Goal: Communication & Community: Answer question/provide support

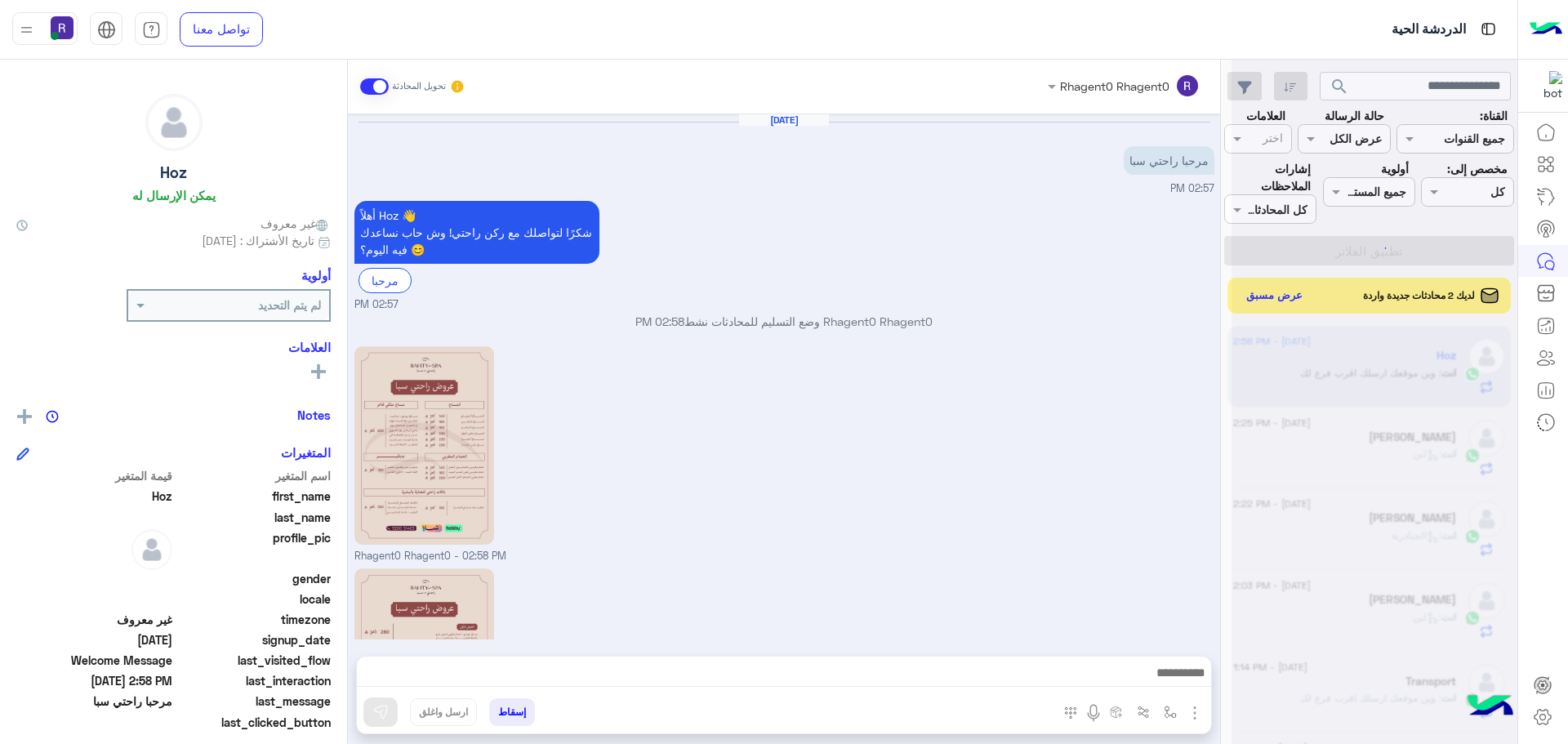
scroll to position [616, 0]
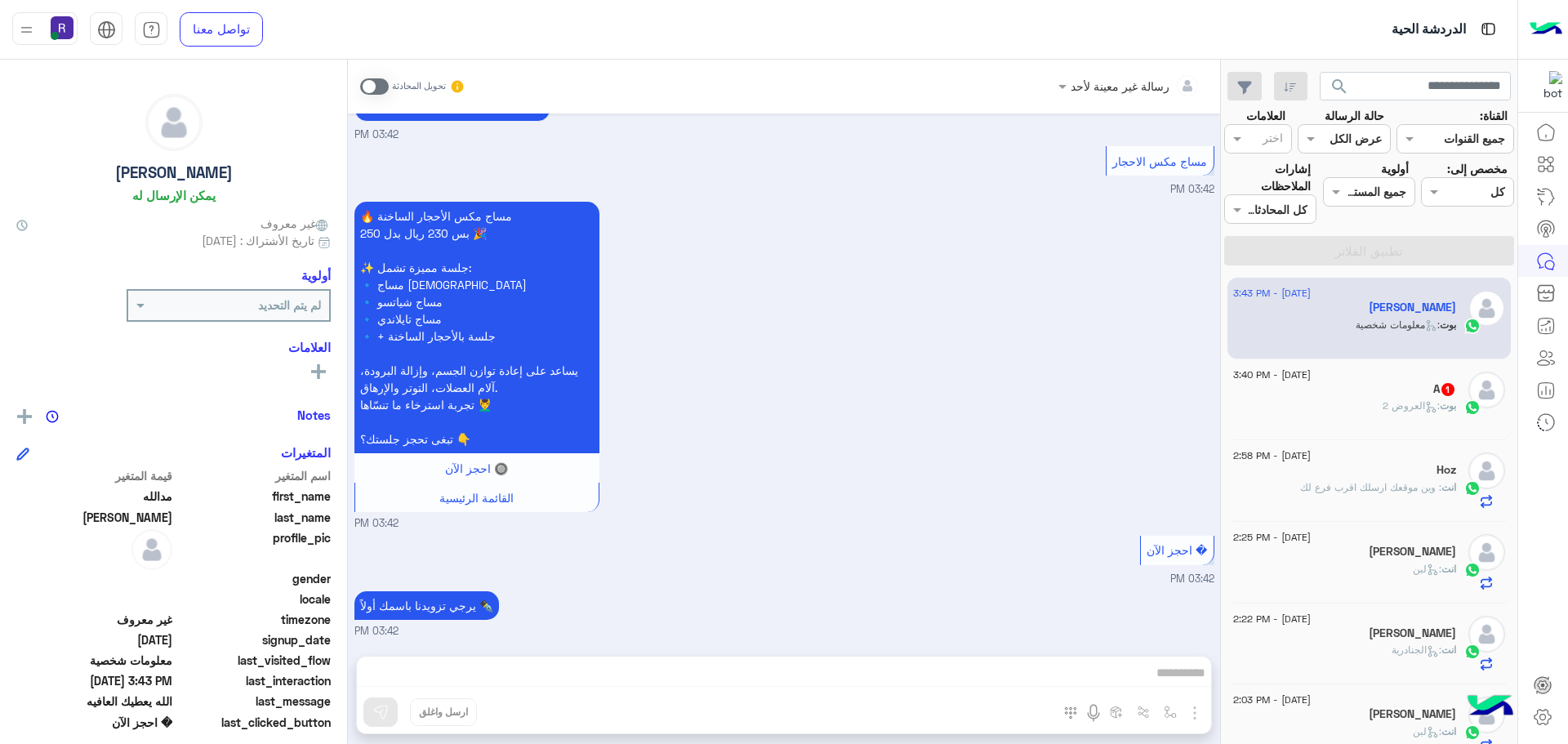
scroll to position [733, 0]
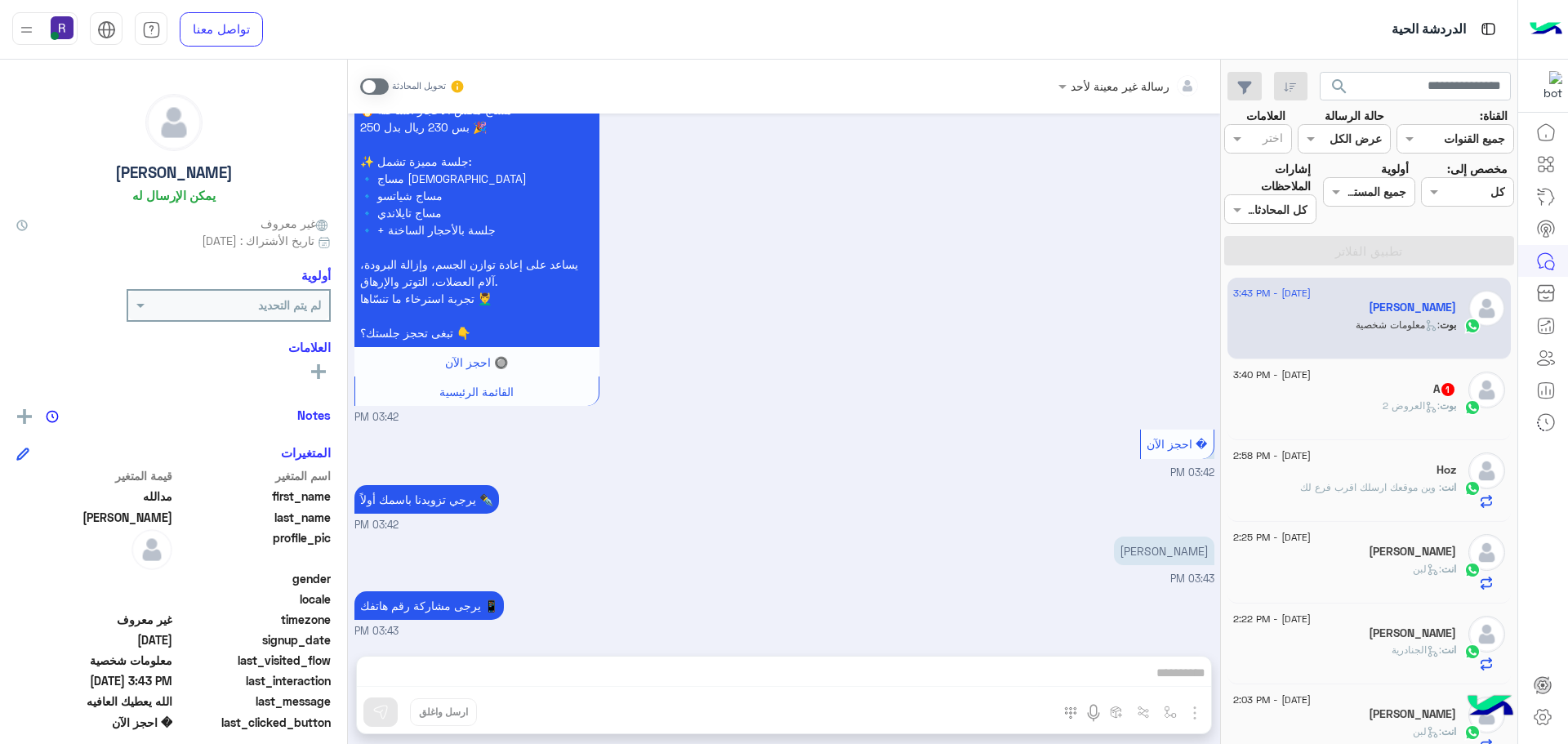
click at [384, 86] on span at bounding box center [374, 86] width 28 height 17
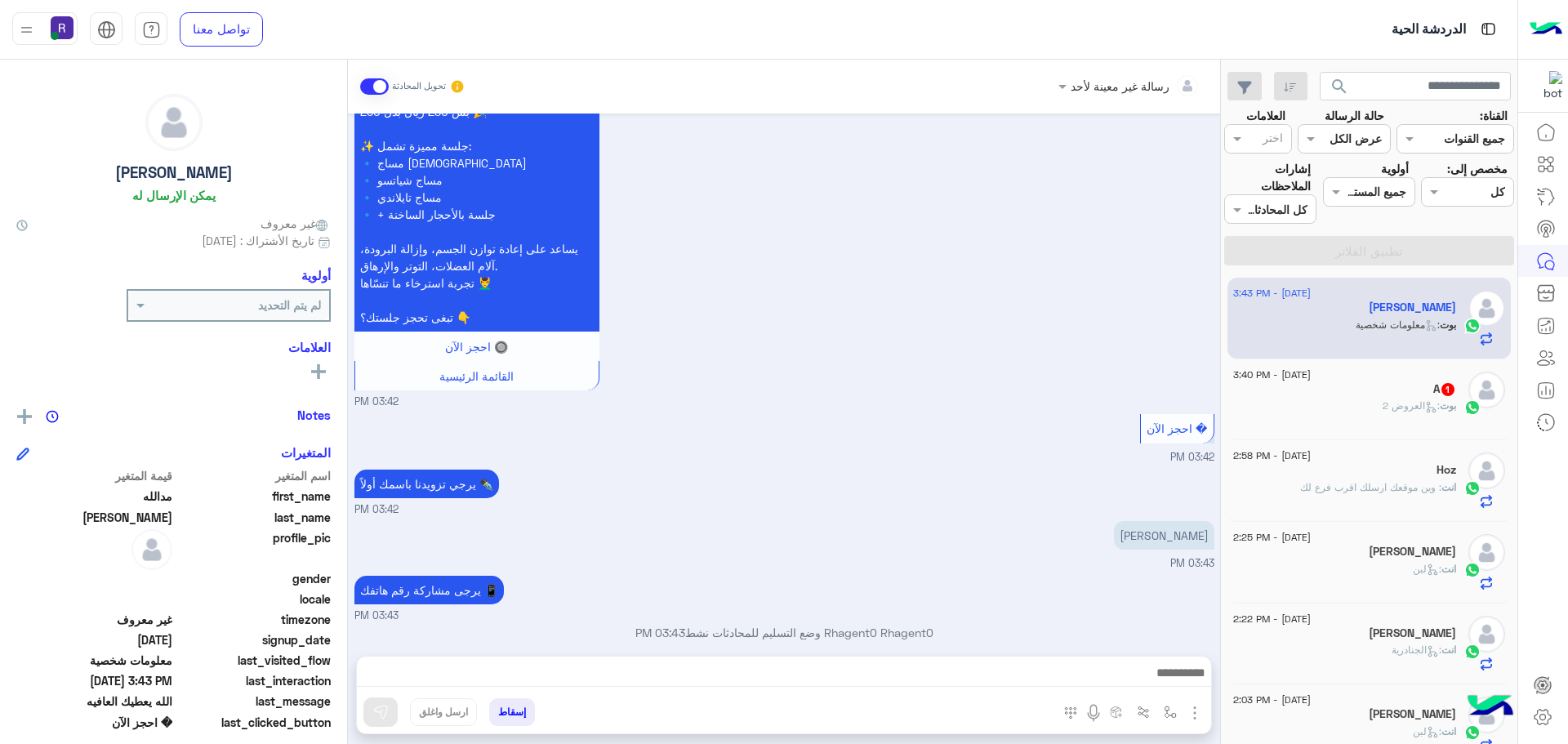
scroll to position [763, 0]
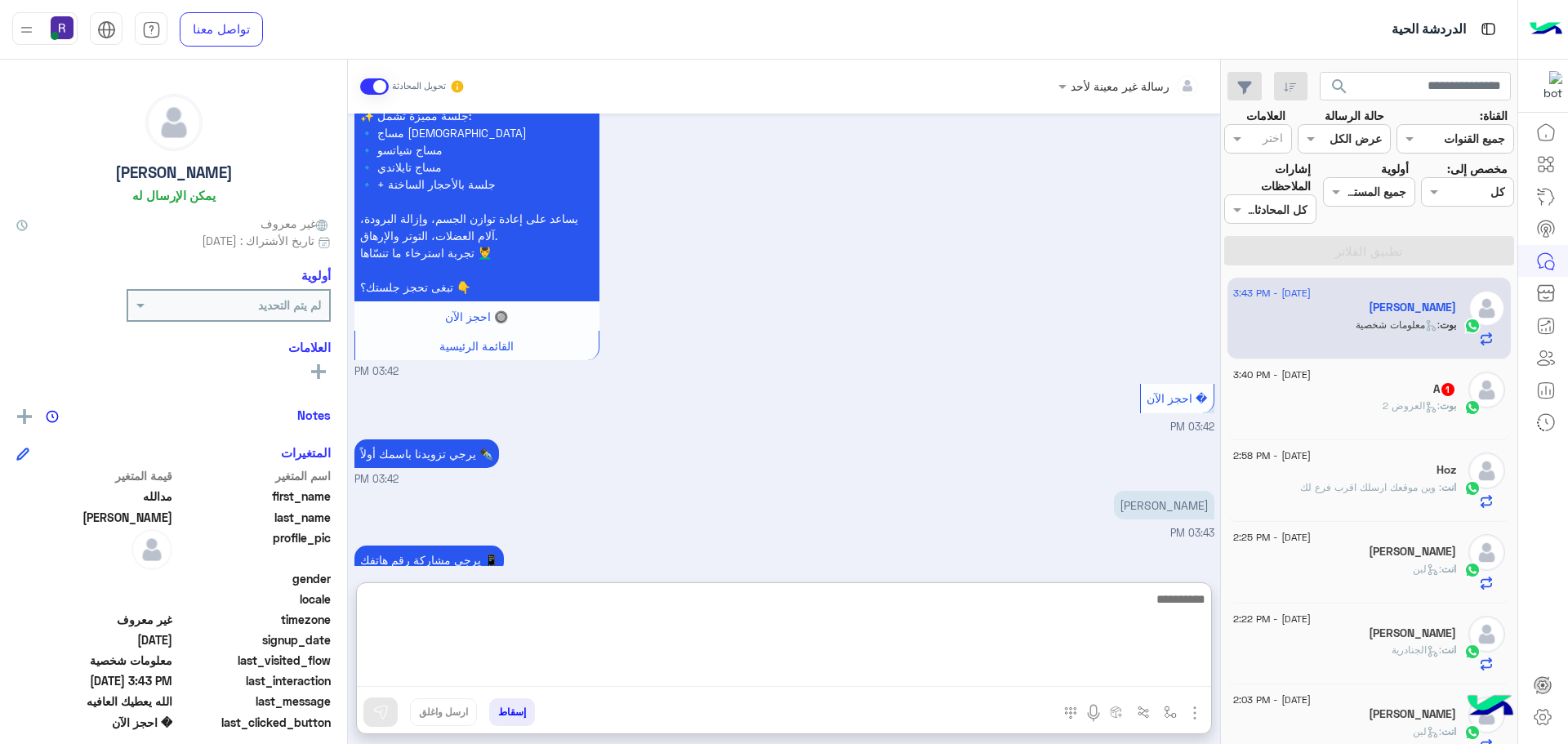
paste textarea "**********"
type textarea "**********"
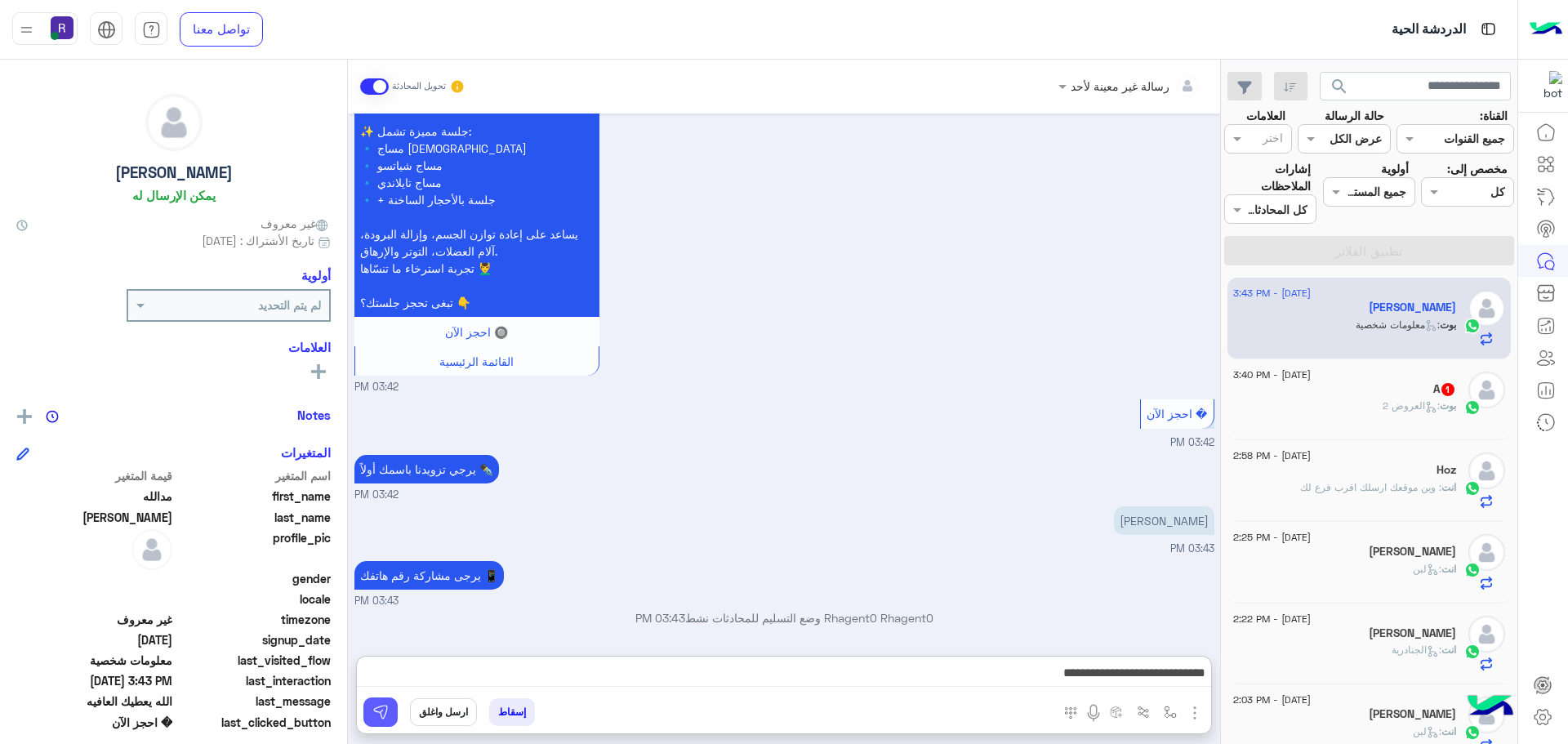
click at [380, 710] on img at bounding box center [380, 712] width 17 height 17
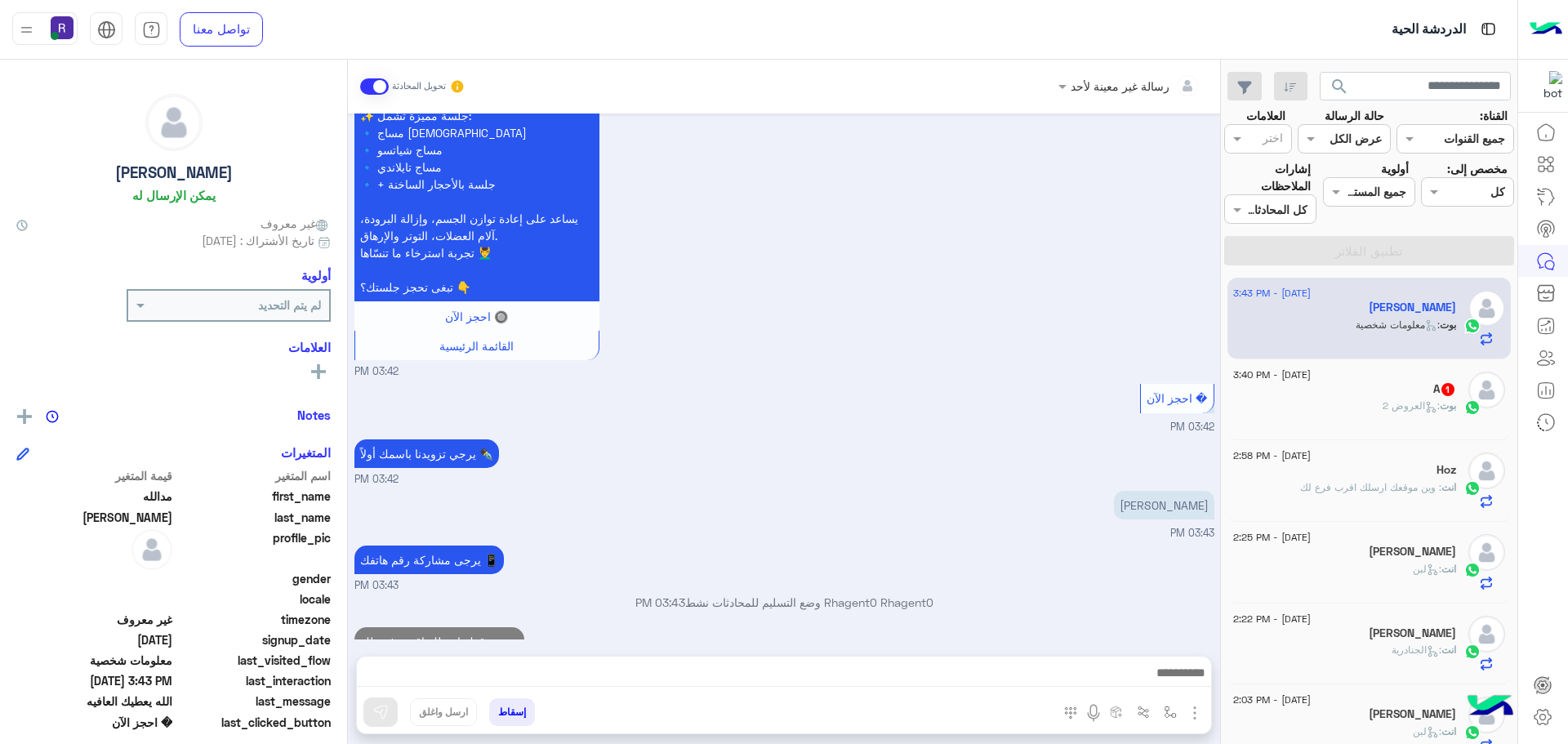
scroll to position [815, 0]
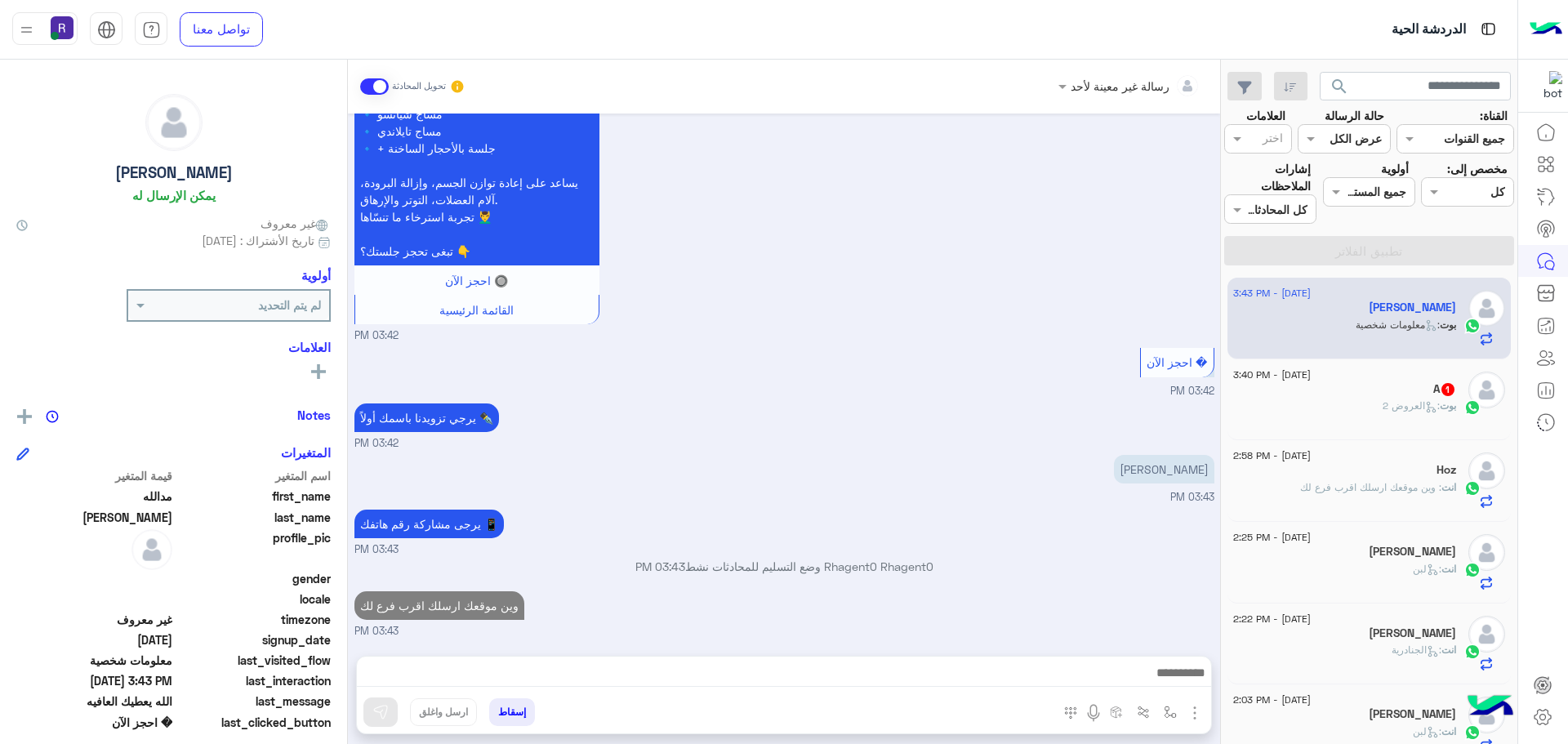
click at [1349, 402] on div "بوت : العروض 2" at bounding box center [1344, 413] width 223 height 28
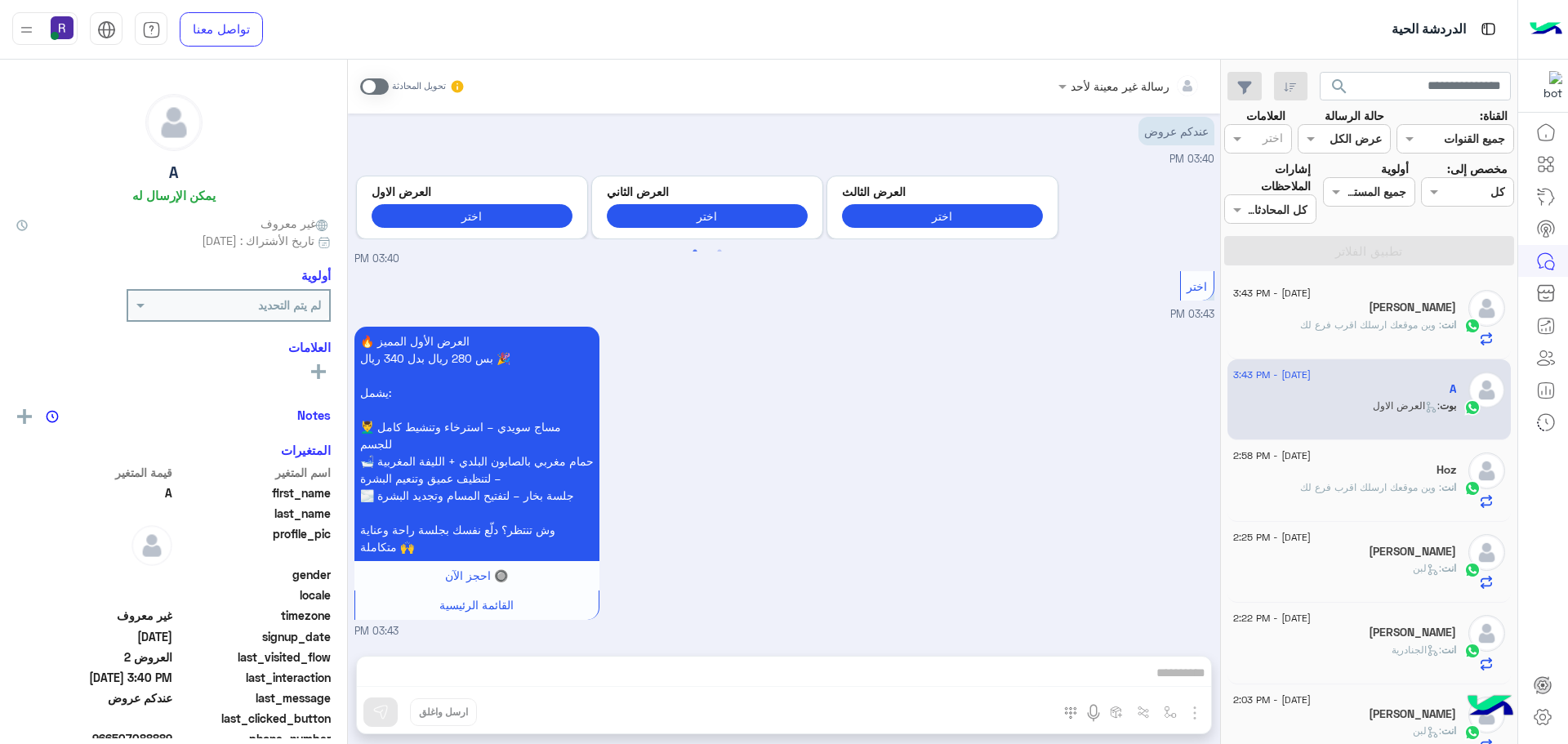
click at [378, 84] on span at bounding box center [374, 86] width 28 height 17
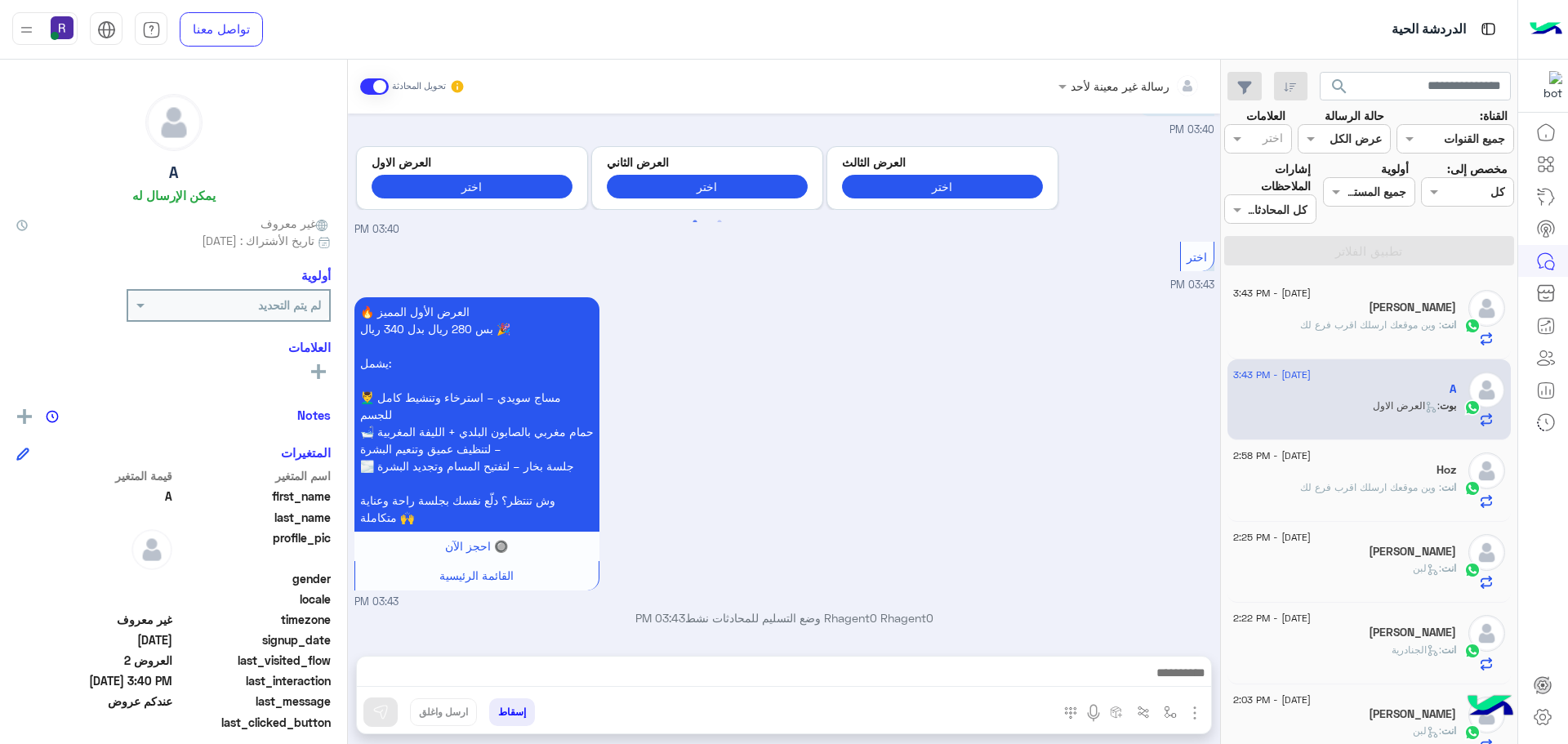
click at [1197, 712] on img "button" at bounding box center [1195, 713] width 19 height 19
click at [1182, 685] on button "الصور" at bounding box center [1169, 677] width 70 height 33
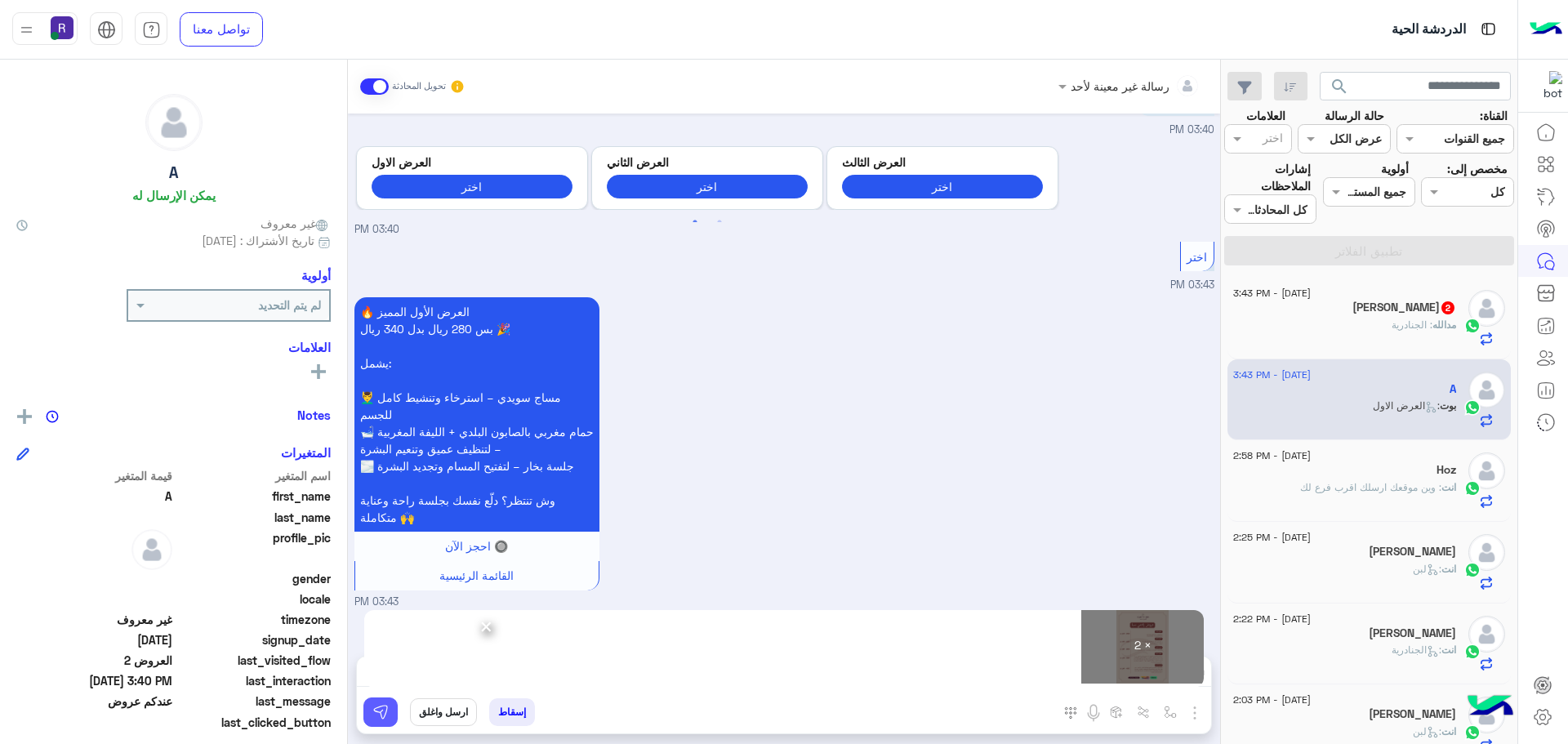
click at [386, 718] on img at bounding box center [380, 712] width 17 height 17
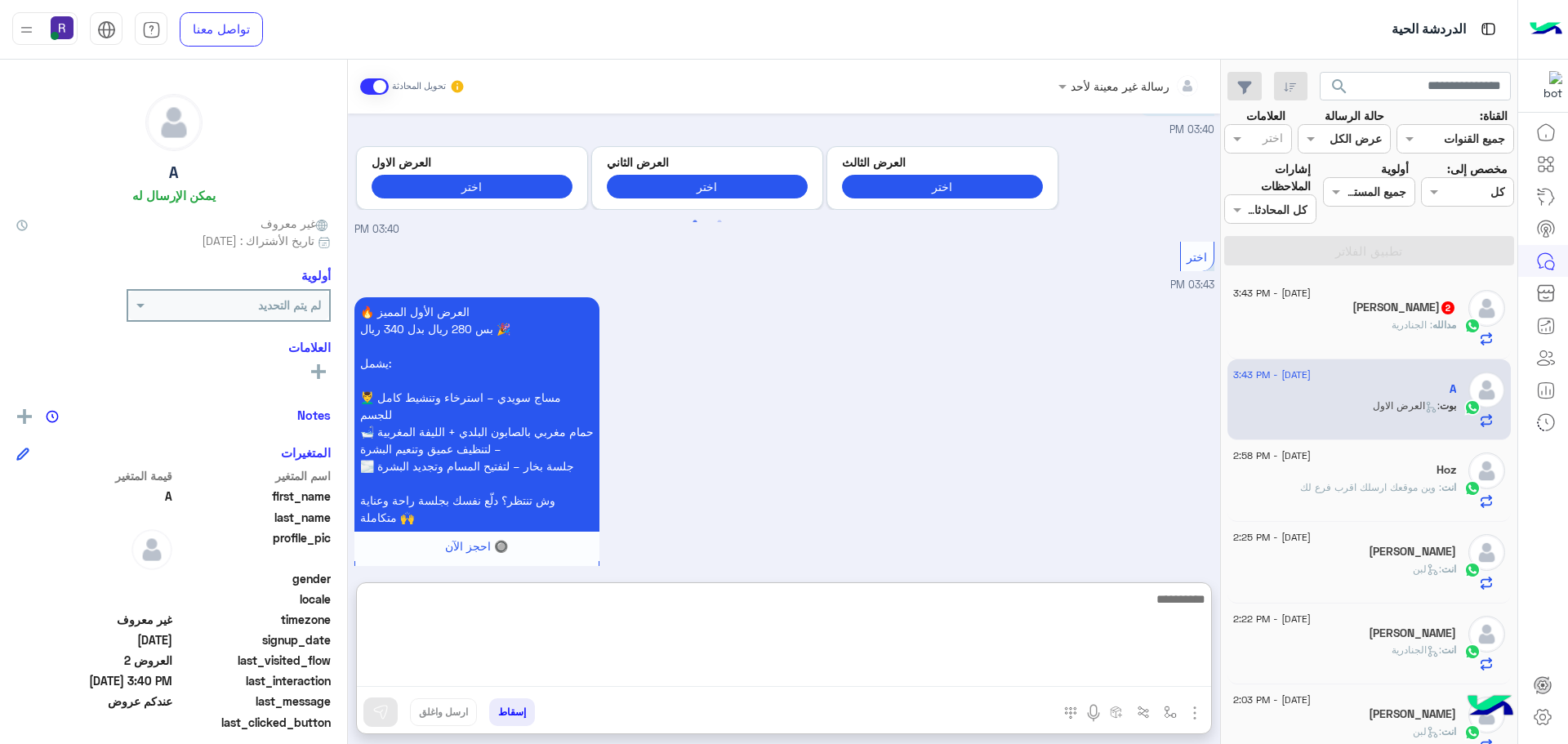
paste textarea "**********"
type textarea "**********"
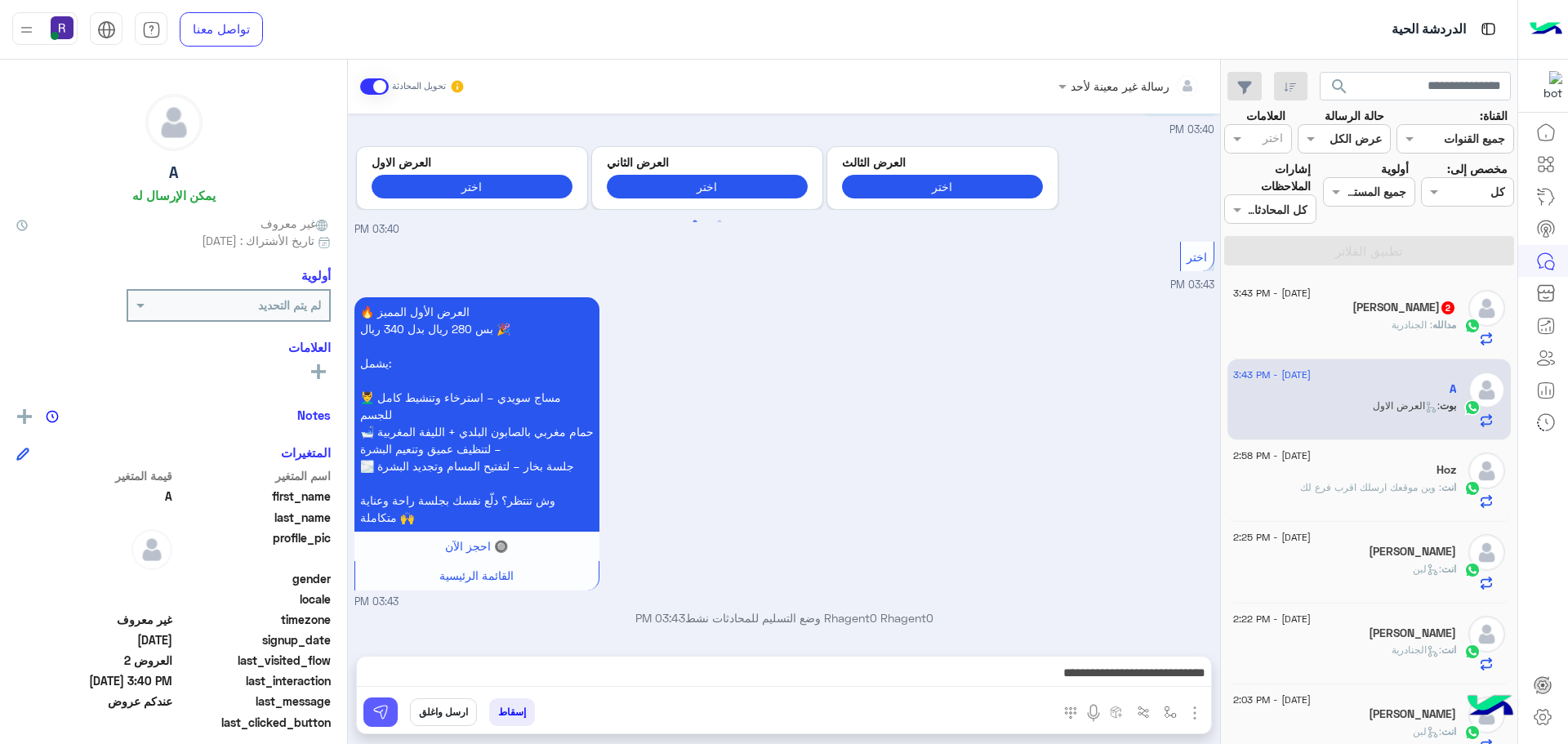
click at [379, 718] on img at bounding box center [380, 712] width 17 height 17
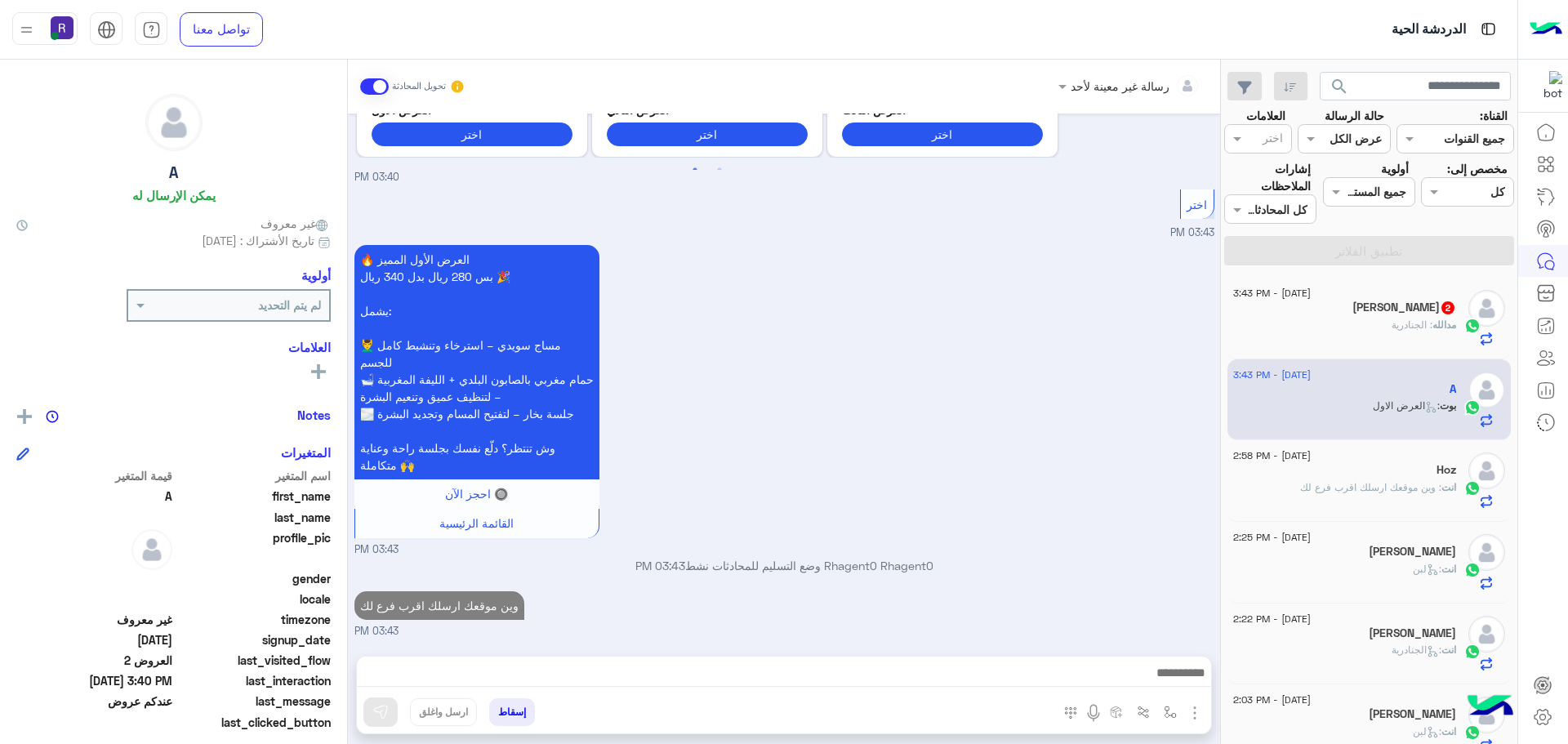
click at [1327, 314] on div "[PERSON_NAME] 2" at bounding box center [1344, 309] width 223 height 17
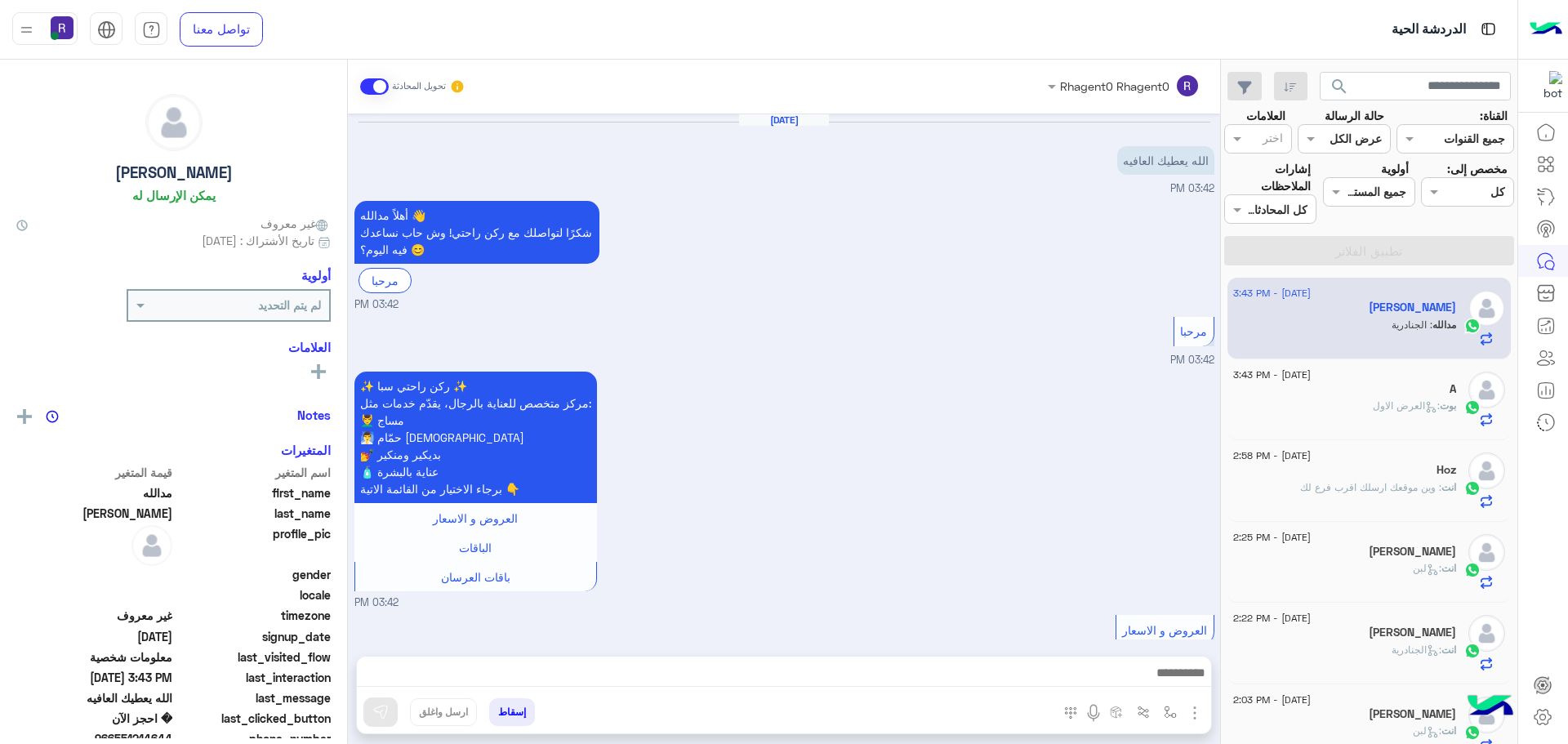
scroll to position [954, 0]
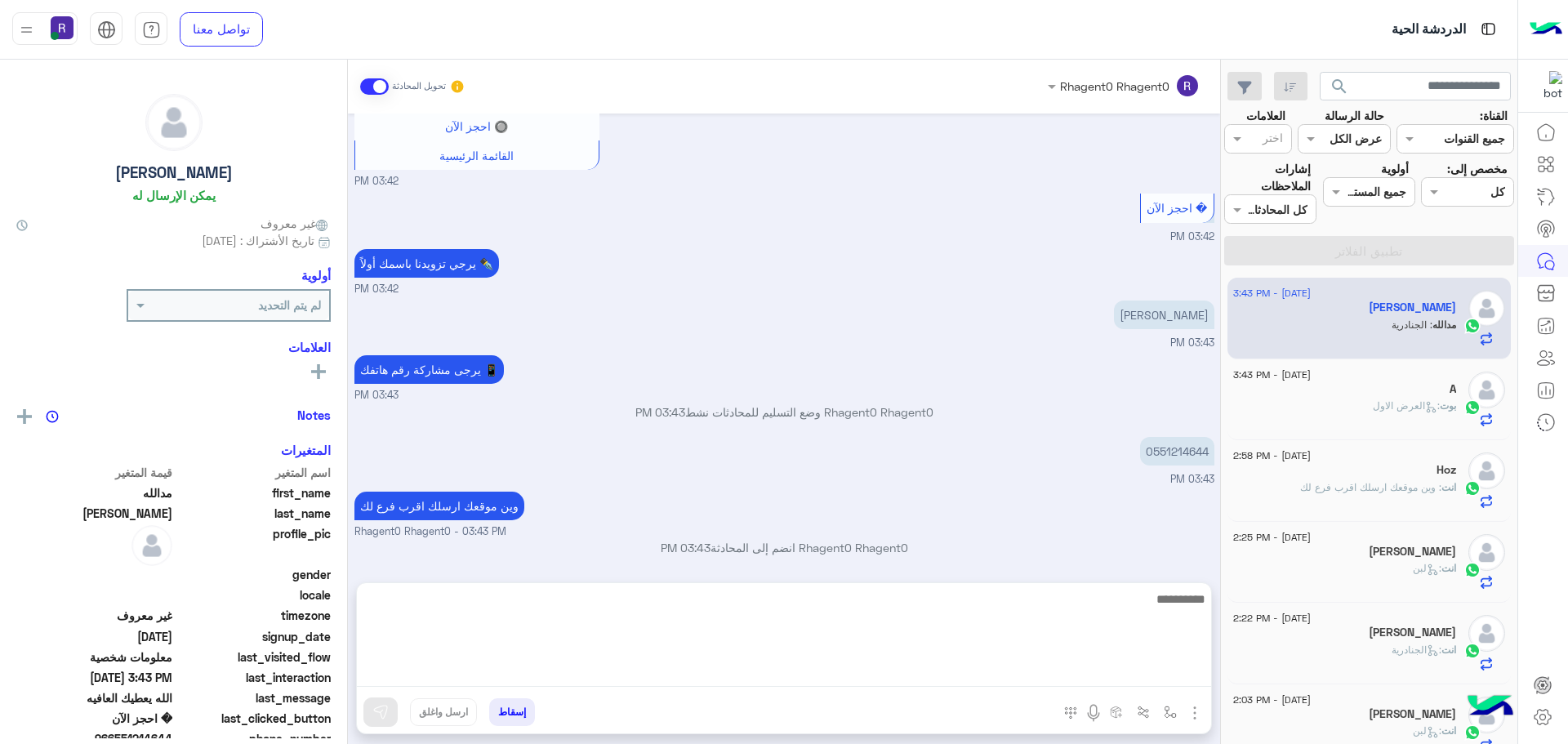
click at [802, 673] on textarea at bounding box center [784, 637] width 854 height 98
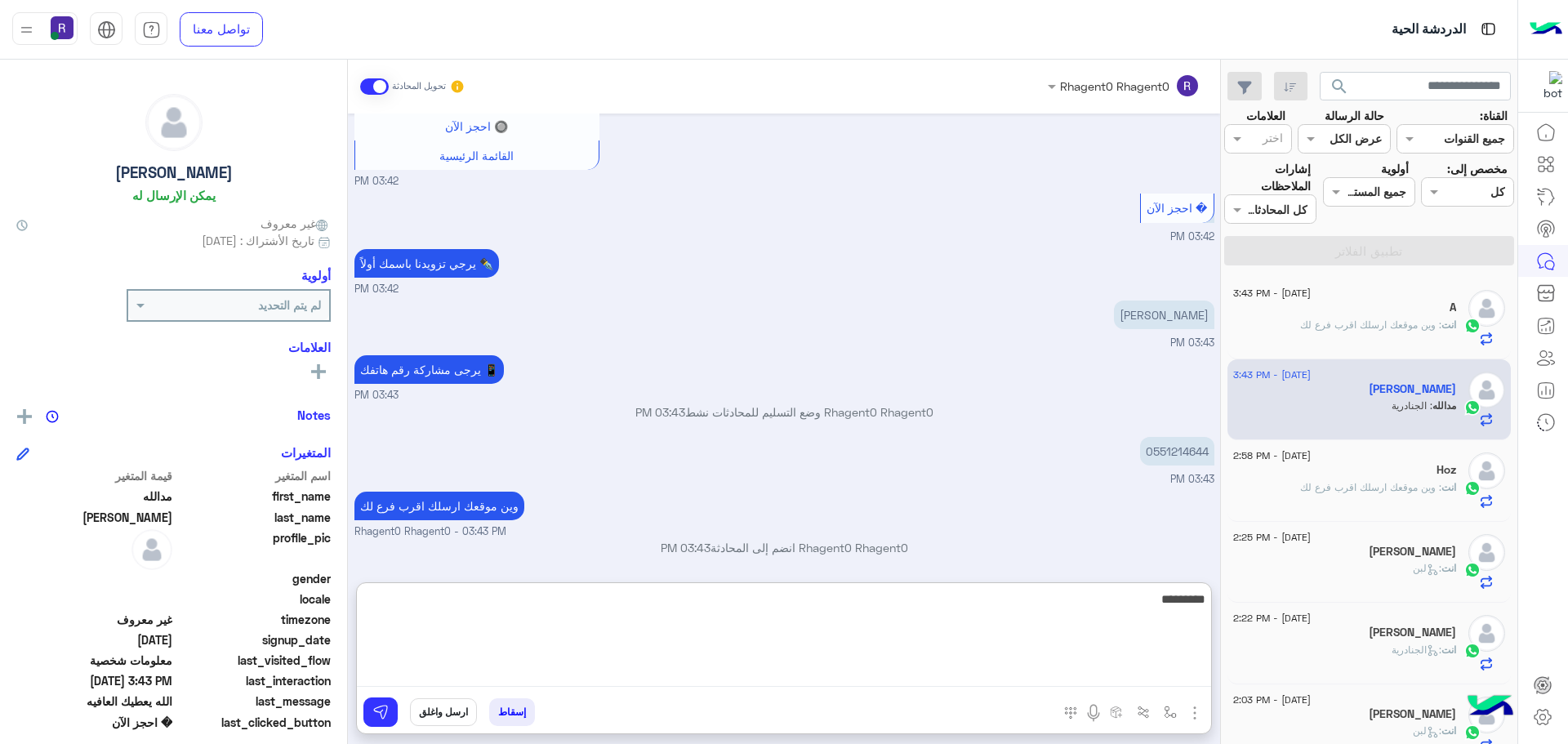
type textarea "*********"
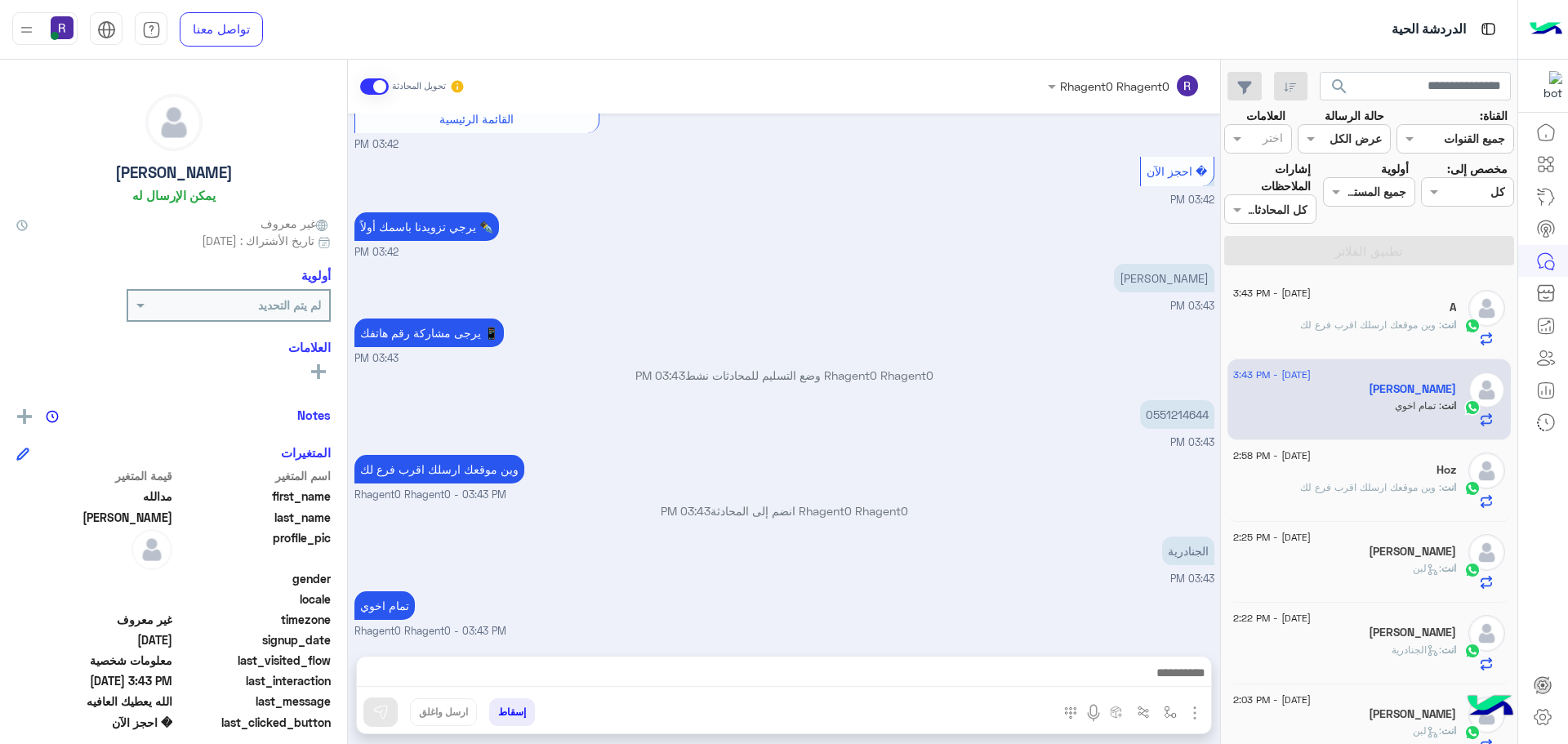
scroll to position [1060, 0]
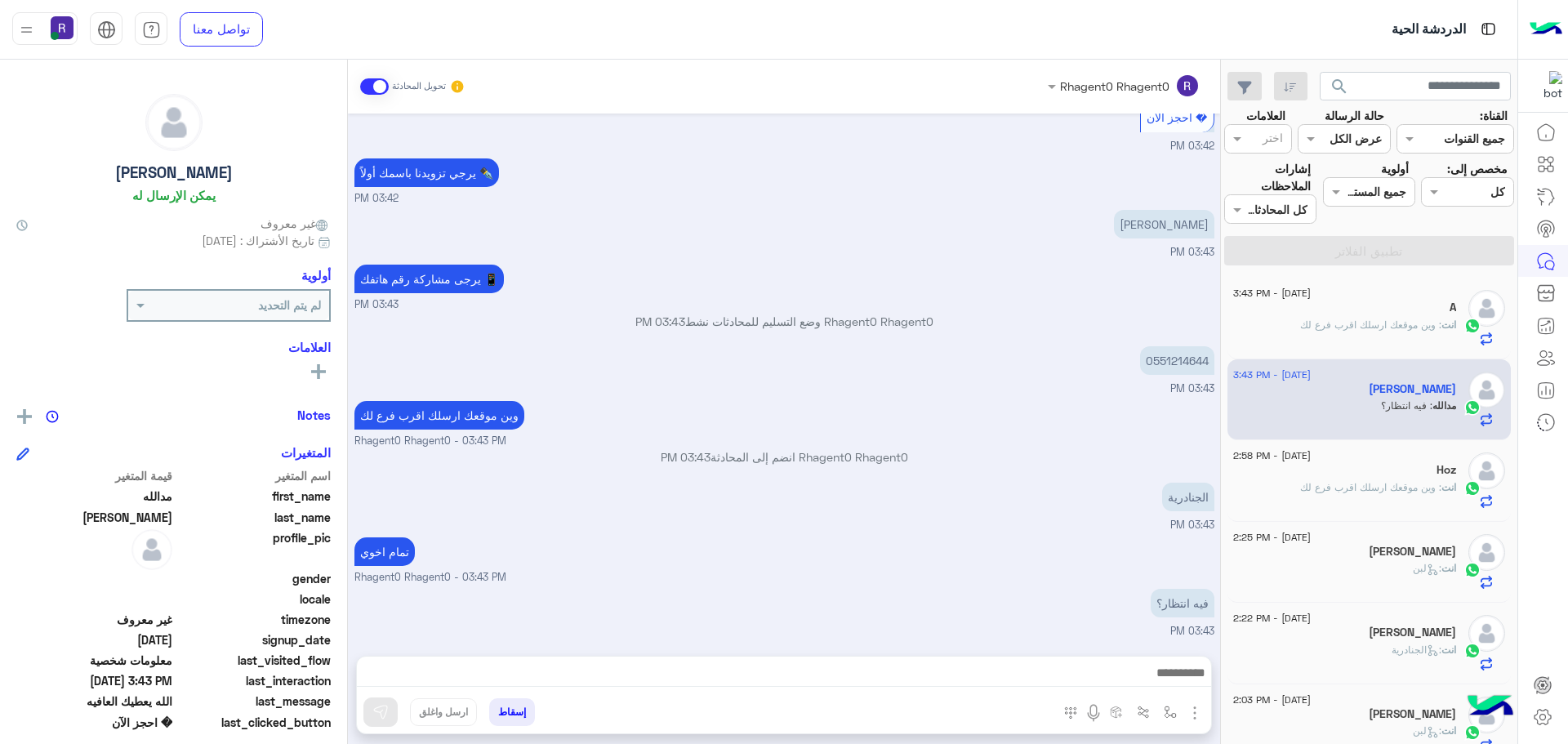
click at [1002, 591] on div "فيه انتظار؟ 03:43 PM" at bounding box center [784, 612] width 860 height 55
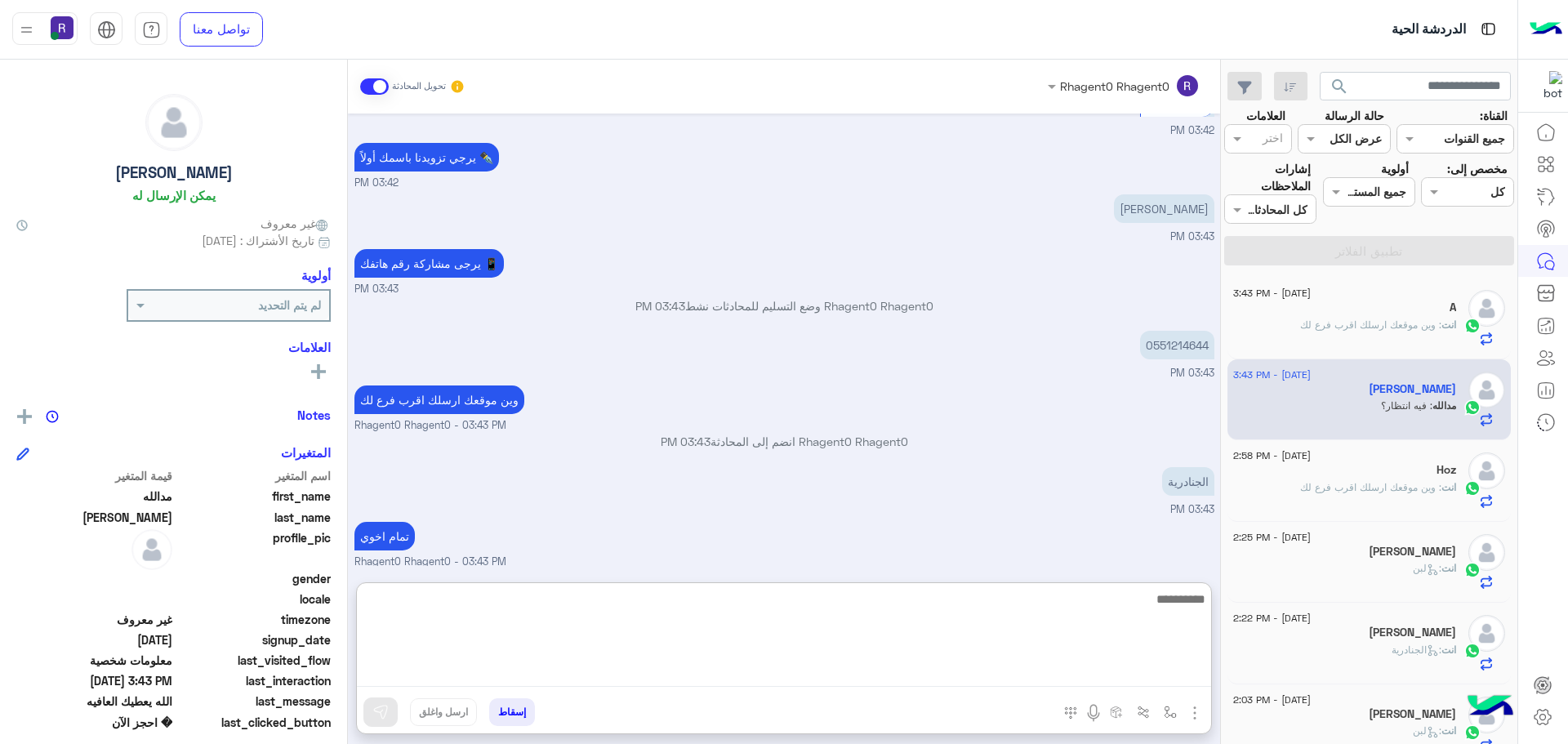
click at [822, 677] on textarea at bounding box center [784, 637] width 854 height 98
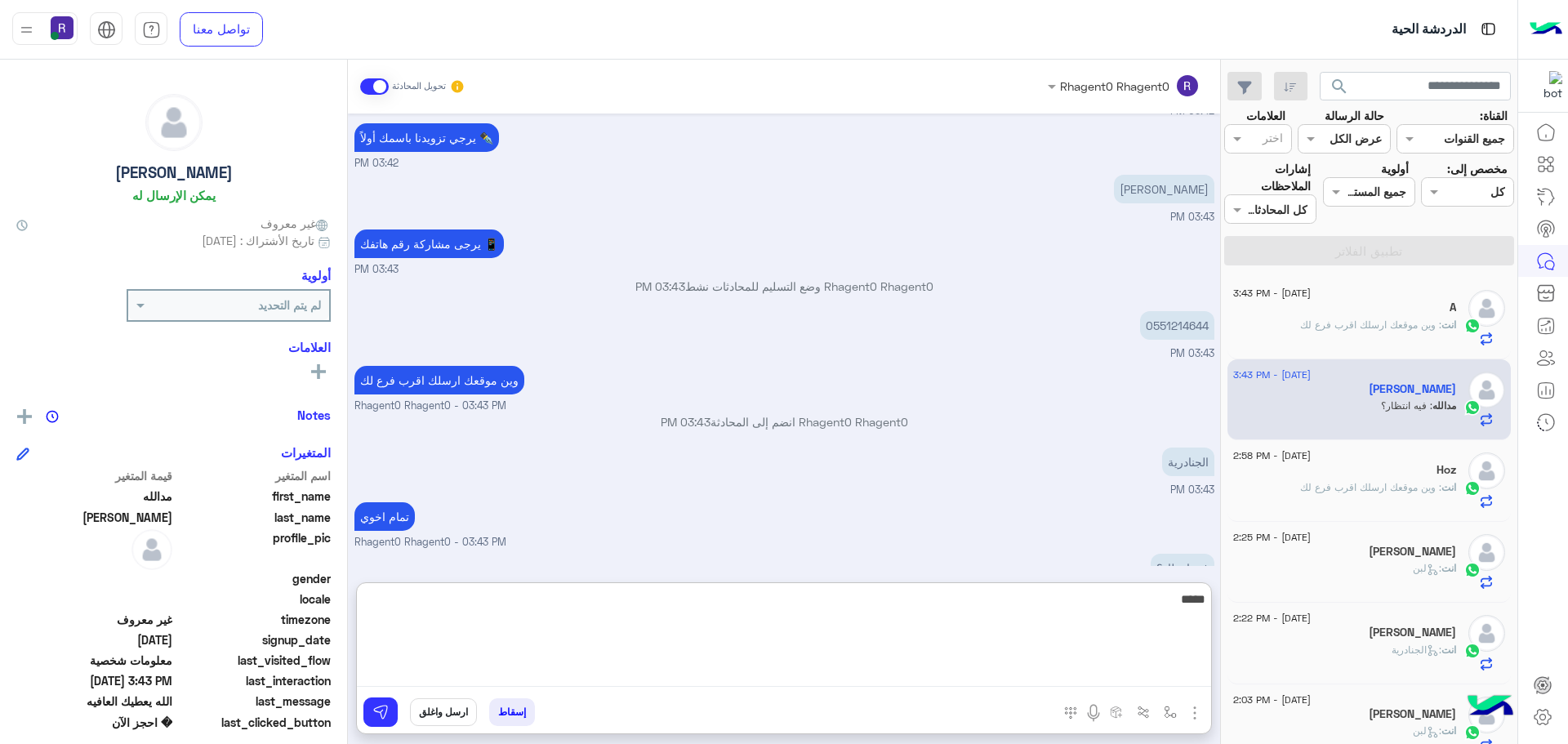
type textarea "*****"
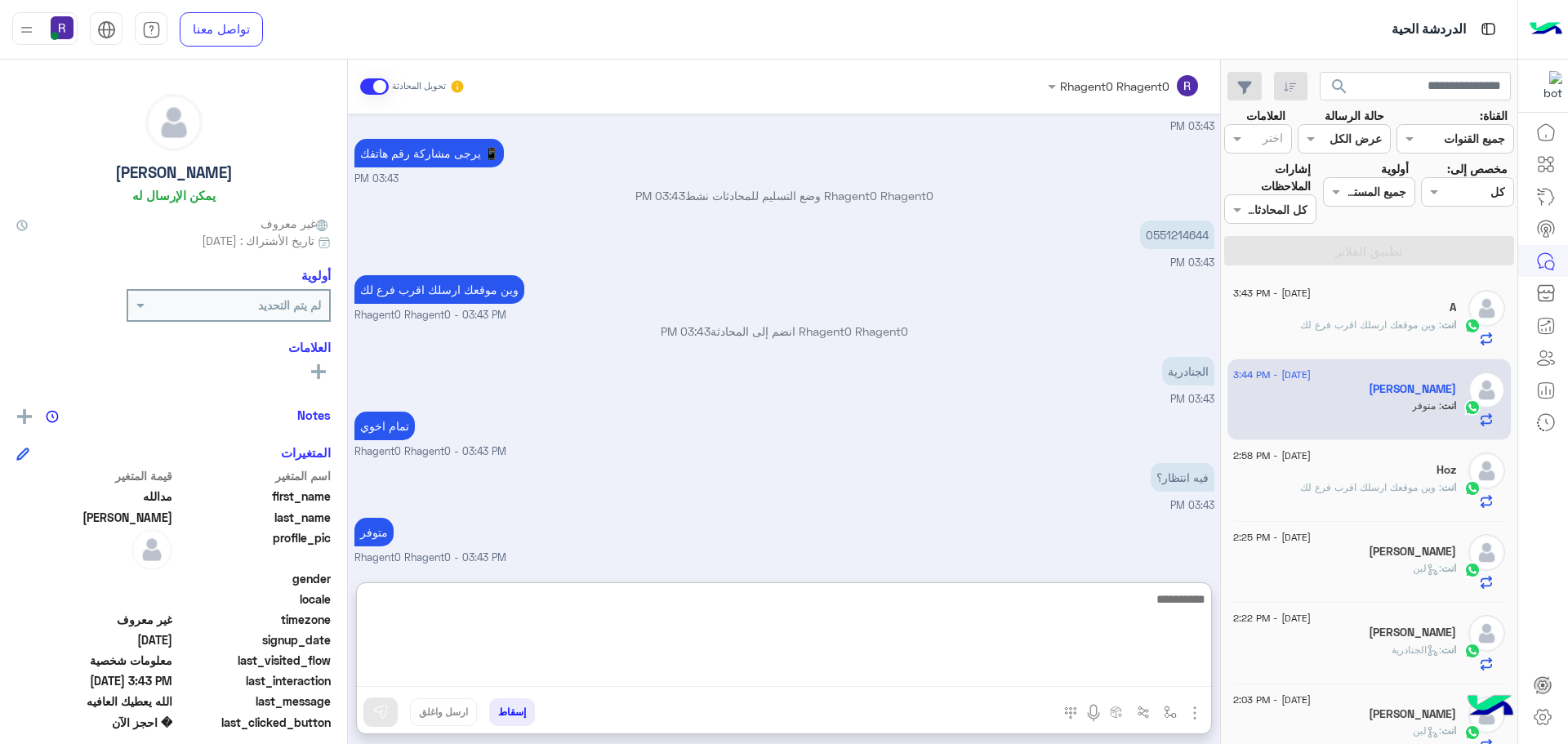
scroll to position [1241, 0]
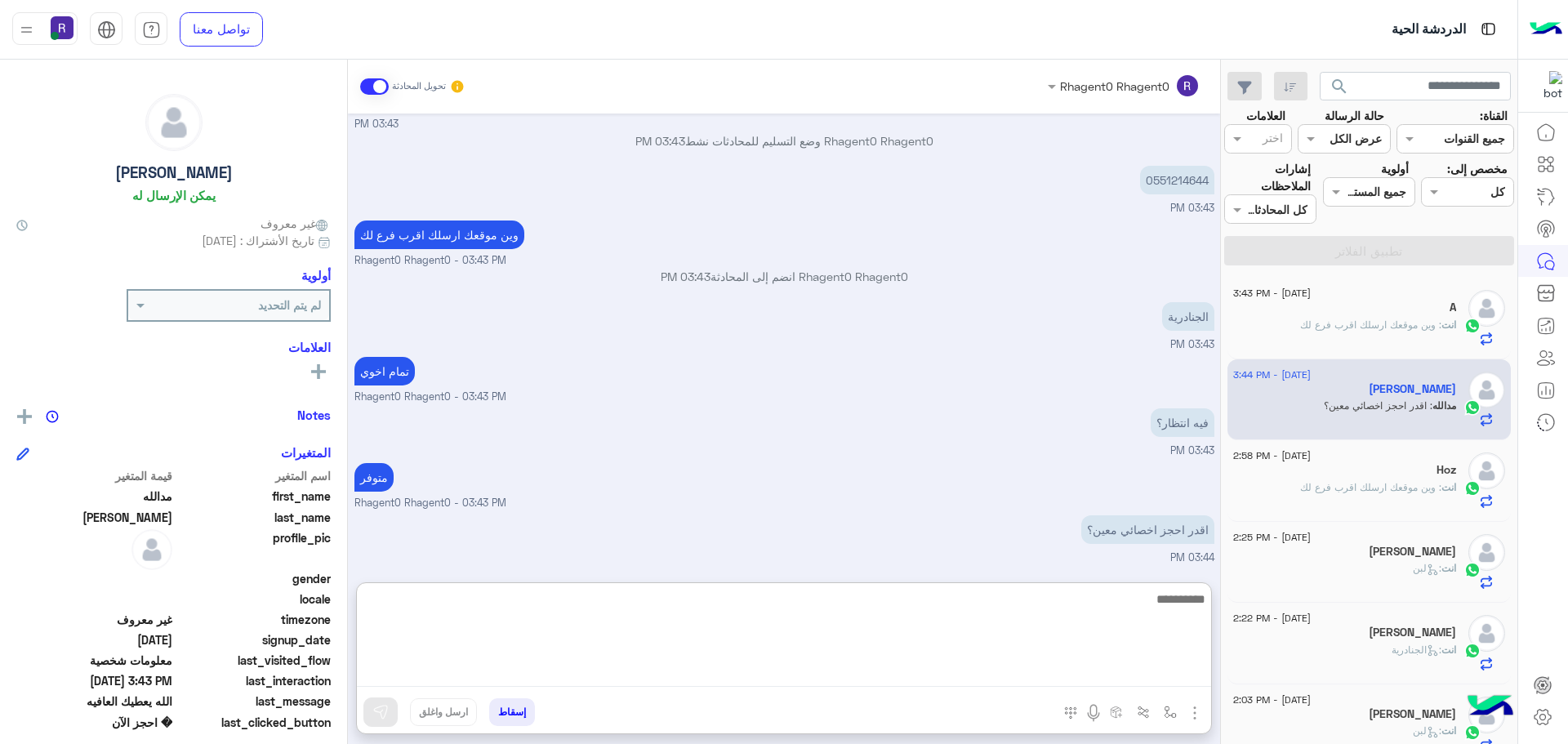
click at [856, 669] on textarea at bounding box center [784, 637] width 854 height 98
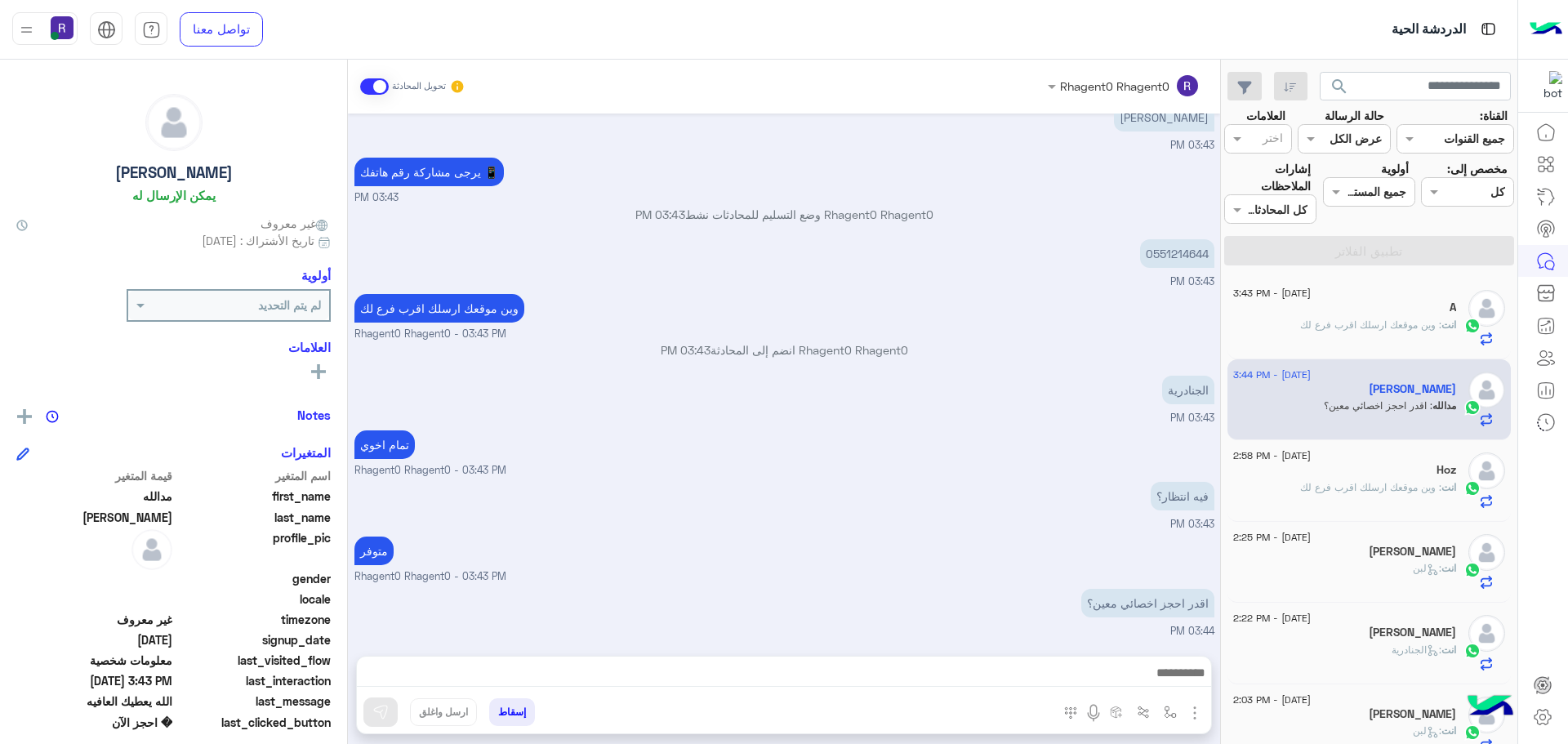
click at [957, 585] on div "اقدر احجز اخصائي معين؟ 03:44 PM" at bounding box center [784, 612] width 860 height 55
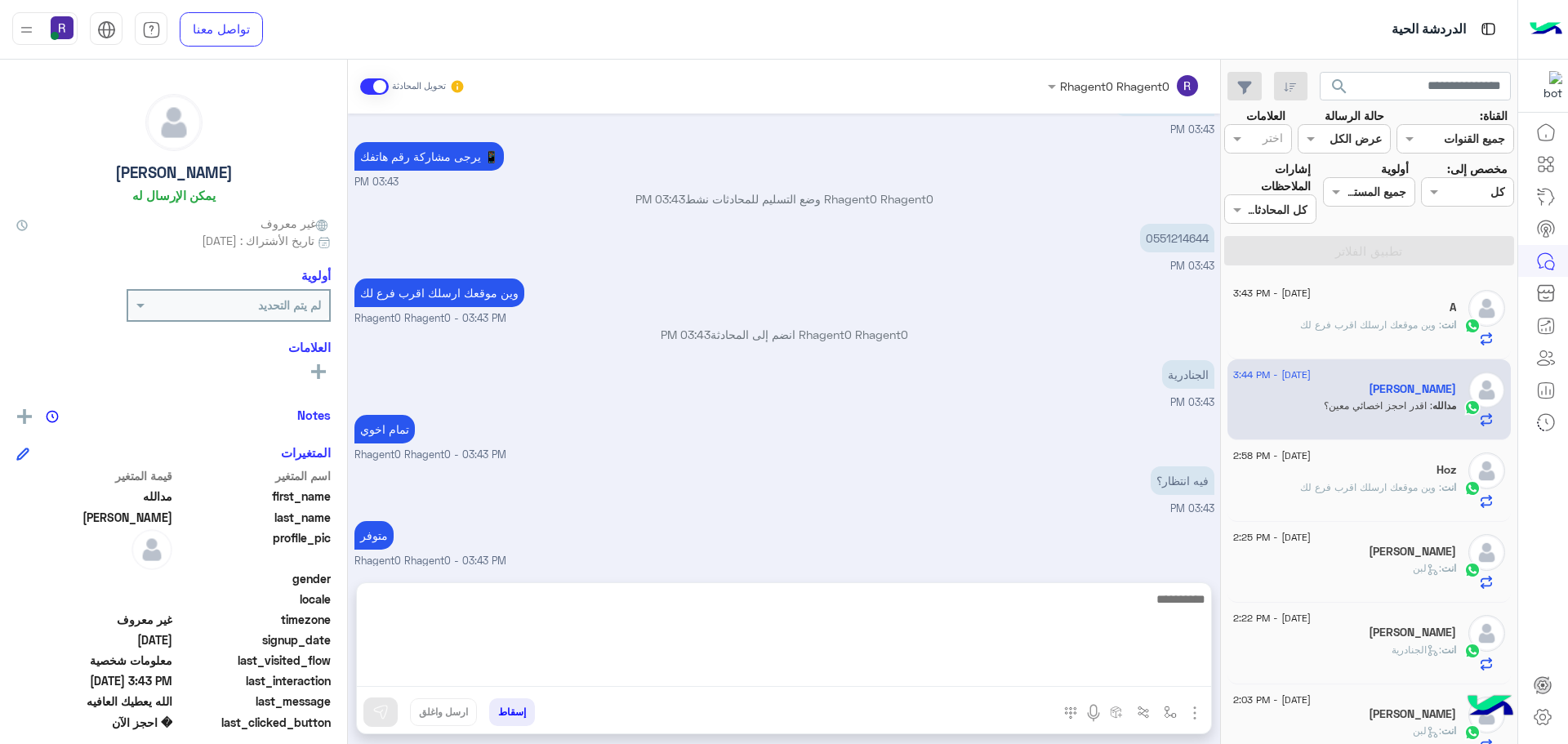
click at [1058, 674] on textarea at bounding box center [784, 637] width 854 height 98
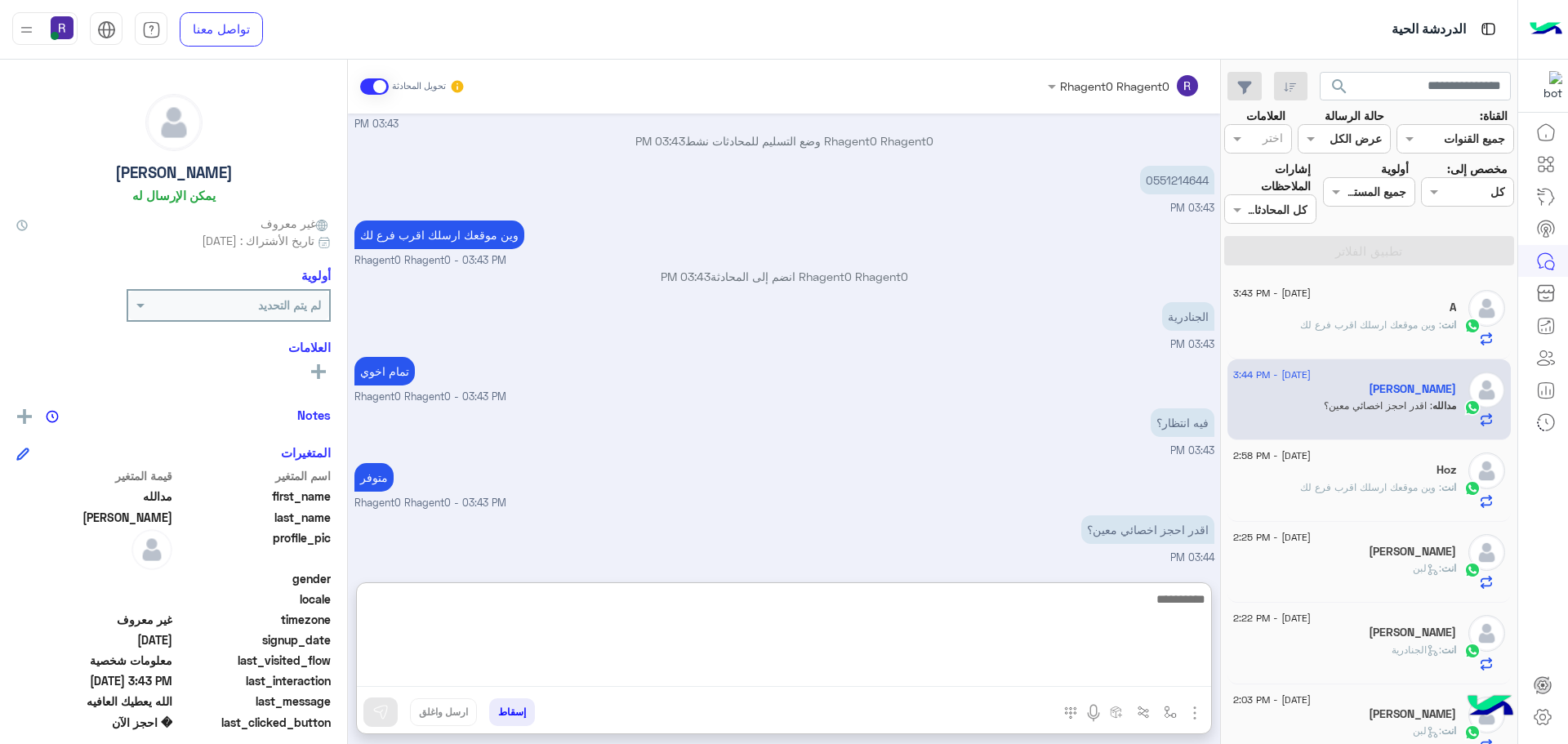
scroll to position [1241, 0]
type textarea "*******"
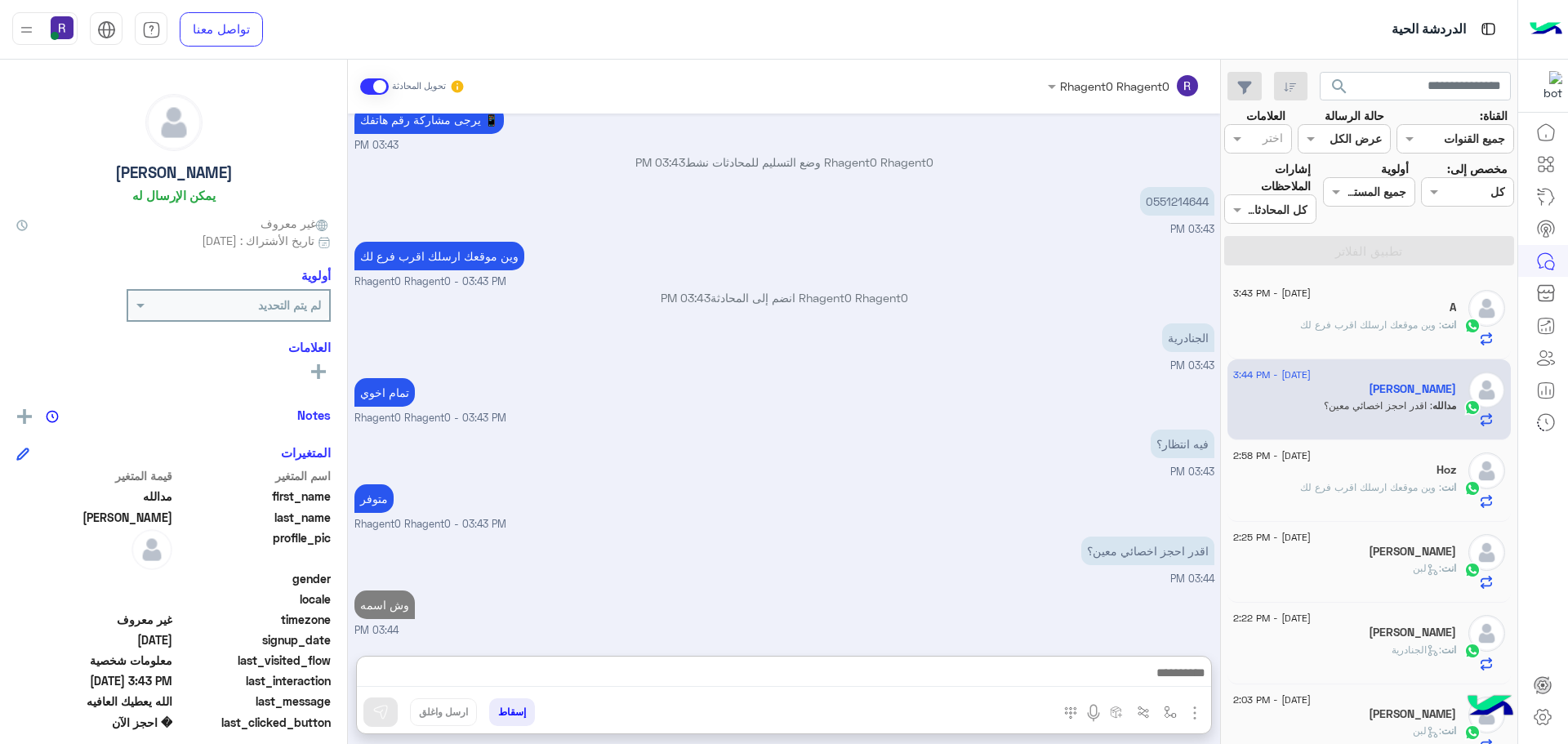
click at [1377, 330] on span ": وين موقعك ارسلك اقرب فرع لك" at bounding box center [1370, 325] width 141 height 12
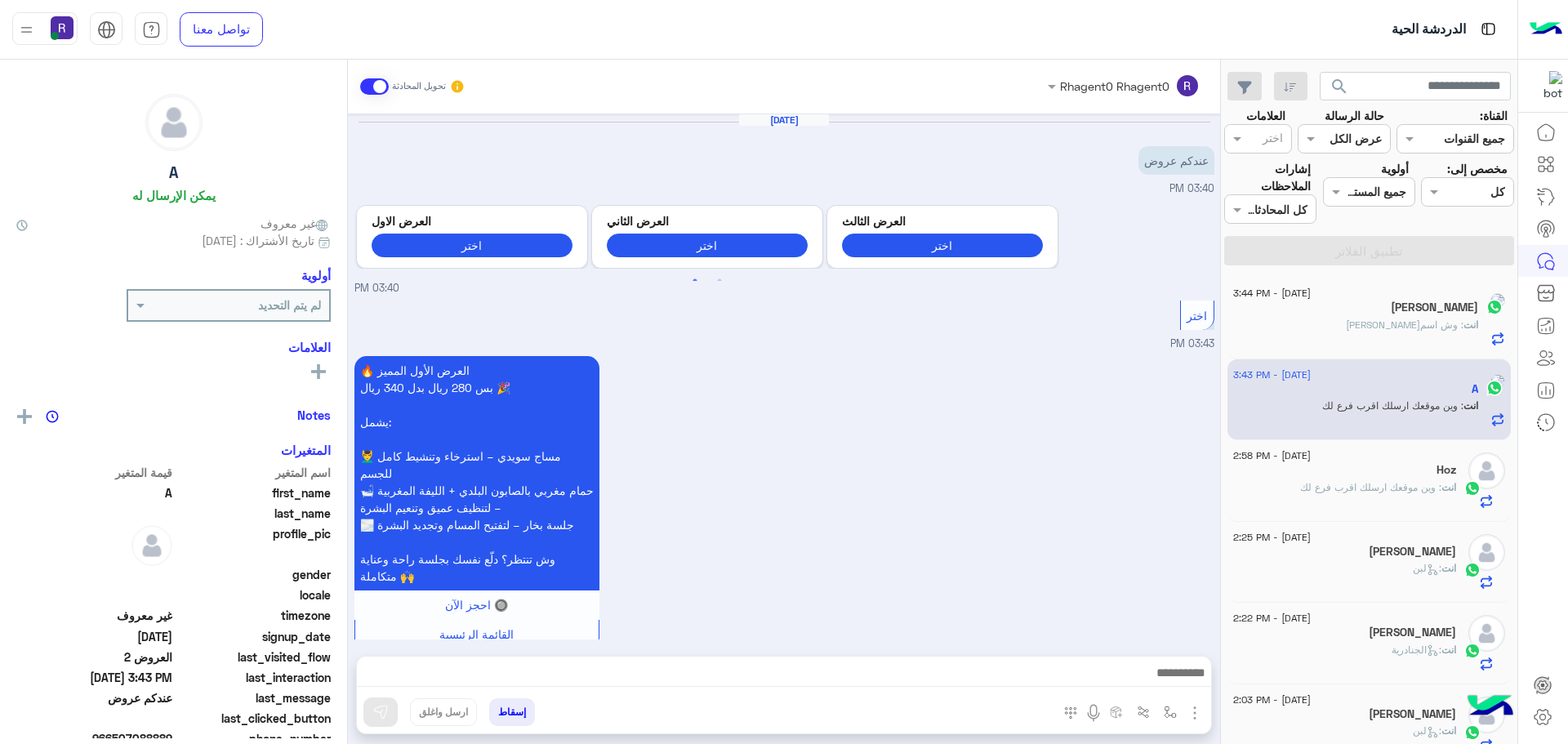
scroll to position [585, 0]
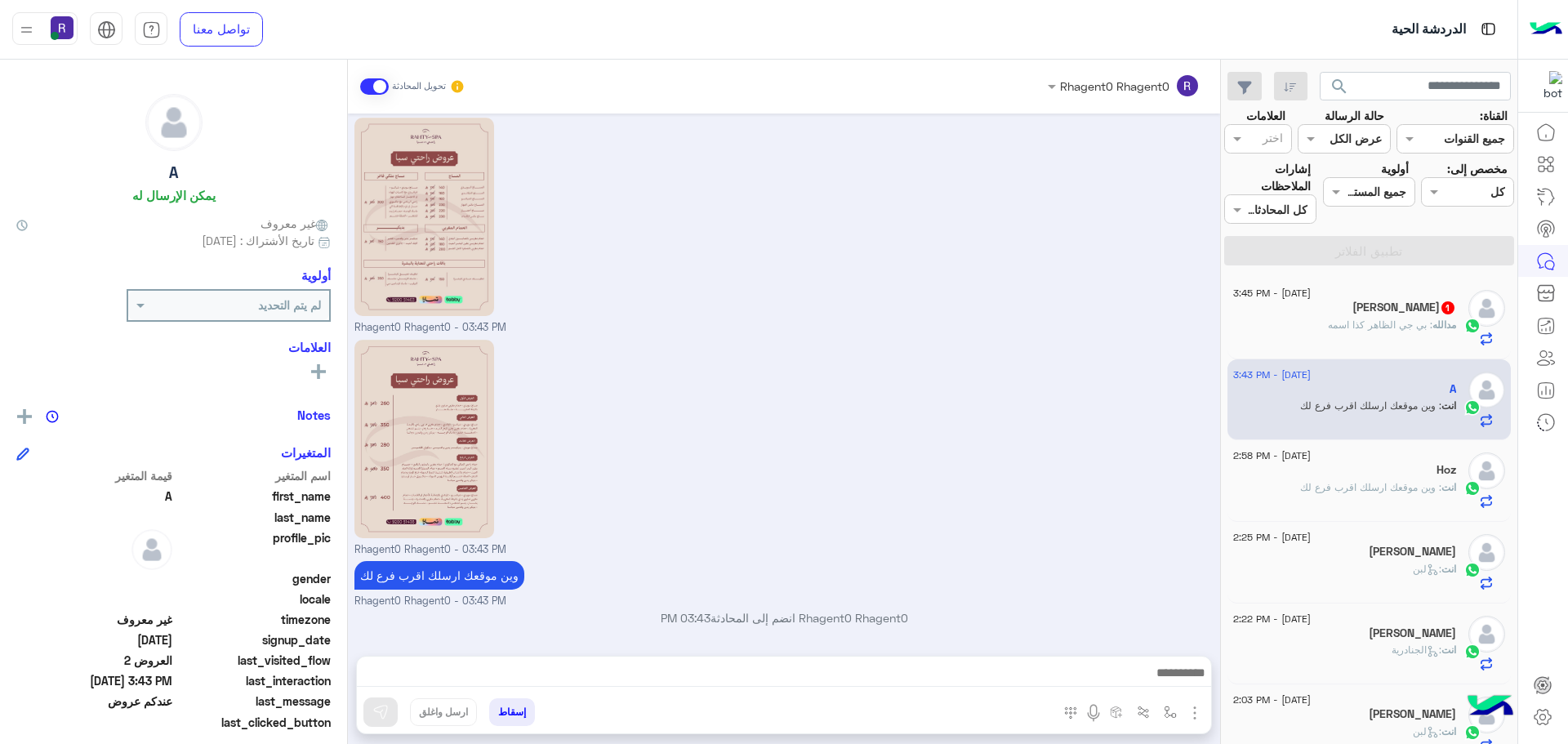
click at [1377, 330] on span ": بي جي الظاهر كذا اسمه" at bounding box center [1380, 325] width 104 height 12
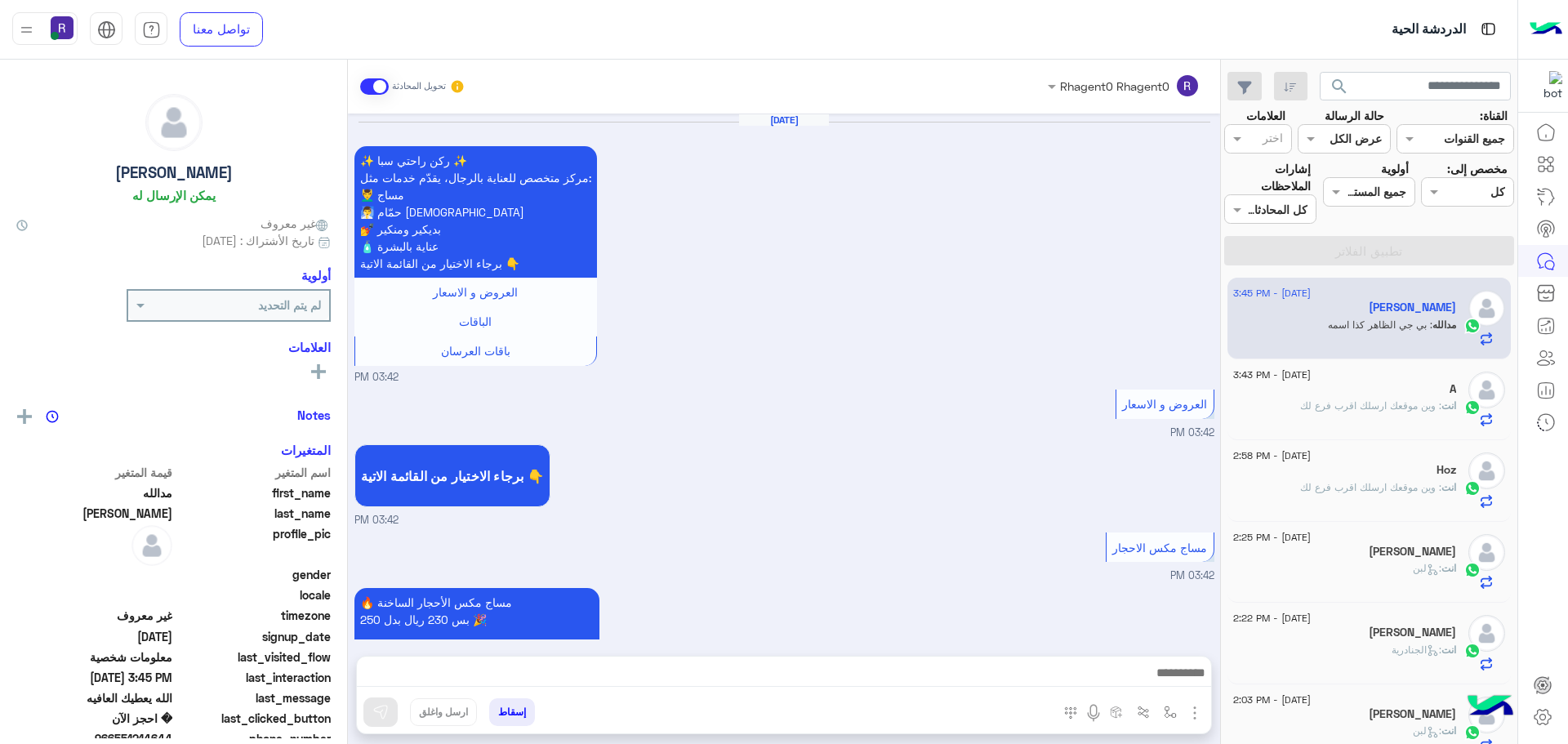
scroll to position [1048, 0]
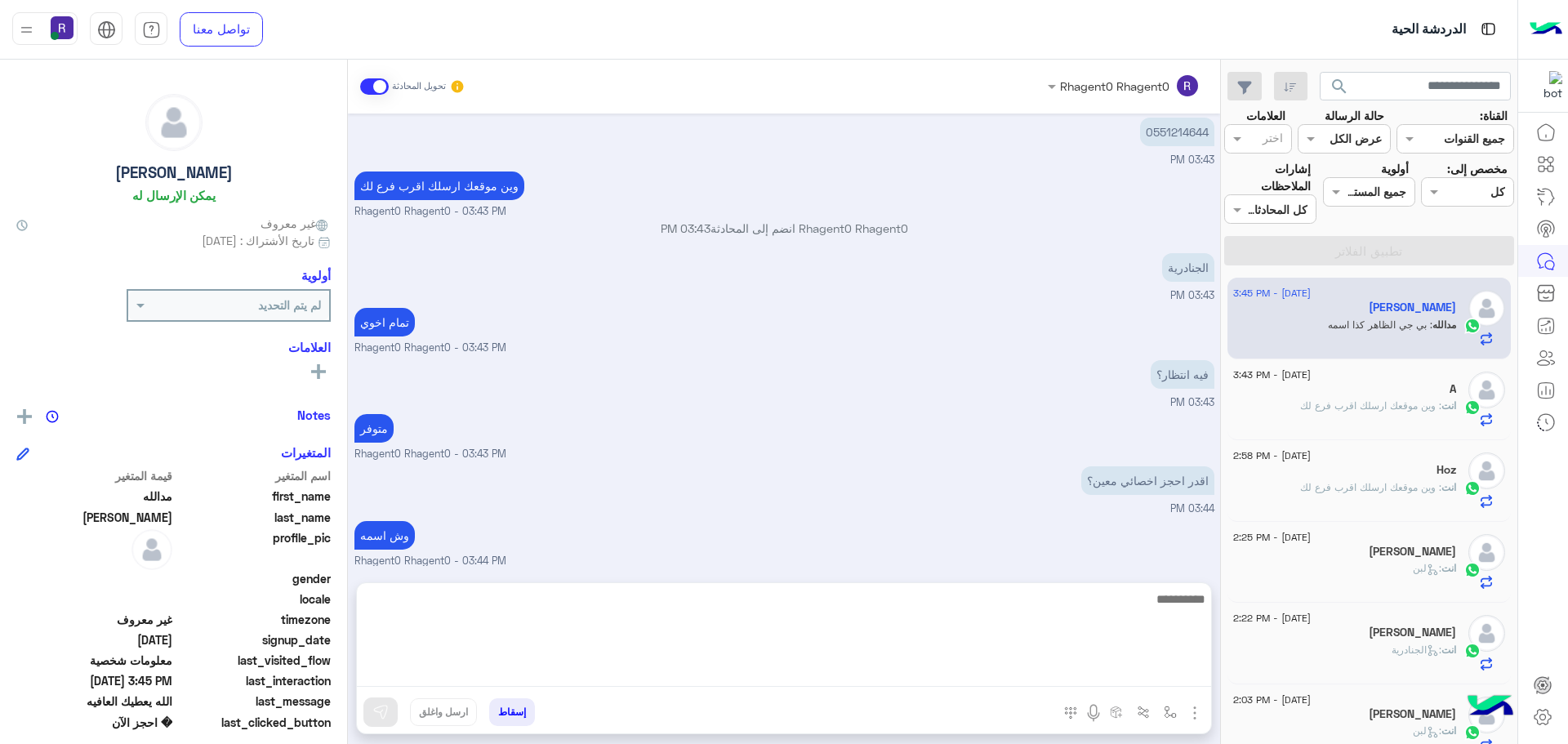
click at [632, 672] on textarea at bounding box center [784, 637] width 854 height 98
type textarea "**********"
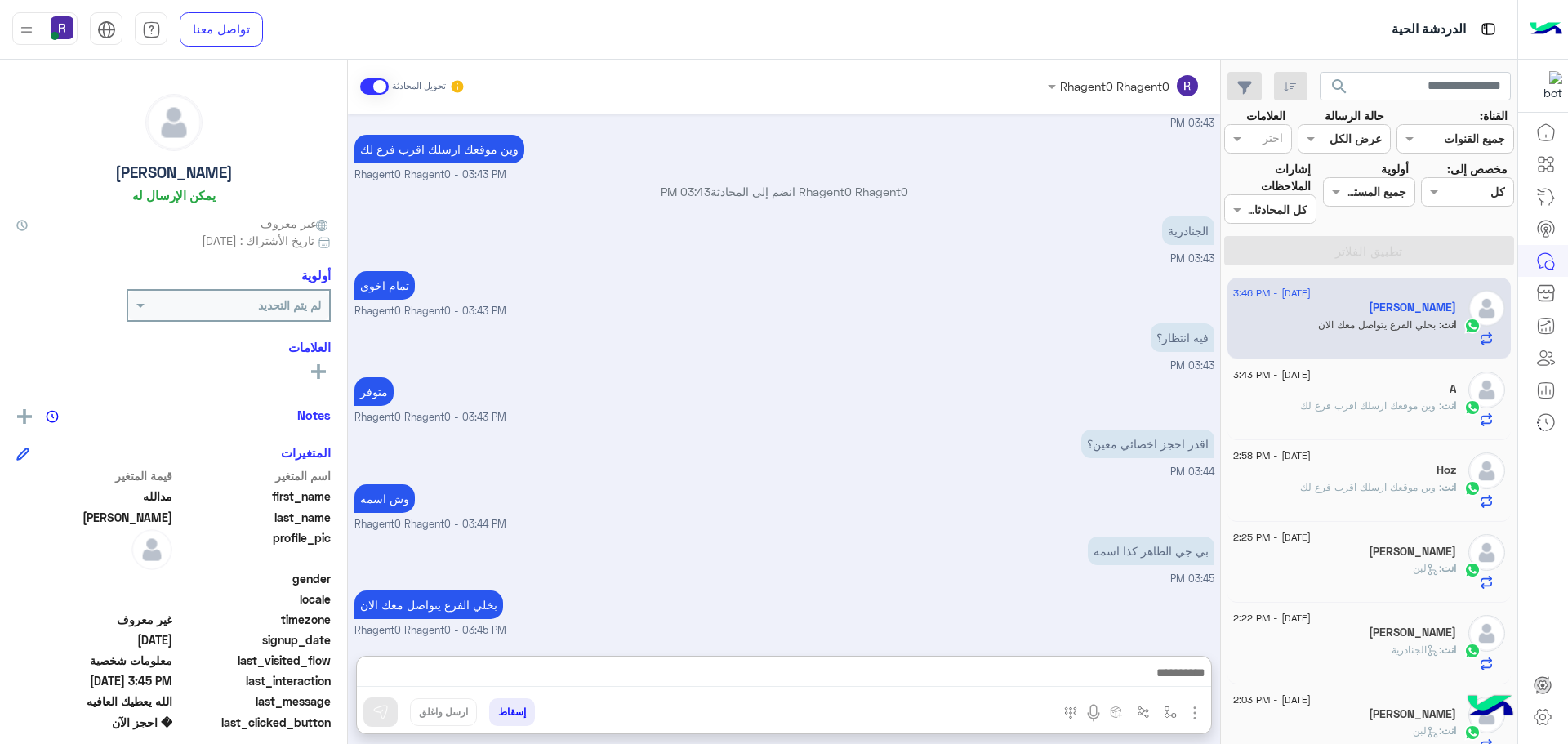
click at [848, 517] on small "Rhagent0 Rhagent0 - 03:44 PM" at bounding box center [784, 525] width 860 height 16
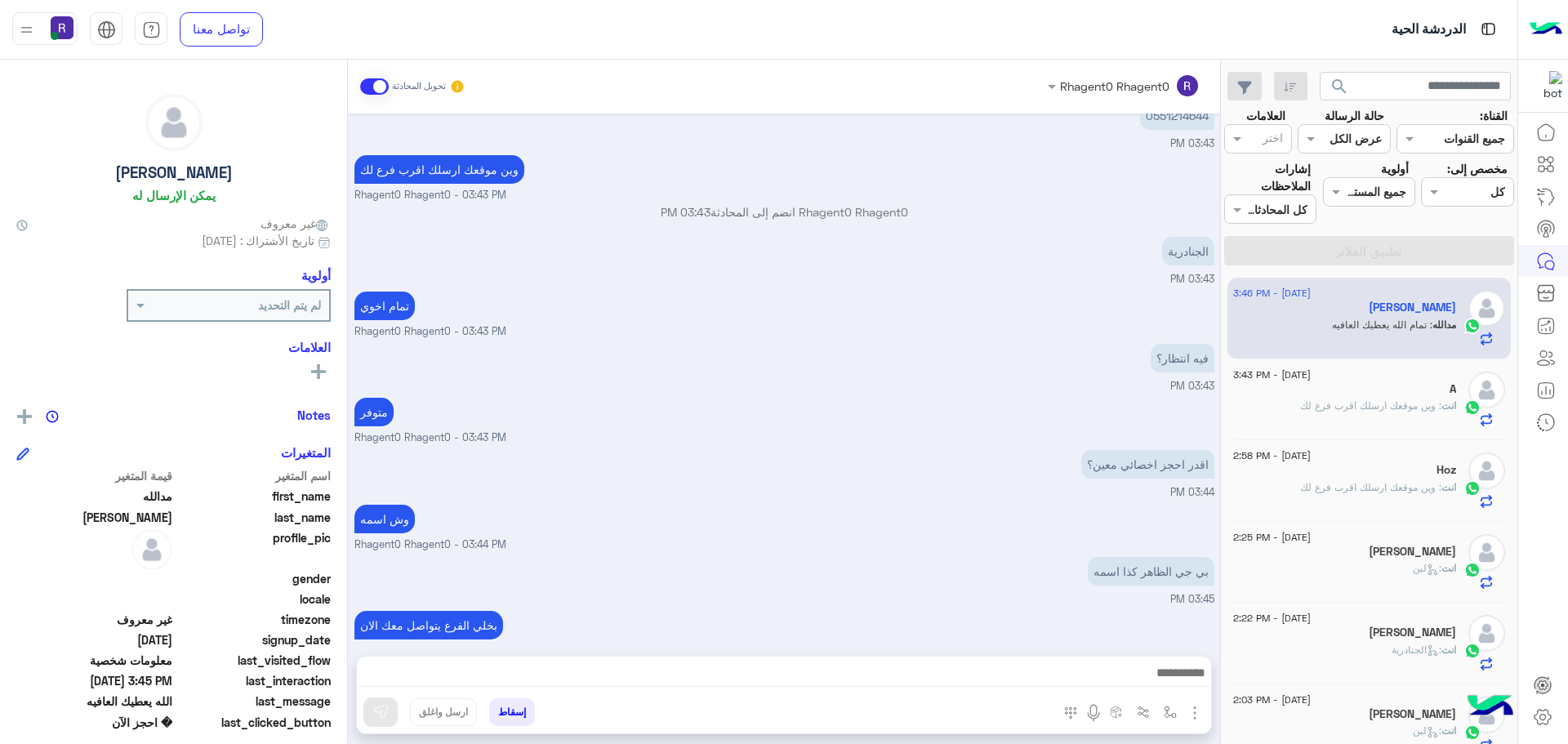
scroll to position [1154, 0]
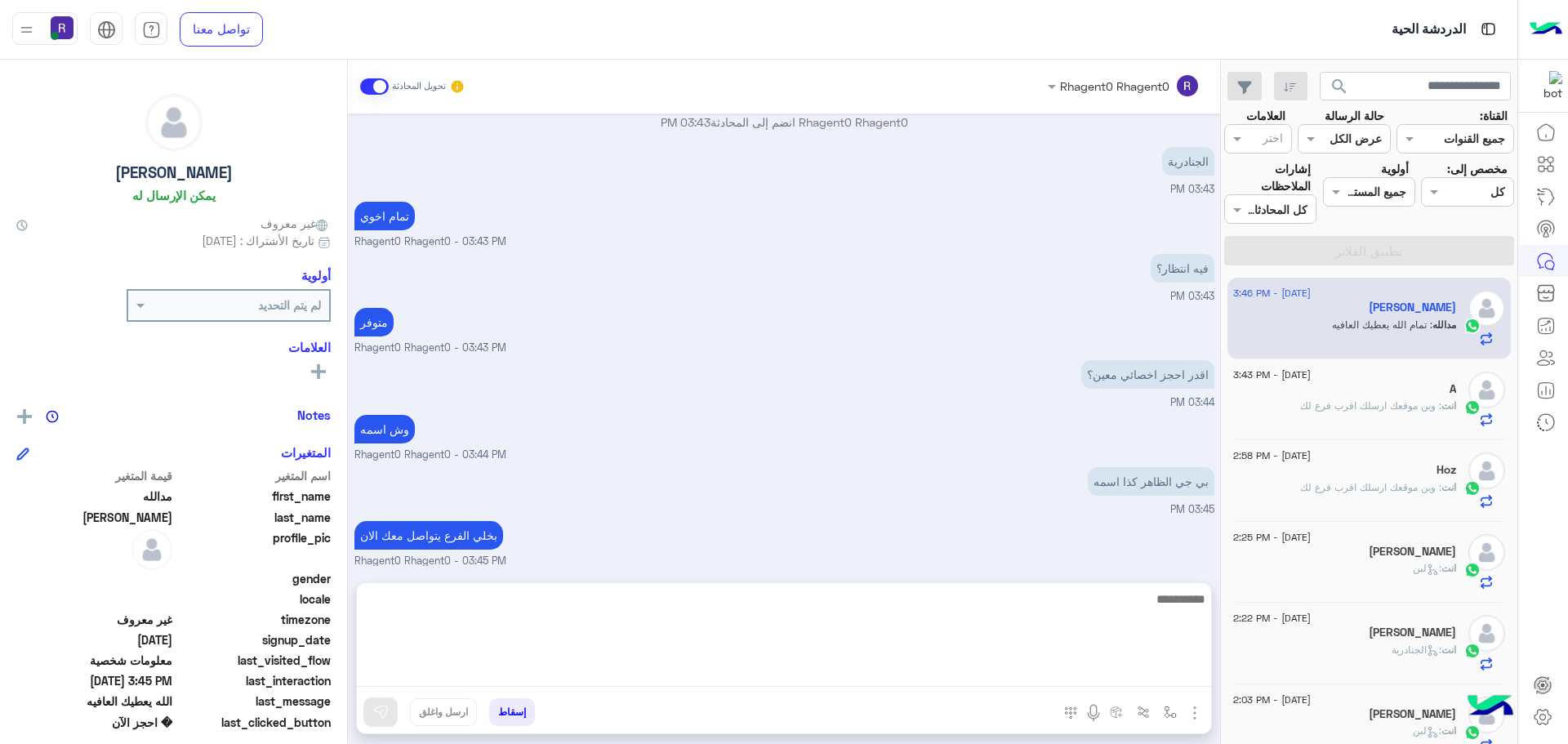
click at [953, 675] on textarea at bounding box center [784, 637] width 854 height 98
type textarea "**********"
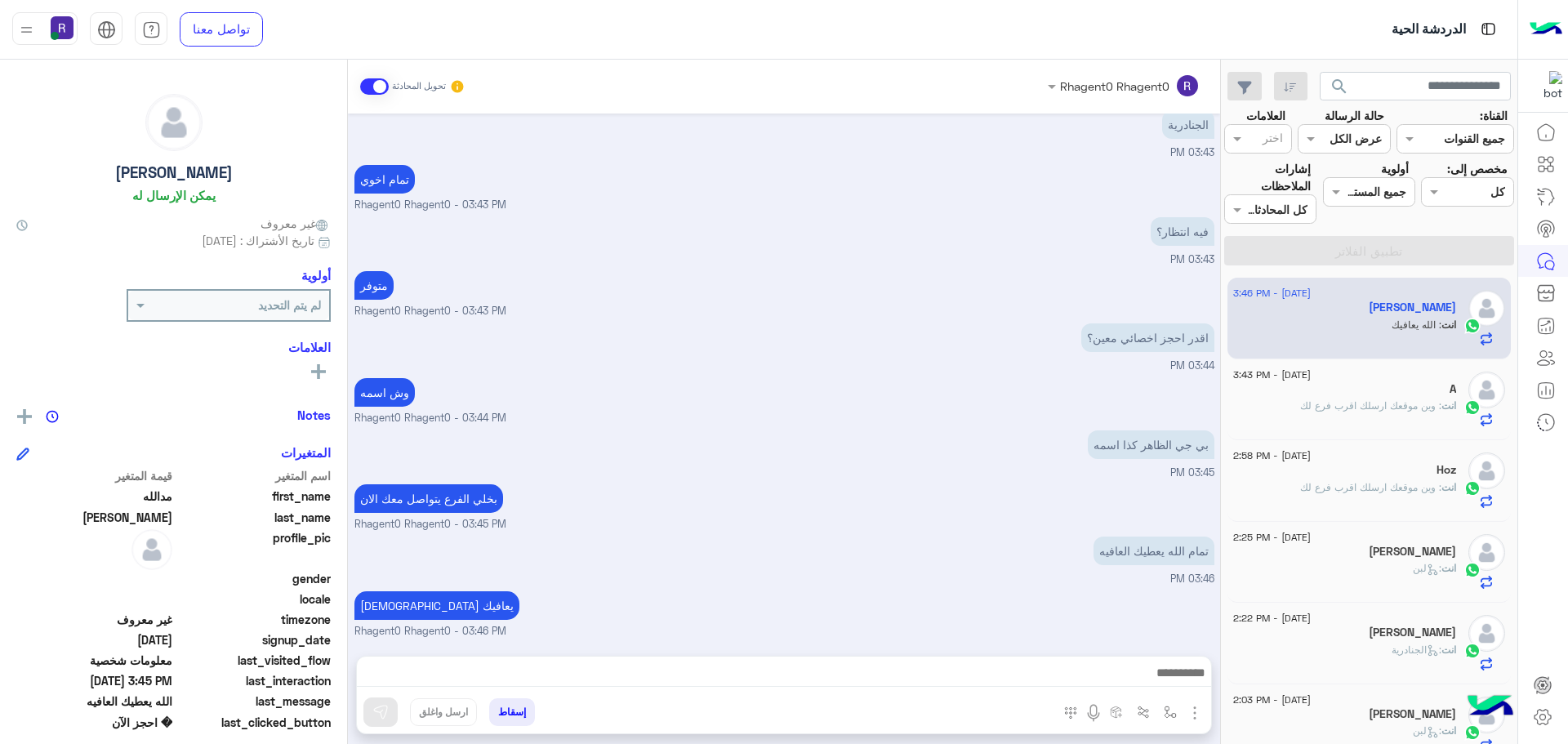
click at [630, 587] on div "[DEMOGRAPHIC_DATA] يعافيك Rhagent0 Rhagent0 - 03:46 PM" at bounding box center [784, 612] width 860 height 52
click at [1369, 419] on div "انت : وين موقعك ارسلك اقرب فرع لك" at bounding box center [1344, 413] width 223 height 28
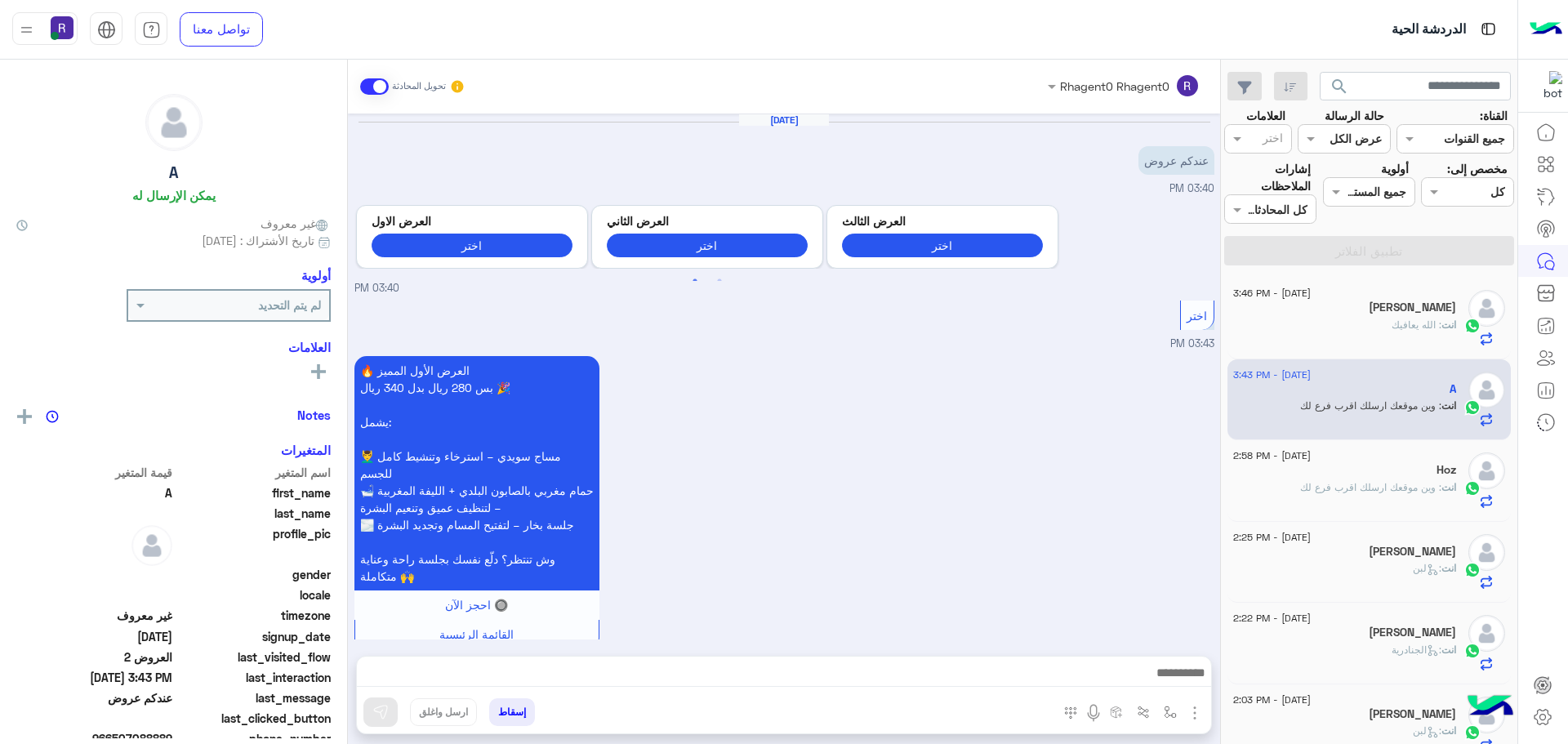
scroll to position [585, 0]
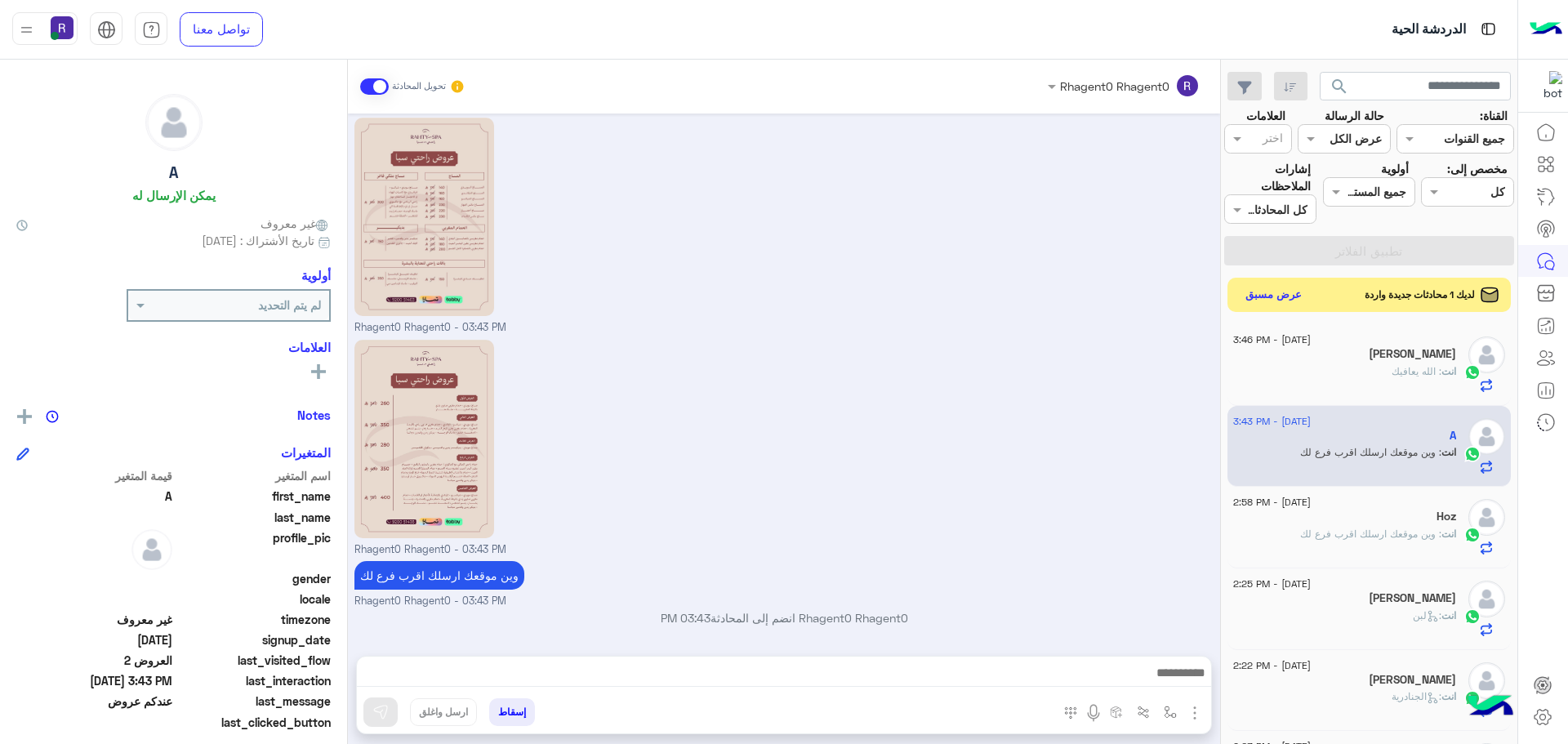
click at [1302, 300] on button "عرض مسبق" at bounding box center [1274, 295] width 69 height 22
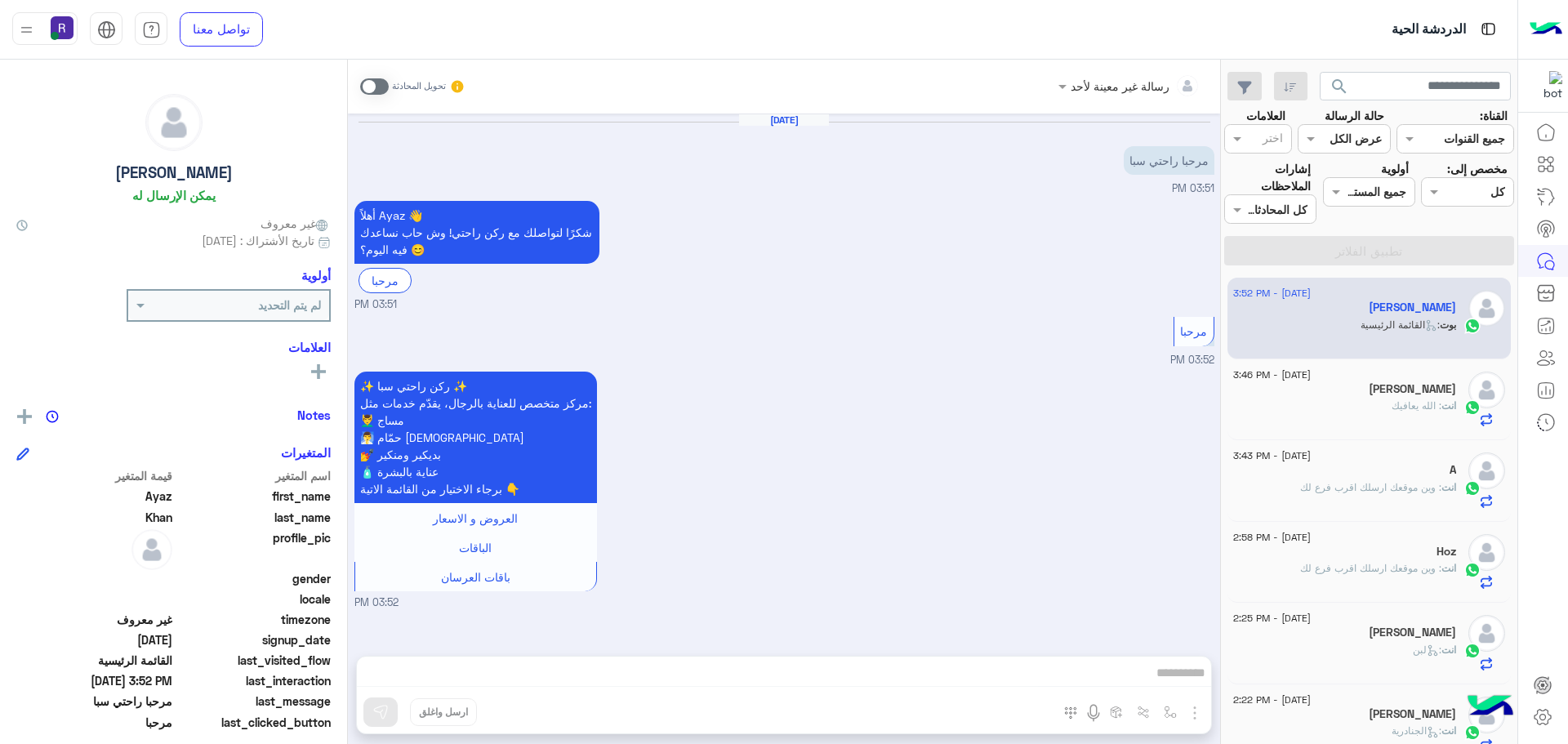
click at [382, 89] on span at bounding box center [374, 86] width 28 height 17
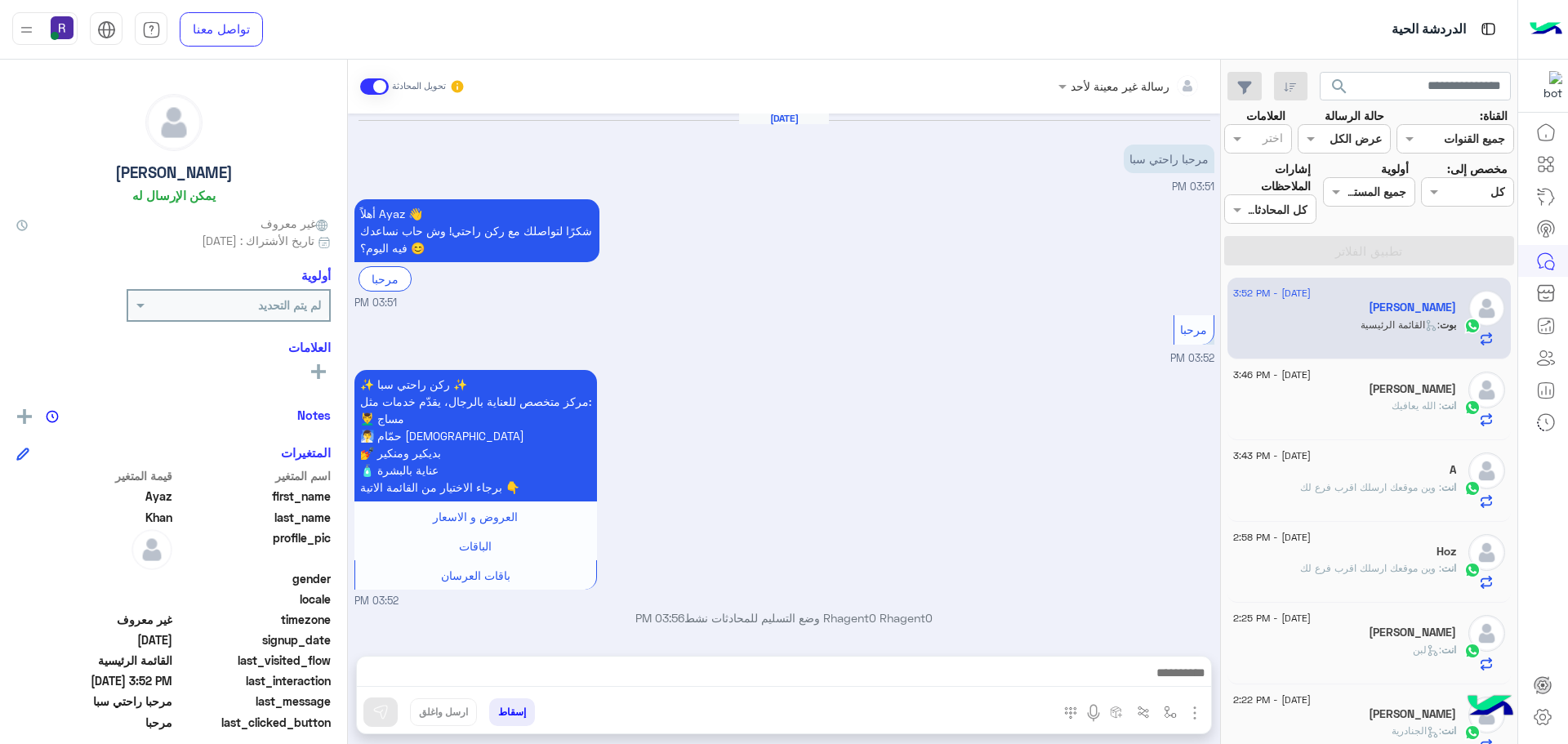
click at [1197, 719] on img "button" at bounding box center [1195, 713] width 19 height 19
click at [1167, 683] on span "الصور" at bounding box center [1163, 677] width 30 height 19
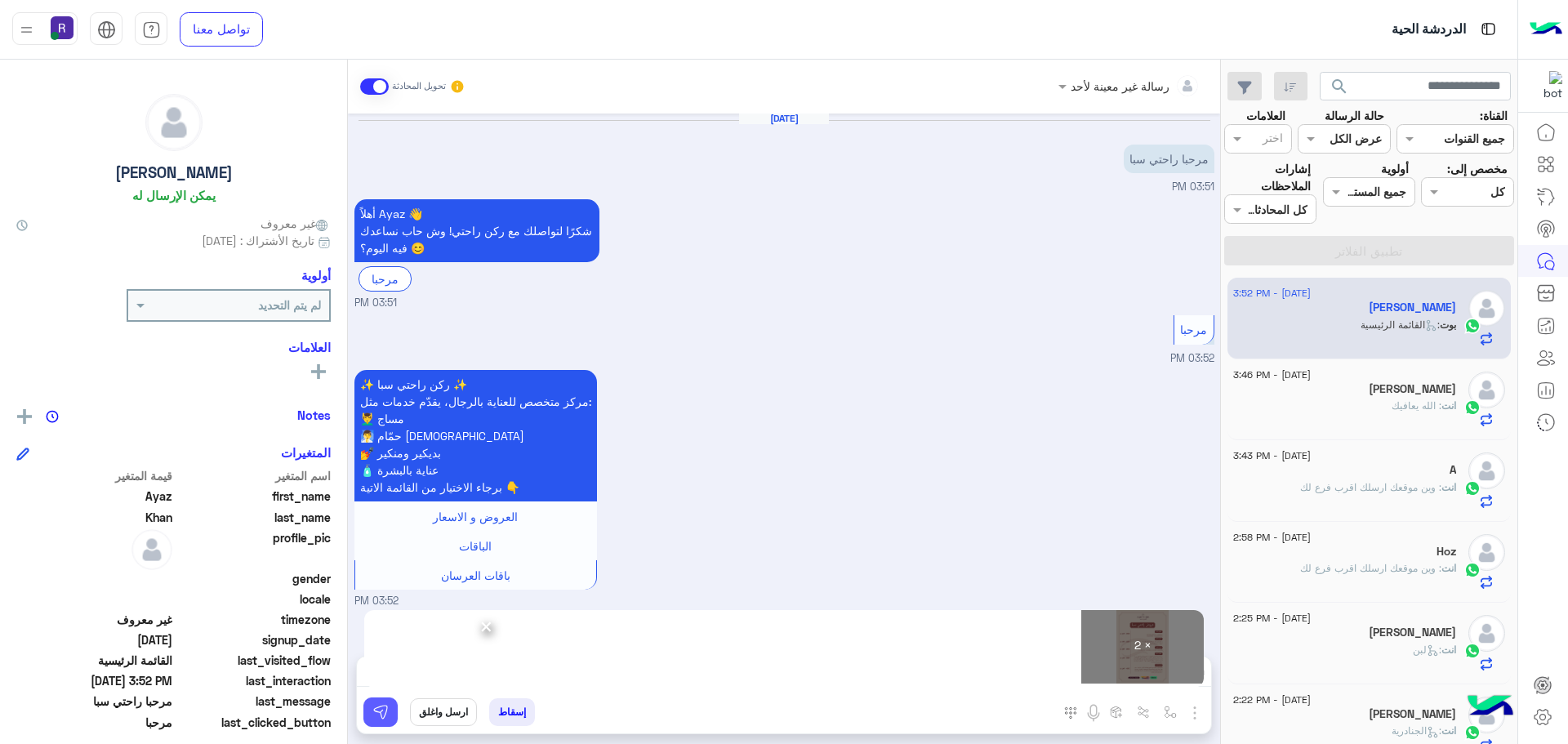
click at [387, 710] on img at bounding box center [380, 712] width 17 height 17
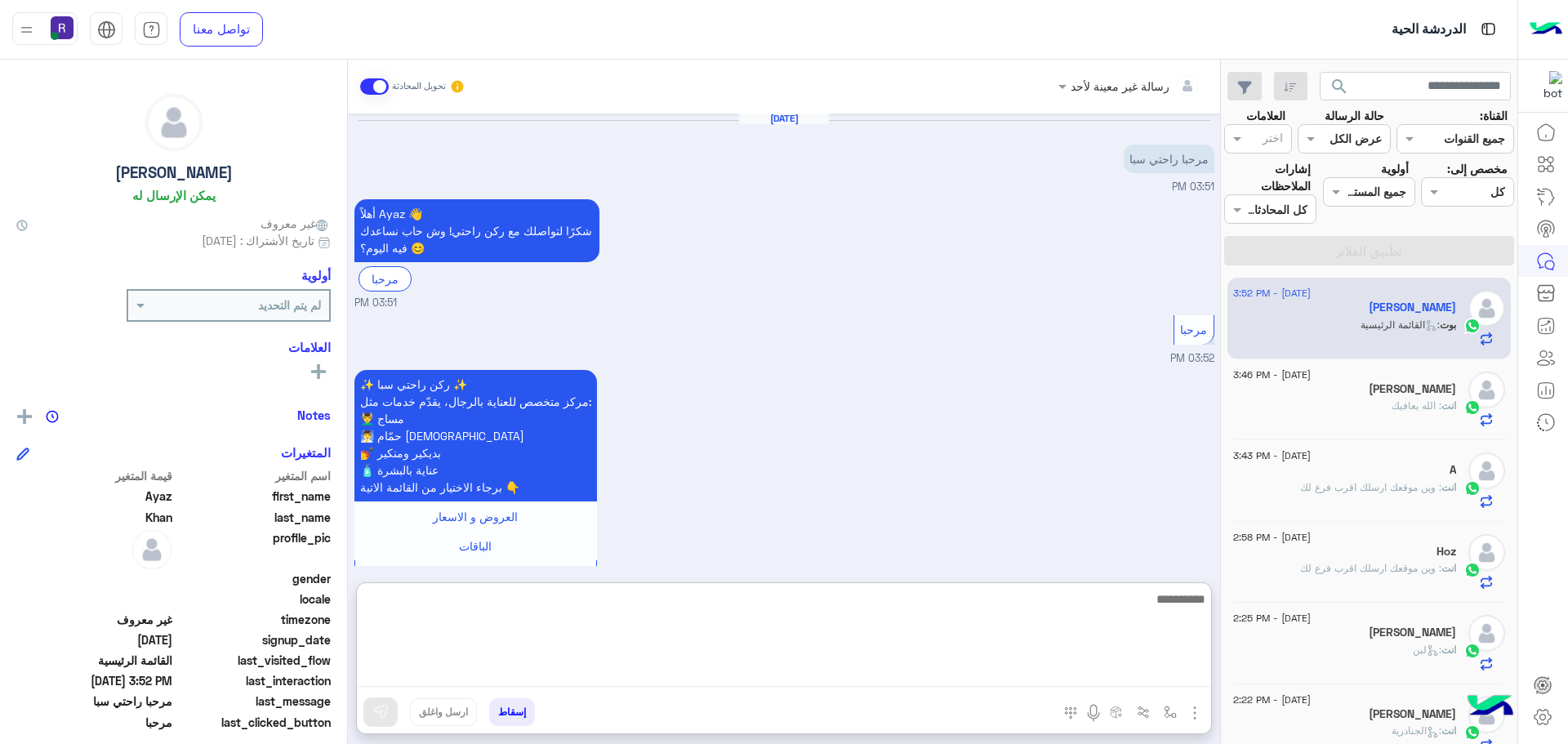
paste textarea "**********"
type textarea "**********"
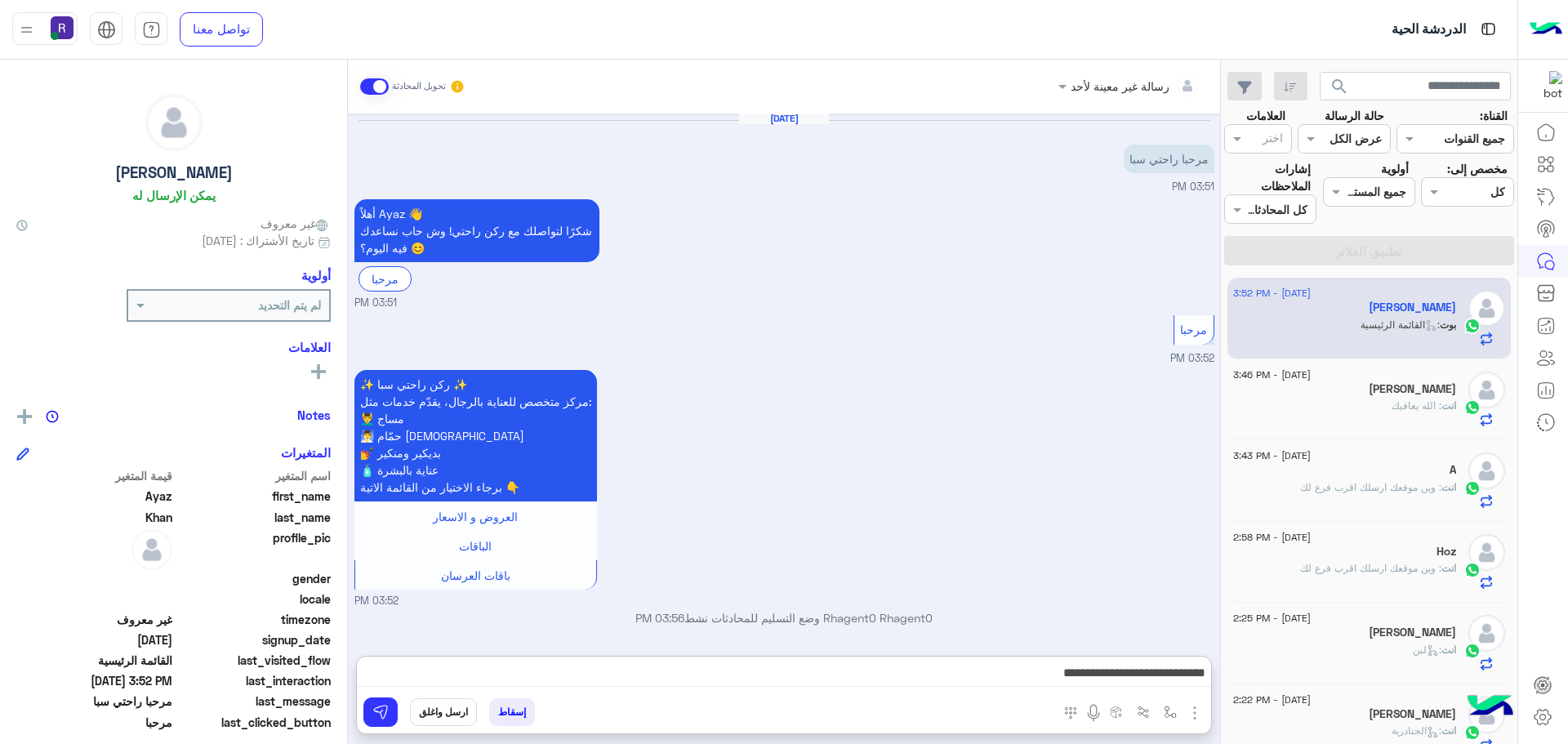
click at [946, 491] on div "✨ ركن راحتي سبا ✨ مركز متخصص للعناية بالرجال، يقدّم خدمات مثل: 💆‍♂️ مساج 🧖‍♂️ ح…" at bounding box center [784, 488] width 860 height 244
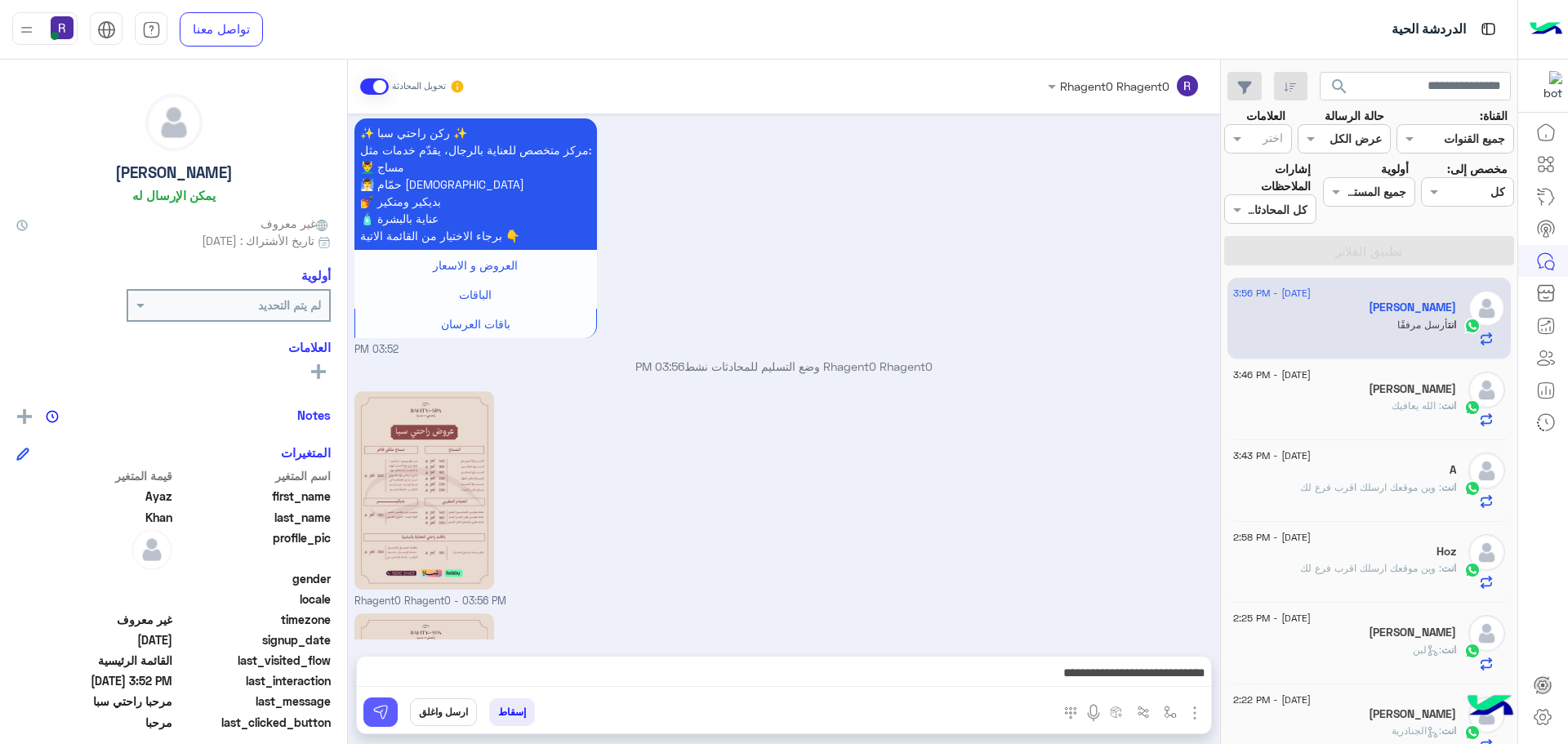
scroll to position [476, 0]
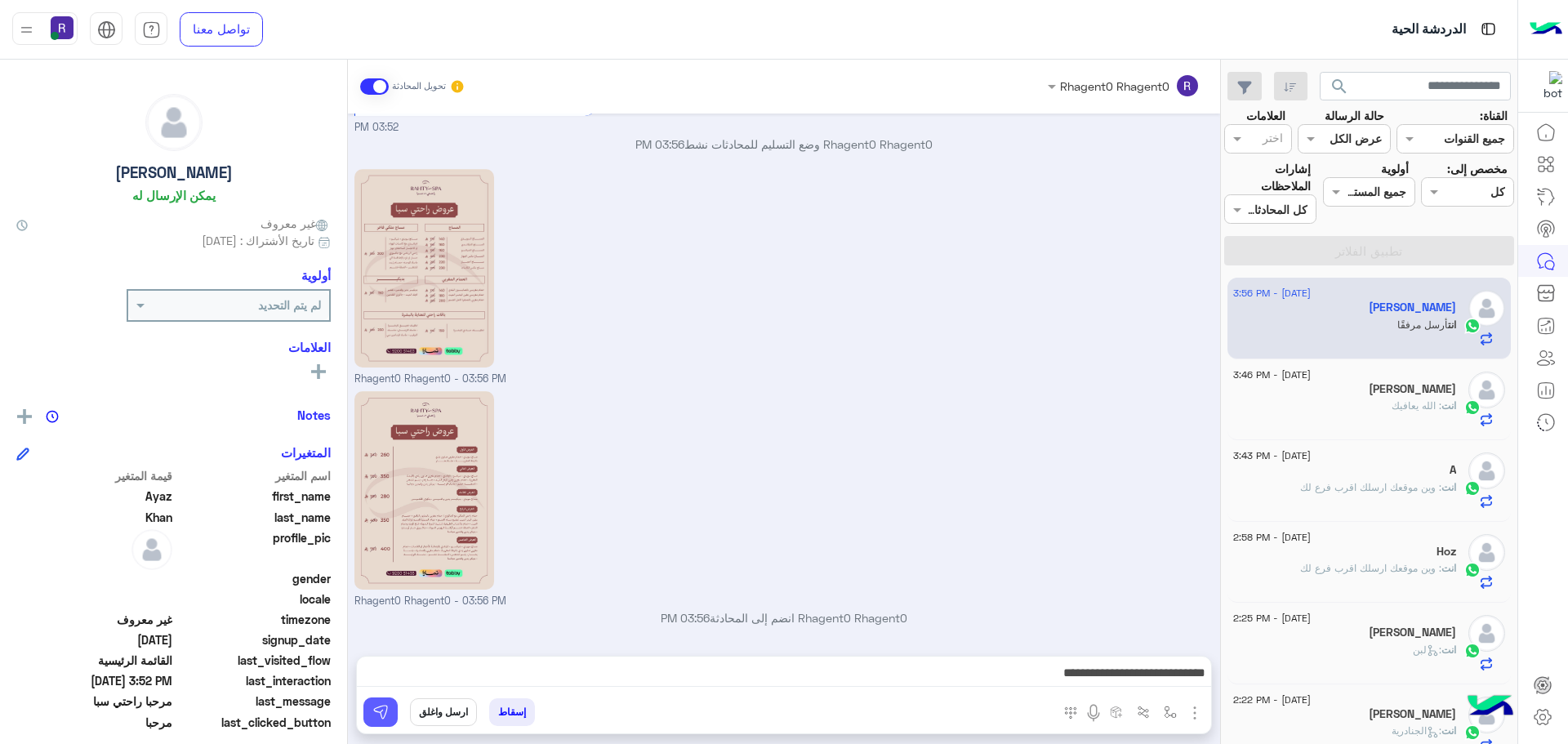
click at [386, 709] on img at bounding box center [380, 712] width 17 height 17
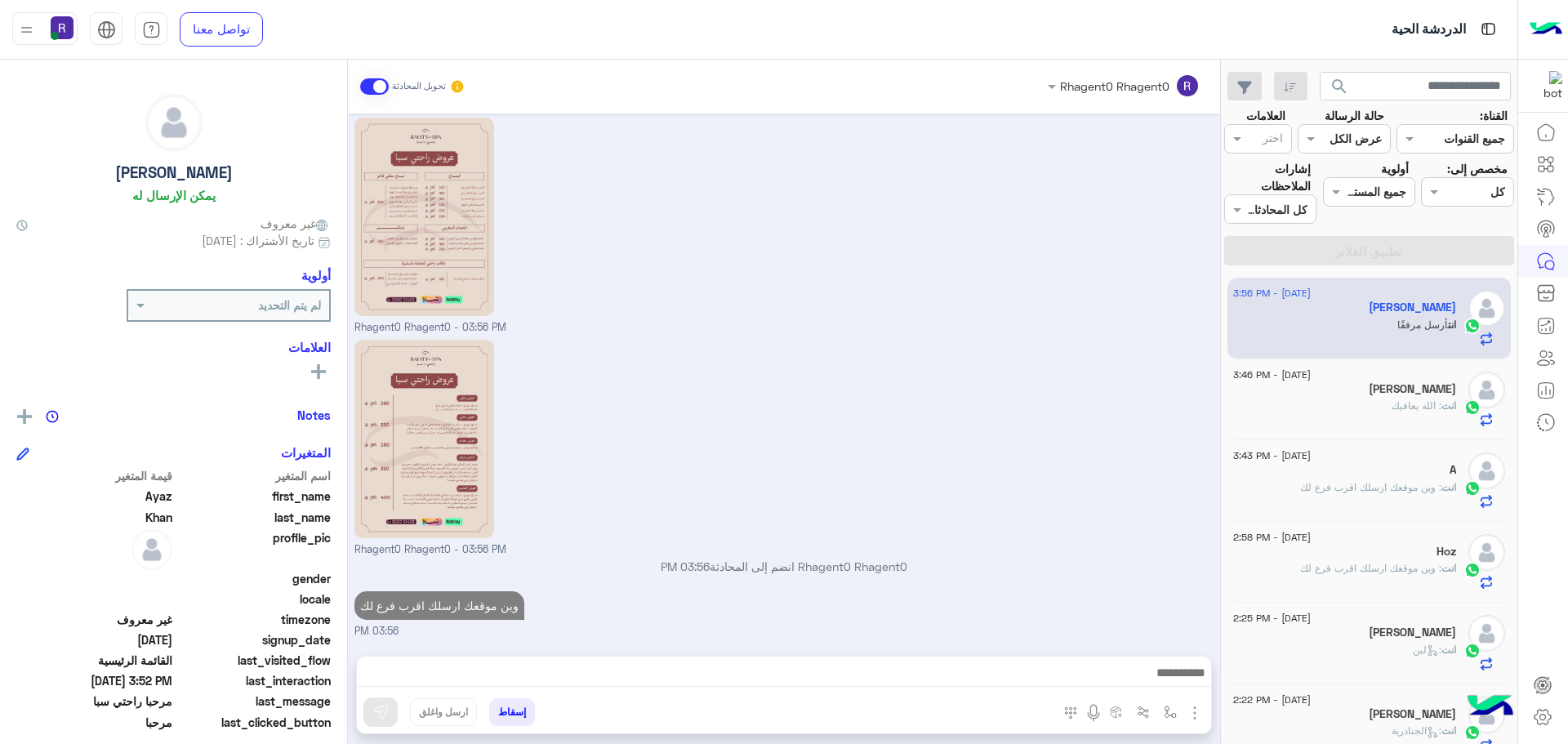
click at [1404, 396] on div "[PERSON_NAME]" at bounding box center [1344, 390] width 223 height 17
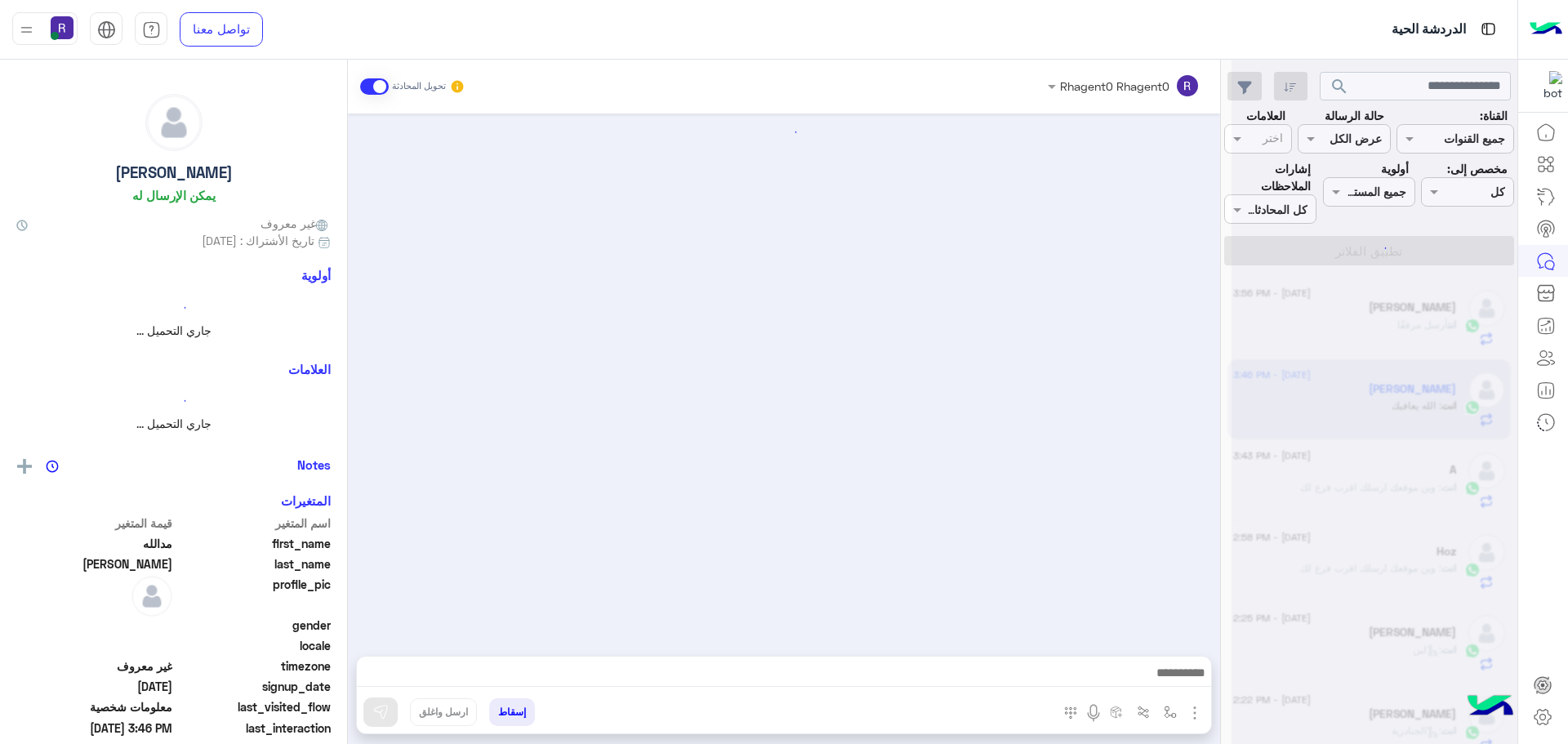
scroll to position [805, 0]
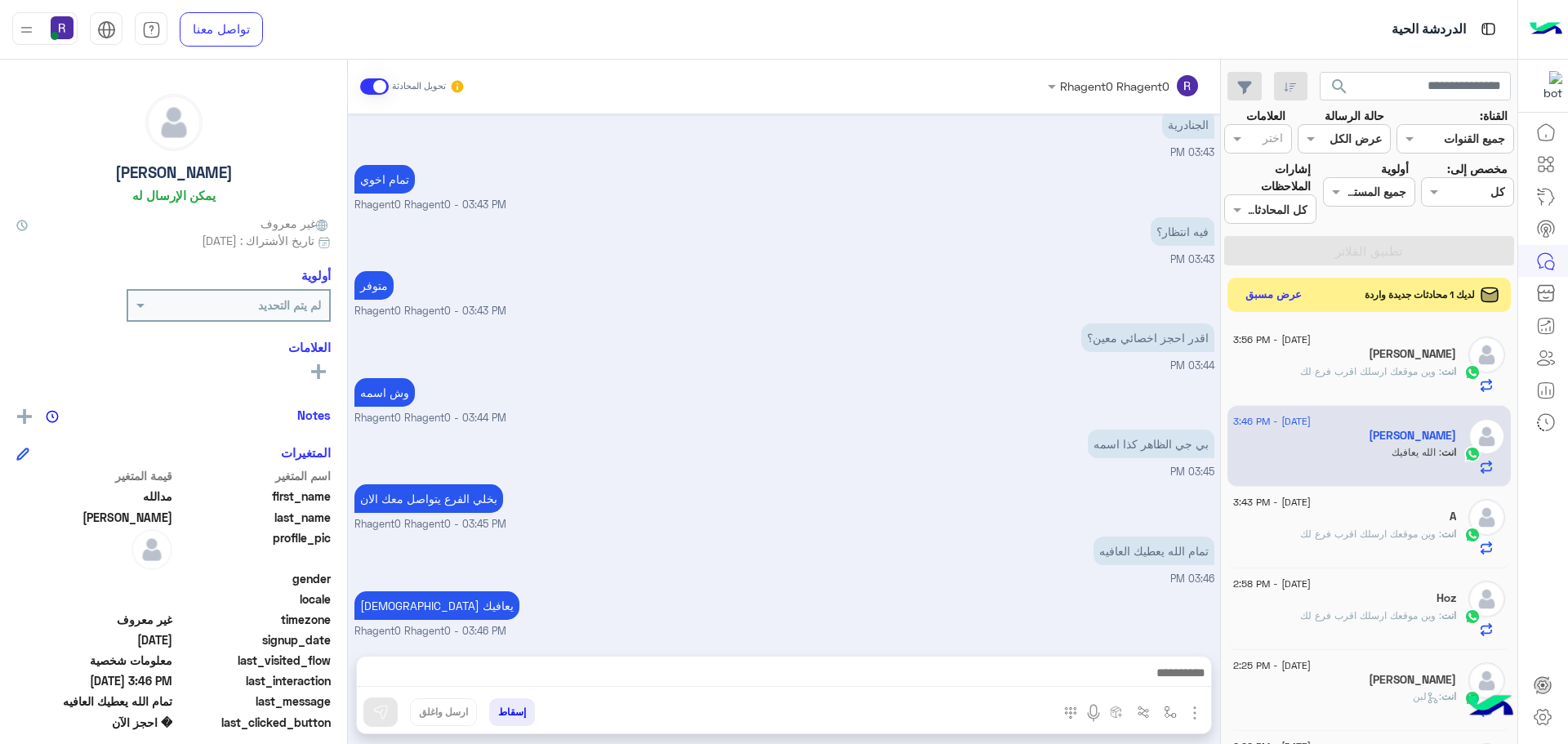
click at [1290, 298] on button "عرض مسبق" at bounding box center [1274, 295] width 69 height 22
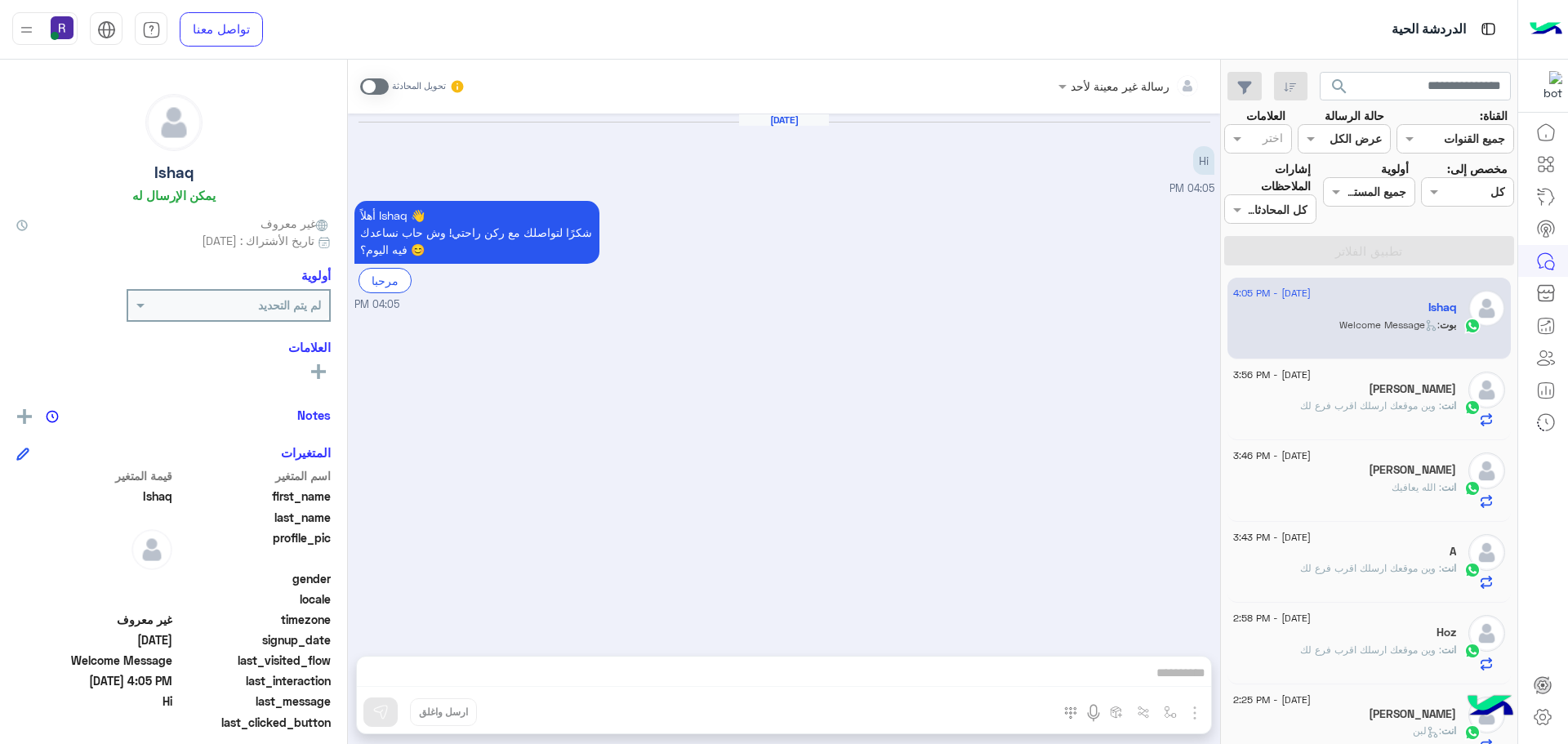
click at [378, 86] on span at bounding box center [374, 86] width 28 height 17
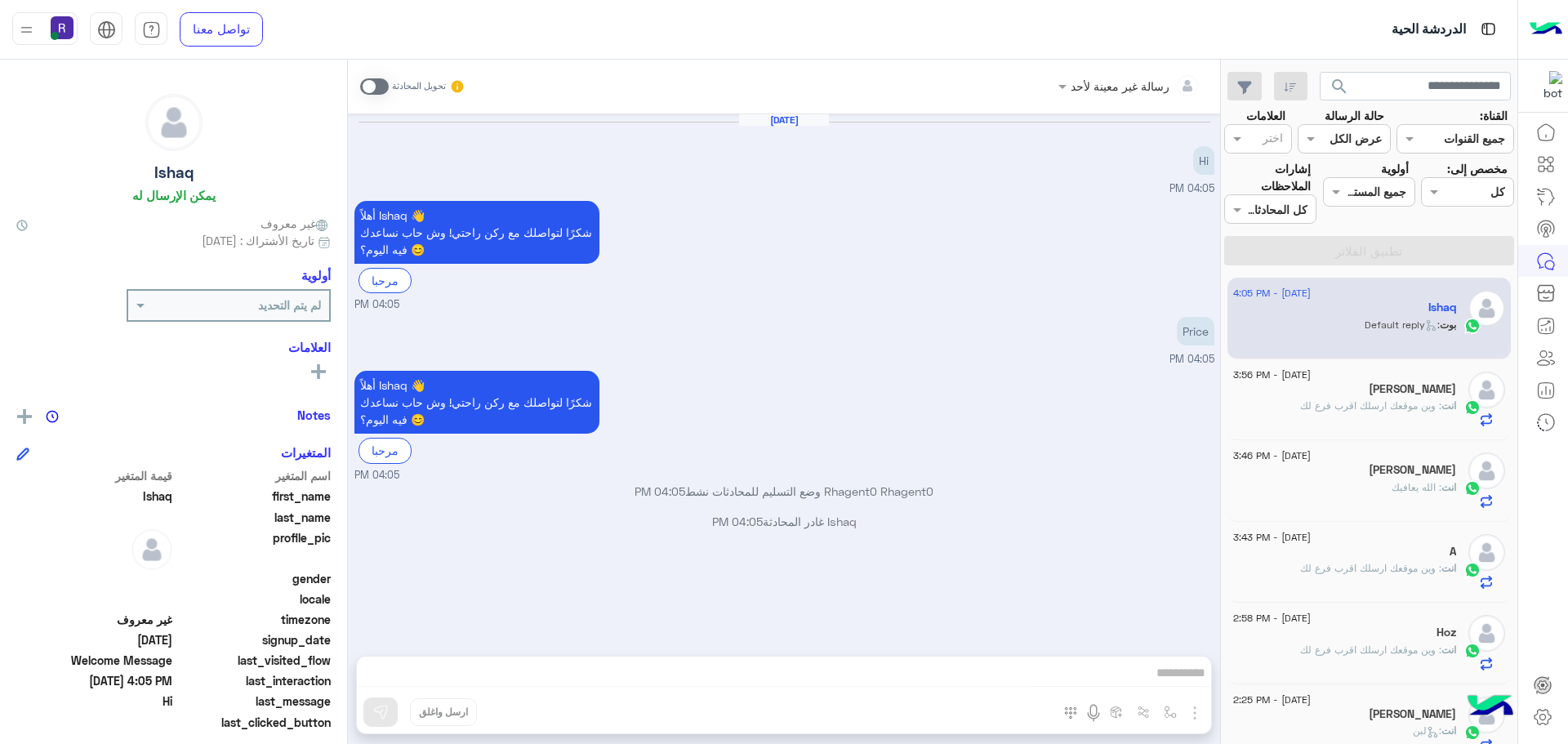
click at [1194, 710] on div "رسالة غير معينة لأحد تحويل المحادثة [DATE] Hi 04:05 PM أهلاً Ishaq 👋 شكرًا لتوا…" at bounding box center [784, 405] width 872 height 691
click at [384, 84] on span at bounding box center [374, 86] width 28 height 17
click at [1190, 707] on img "button" at bounding box center [1195, 713] width 19 height 19
click at [1168, 680] on span "الصور" at bounding box center [1163, 677] width 30 height 19
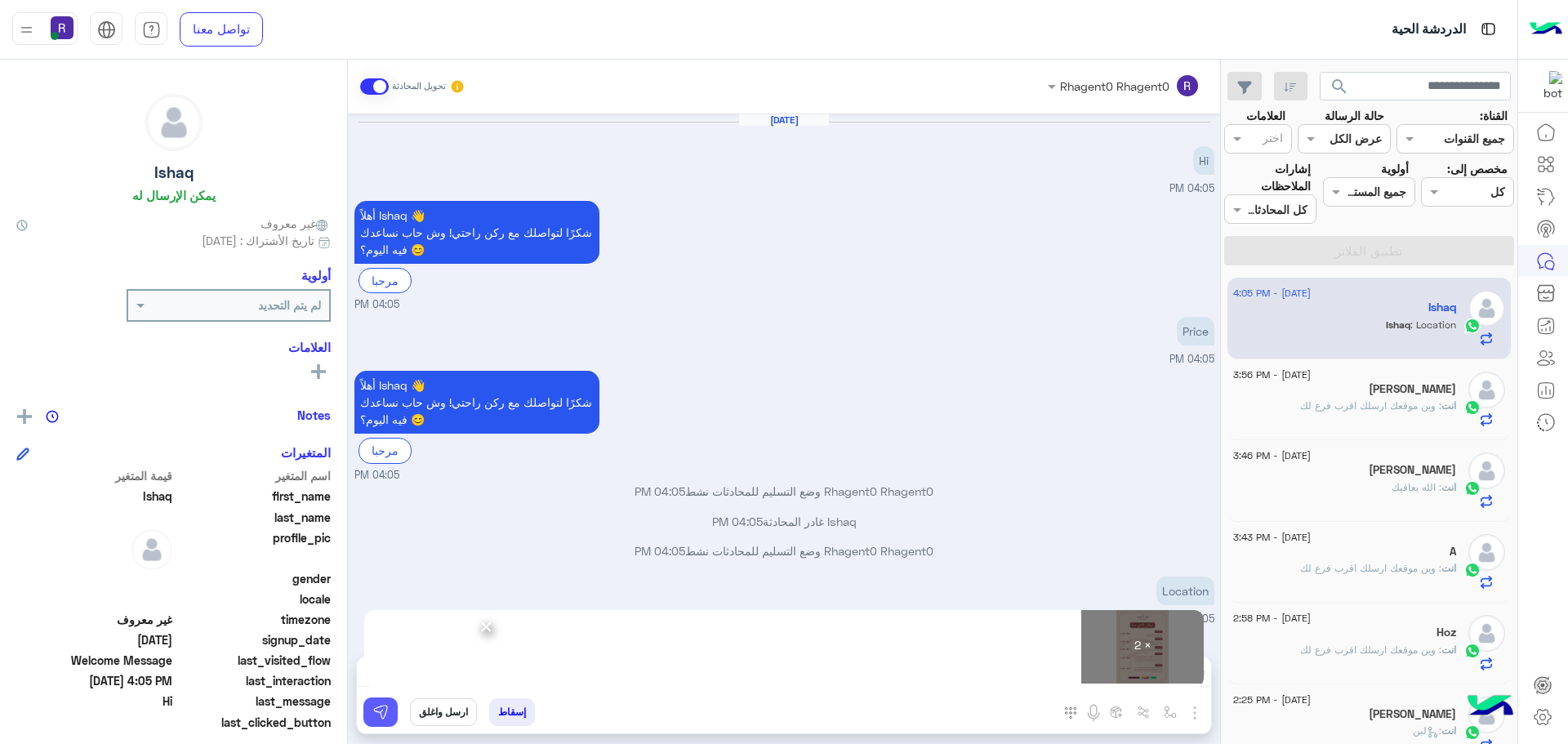
click at [383, 721] on button at bounding box center [380, 711] width 34 height 29
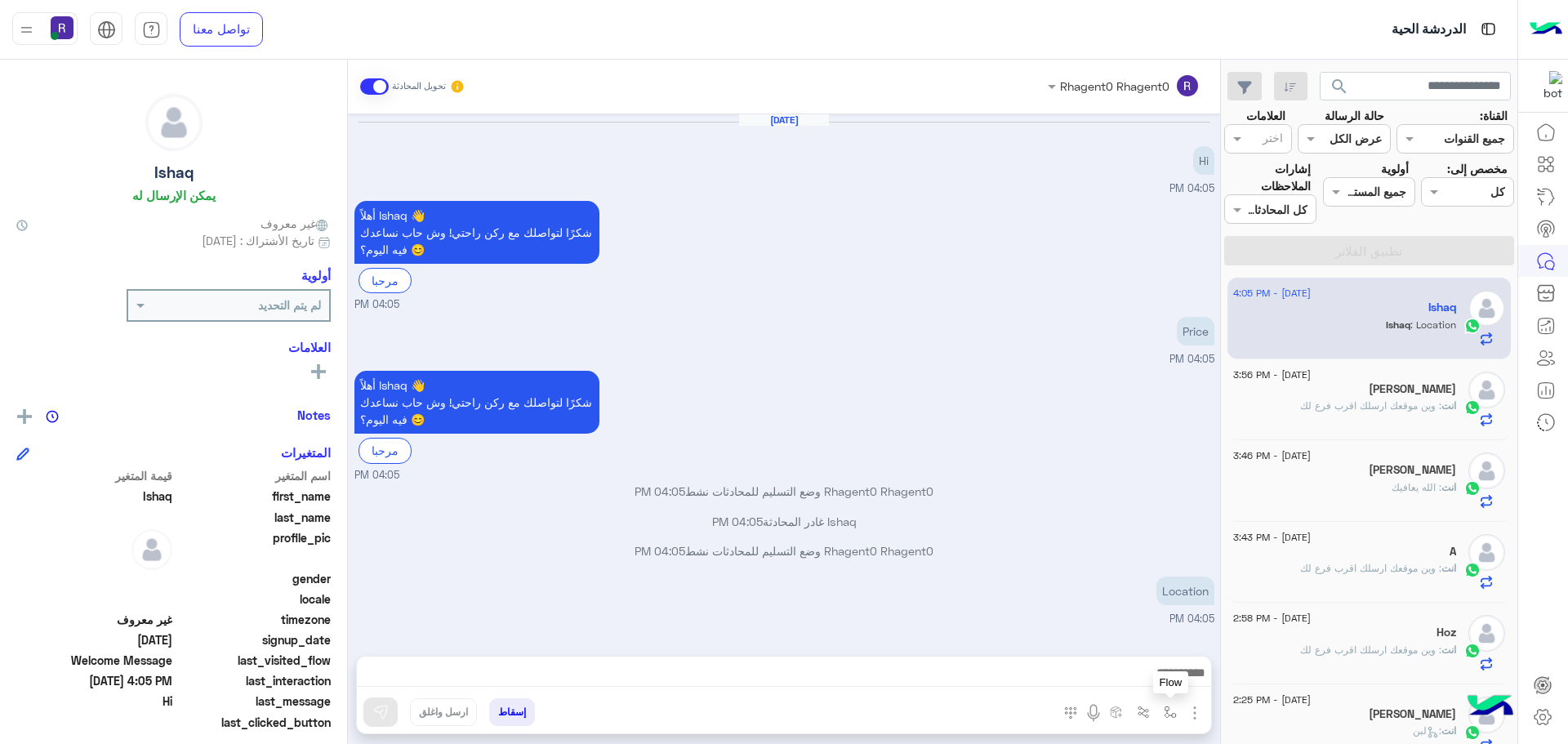
click at [1167, 708] on img "button" at bounding box center [1170, 712] width 13 height 13
click at [1145, 686] on div "أدخل اسم مجموعة الرسائل" at bounding box center [1098, 676] width 171 height 29
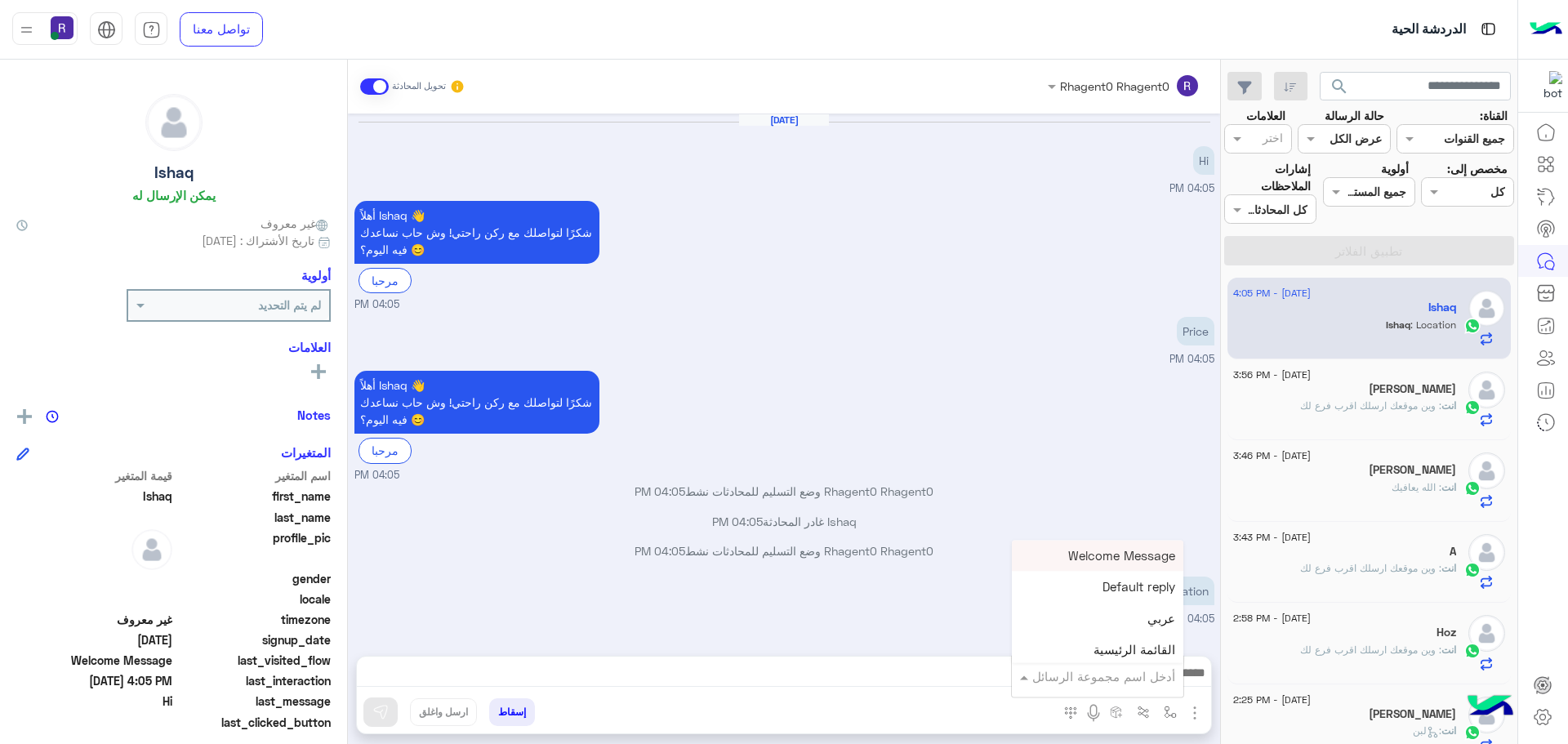
click at [1079, 413] on div "أهلاً Ishaq 👋 شكرًا لتواصلك مع ركن راحتي! وش حاب نساعدك فيه [DATE]؟ 😊 مرحبا 04:…" at bounding box center [784, 425] width 860 height 116
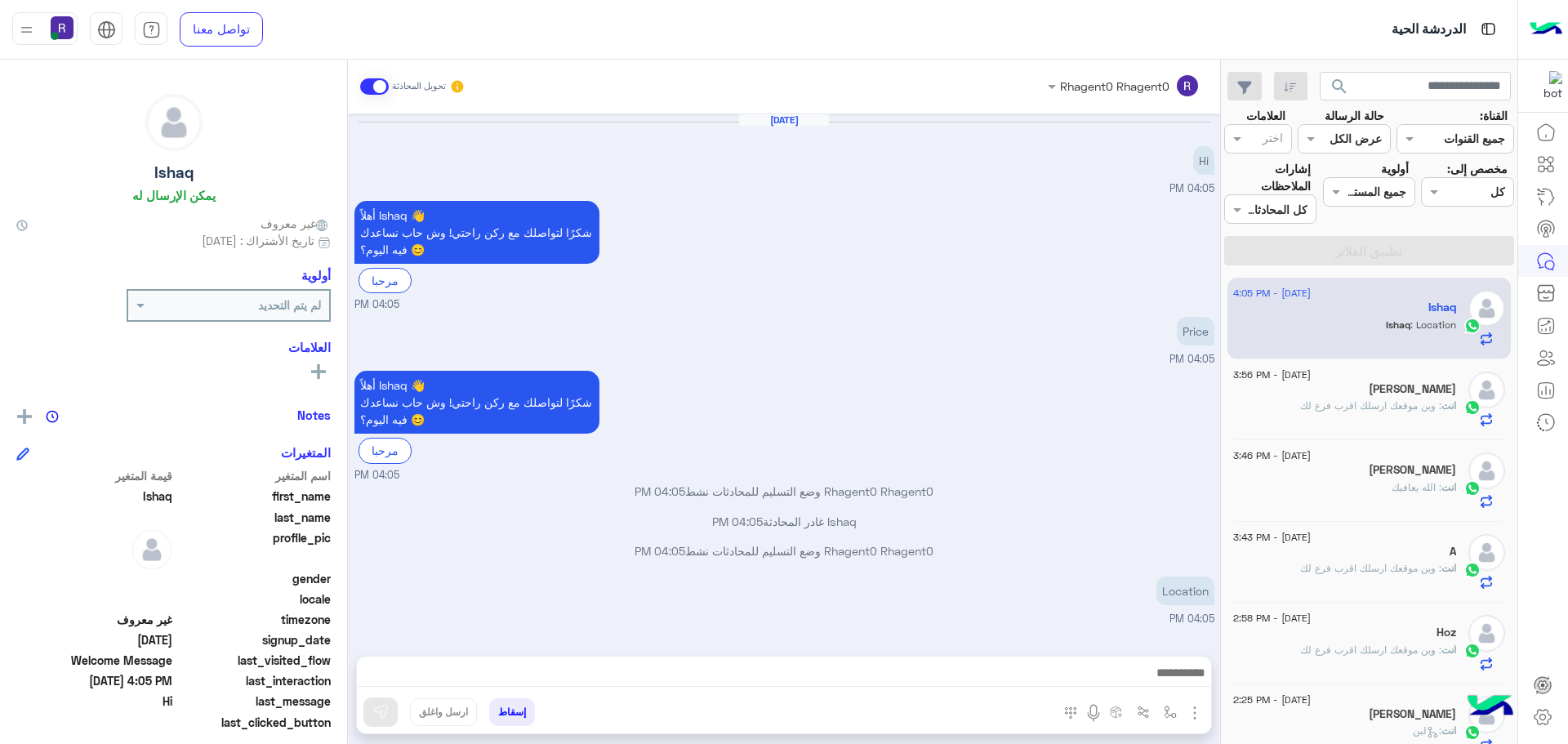
click at [1193, 704] on img "button" at bounding box center [1195, 713] width 19 height 19
click at [1163, 685] on span "الصور" at bounding box center [1163, 677] width 30 height 19
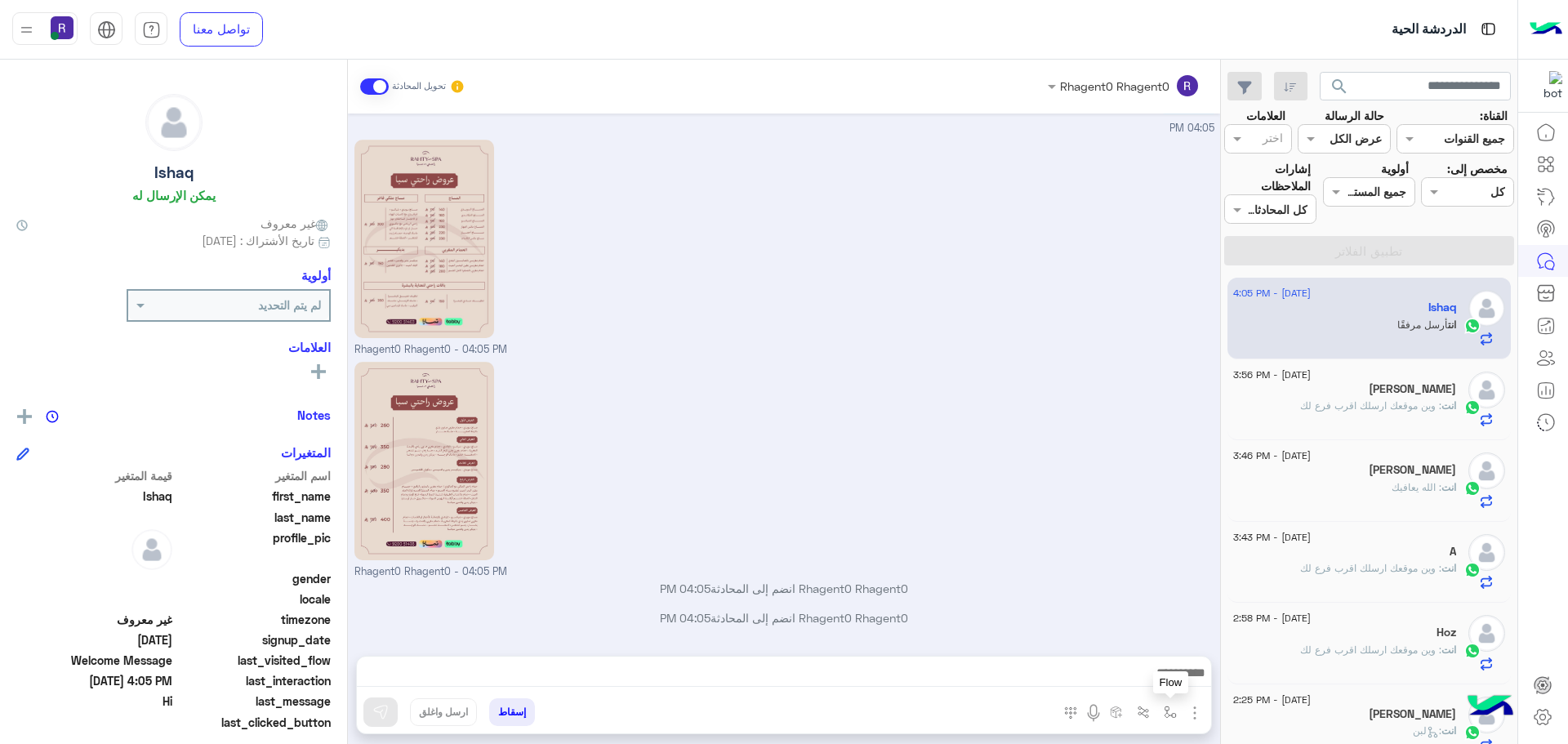
click at [1176, 710] on img "button" at bounding box center [1170, 712] width 13 height 13
click at [1146, 675] on input "text" at bounding box center [1120, 676] width 110 height 19
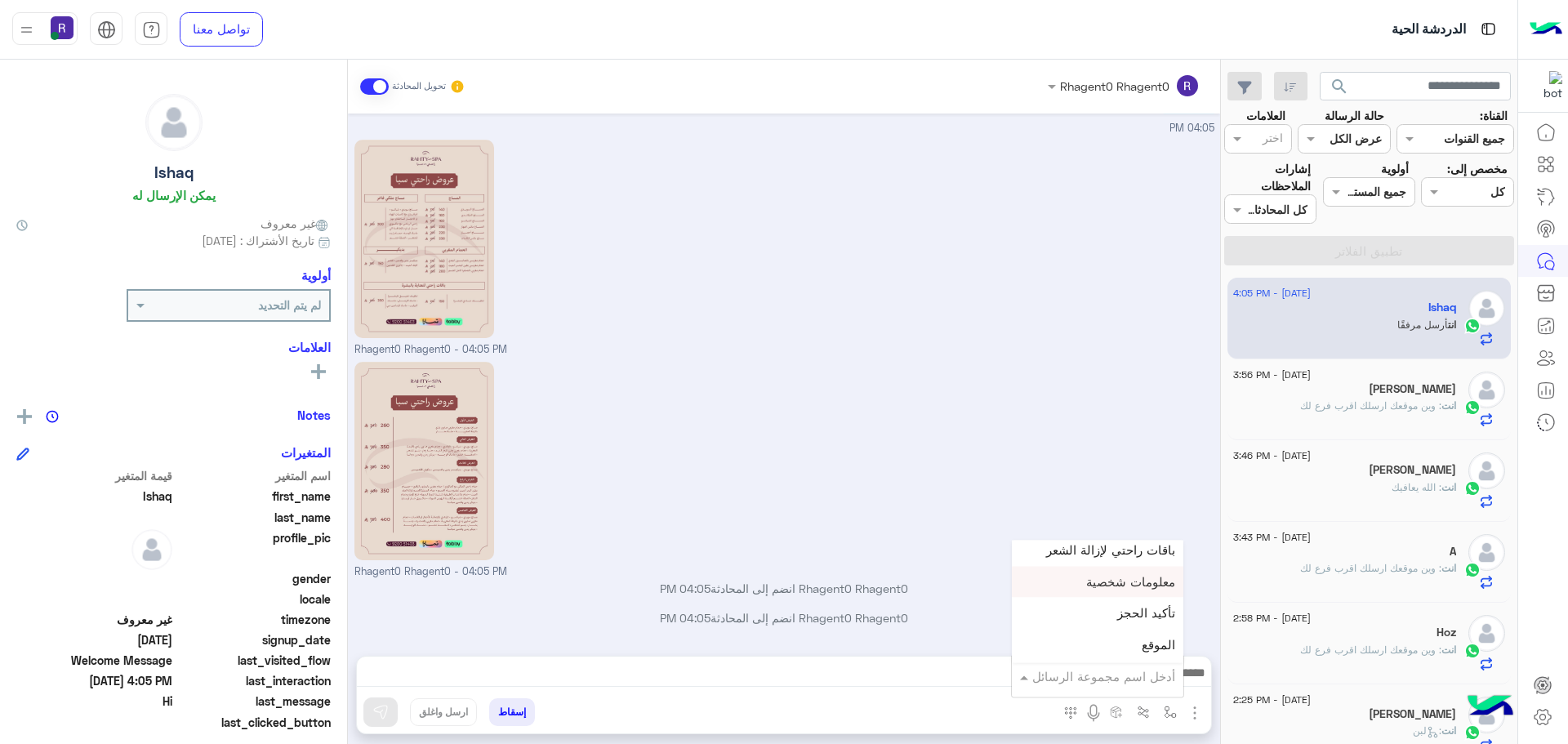
scroll to position [1062, 0]
click at [1122, 595] on div "الجنادرية" at bounding box center [1098, 595] width 171 height 32
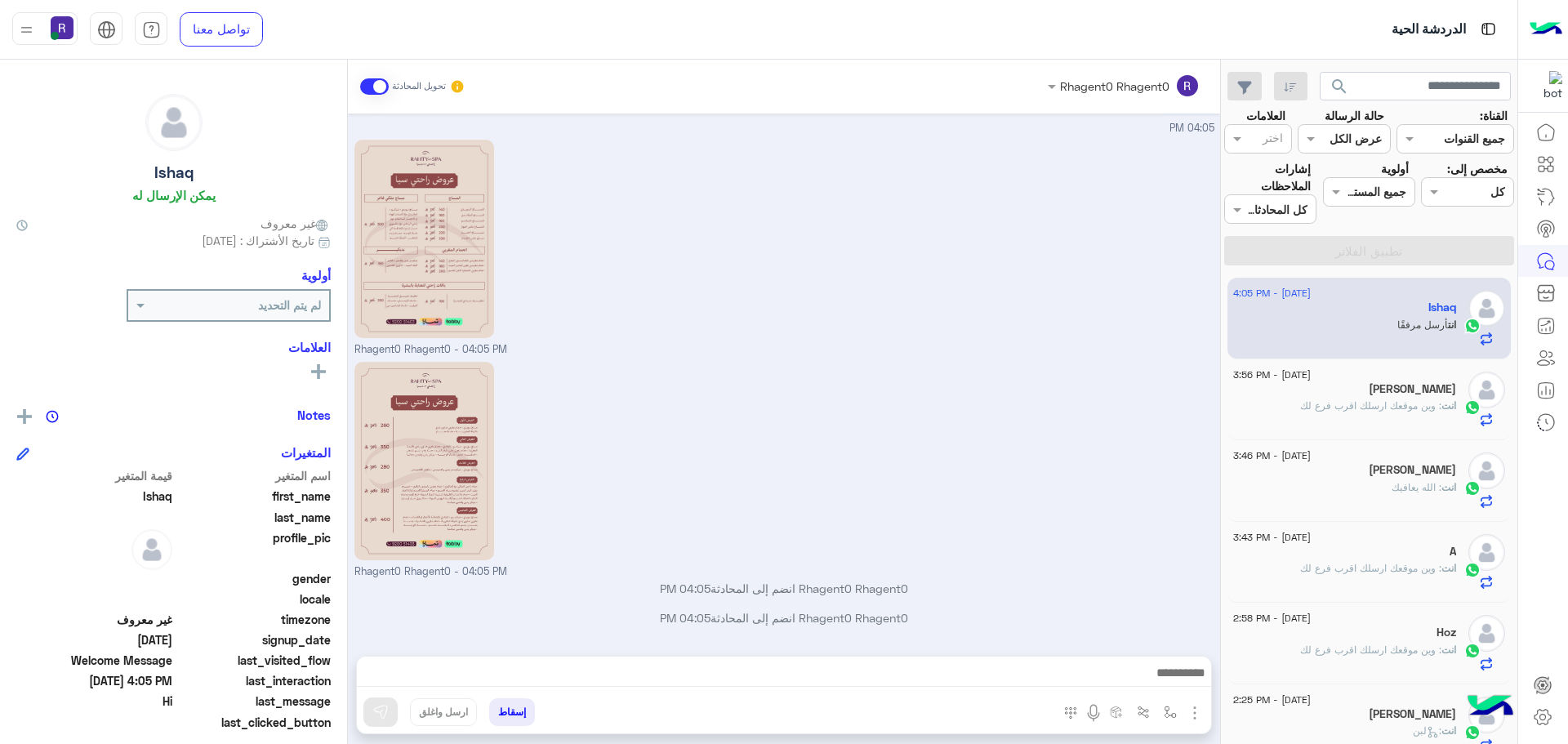
type textarea "*********"
click at [366, 707] on button at bounding box center [380, 711] width 34 height 29
click at [1167, 716] on img "button" at bounding box center [1170, 712] width 13 height 13
click at [1142, 688] on div "أدخل اسم مجموعة الرسائل" at bounding box center [1098, 676] width 171 height 29
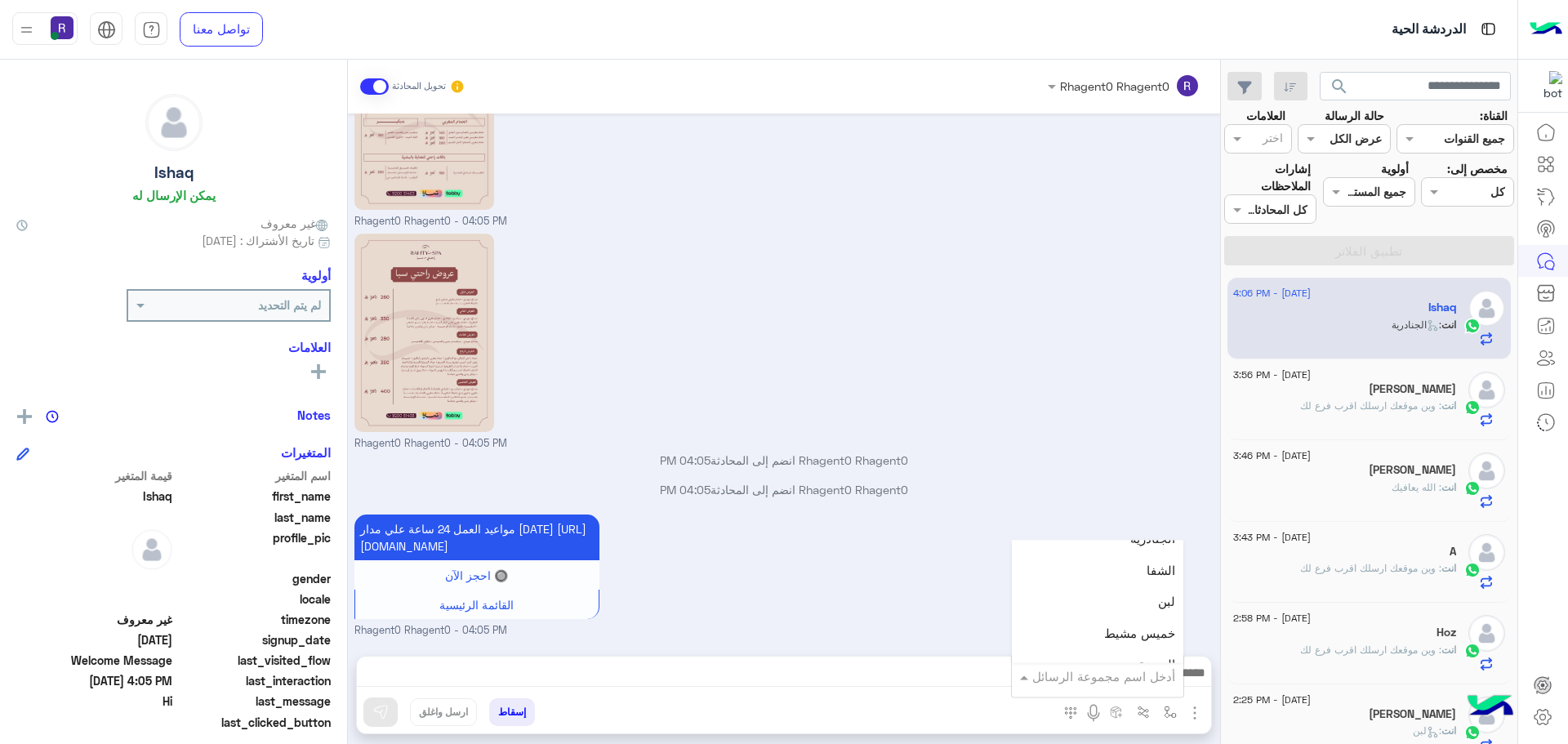
scroll to position [1144, 0]
click at [1127, 585] on div "لبن" at bounding box center [1098, 576] width 171 height 32
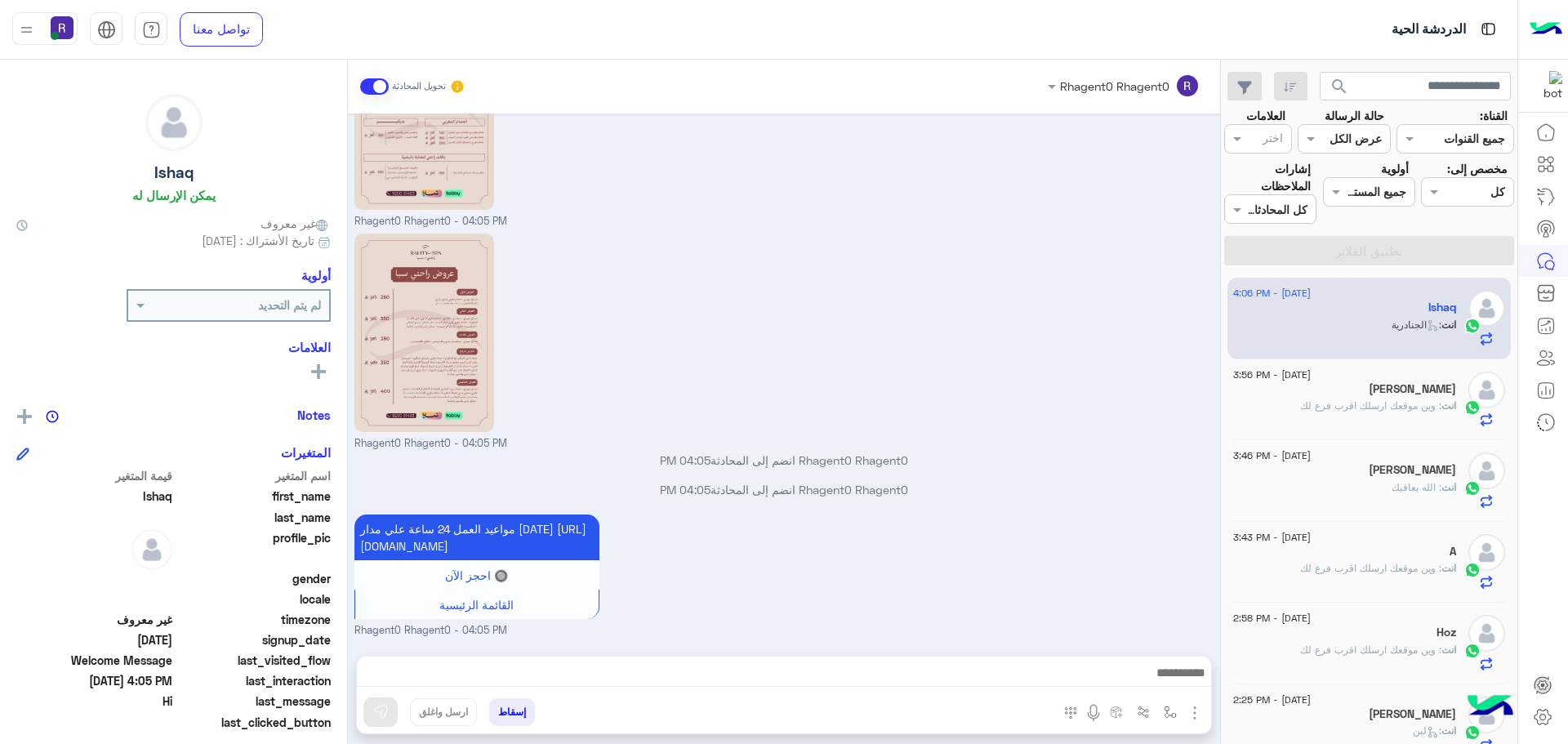
type textarea "***"
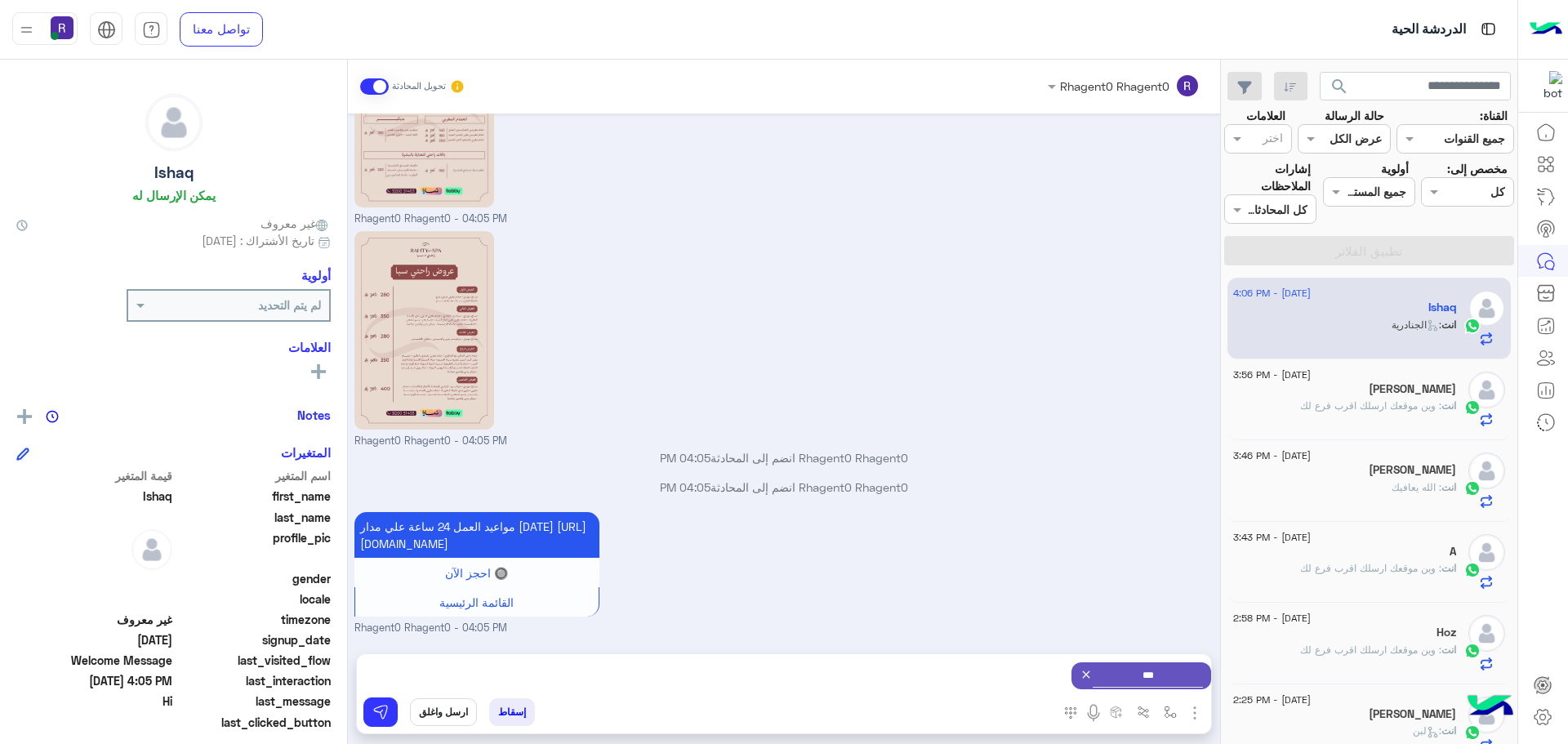
scroll to position [639, 0]
click at [390, 718] on button at bounding box center [380, 711] width 34 height 29
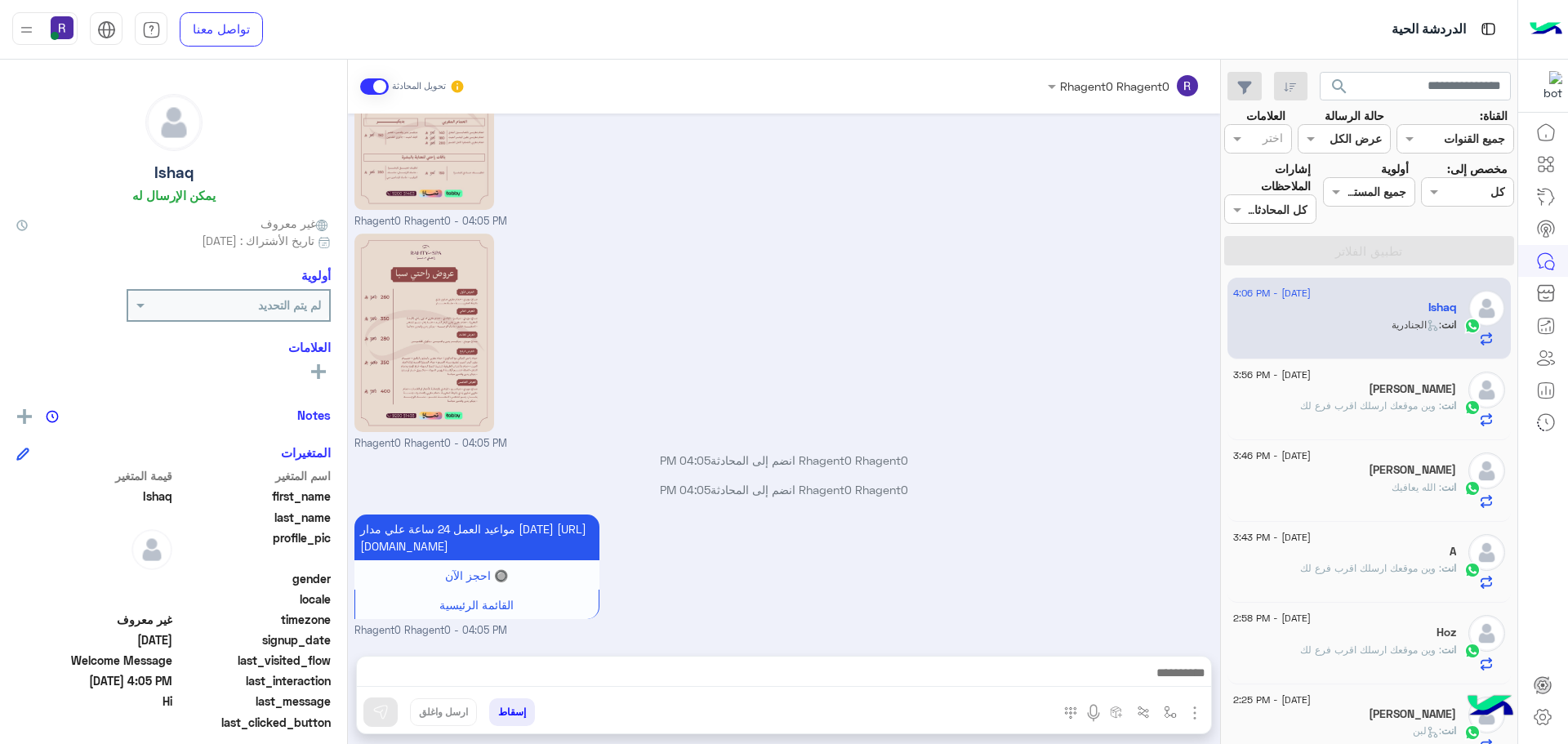
scroll to position [636, 0]
click at [1405, 406] on span ": وين موقعك ارسلك اقرب فرع لك" at bounding box center [1370, 406] width 141 height 12
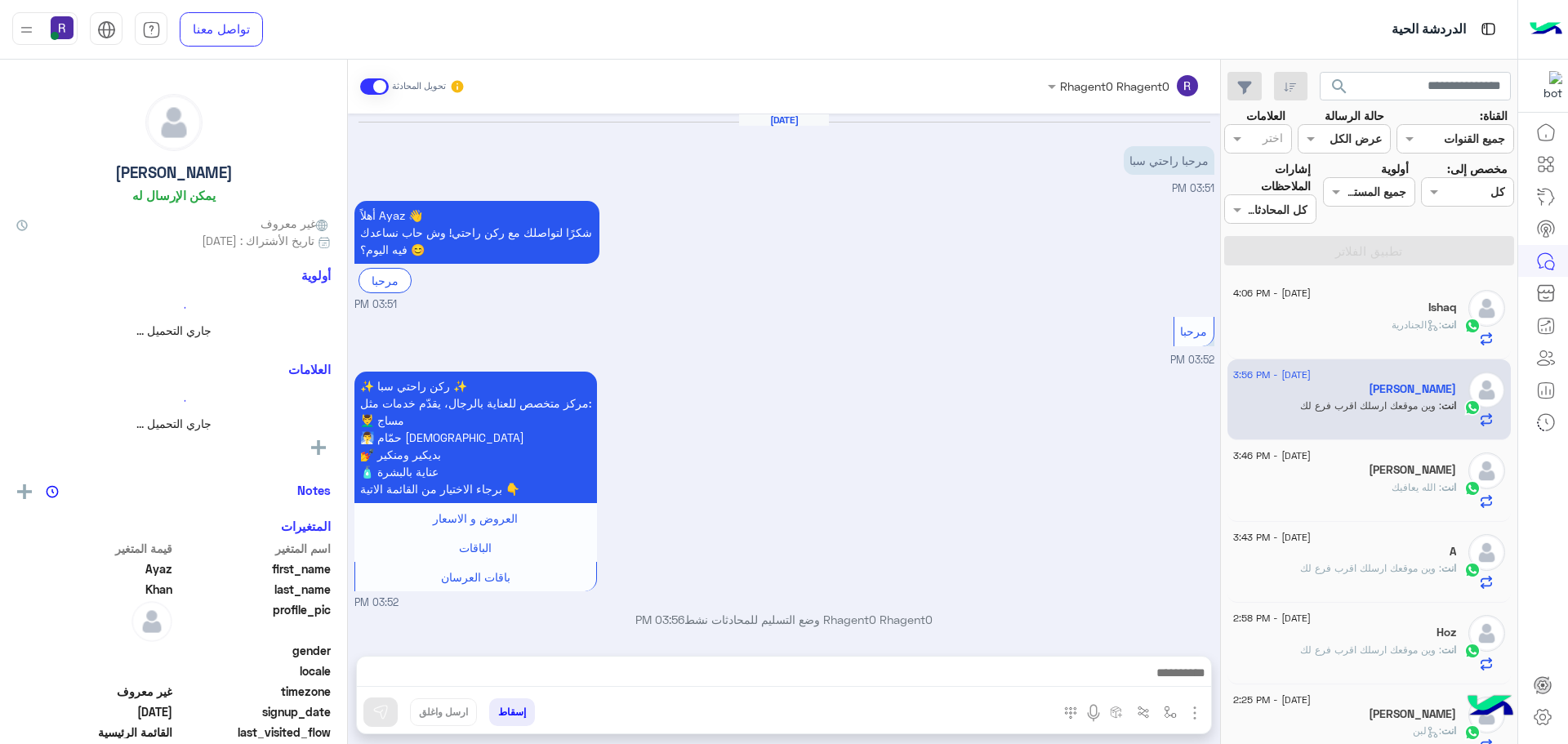
scroll to position [527, 0]
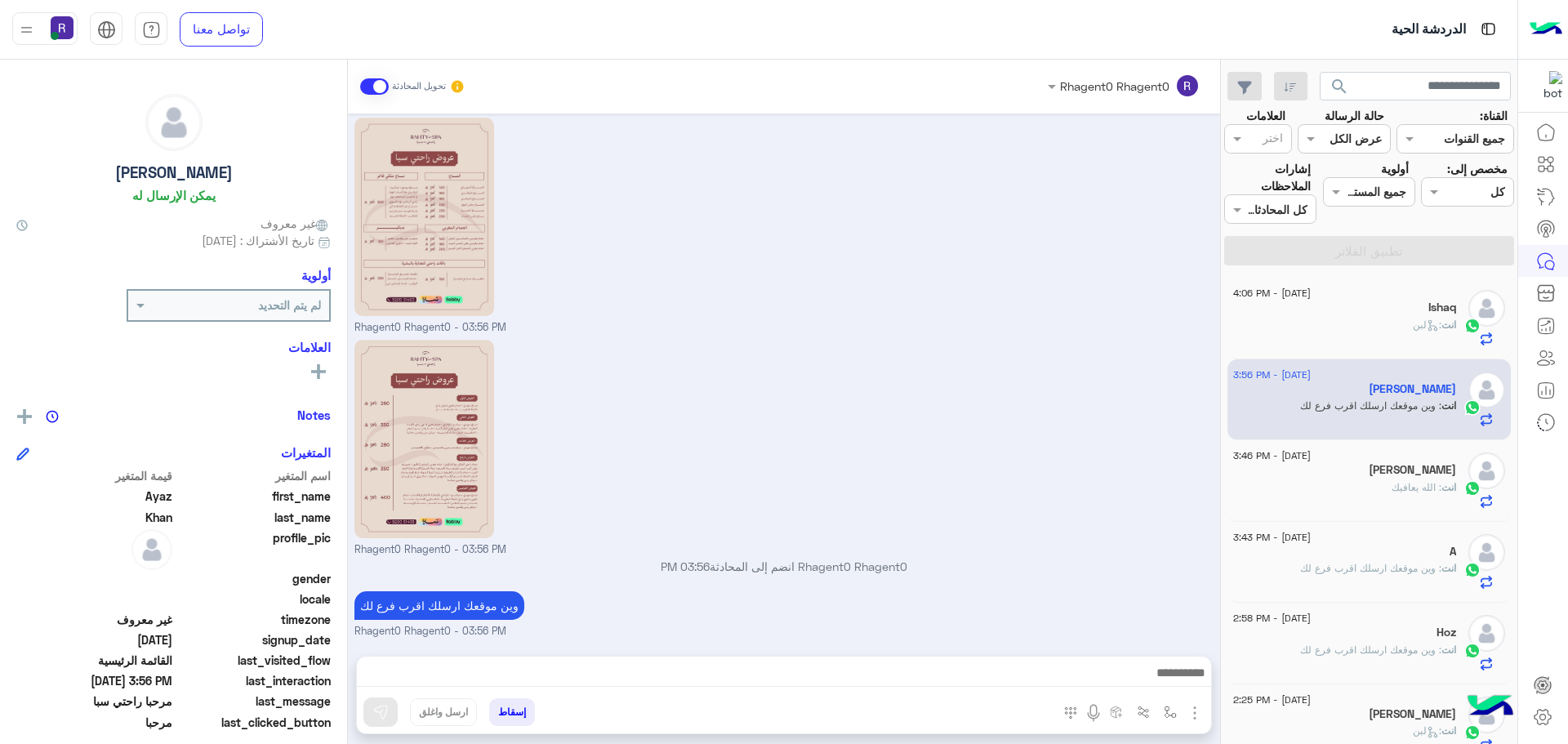
click at [1237, 500] on div "[DATE] - 3:46 PM [PERSON_NAME] انت : الله يعافيك" at bounding box center [1369, 481] width 284 height 82
click at [1276, 491] on div "انت : الله يعافيك" at bounding box center [1344, 494] width 223 height 28
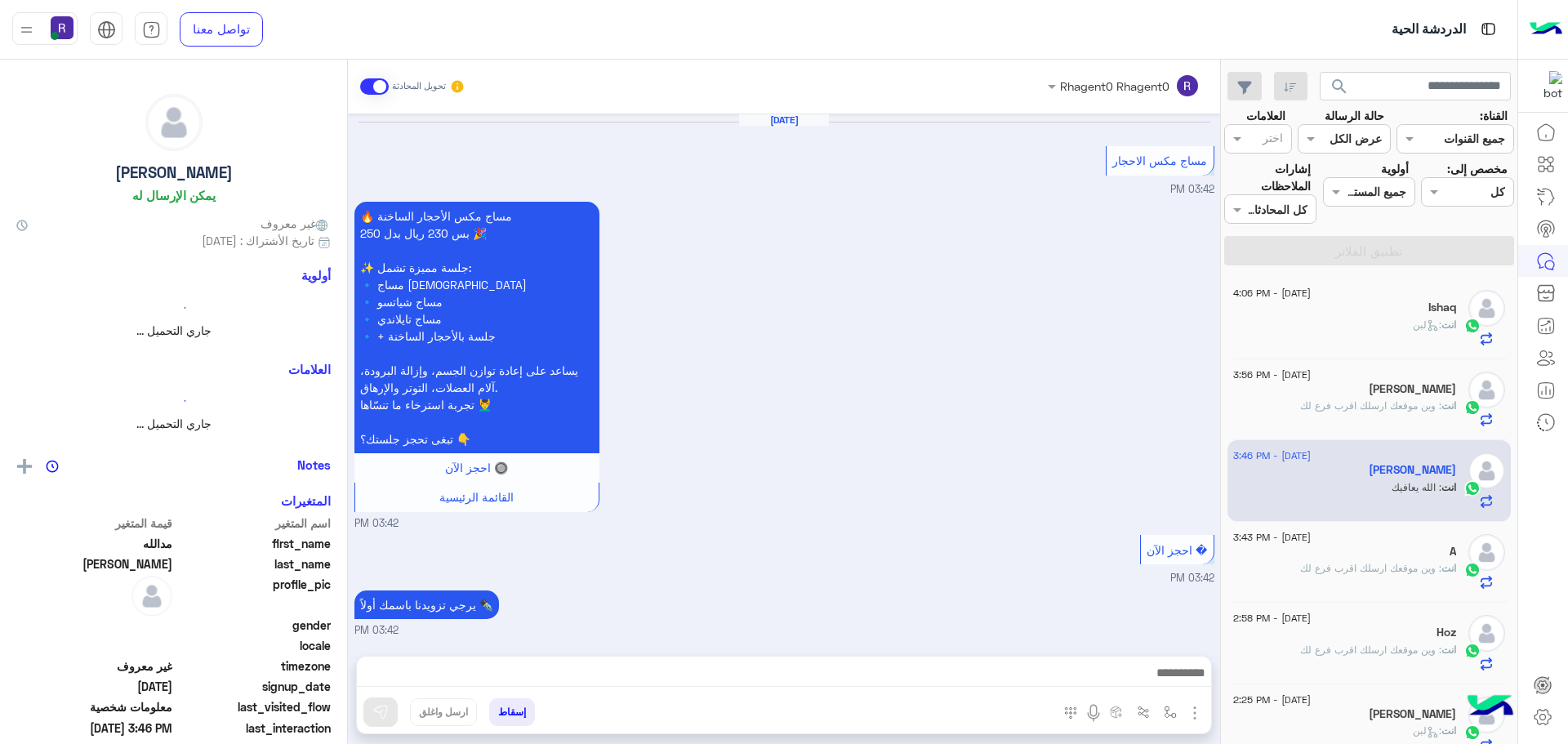
scroll to position [805, 0]
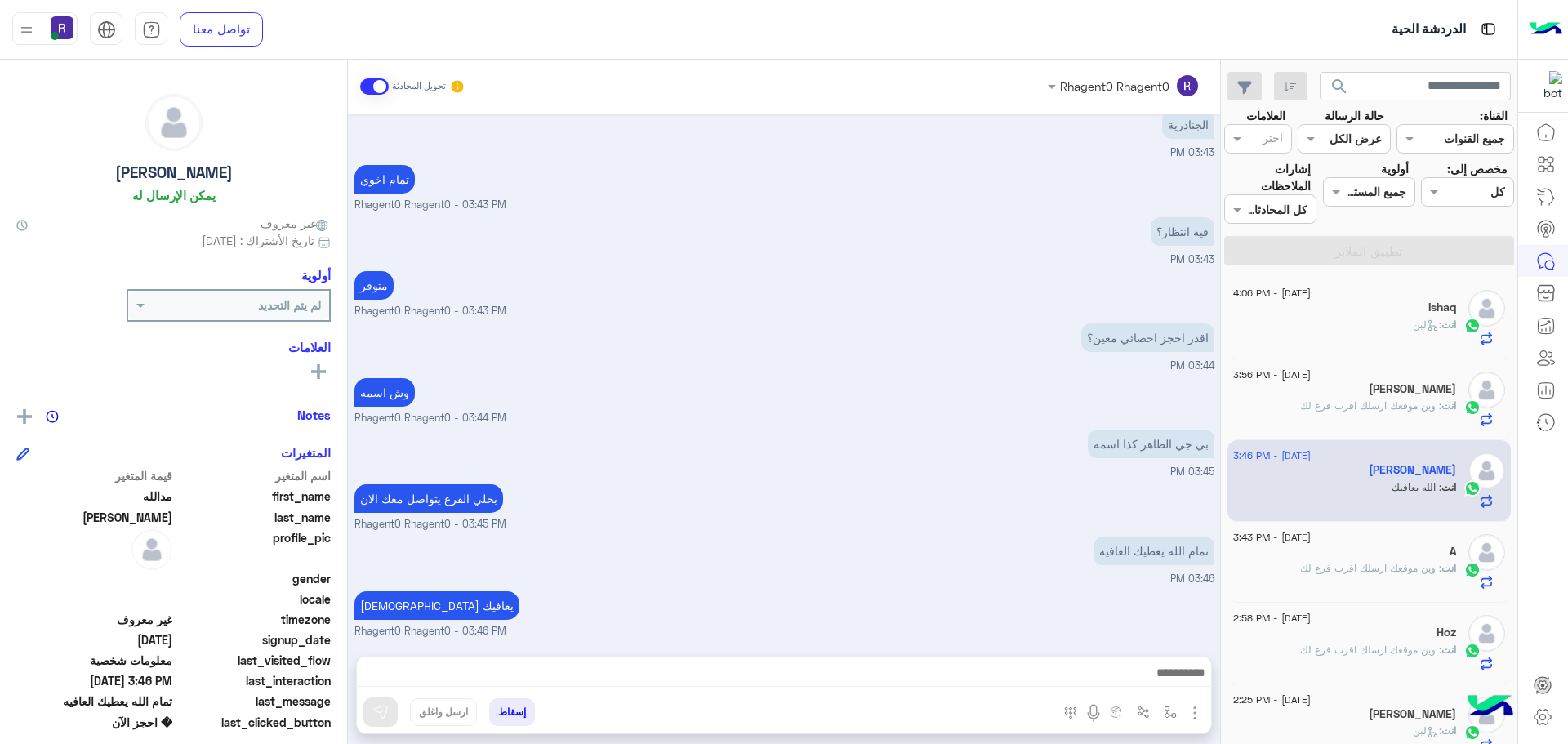
click at [1393, 323] on div "انت : لبن" at bounding box center [1344, 332] width 223 height 28
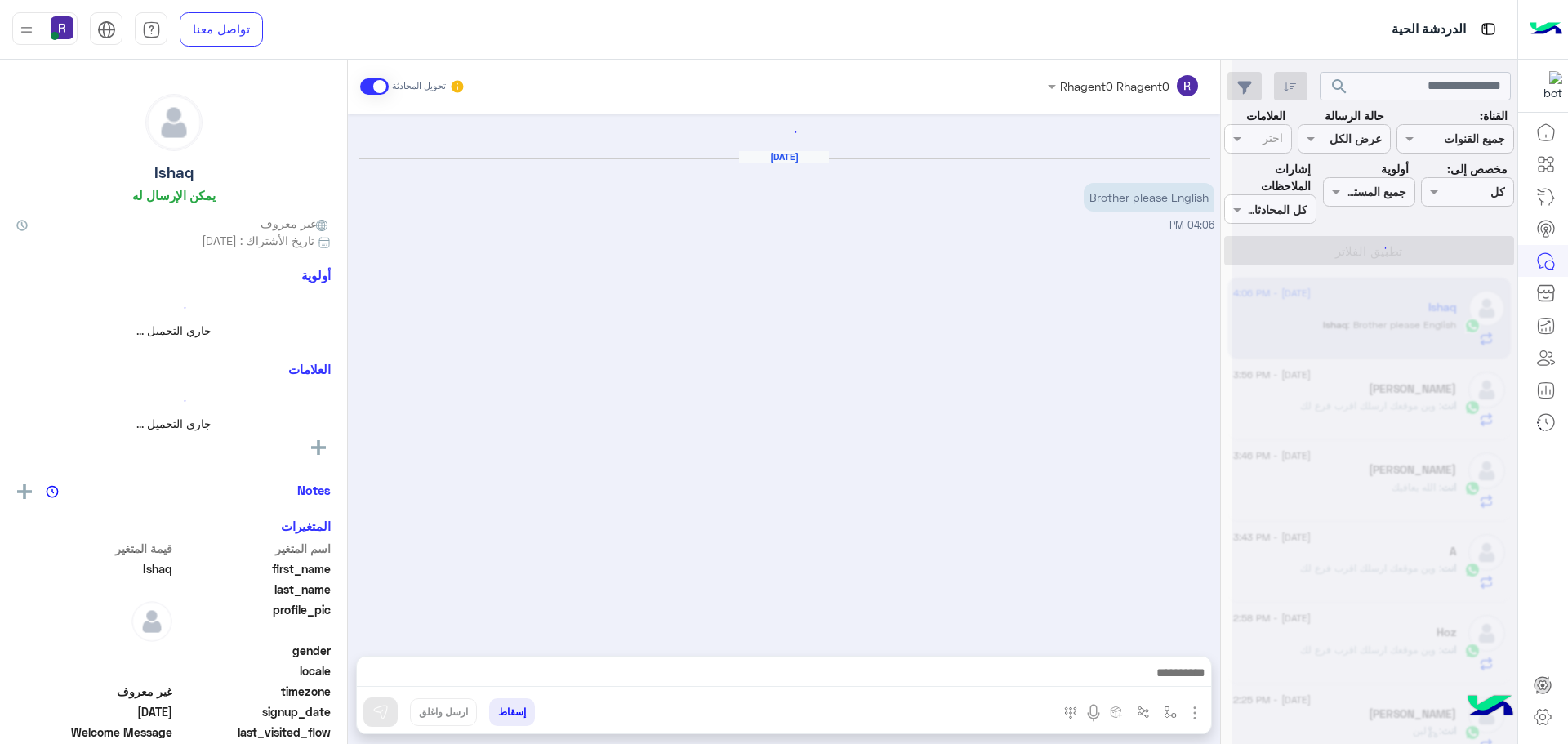
scroll to position [836, 0]
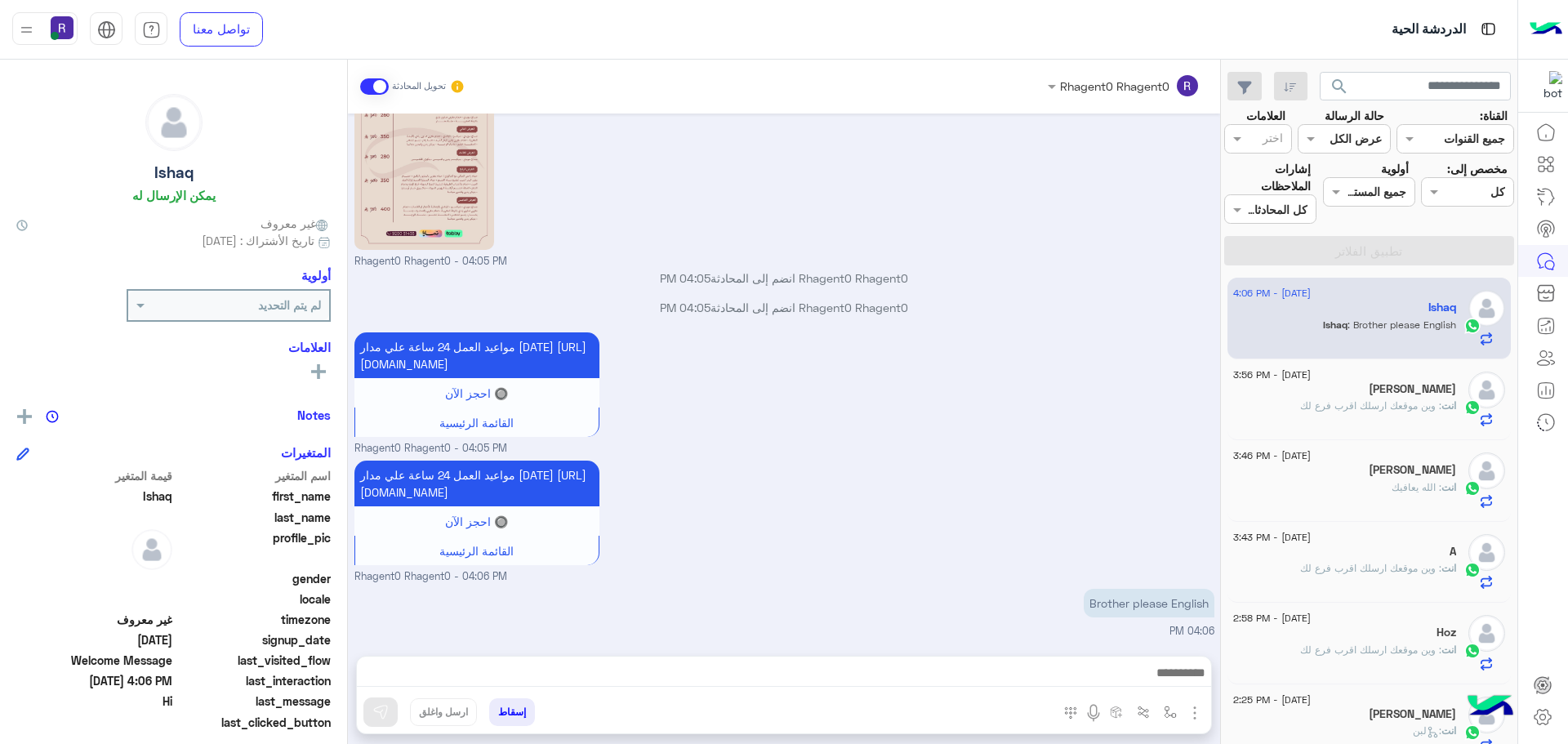
click at [1303, 392] on div "[PERSON_NAME]" at bounding box center [1344, 390] width 223 height 17
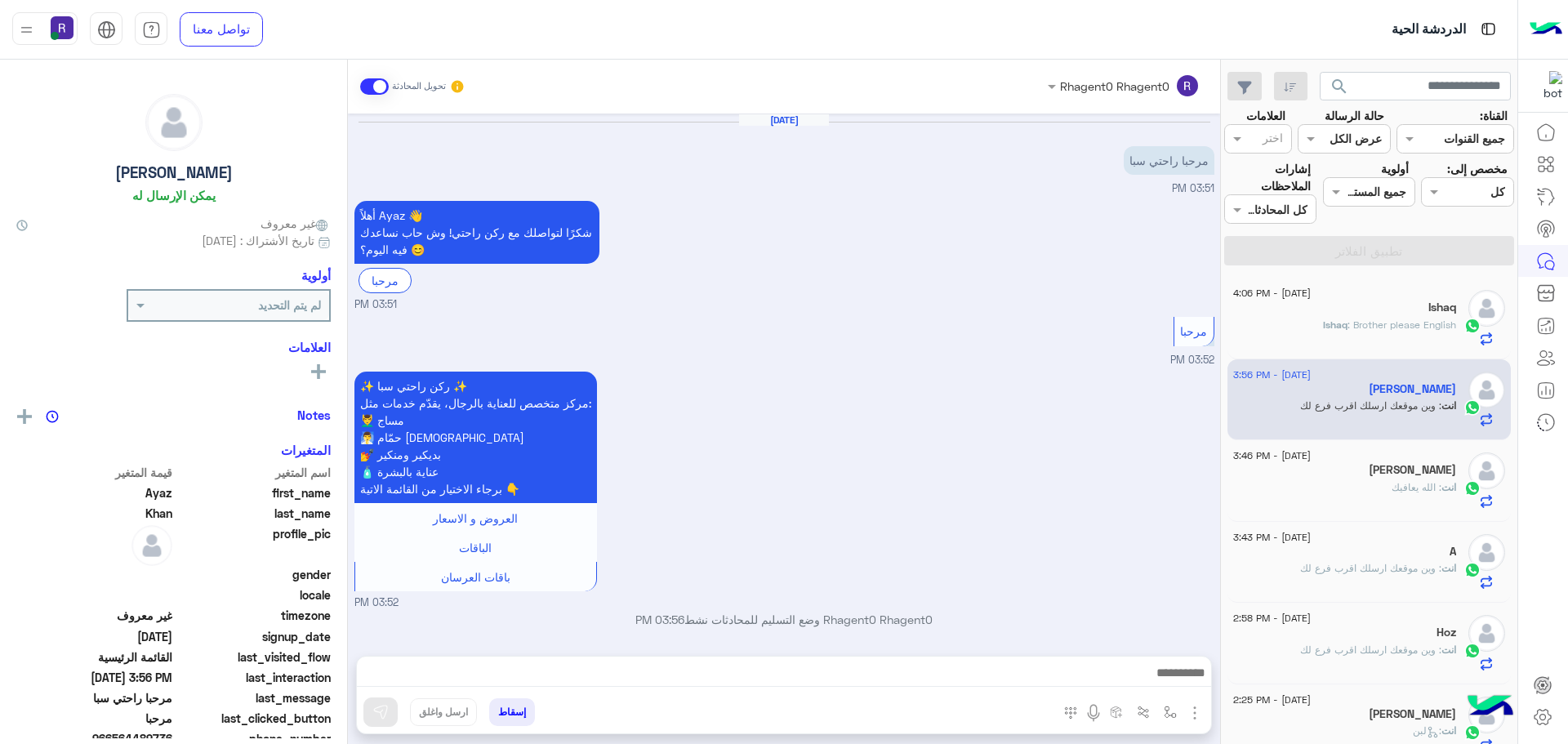
scroll to position [527, 0]
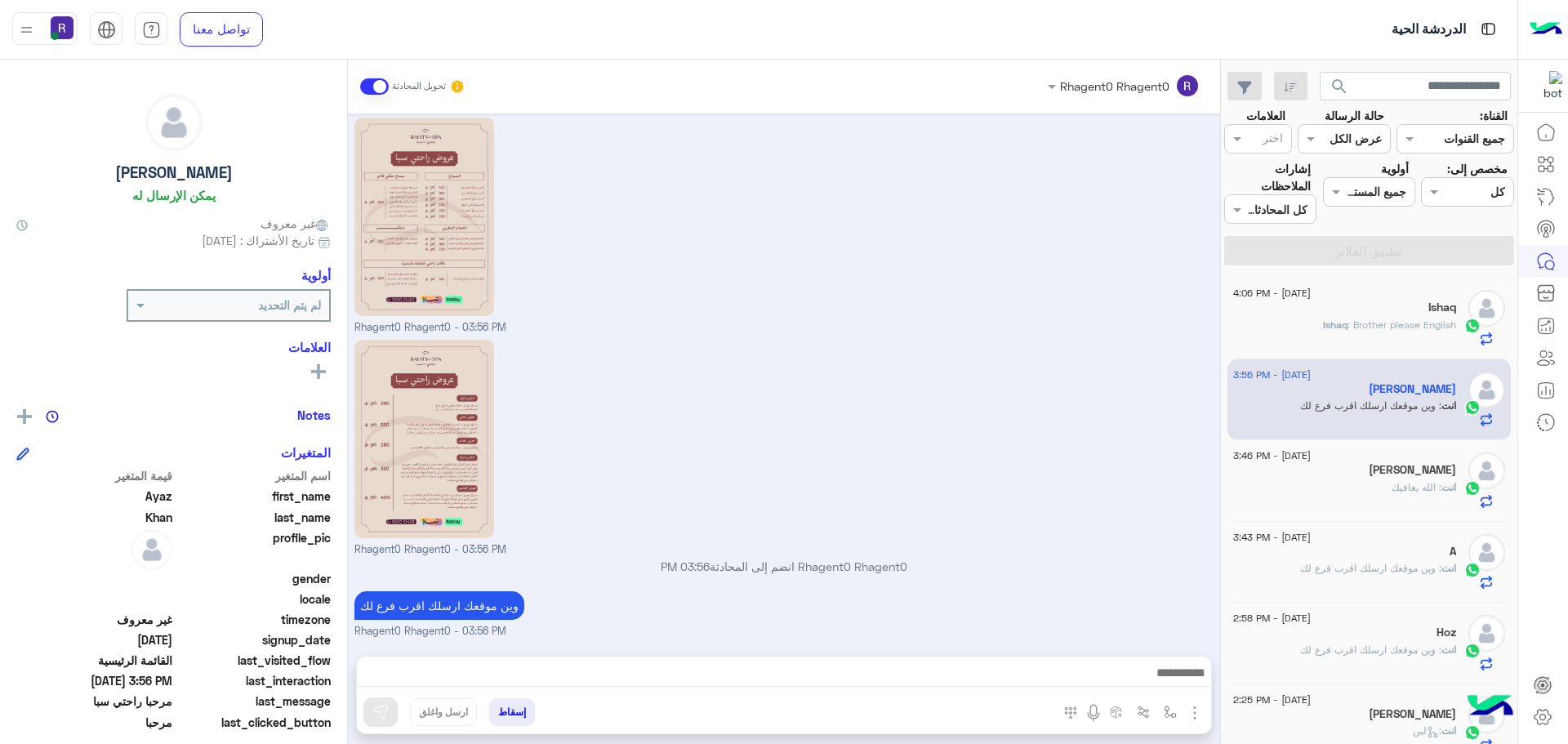
click at [660, 611] on div "وين موقعك ارسلك اقرب فرع لك Rhagent0 Rhagent0 - 03:56 PM" at bounding box center [784, 612] width 860 height 52
click at [1325, 319] on span "Ishaq" at bounding box center [1335, 325] width 25 height 12
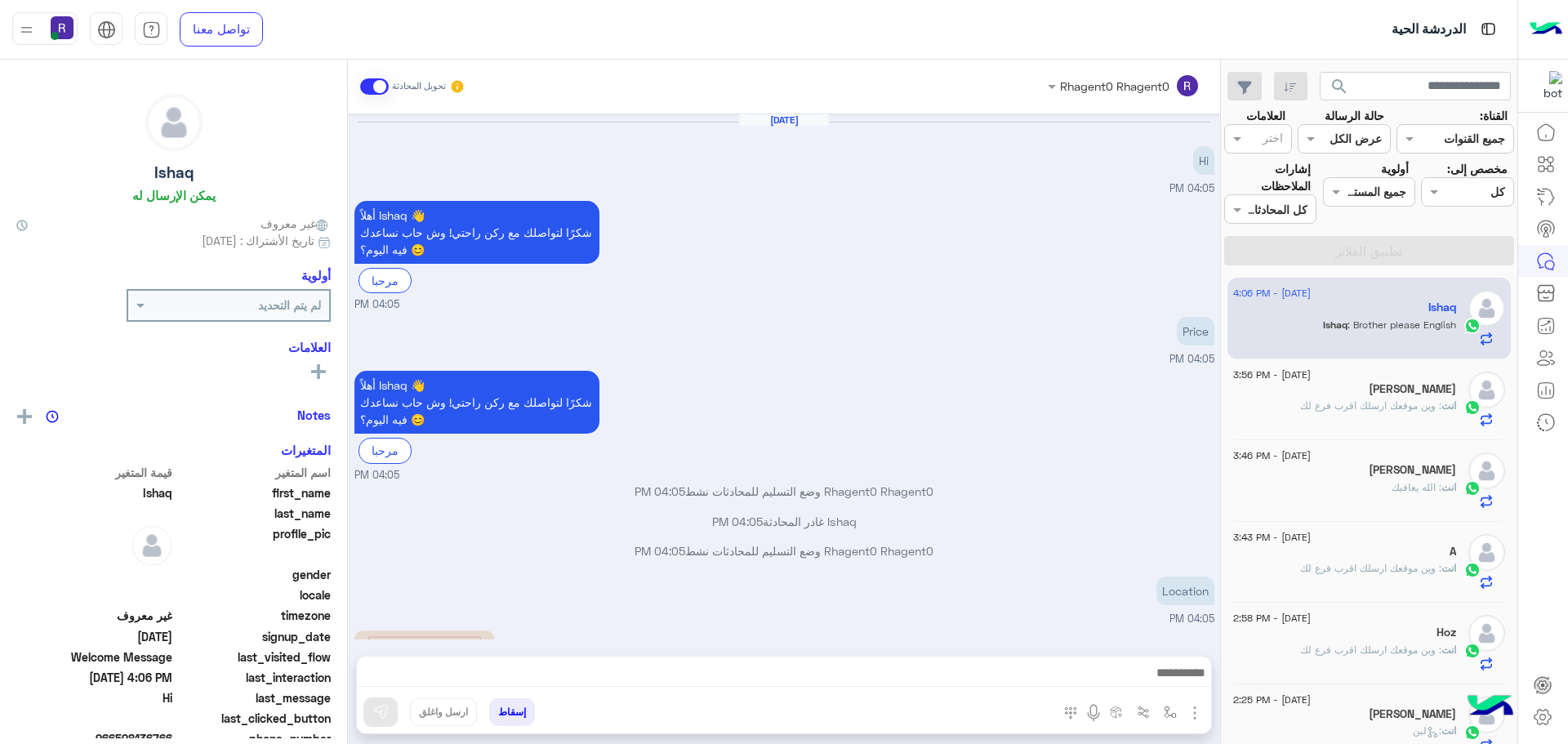
scroll to position [836, 0]
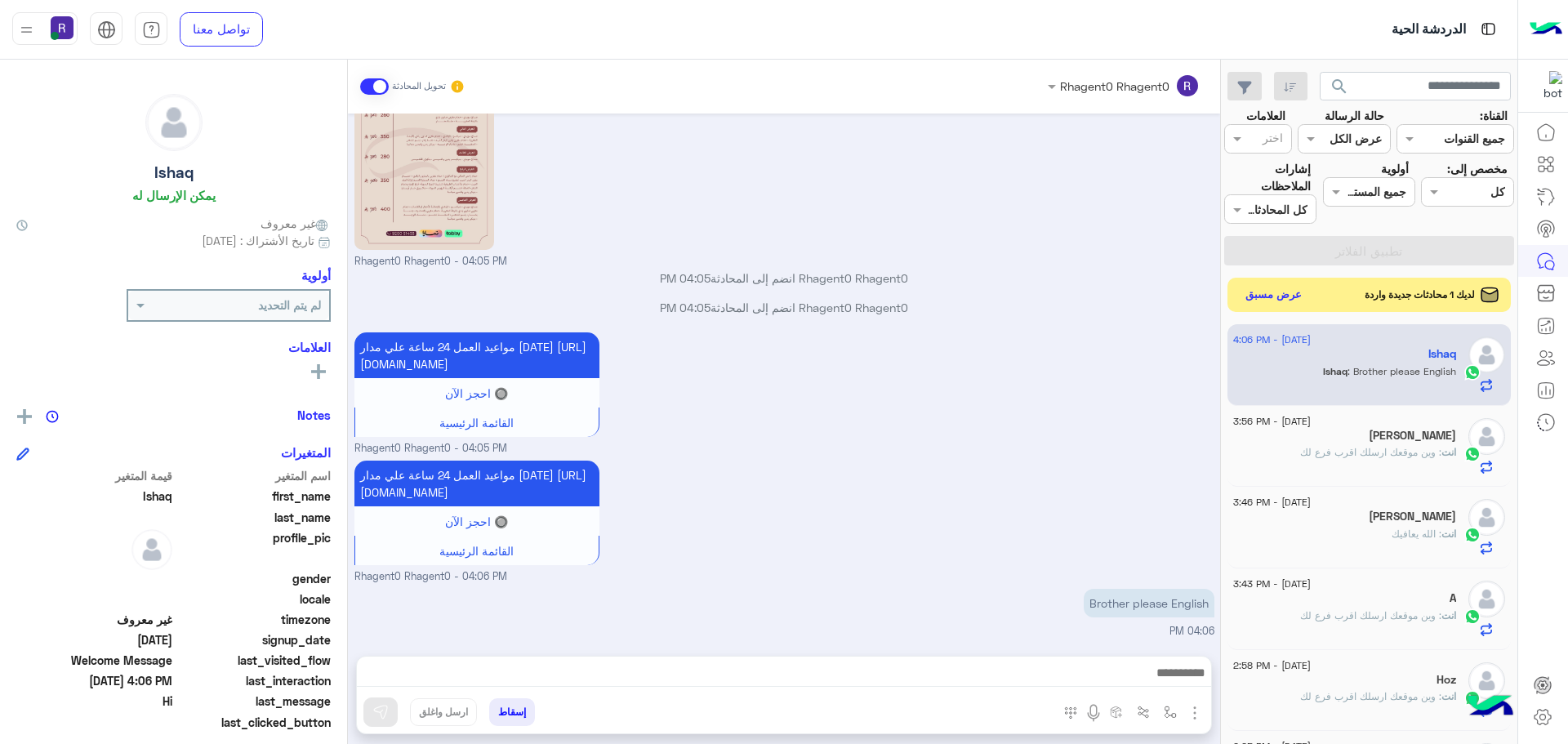
click at [1276, 297] on button "عرض مسبق" at bounding box center [1274, 295] width 69 height 22
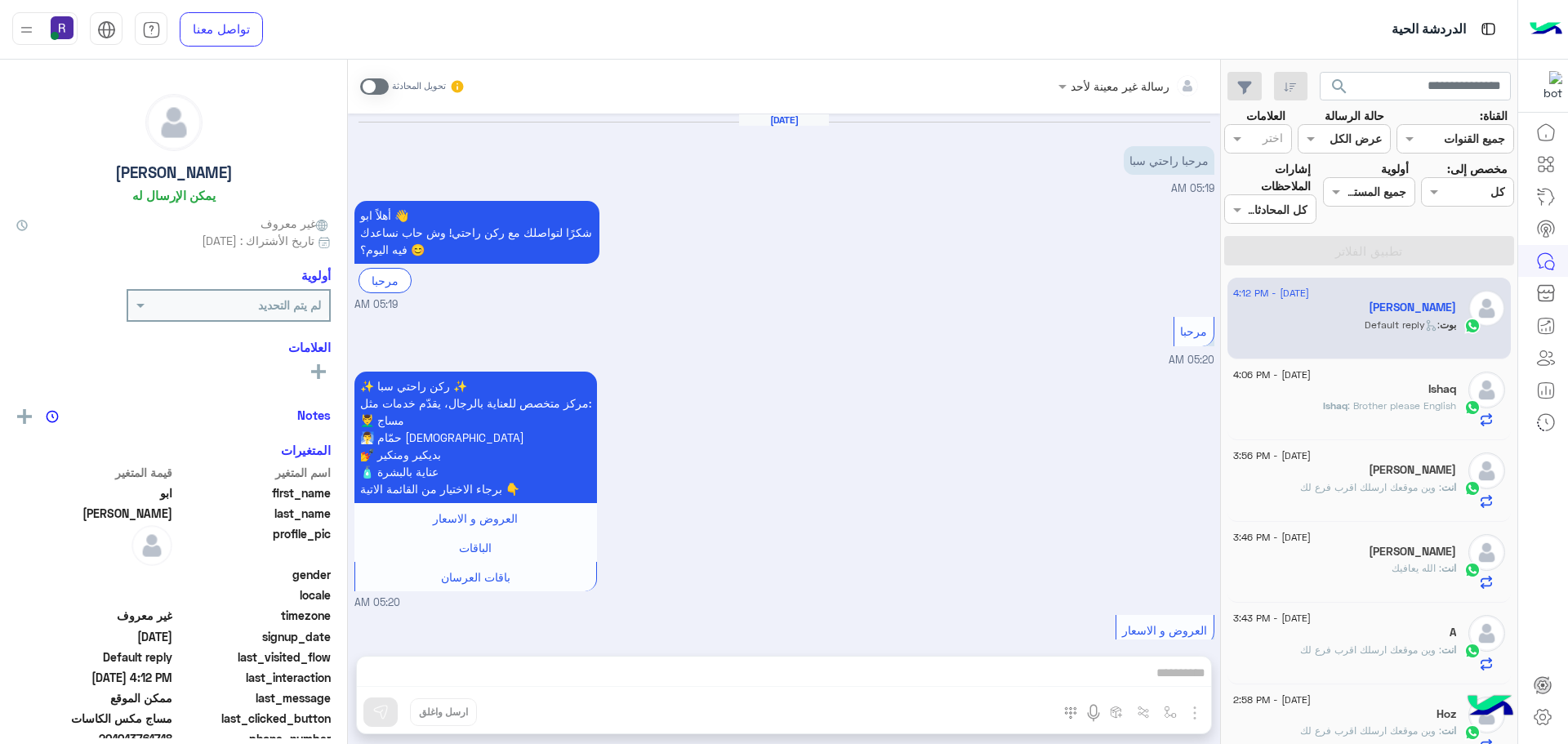
scroll to position [1571, 0]
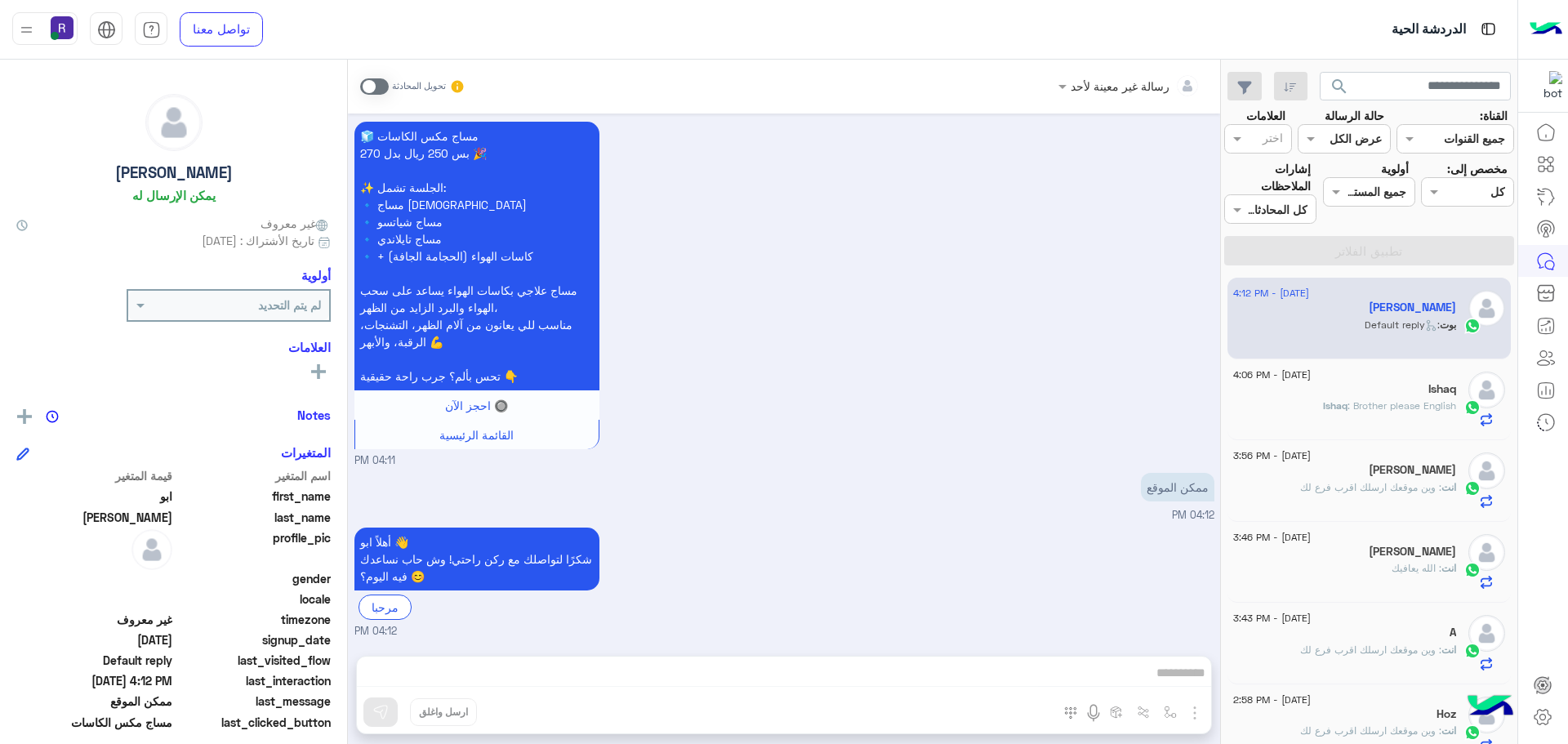
click at [379, 85] on span at bounding box center [374, 86] width 28 height 17
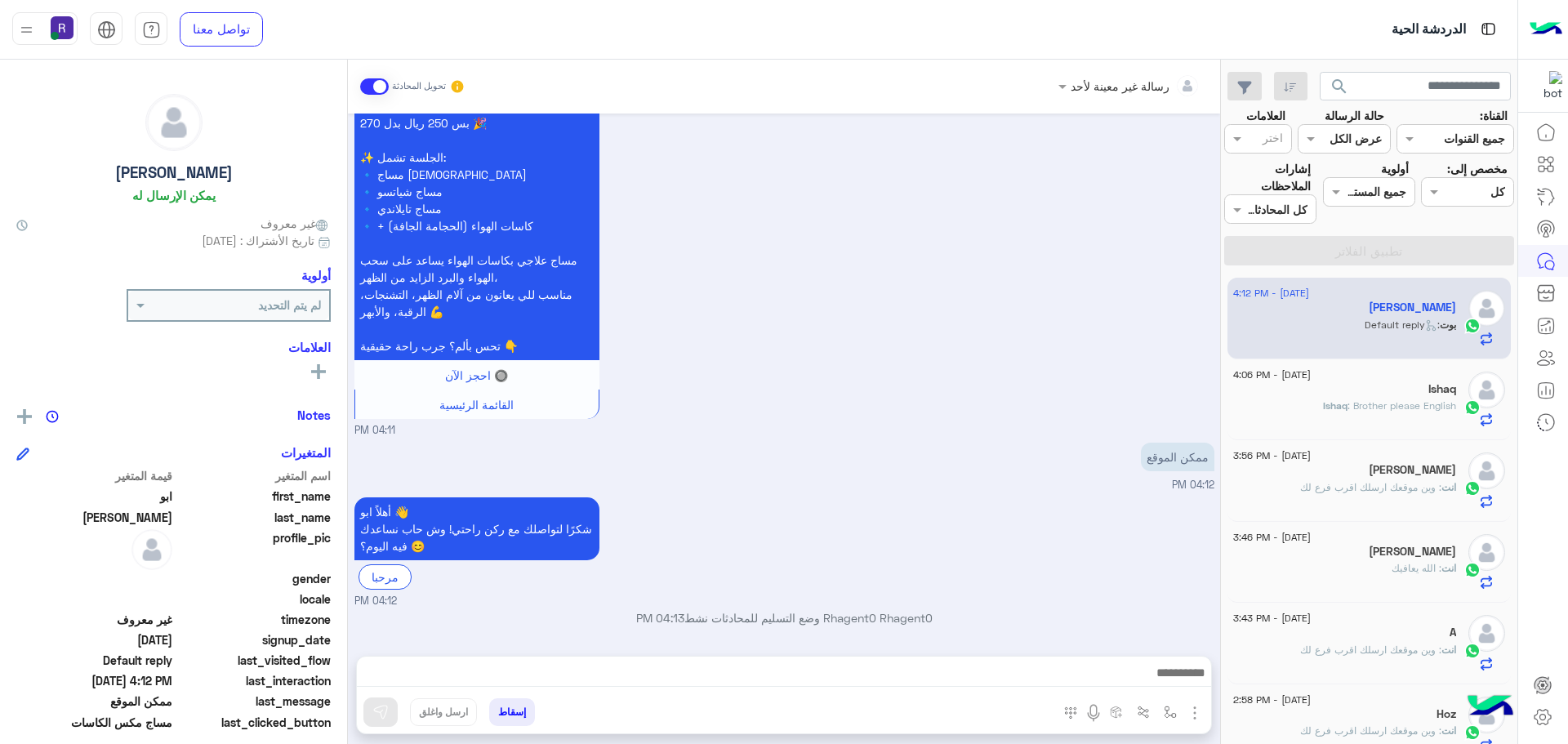
scroll to position [1601, 0]
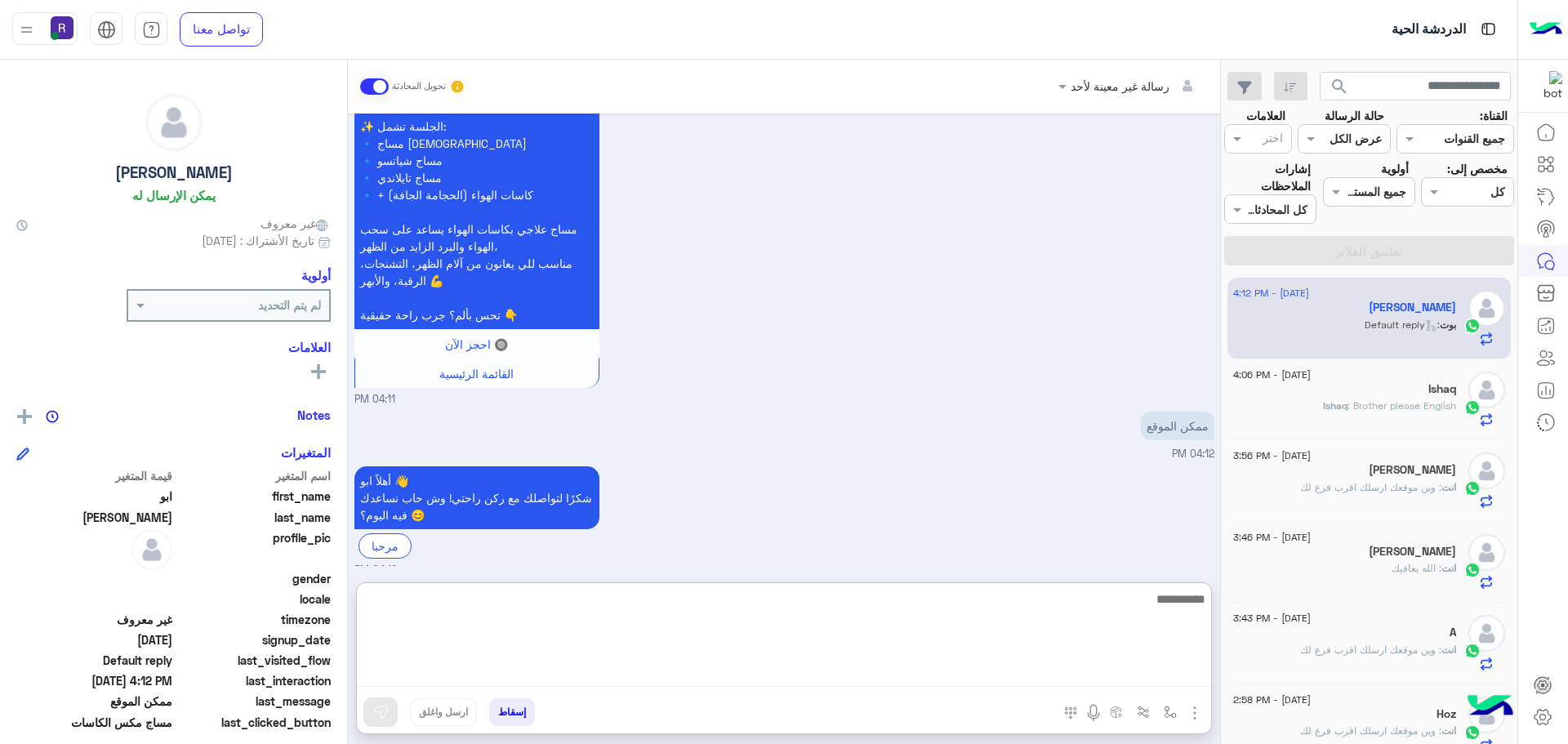
paste textarea "**********"
type textarea "**********"
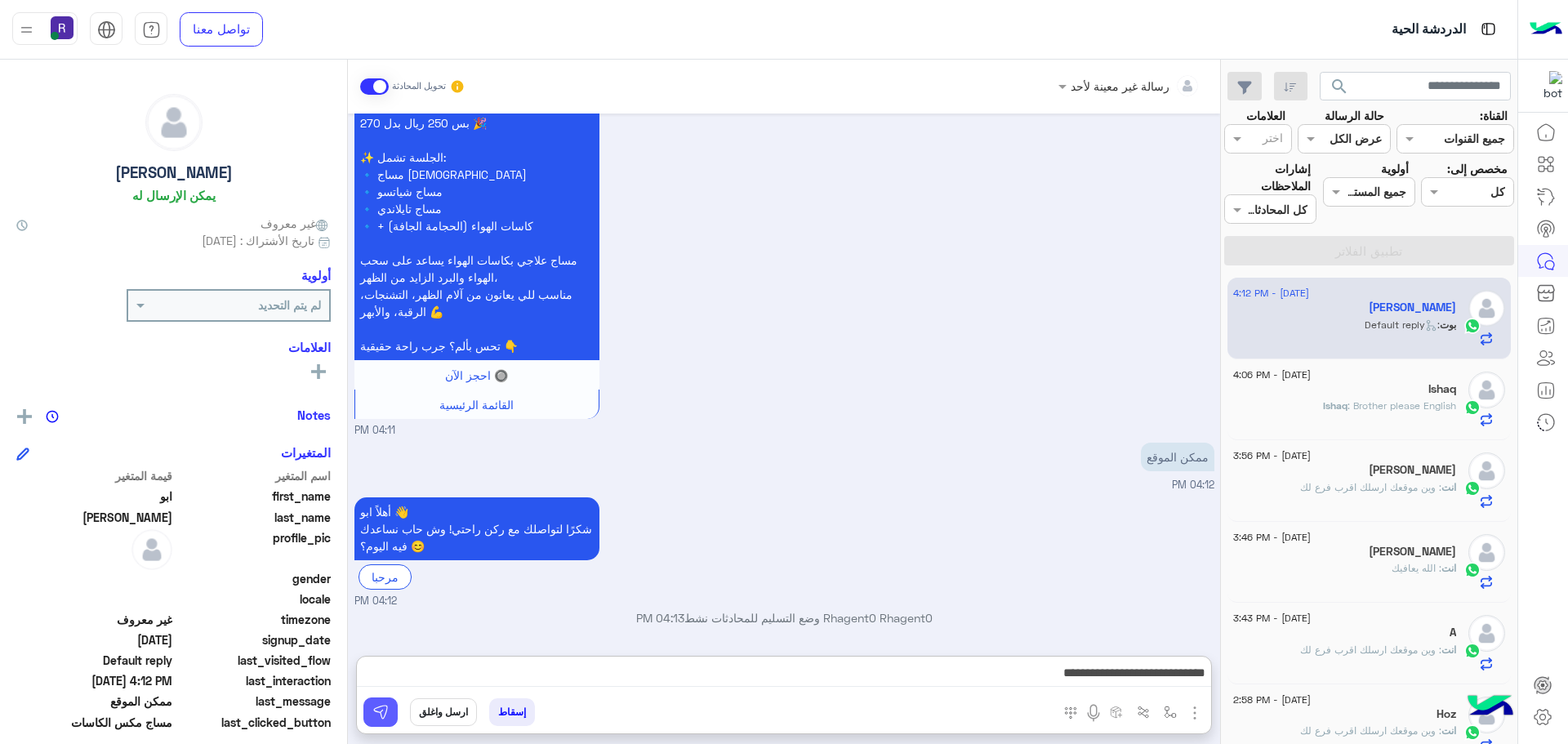
click at [389, 698] on button at bounding box center [380, 711] width 34 height 29
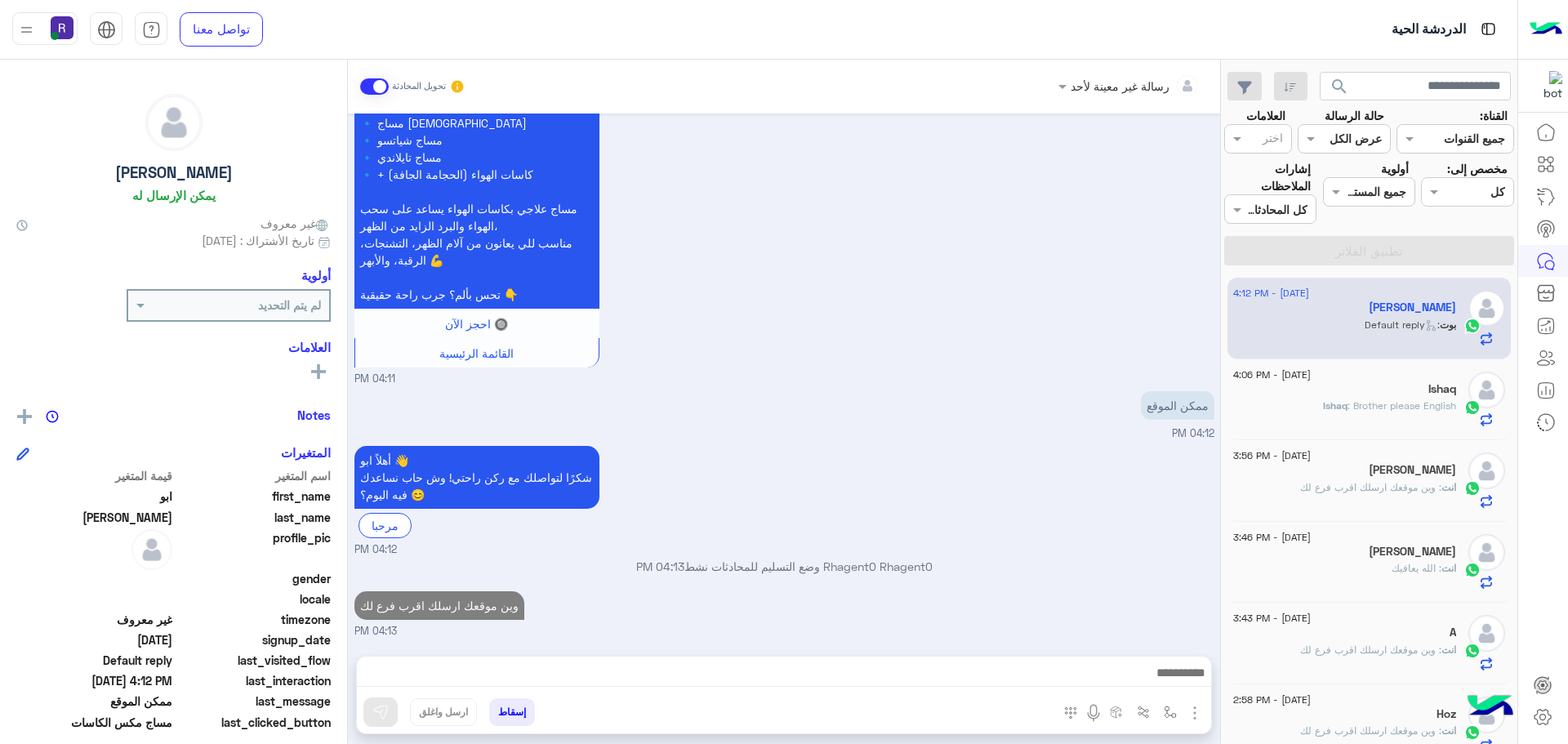
click at [1384, 386] on div "Ishaq" at bounding box center [1344, 390] width 223 height 17
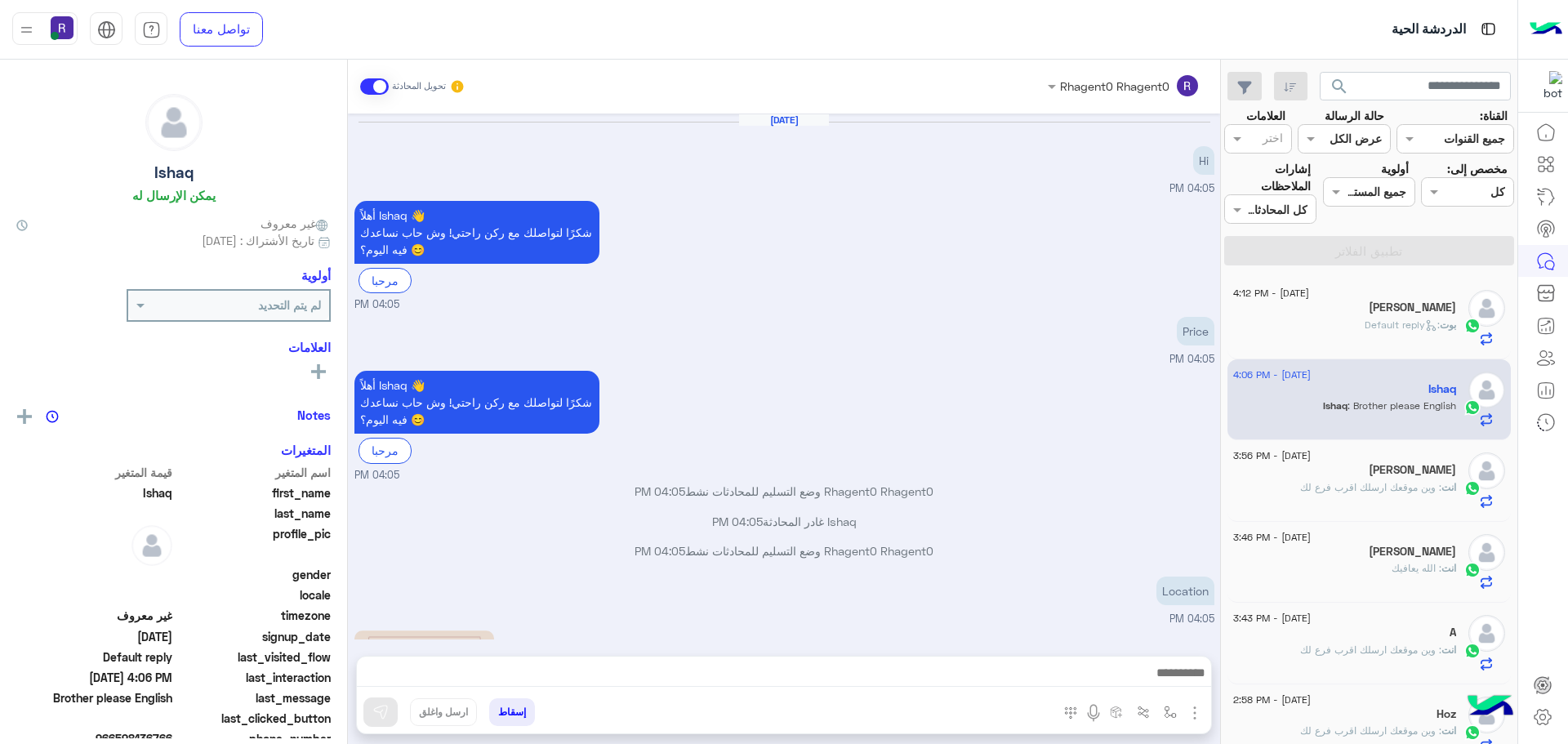
scroll to position [836, 0]
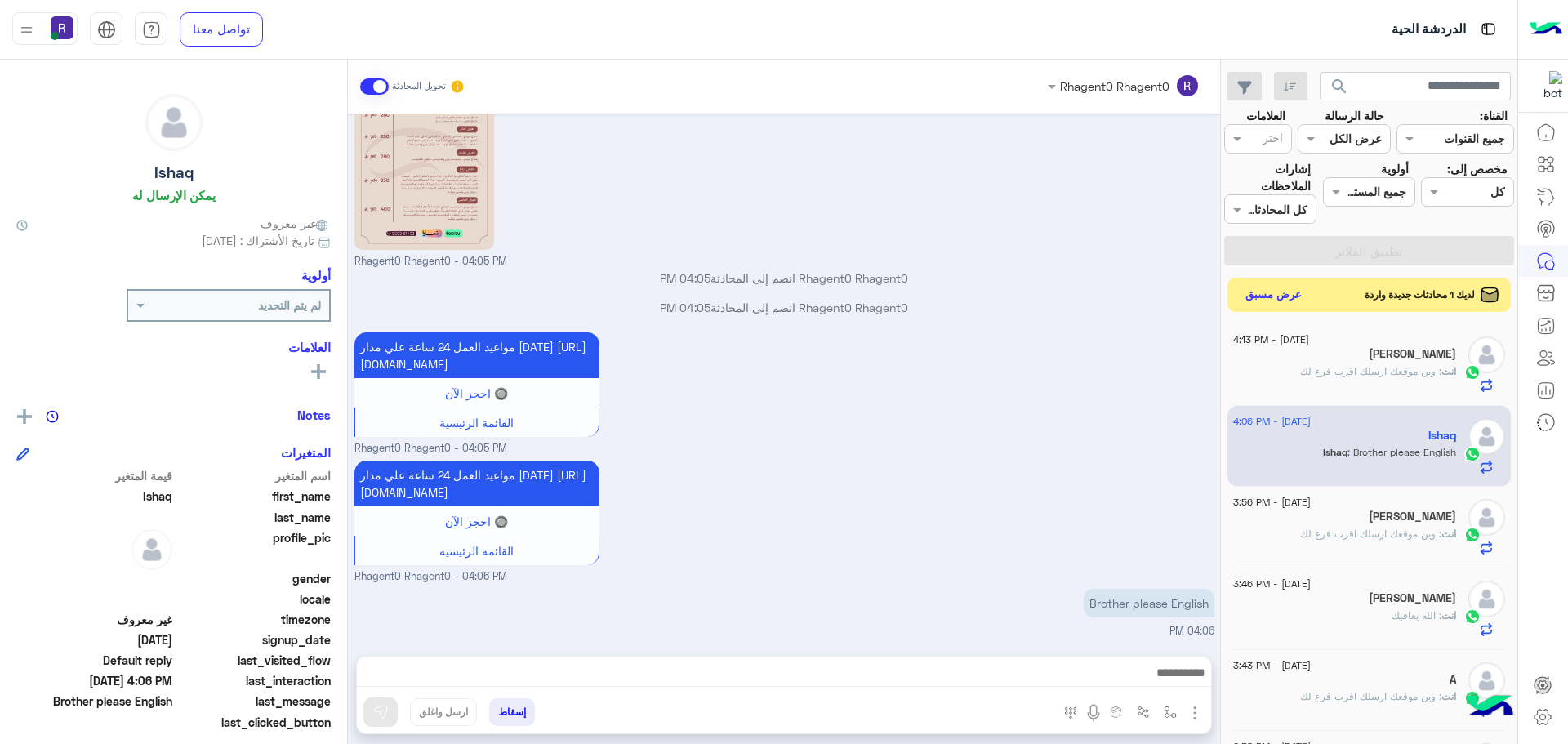
click at [1256, 294] on button "عرض مسبق" at bounding box center [1274, 295] width 69 height 22
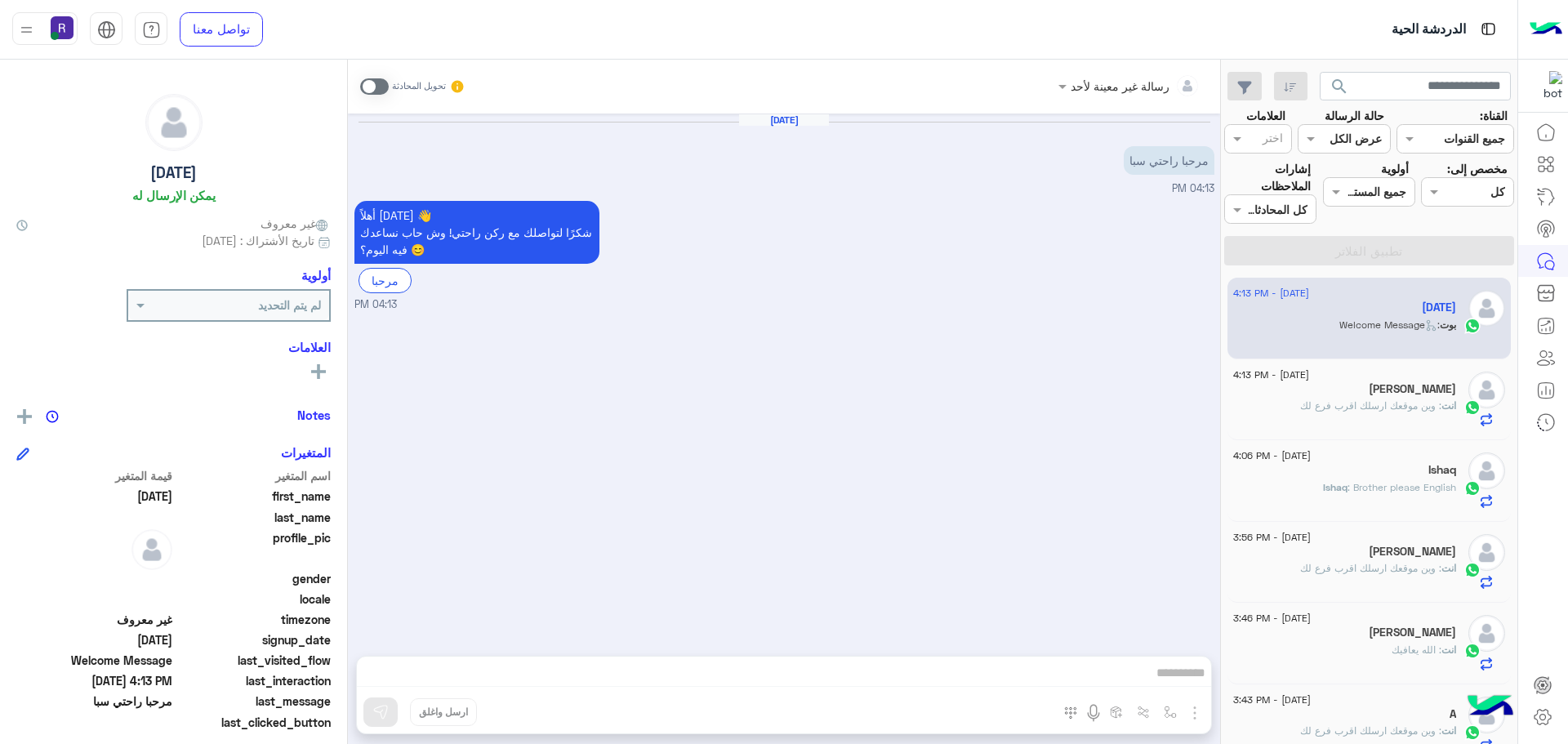
click at [382, 84] on span at bounding box center [374, 86] width 28 height 17
click at [1194, 703] on img "button" at bounding box center [1195, 713] width 19 height 19
click at [1179, 684] on button "الصور" at bounding box center [1169, 677] width 70 height 33
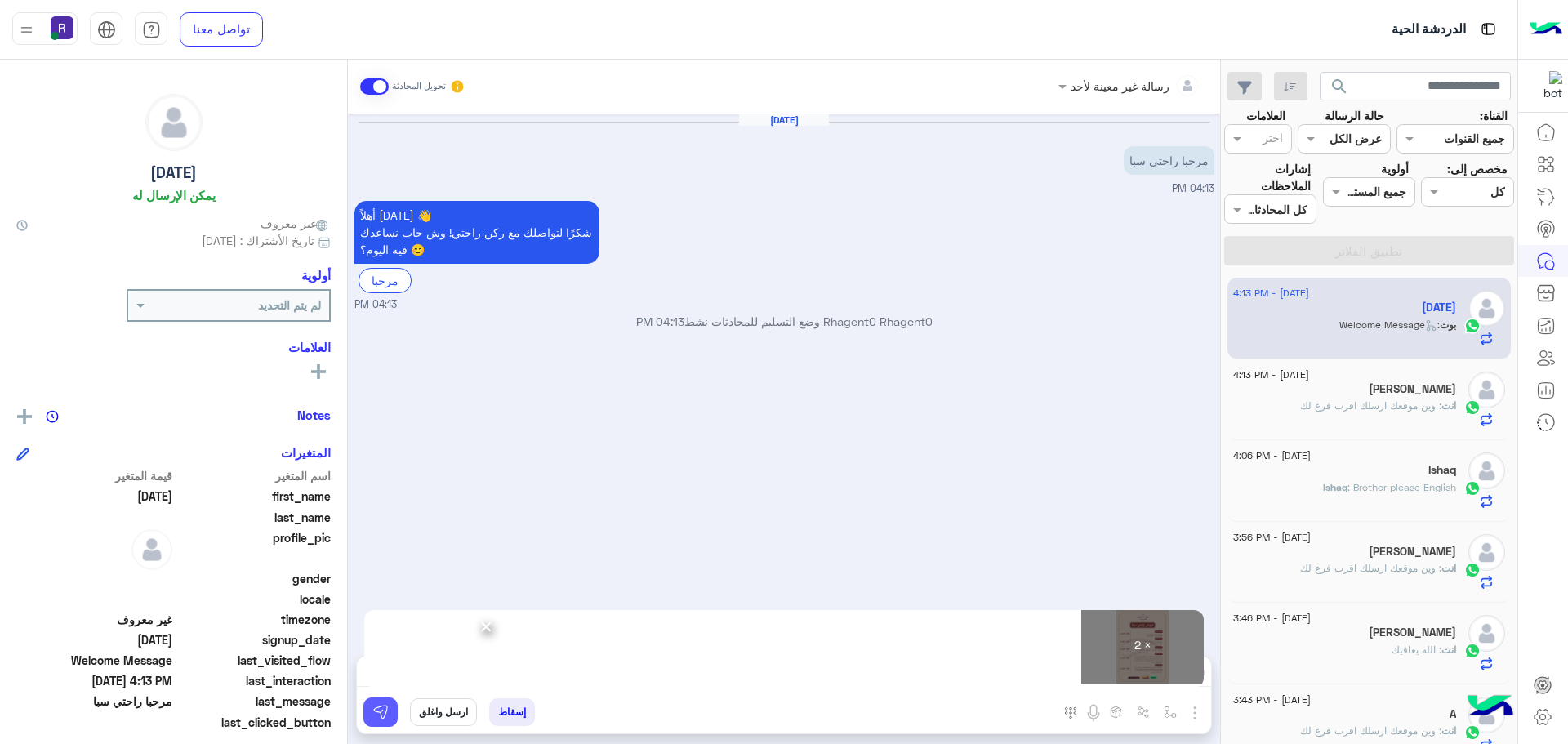
click at [379, 715] on img at bounding box center [380, 712] width 17 height 17
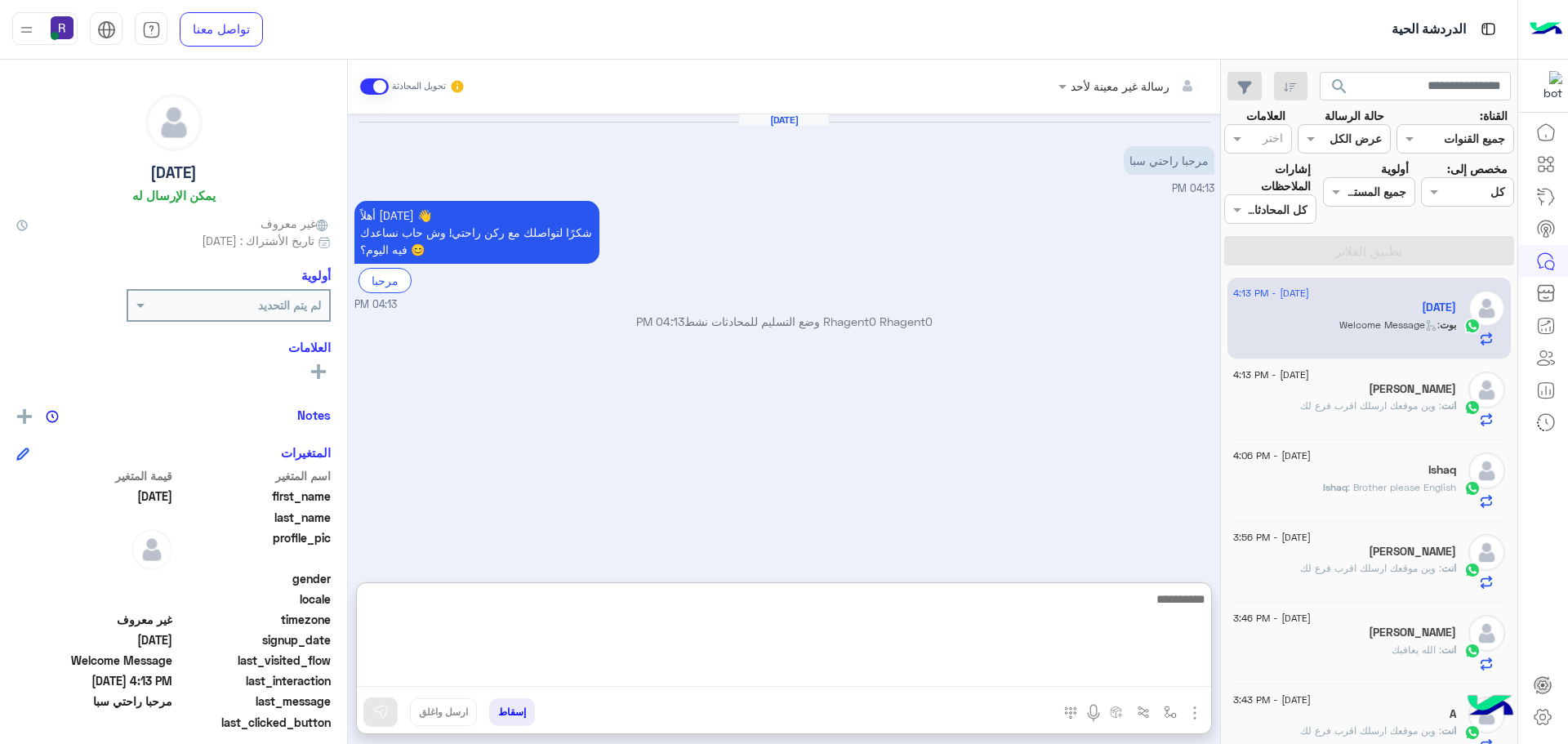
paste textarea "**********"
type textarea "**********"
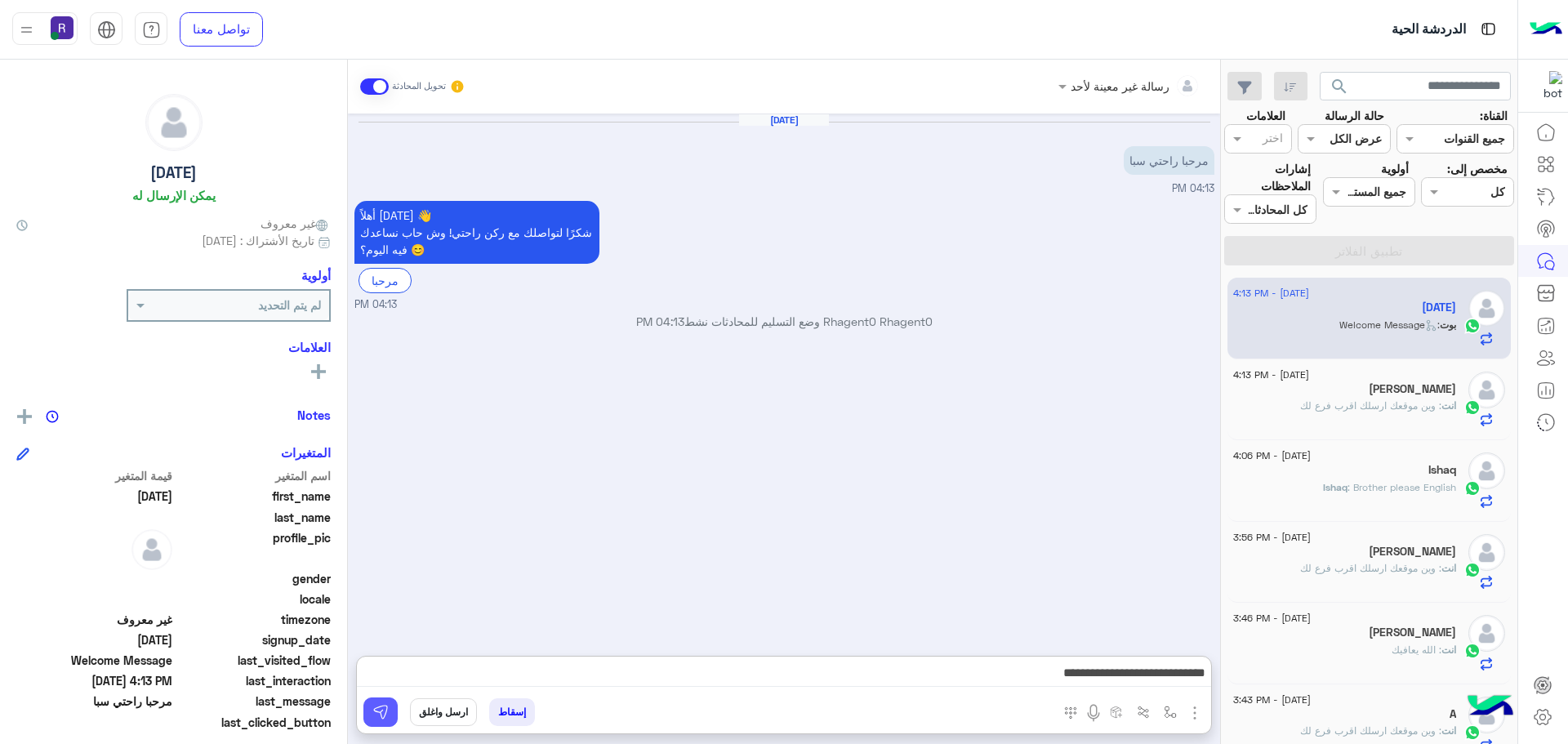
click at [386, 714] on img at bounding box center [380, 712] width 17 height 17
click at [1276, 407] on div "انت : وين موقعك ارسلك اقرب فرع لك" at bounding box center [1344, 413] width 223 height 28
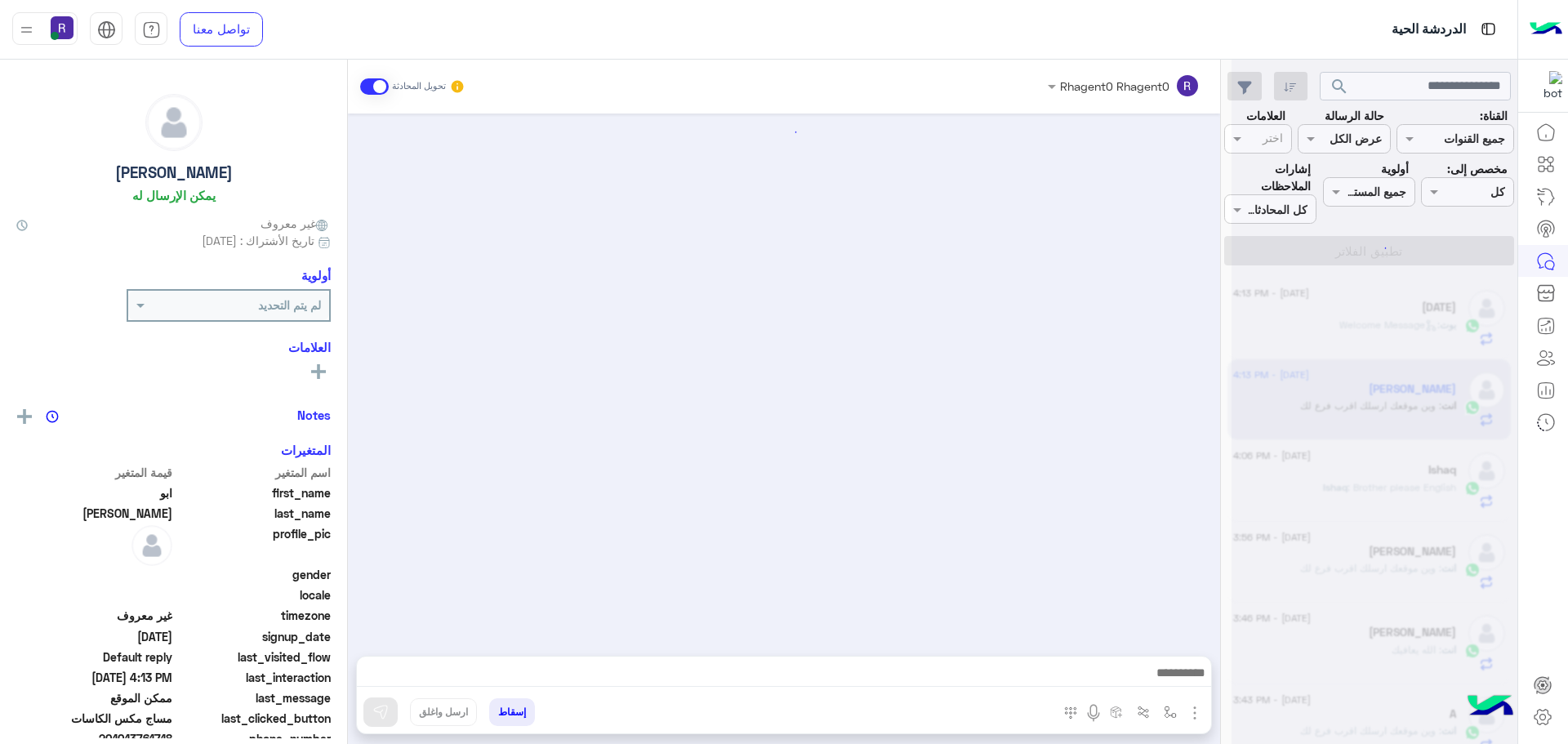
scroll to position [1682, 0]
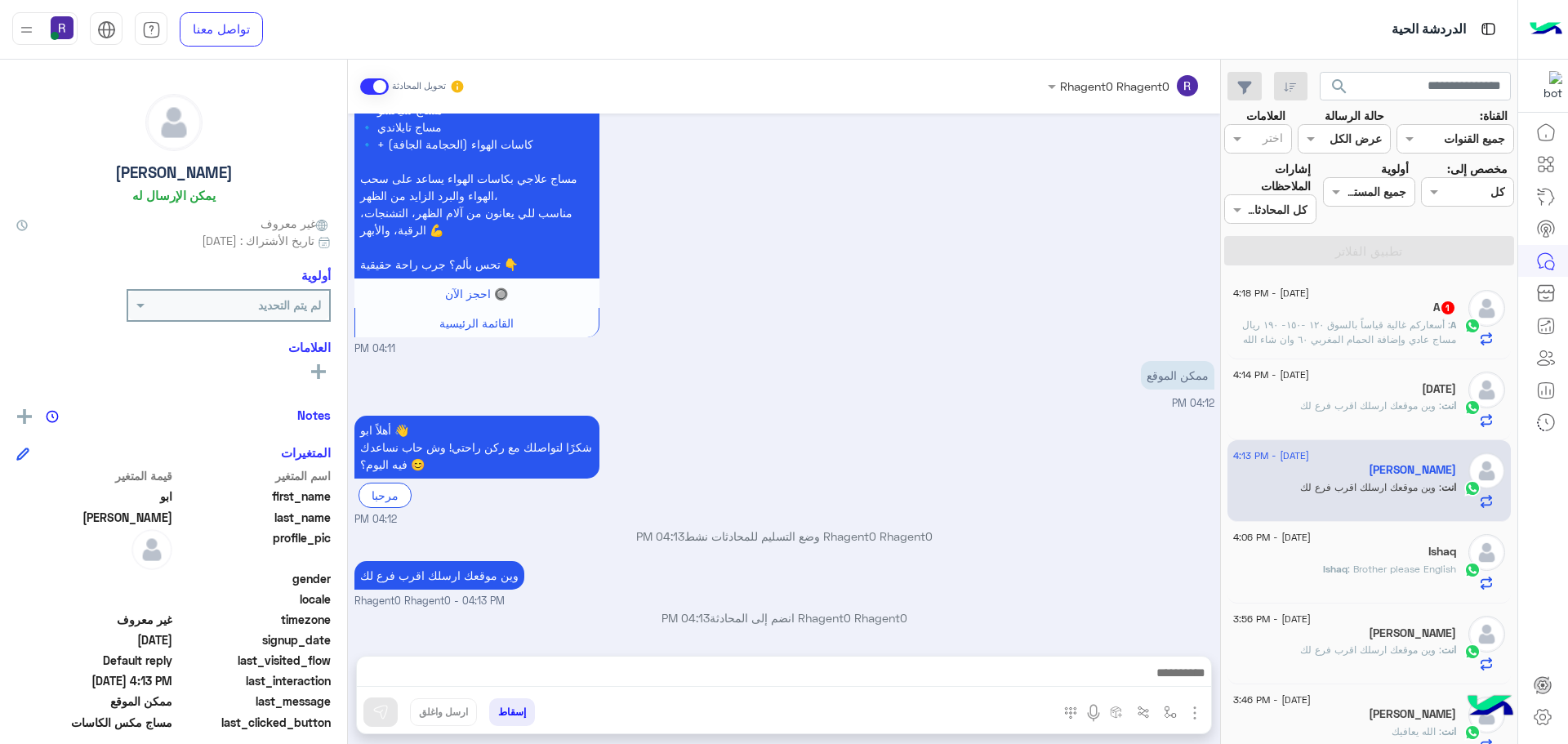
click at [1368, 345] on span ": أسعاركم غالية قياساً بالسوق ١٢٠ -١٥٠- ١٩٠ ريال مساج عادي وإضافة الحمام المغرب…" at bounding box center [1349, 339] width 214 height 41
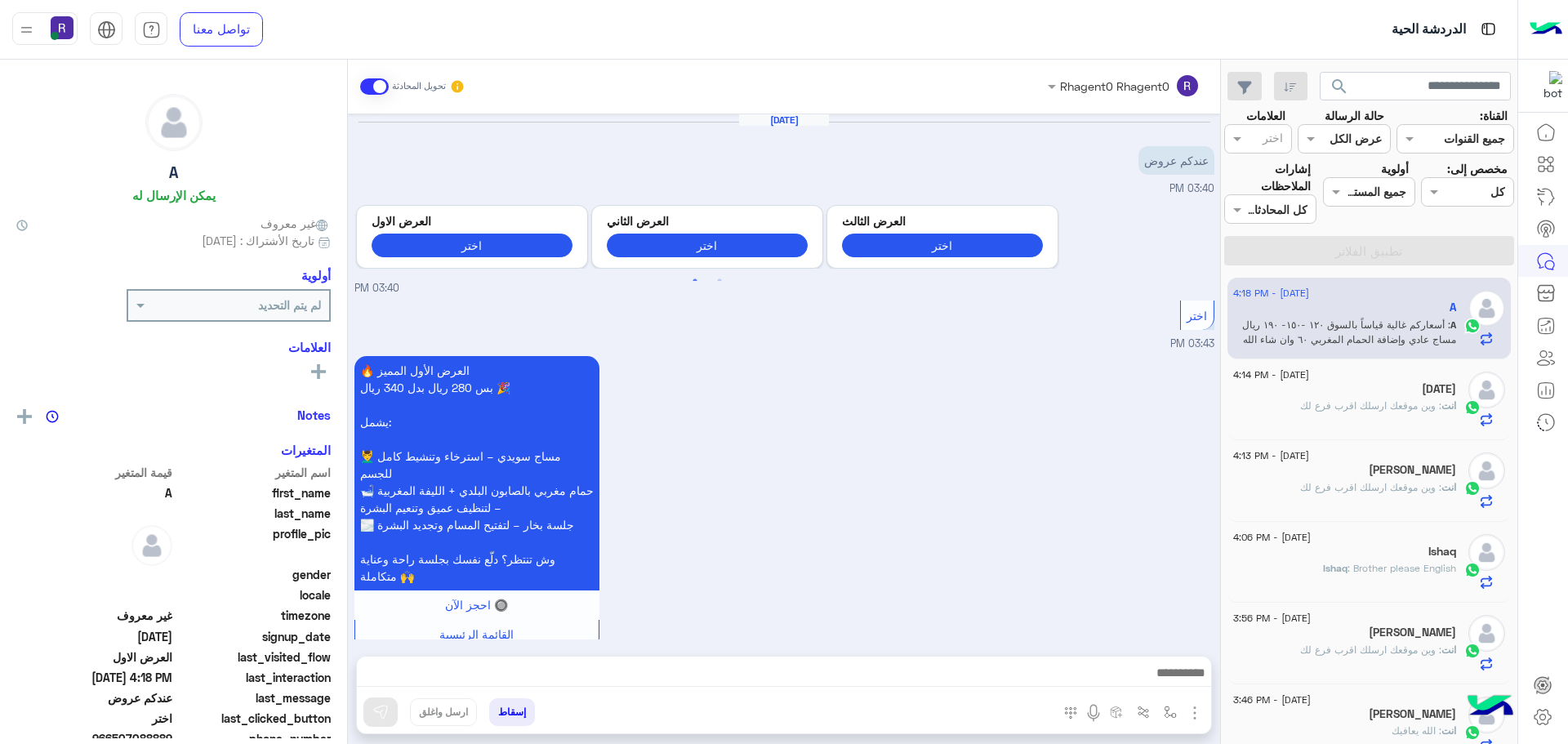
scroll to position [691, 0]
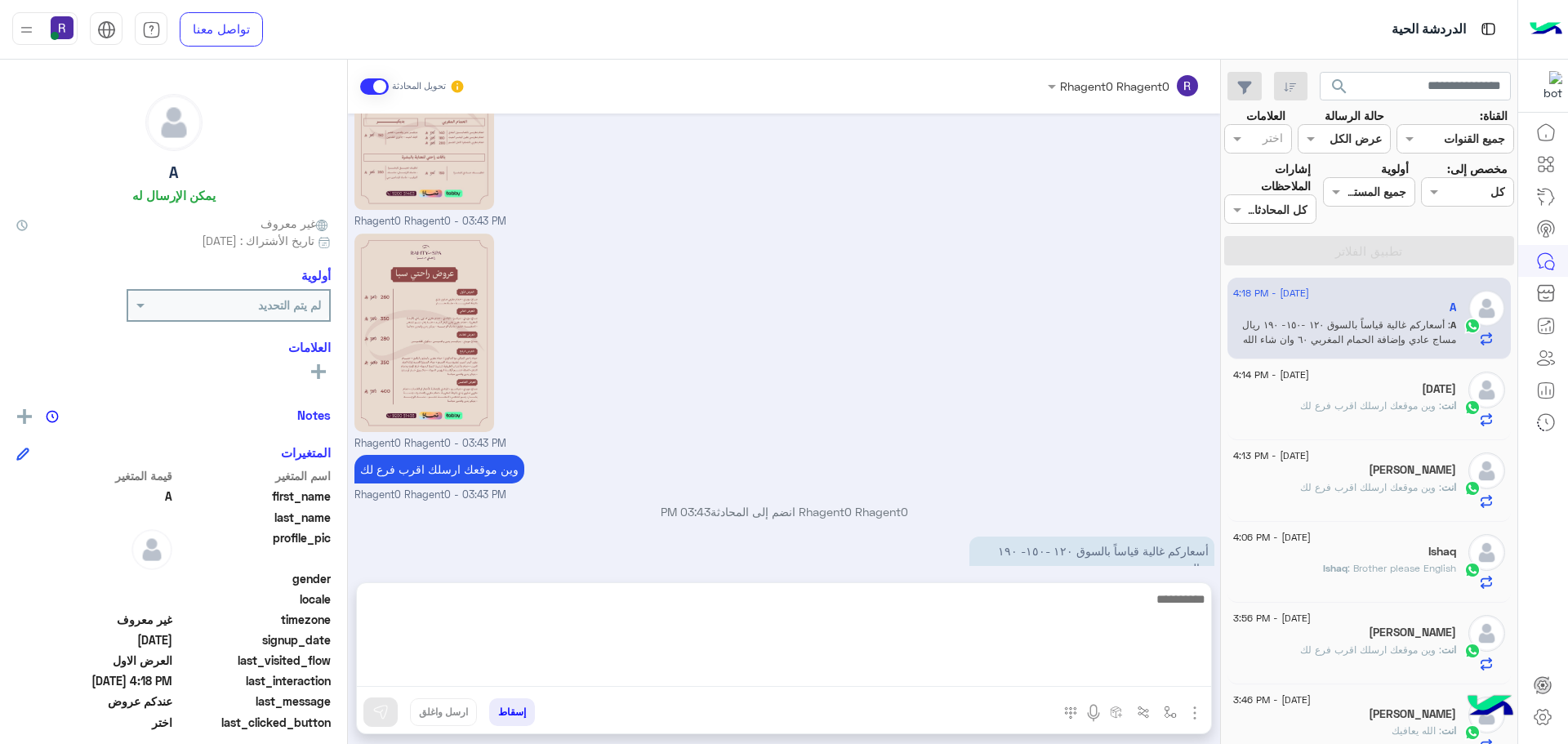
click at [737, 678] on textarea at bounding box center [784, 637] width 854 height 98
type textarea "**********"
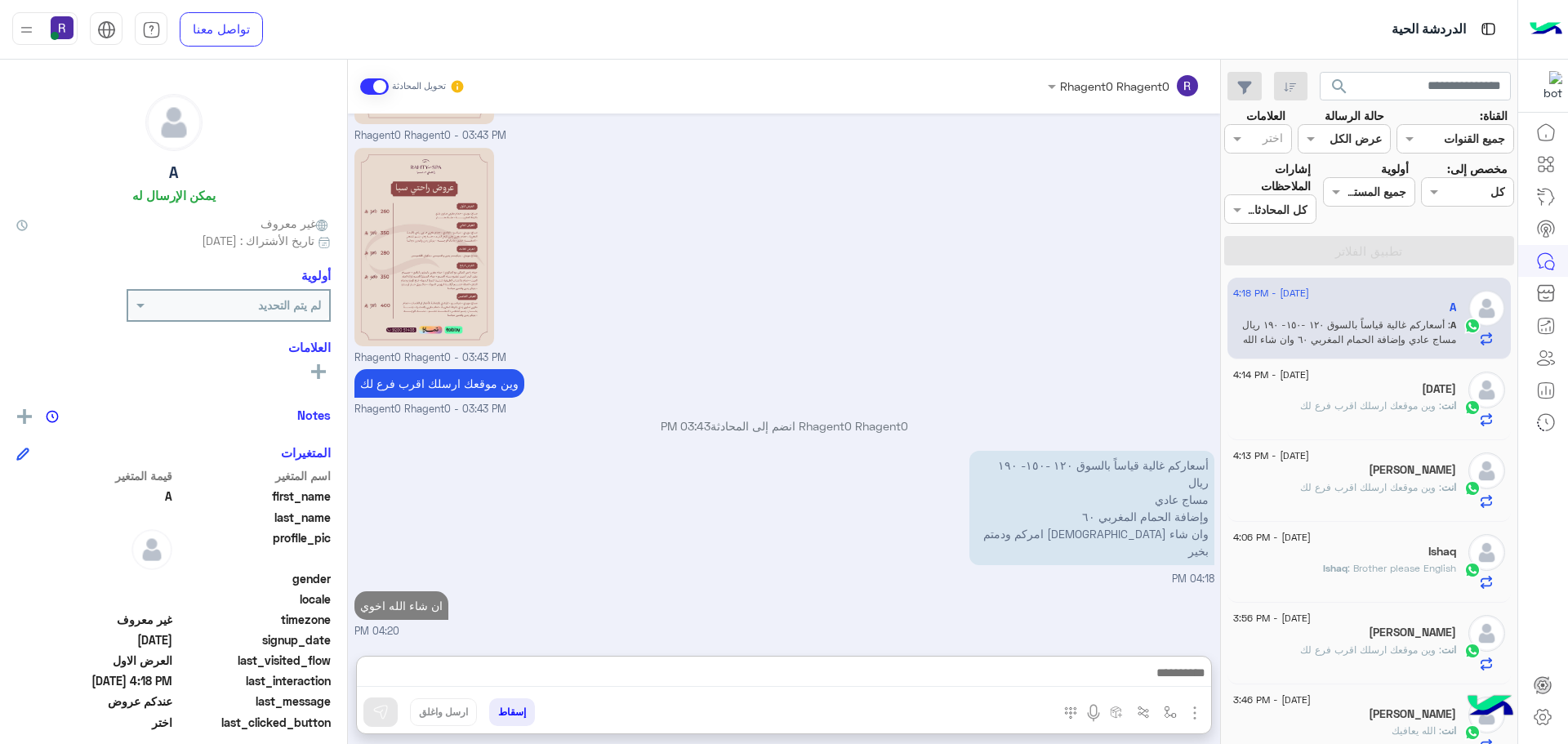
click at [663, 470] on div "أسعاركم غالية قياساً بالسوق ١٢٠ -١٥٠- ١٩٠ ريال مساج عادي وإضافة الحمام المغربي …" at bounding box center [784, 516] width 860 height 140
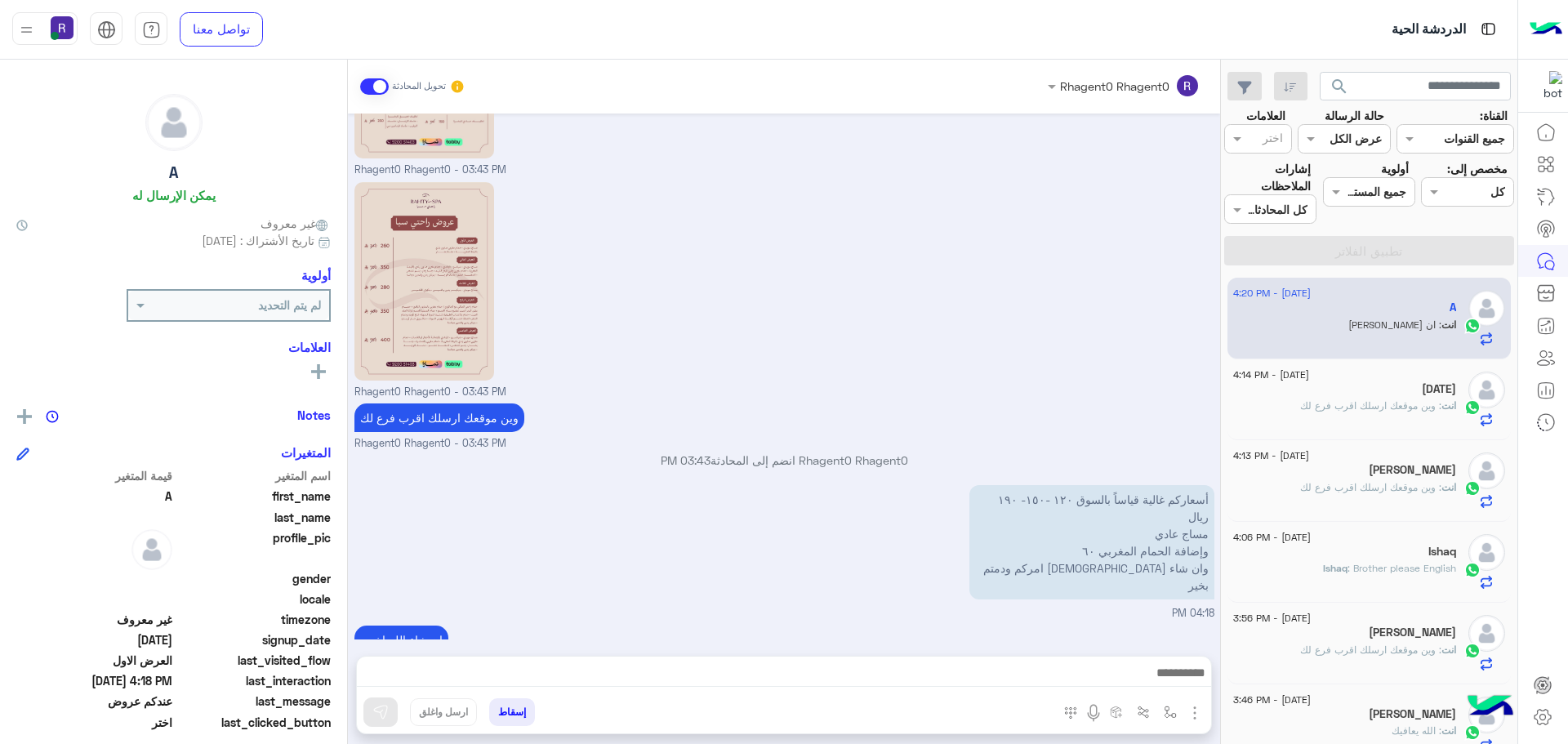
click at [1363, 384] on div "[DATE]" at bounding box center [1344, 390] width 223 height 17
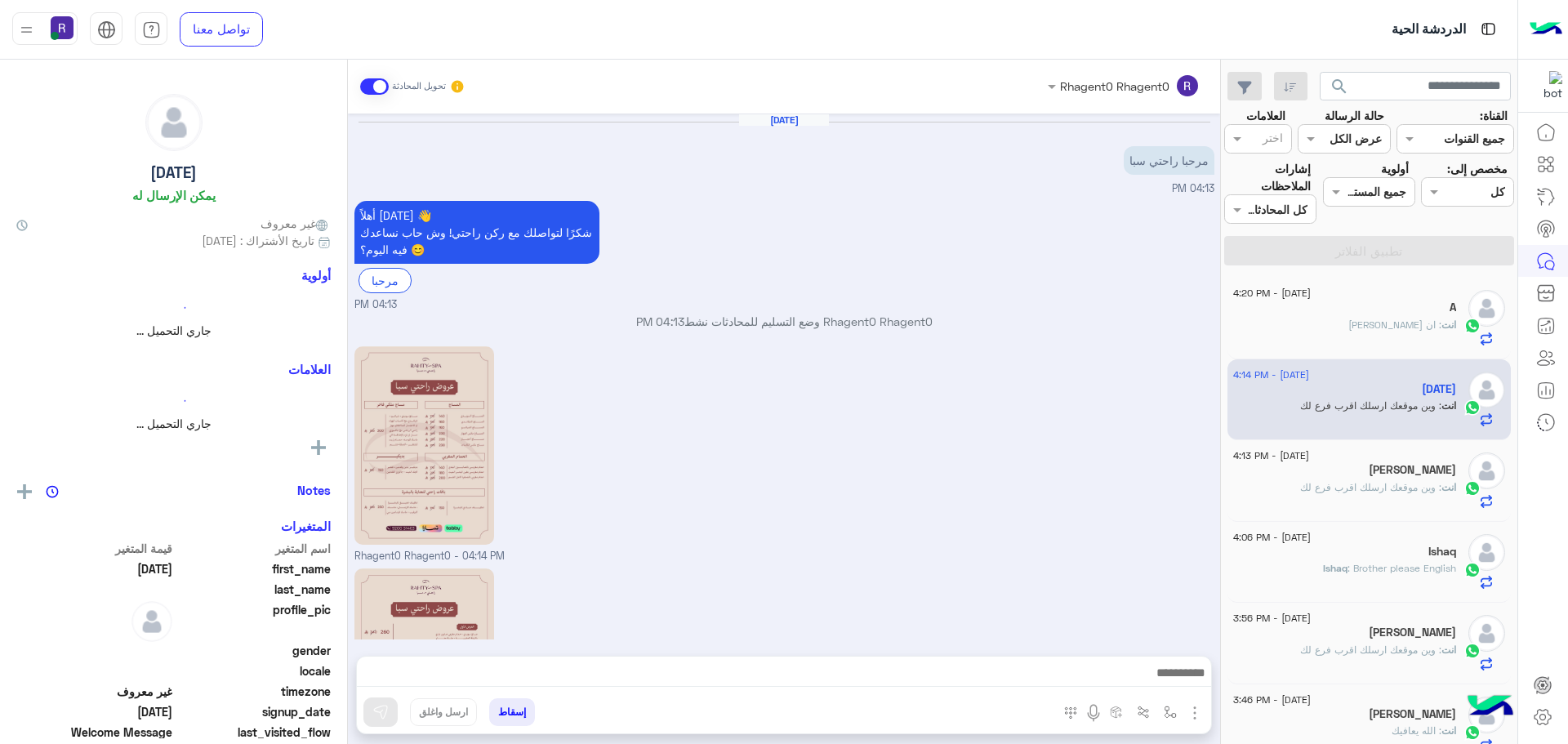
scroll to position [229, 0]
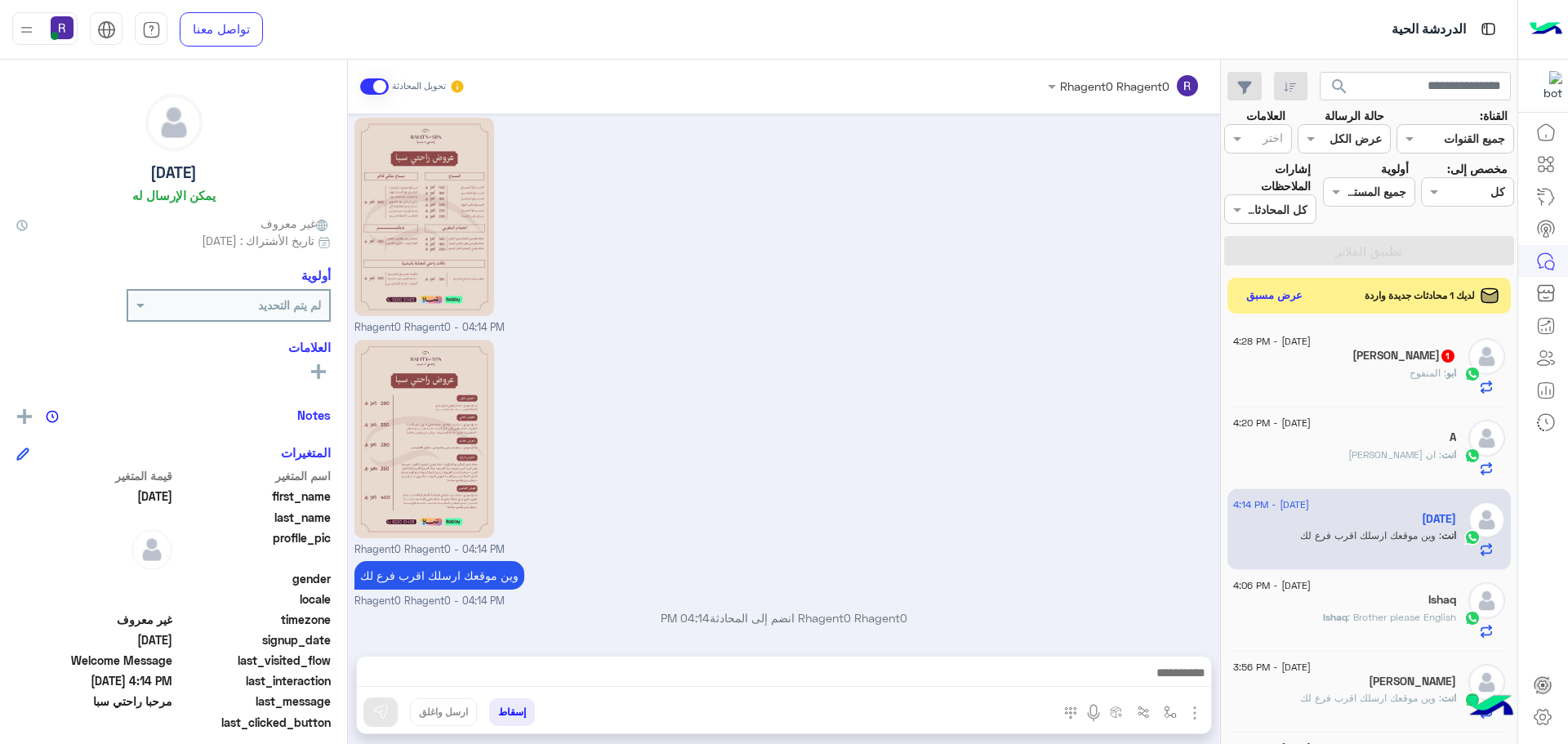
click at [1365, 349] on div "[PERSON_NAME] 1" at bounding box center [1344, 357] width 223 height 17
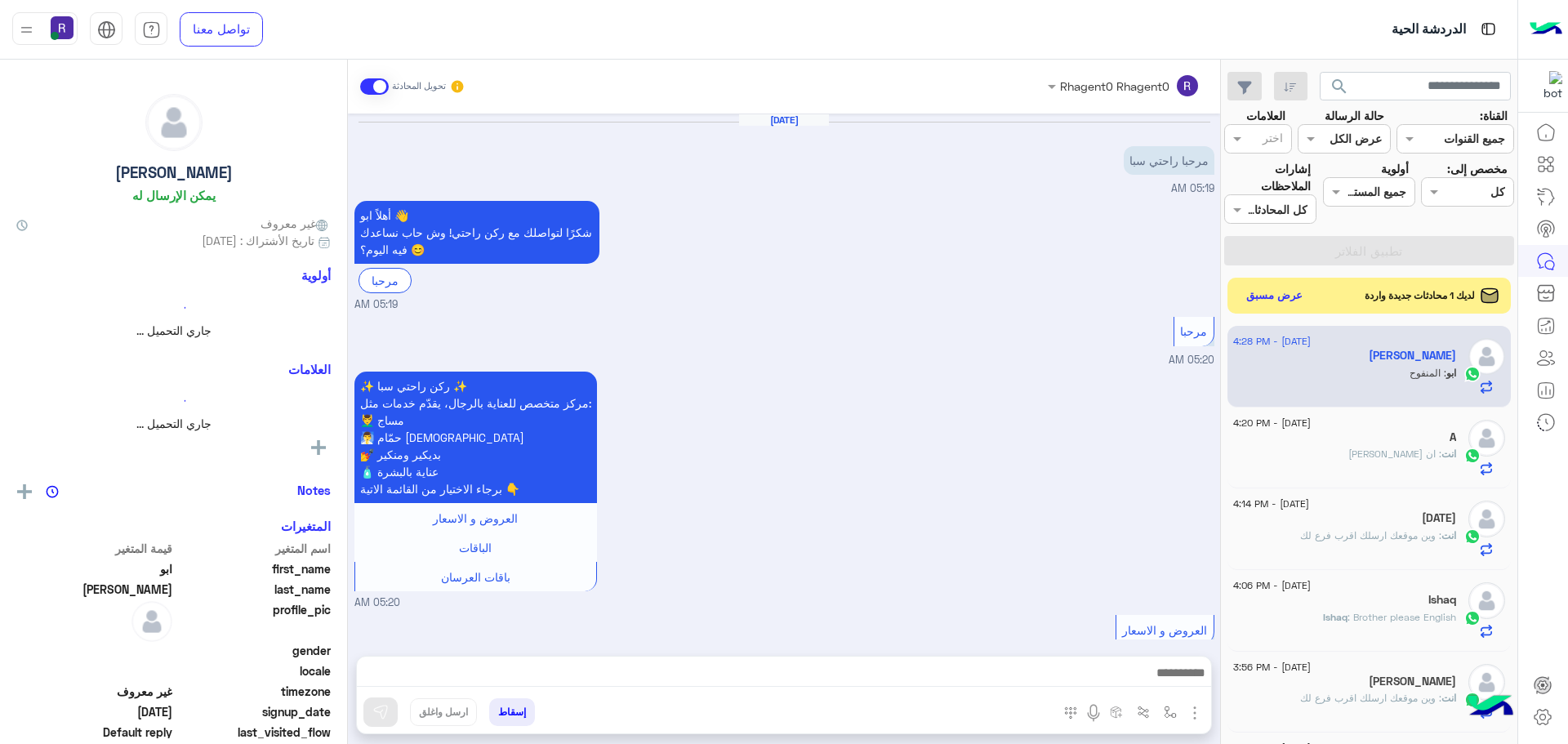
scroll to position [1737, 0]
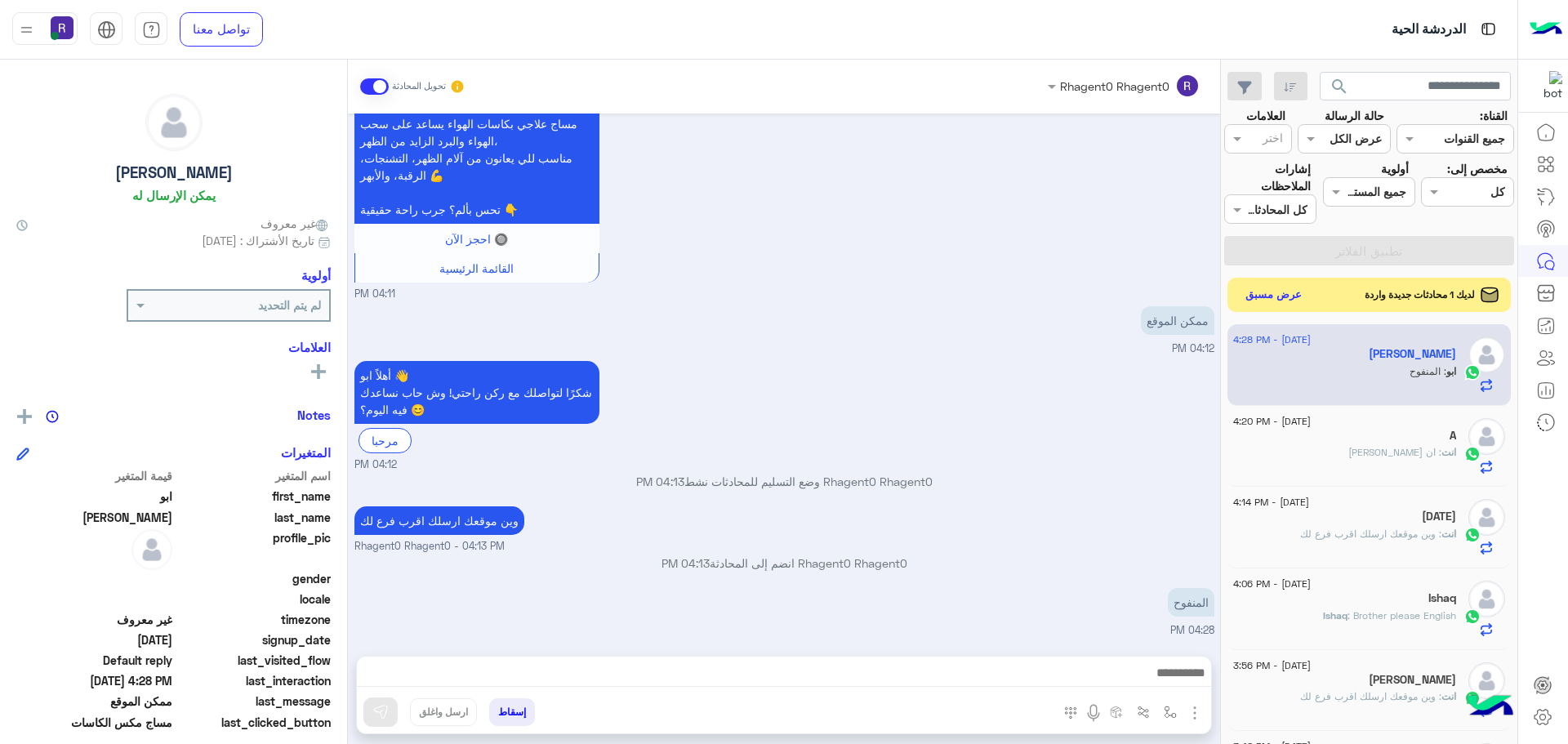
click at [1255, 290] on button "عرض مسبق" at bounding box center [1274, 295] width 69 height 22
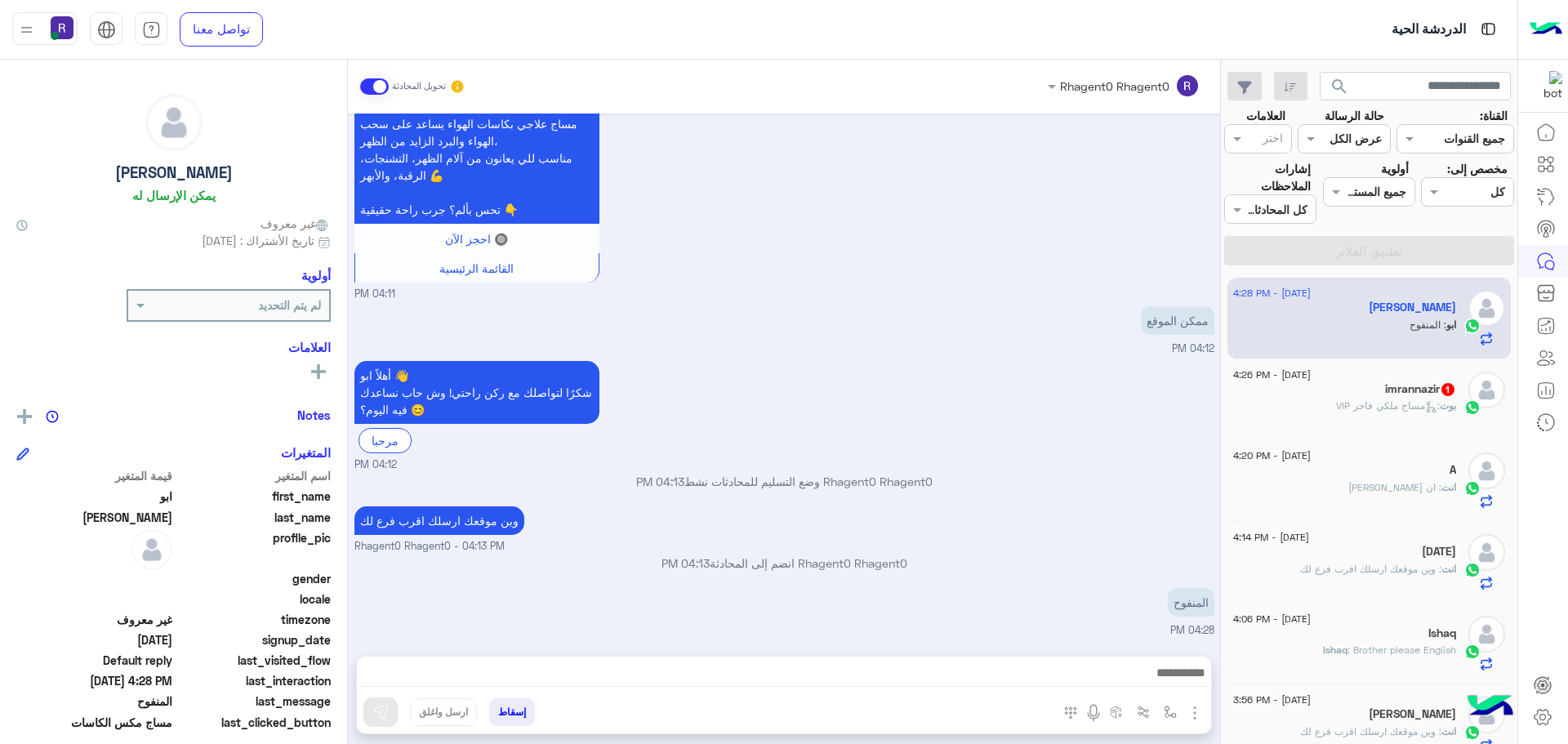
click at [1195, 714] on img "button" at bounding box center [1195, 713] width 19 height 19
click at [1152, 680] on span "الصور" at bounding box center [1163, 677] width 30 height 19
click at [1167, 710] on img "button" at bounding box center [1170, 712] width 13 height 13
click at [1114, 681] on input "text" at bounding box center [1120, 676] width 110 height 19
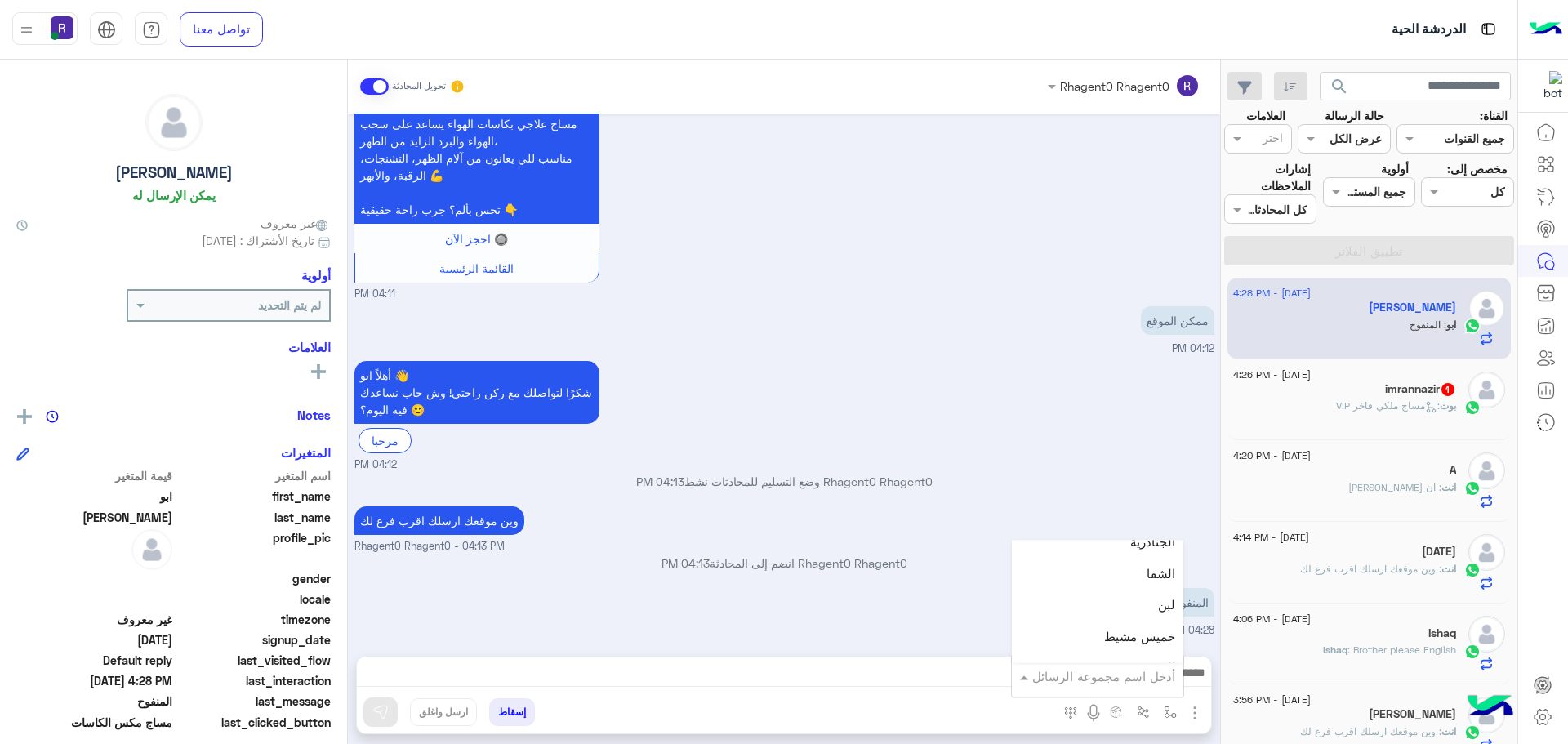
scroll to position [1144, 0]
click at [1107, 567] on div "لبن" at bounding box center [1098, 576] width 171 height 32
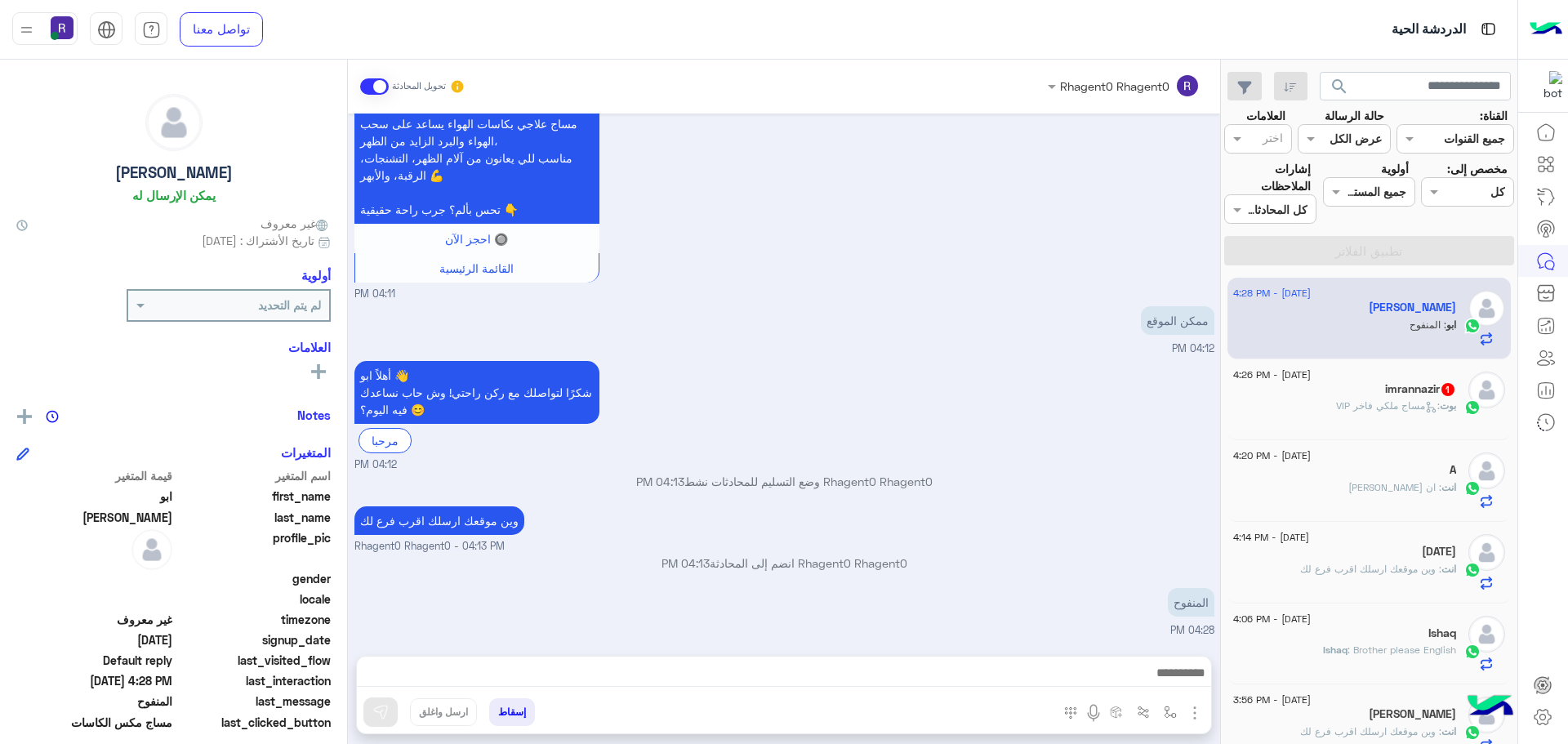
type textarea "***"
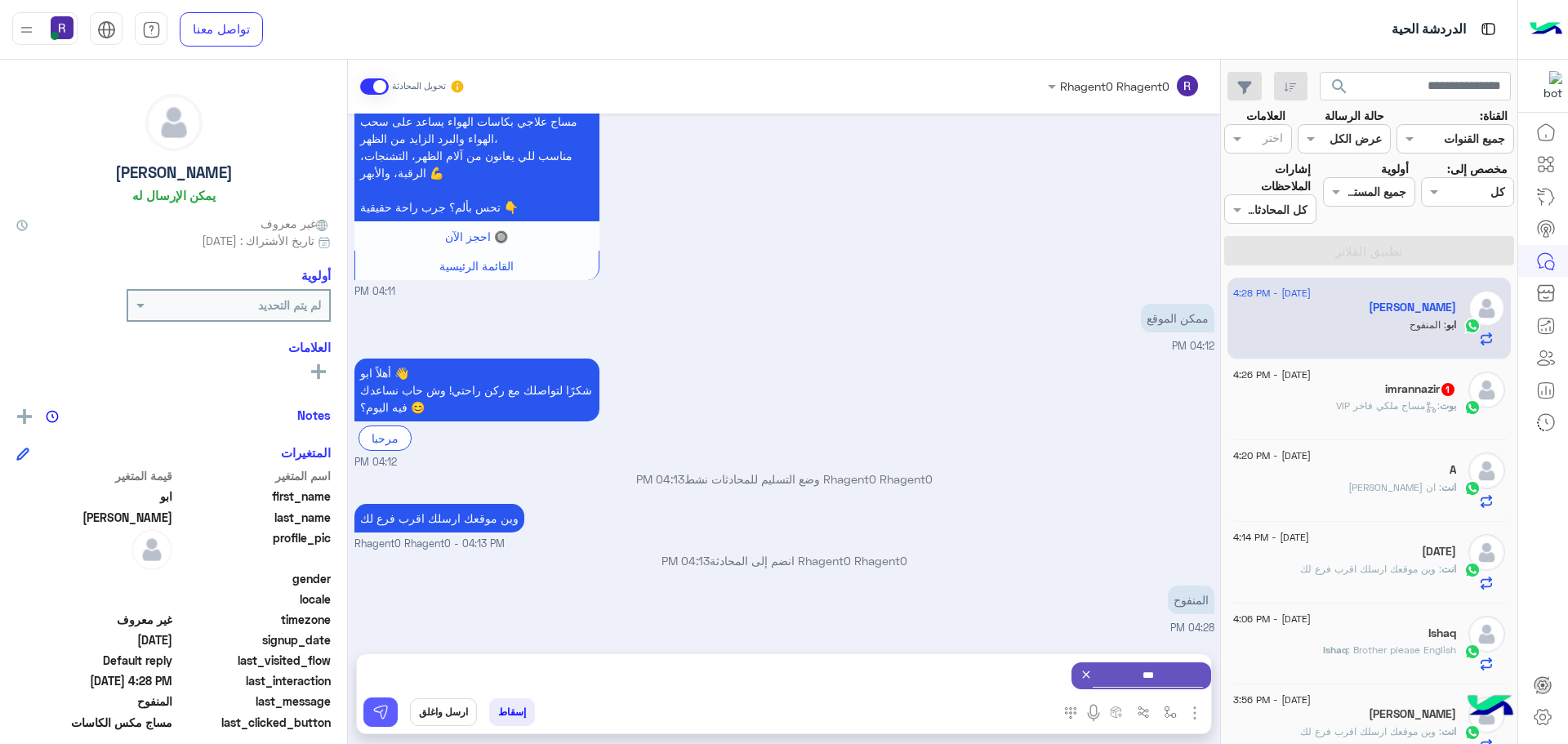
click at [376, 719] on img at bounding box center [380, 712] width 17 height 17
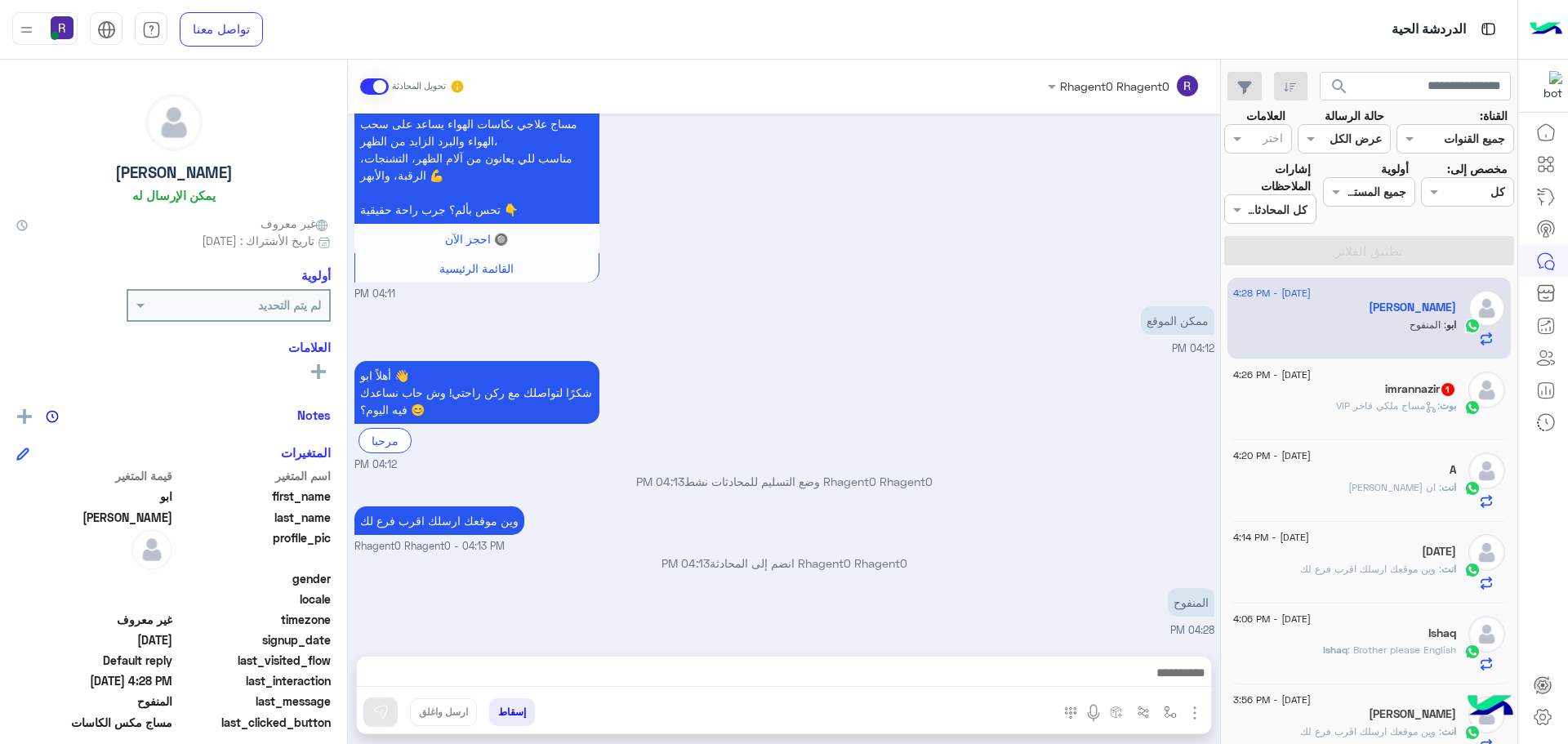
scroll to position [1737, 0]
click at [1363, 410] on span ": مساج ملكي فاخر VIP" at bounding box center [1388, 406] width 104 height 12
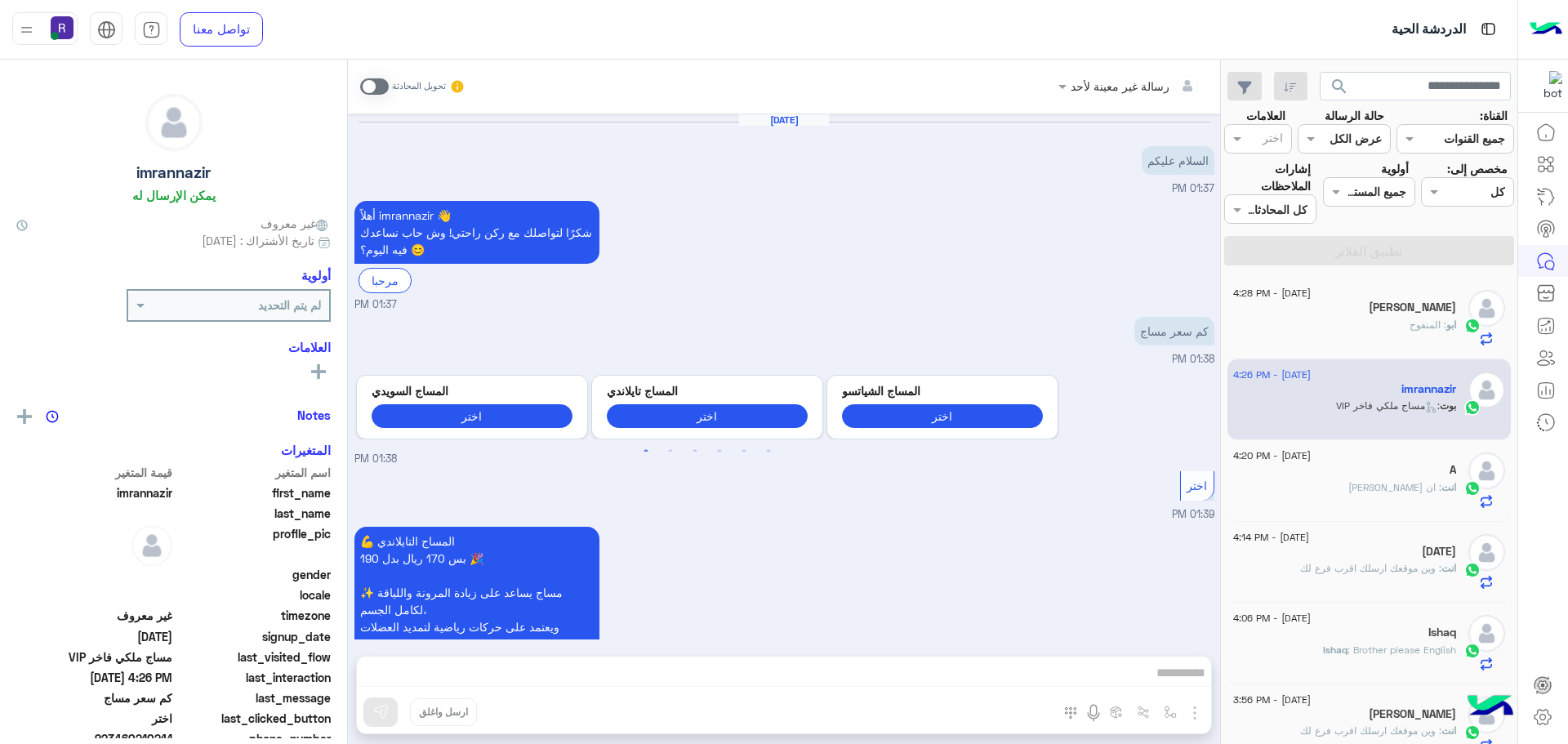
scroll to position [2324, 0]
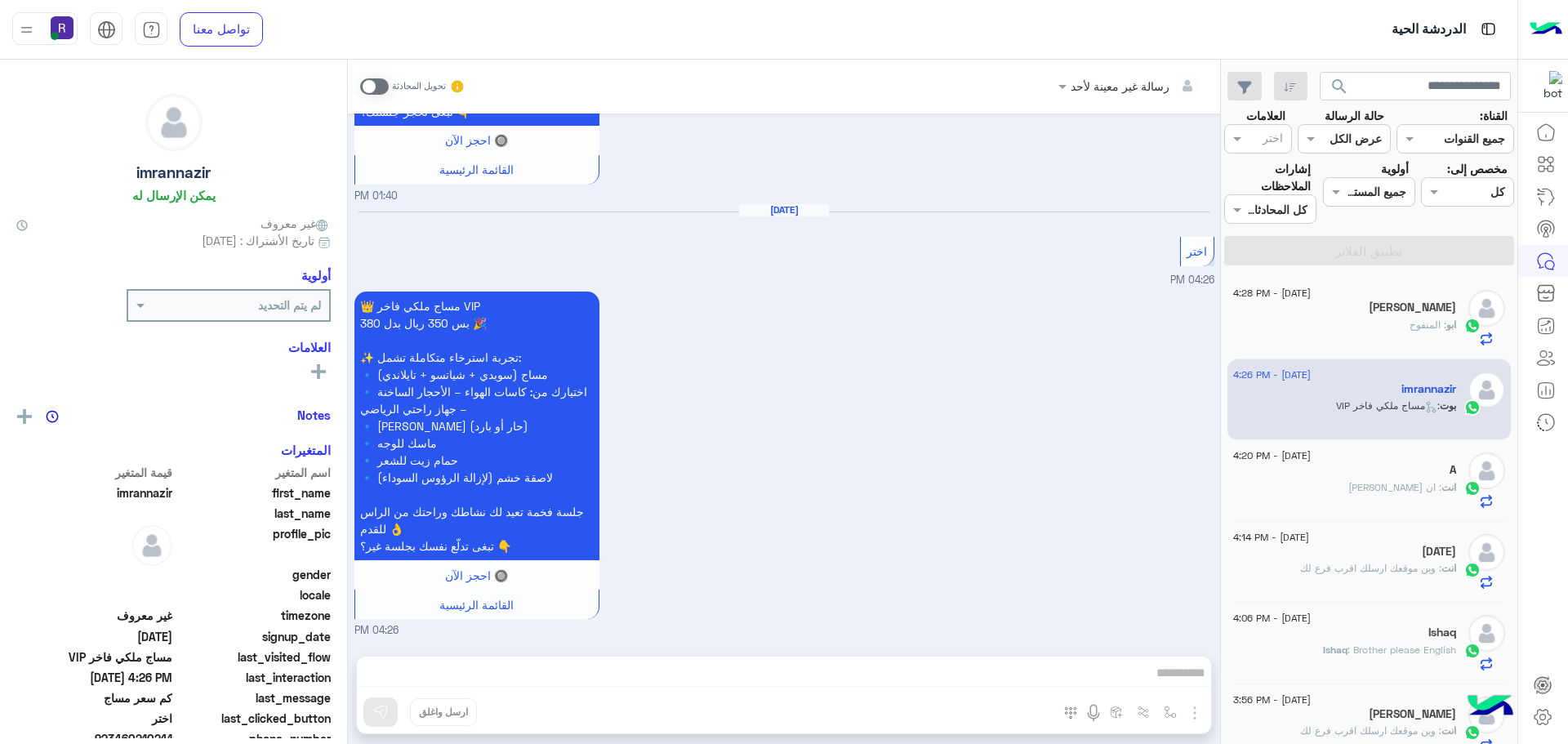
click at [382, 89] on span at bounding box center [374, 86] width 28 height 17
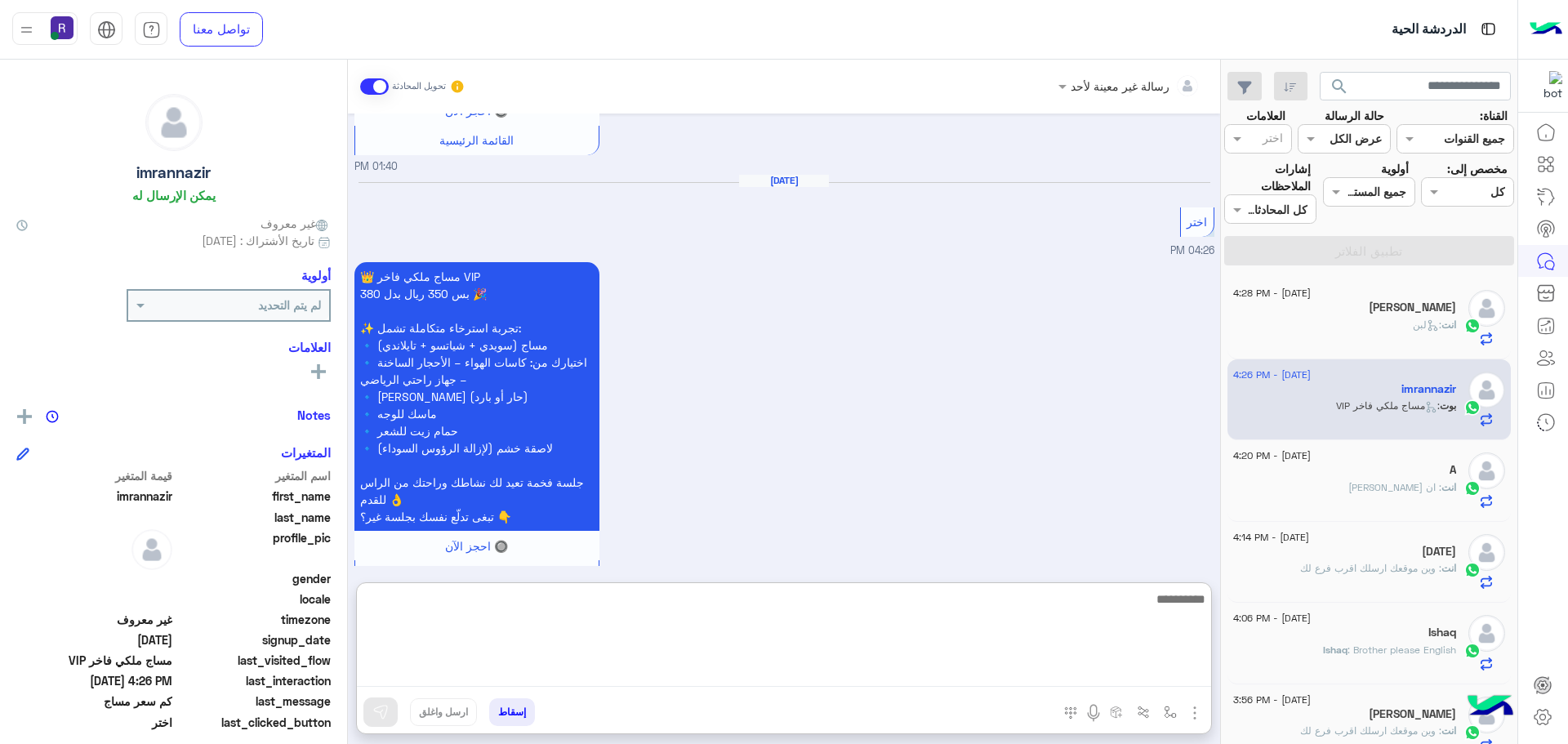
paste textarea "**********"
type textarea "**********"
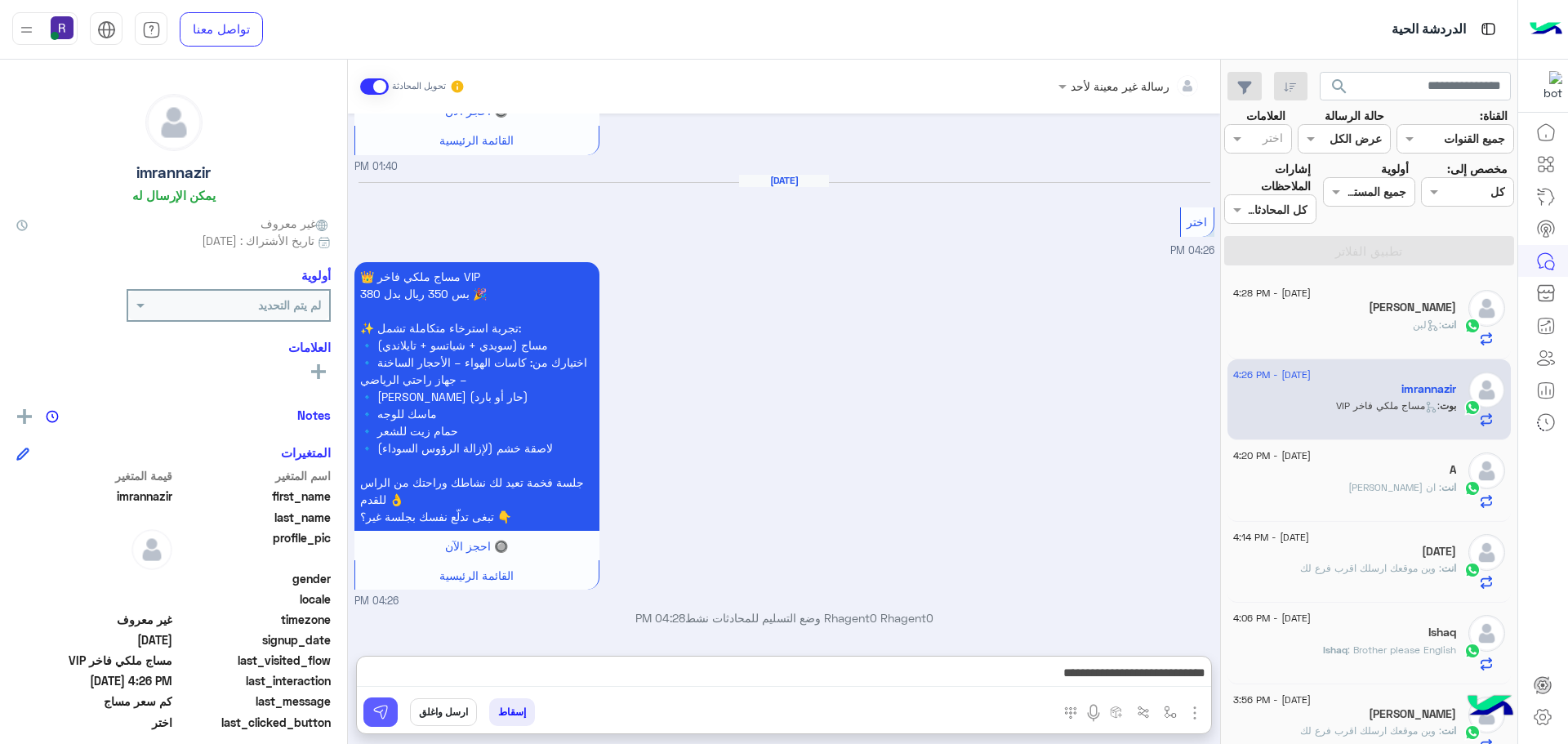
click at [378, 709] on img at bounding box center [380, 712] width 17 height 17
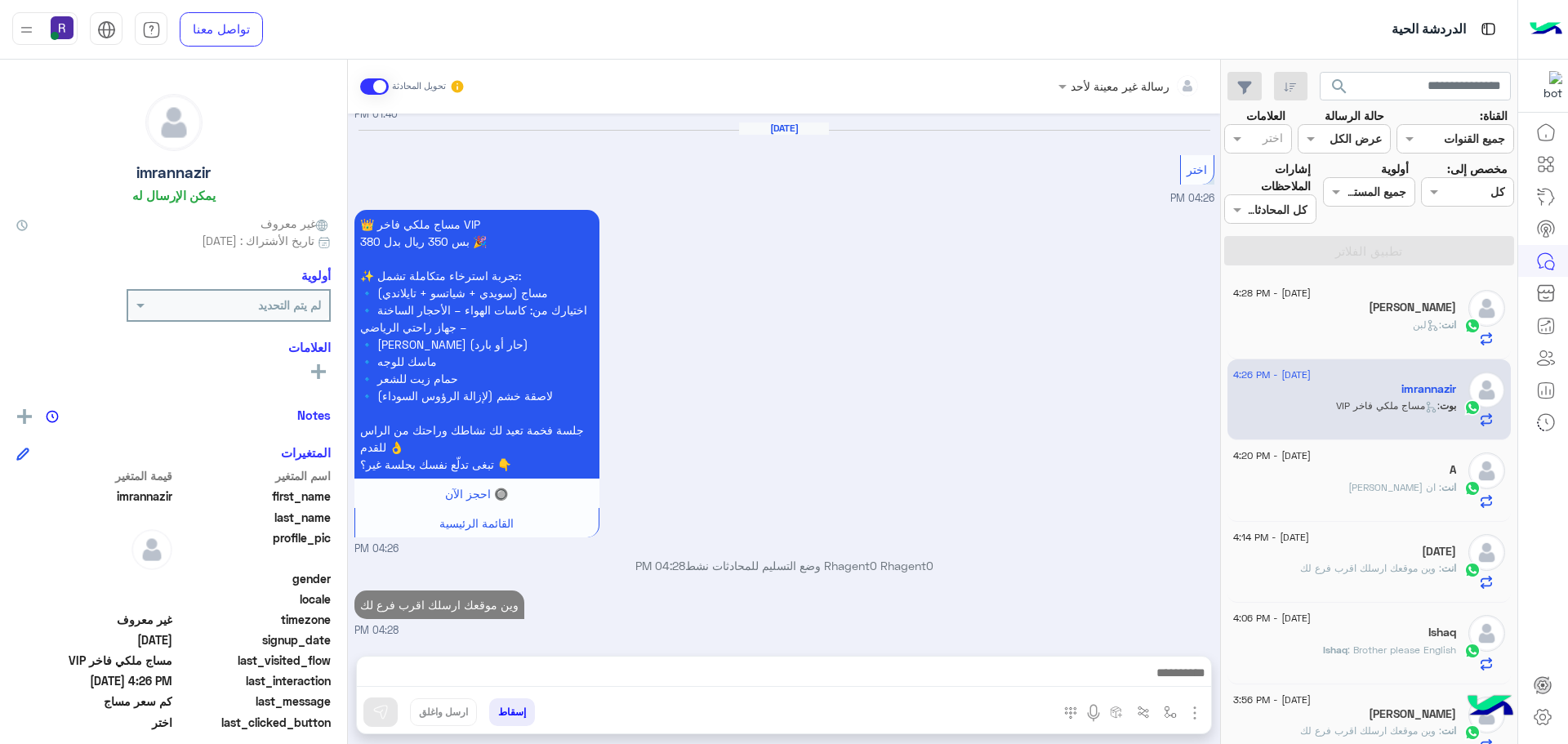
click at [1330, 487] on div "انت : ان [PERSON_NAME]" at bounding box center [1344, 494] width 223 height 28
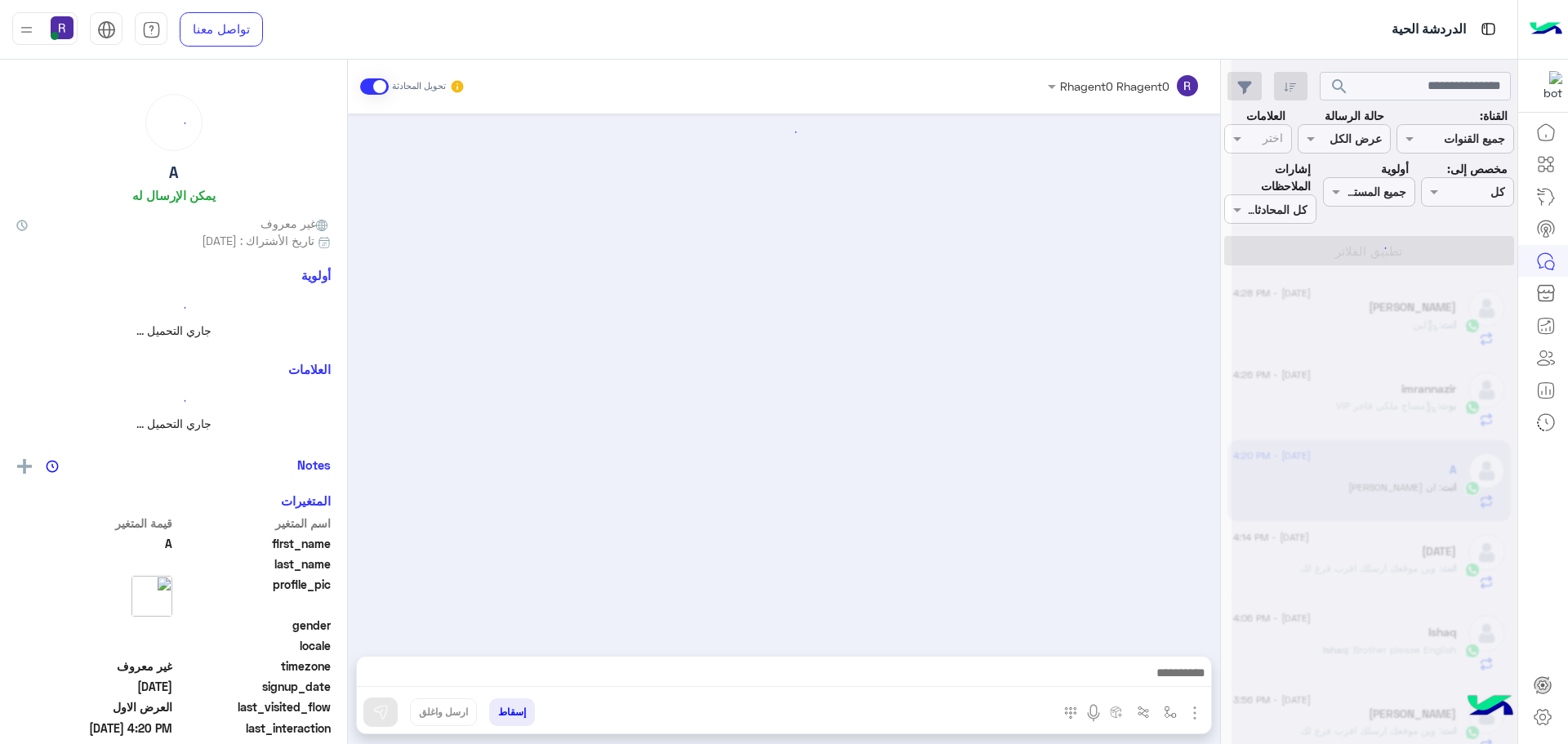
scroll to position [742, 0]
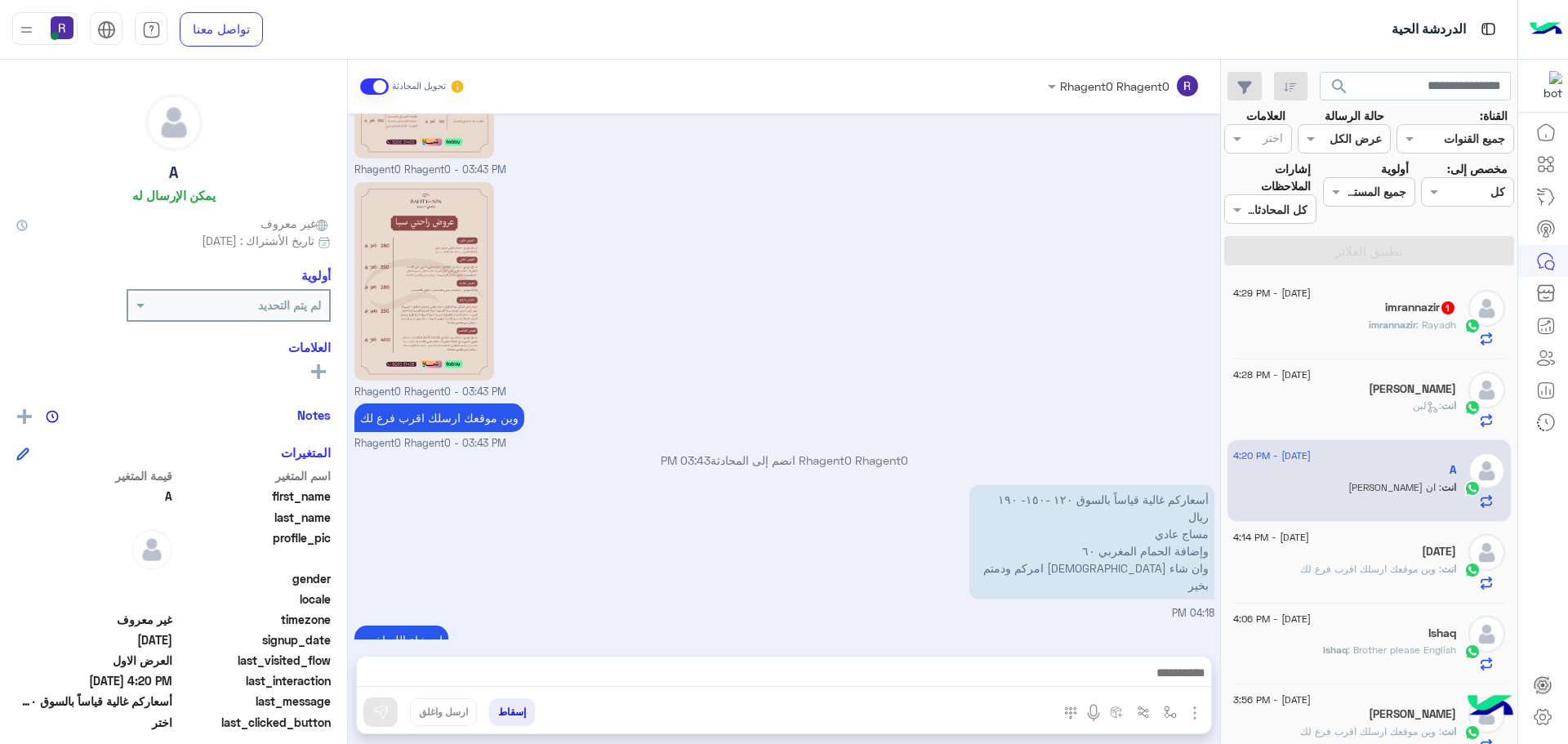
click at [1329, 319] on div "imrannazir : Rayadh" at bounding box center [1344, 332] width 223 height 28
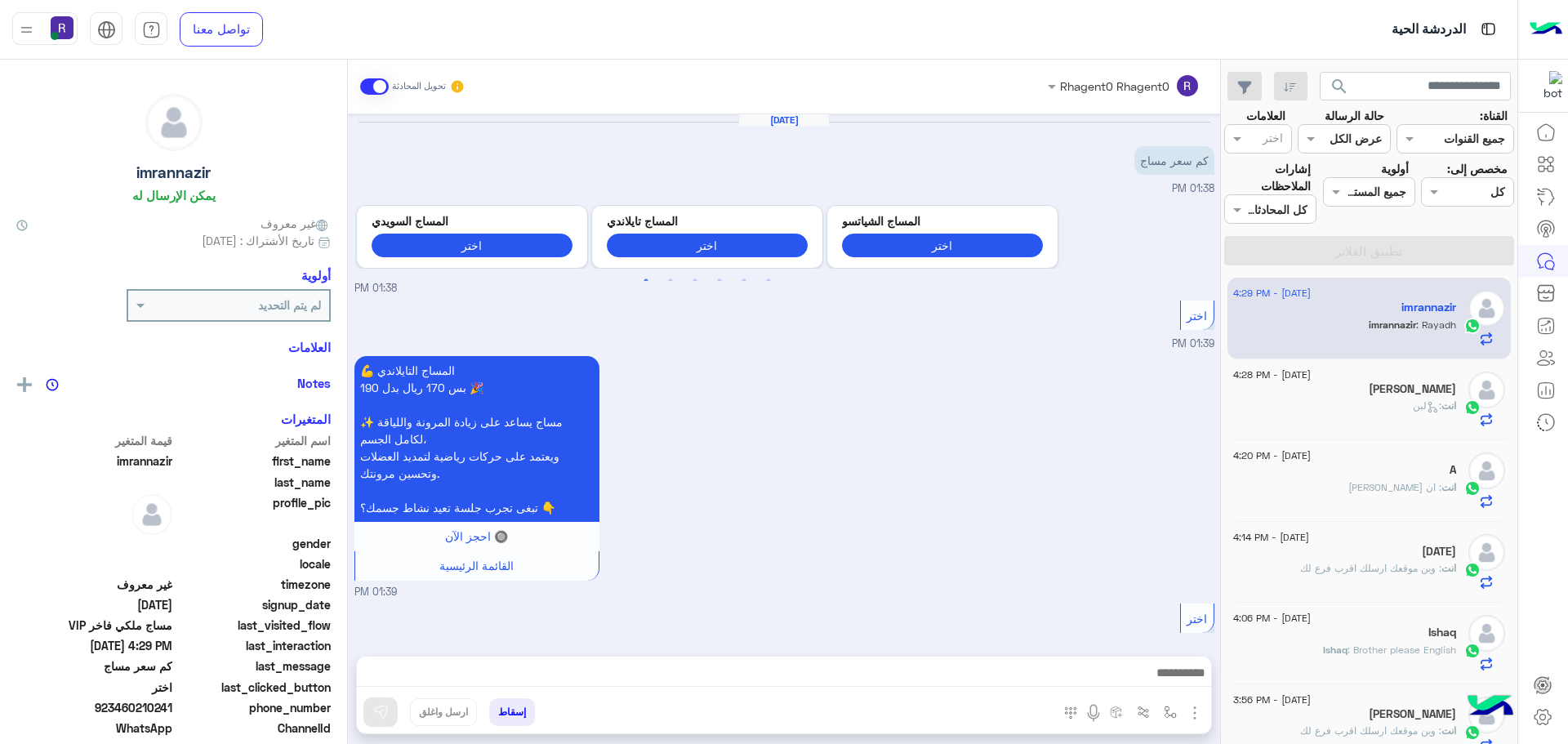
scroll to position [2318, 0]
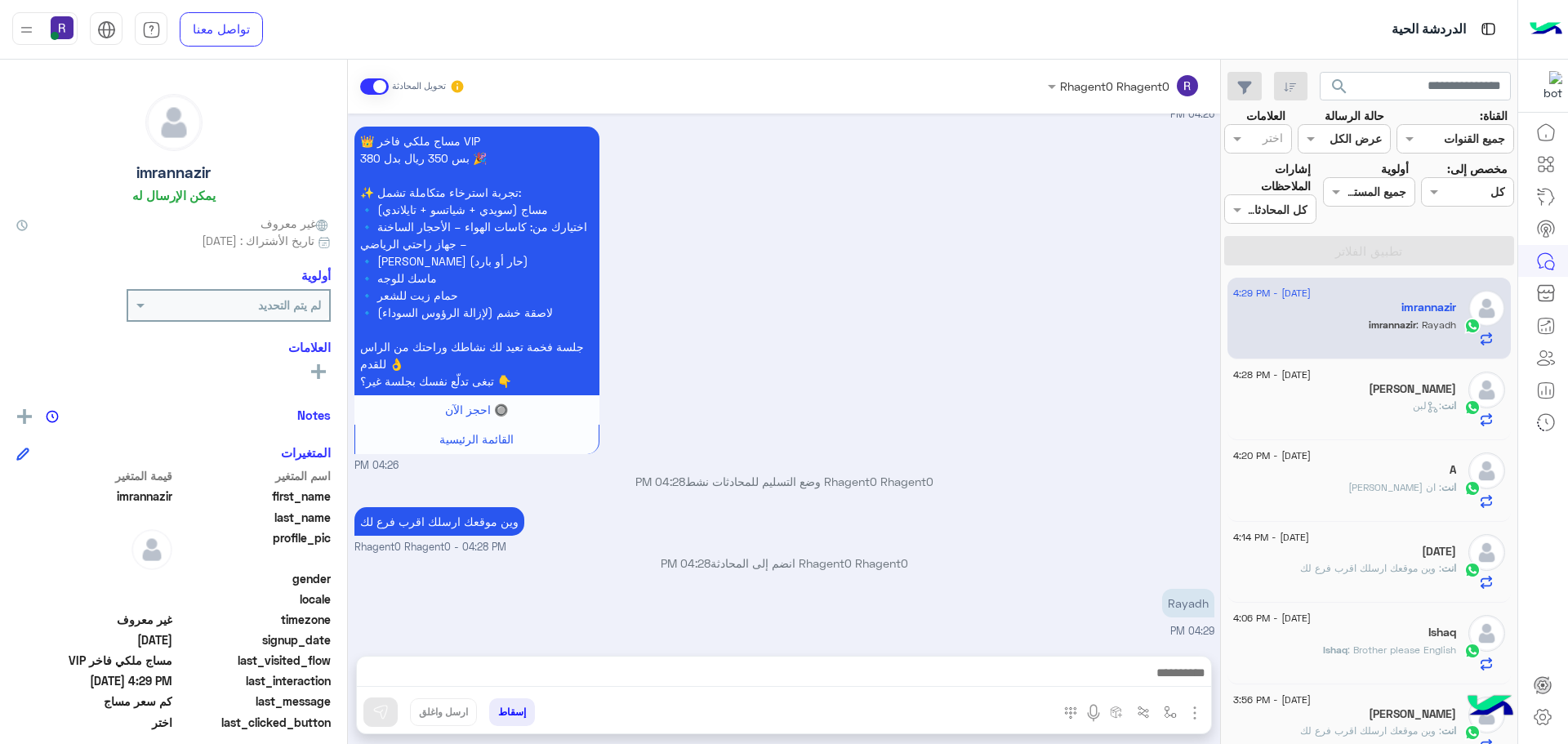
click at [1320, 408] on div "انت : لبن" at bounding box center [1344, 413] width 223 height 28
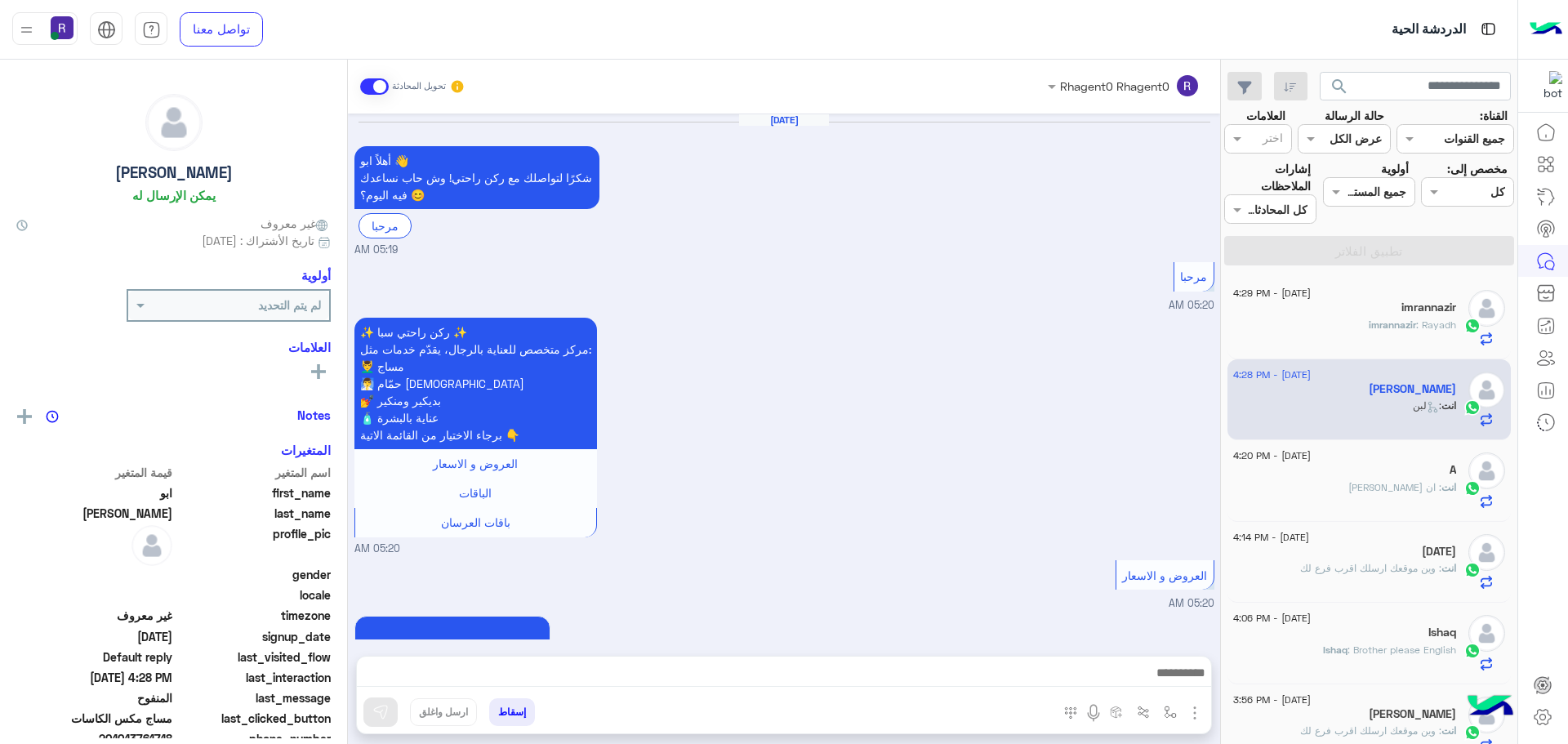
scroll to position [1828, 0]
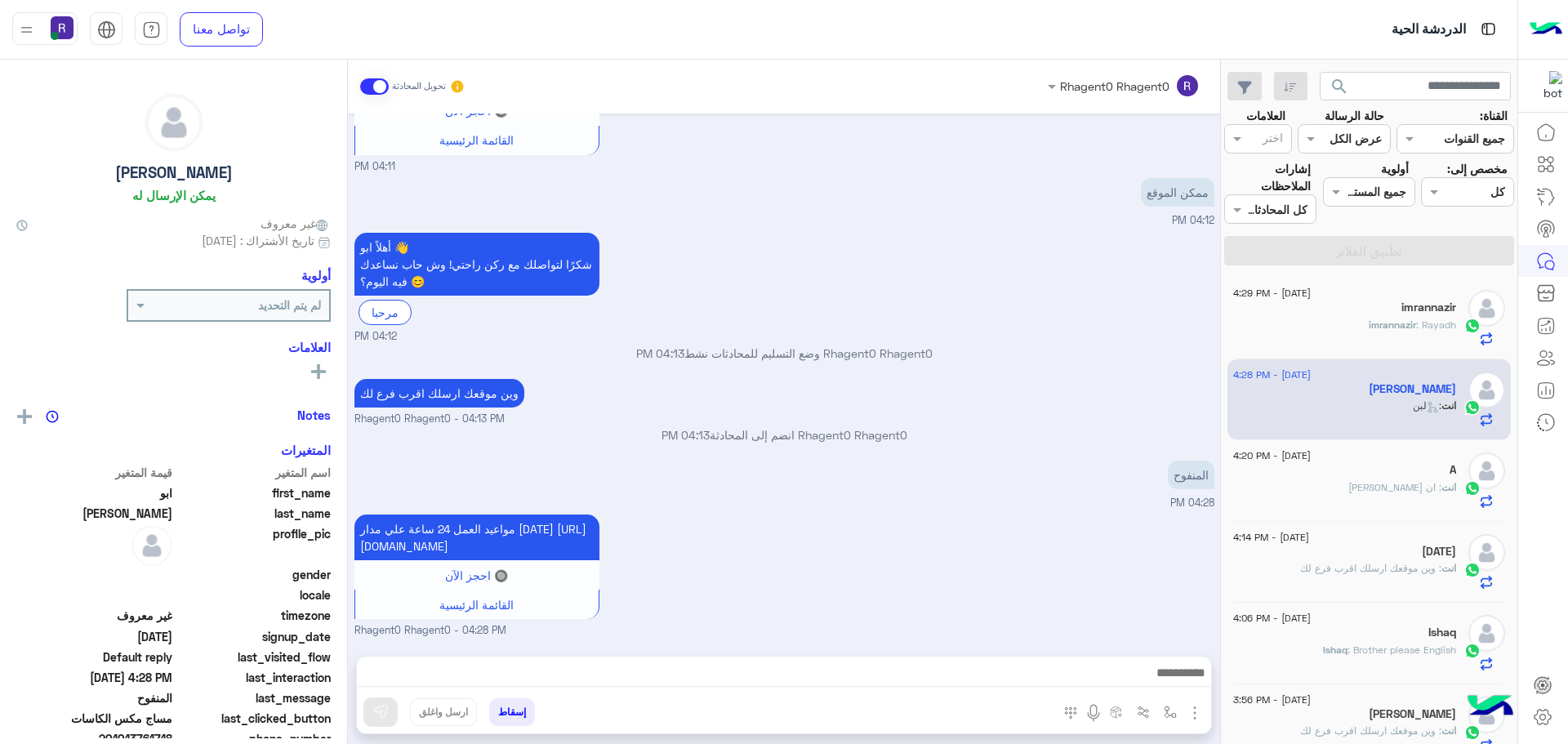
click at [1332, 327] on div "imrannazir : Rayadh" at bounding box center [1344, 332] width 223 height 28
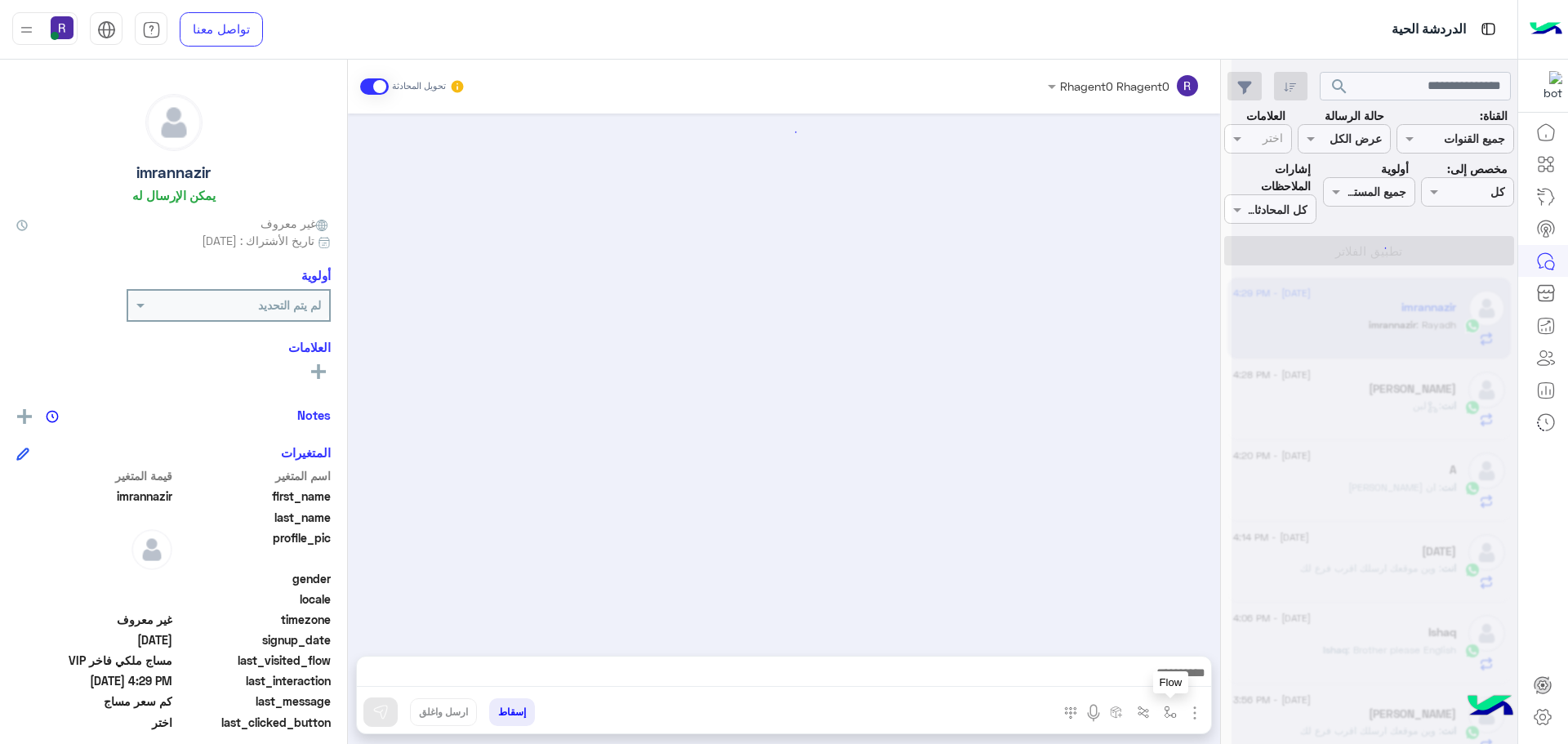
click at [1169, 710] on img "button" at bounding box center [1170, 712] width 13 height 13
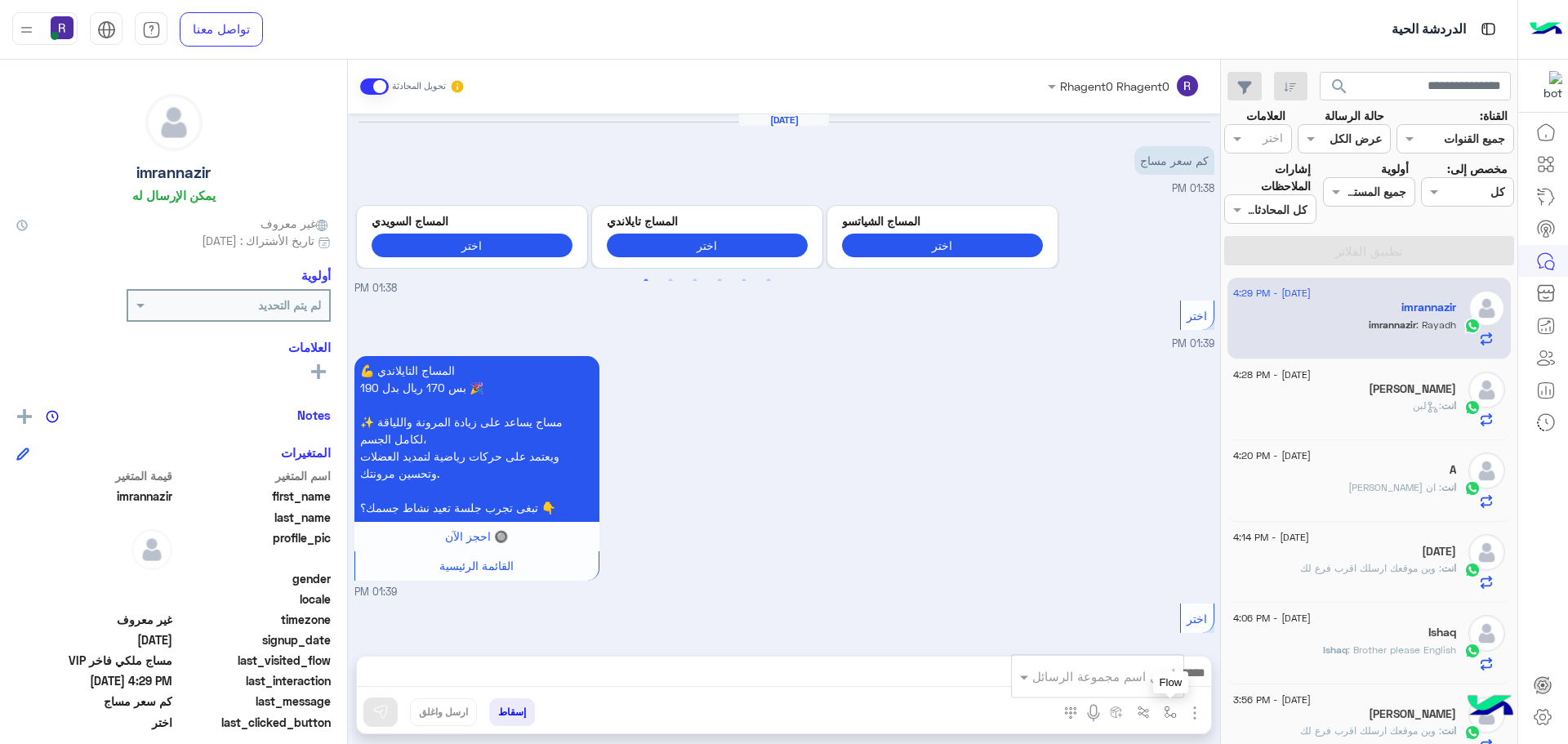
scroll to position [2318, 0]
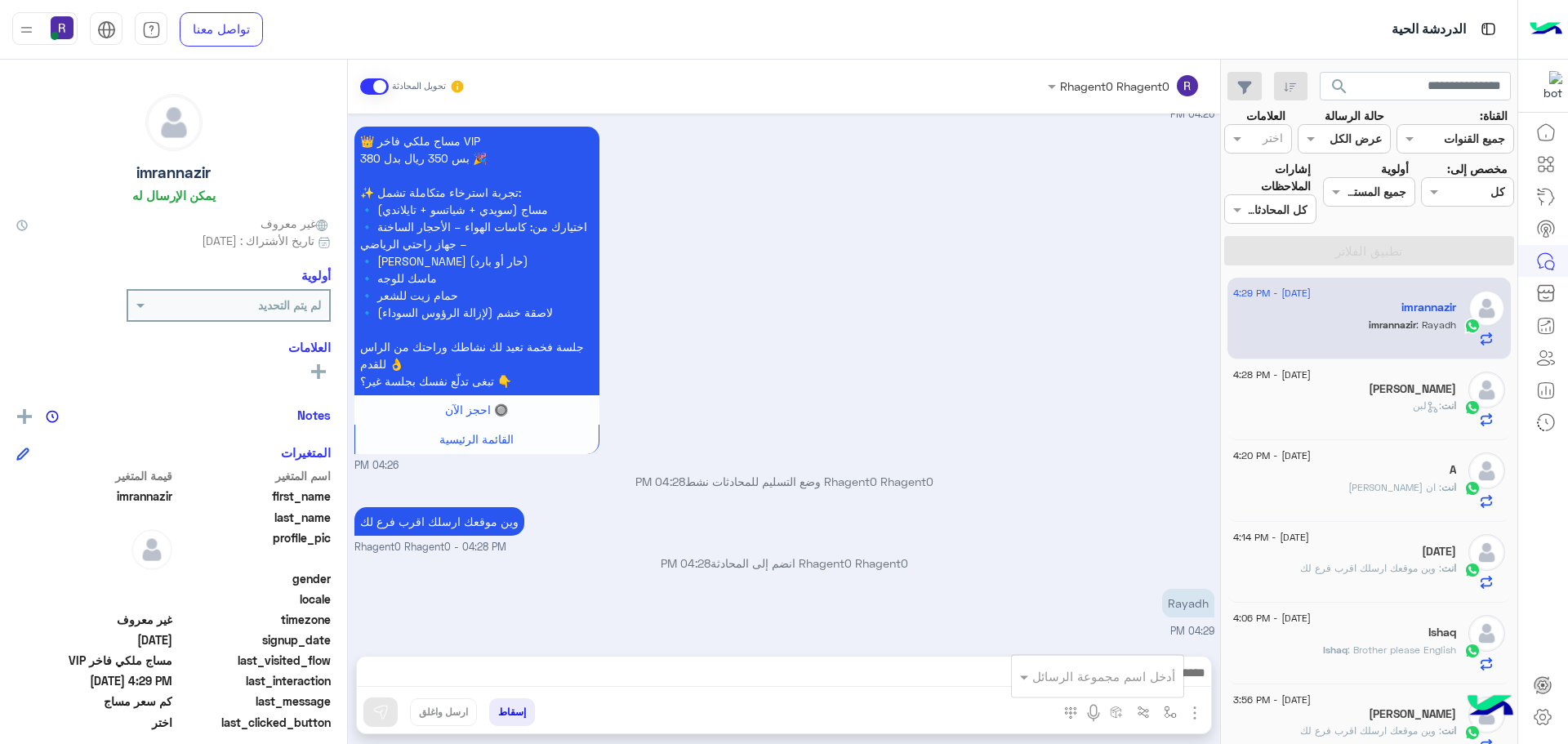
click at [1143, 681] on input "text" at bounding box center [1120, 676] width 110 height 19
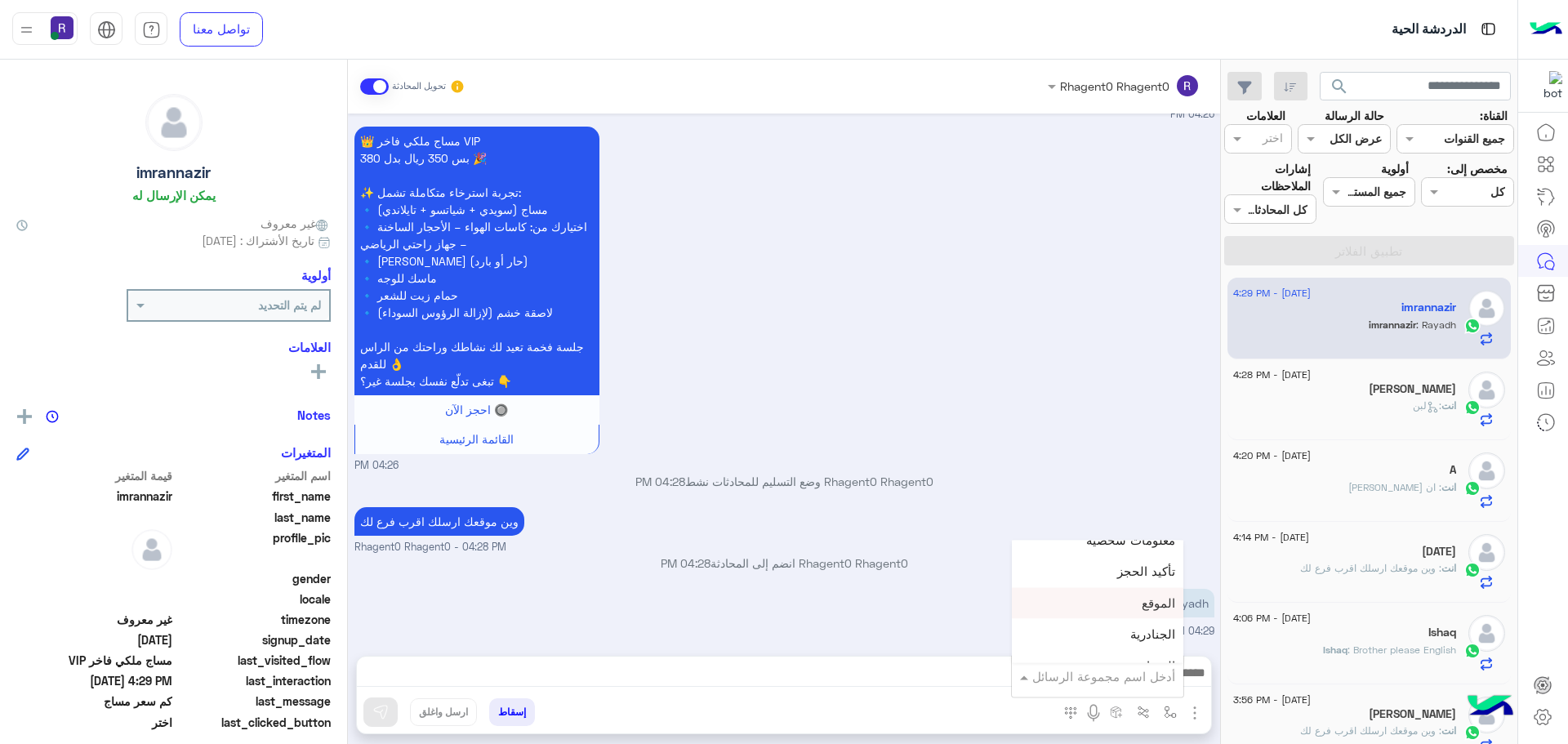
scroll to position [1062, 0]
click at [1112, 597] on div "الجنادرية" at bounding box center [1098, 595] width 171 height 32
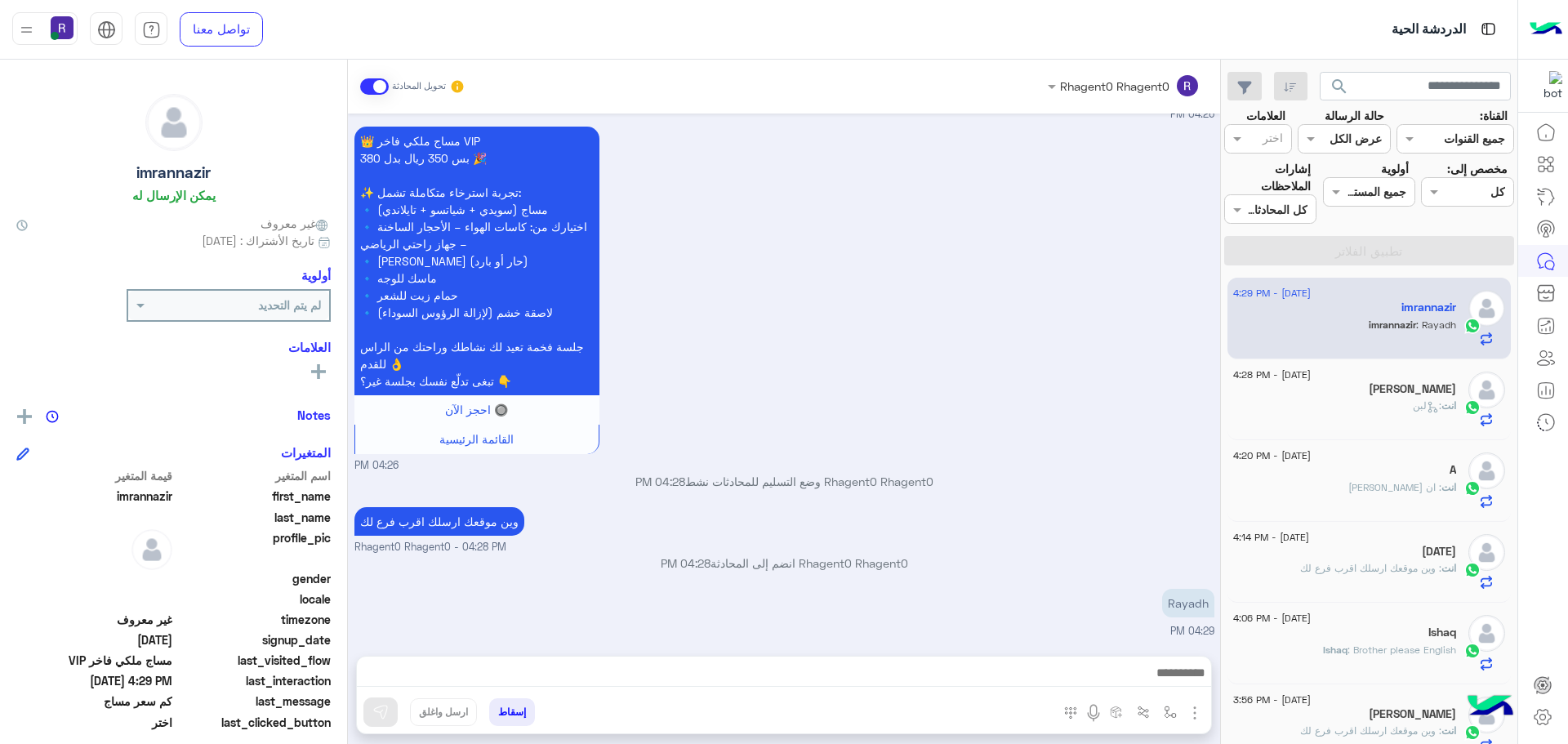
type textarea "*********"
click at [391, 705] on button at bounding box center [380, 711] width 34 height 29
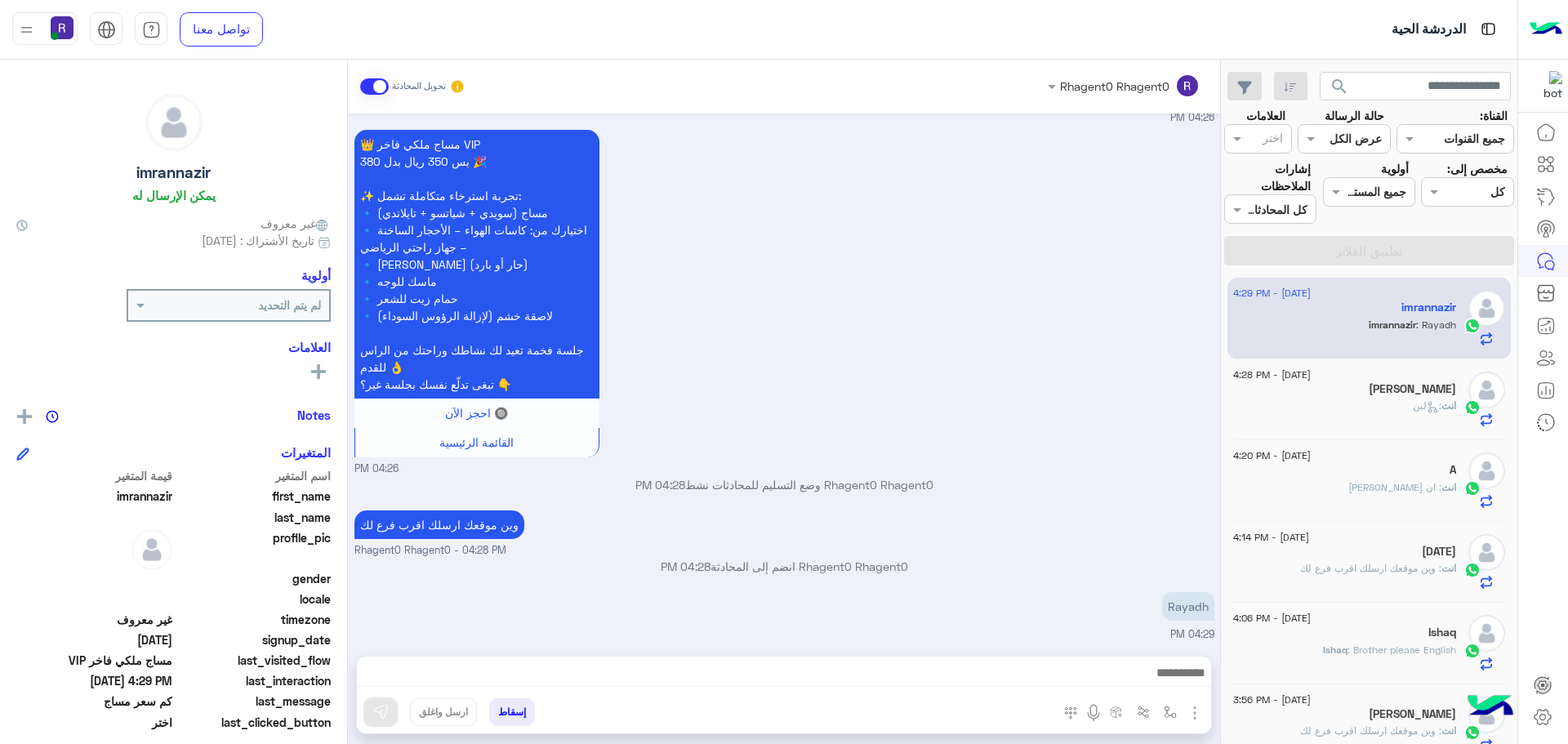
scroll to position [2318, 0]
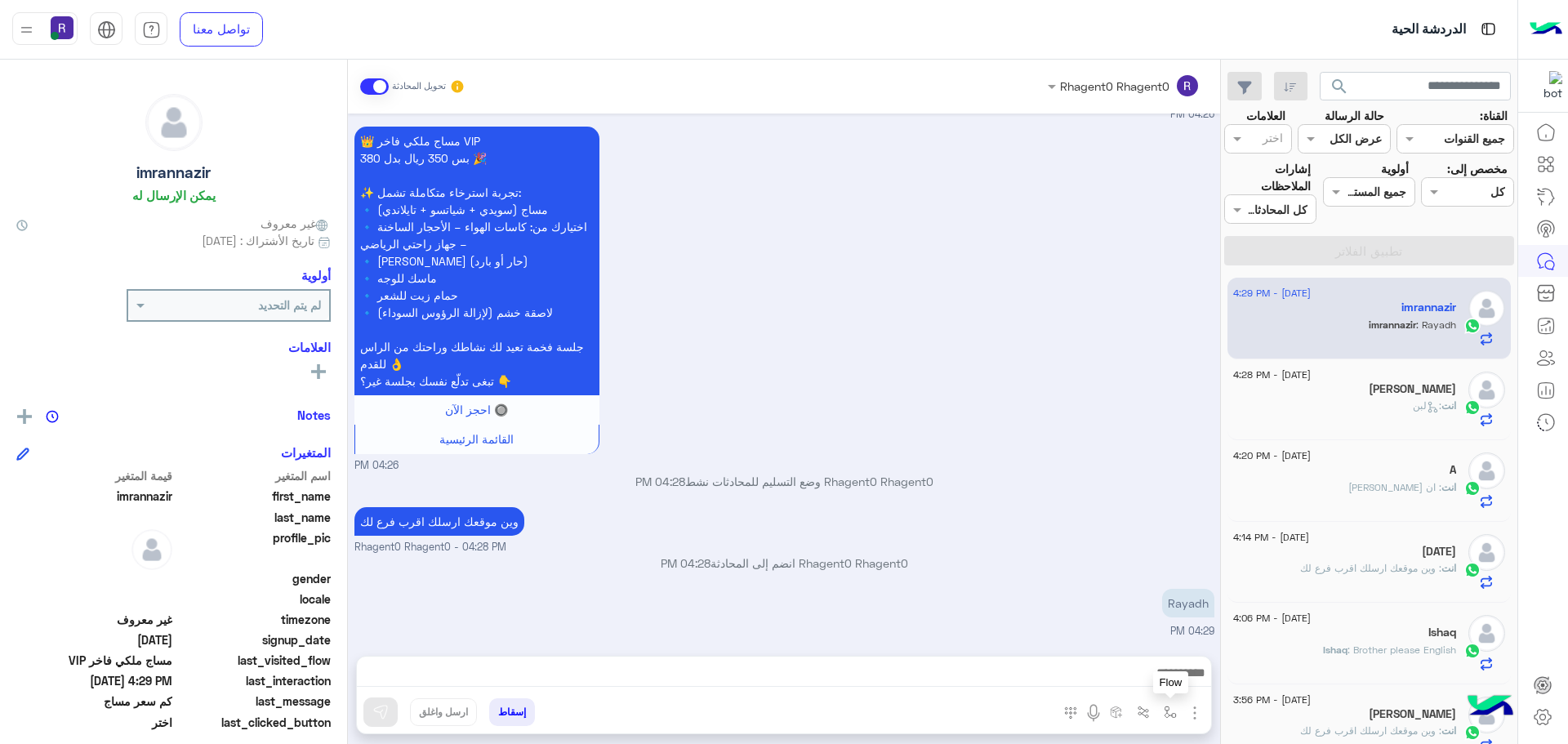
click at [1176, 718] on img "button" at bounding box center [1170, 712] width 13 height 13
click at [1144, 685] on div "أدخل اسم مجموعة الرسائل" at bounding box center [1104, 676] width 143 height 19
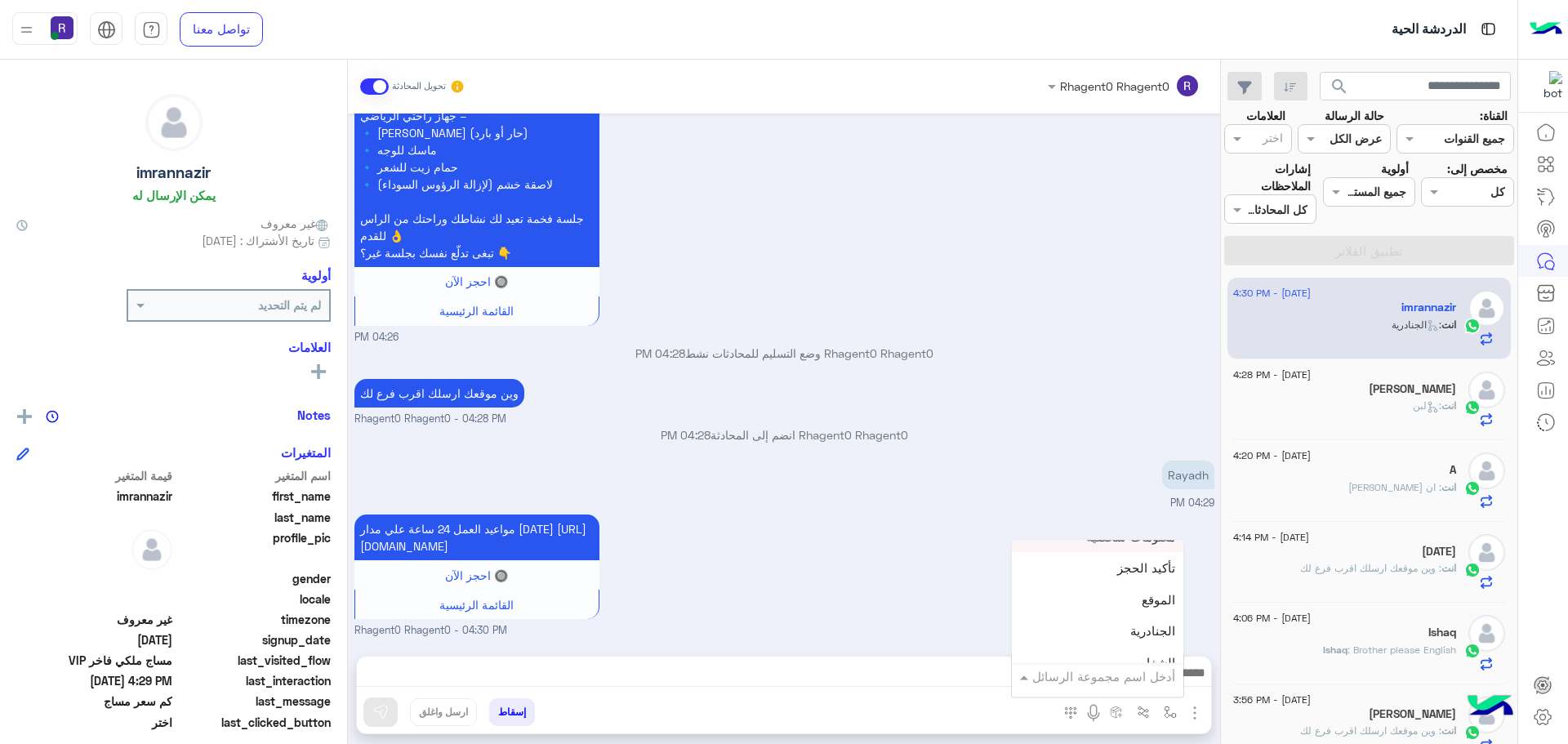
scroll to position [1062, 0]
click at [1140, 650] on div "لبن" at bounding box center [1098, 658] width 171 height 32
type textarea "***"
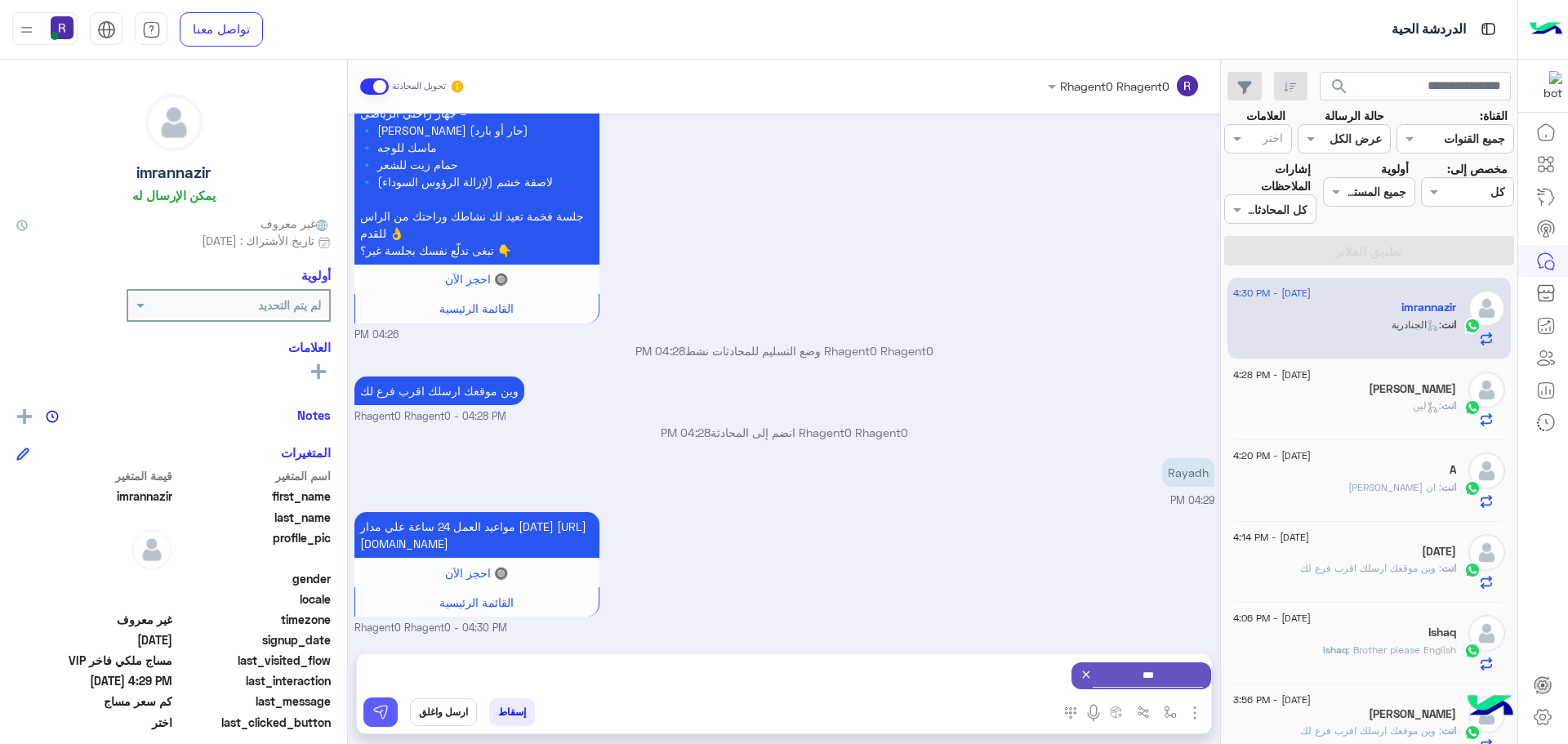
click at [379, 708] on img at bounding box center [380, 712] width 17 height 17
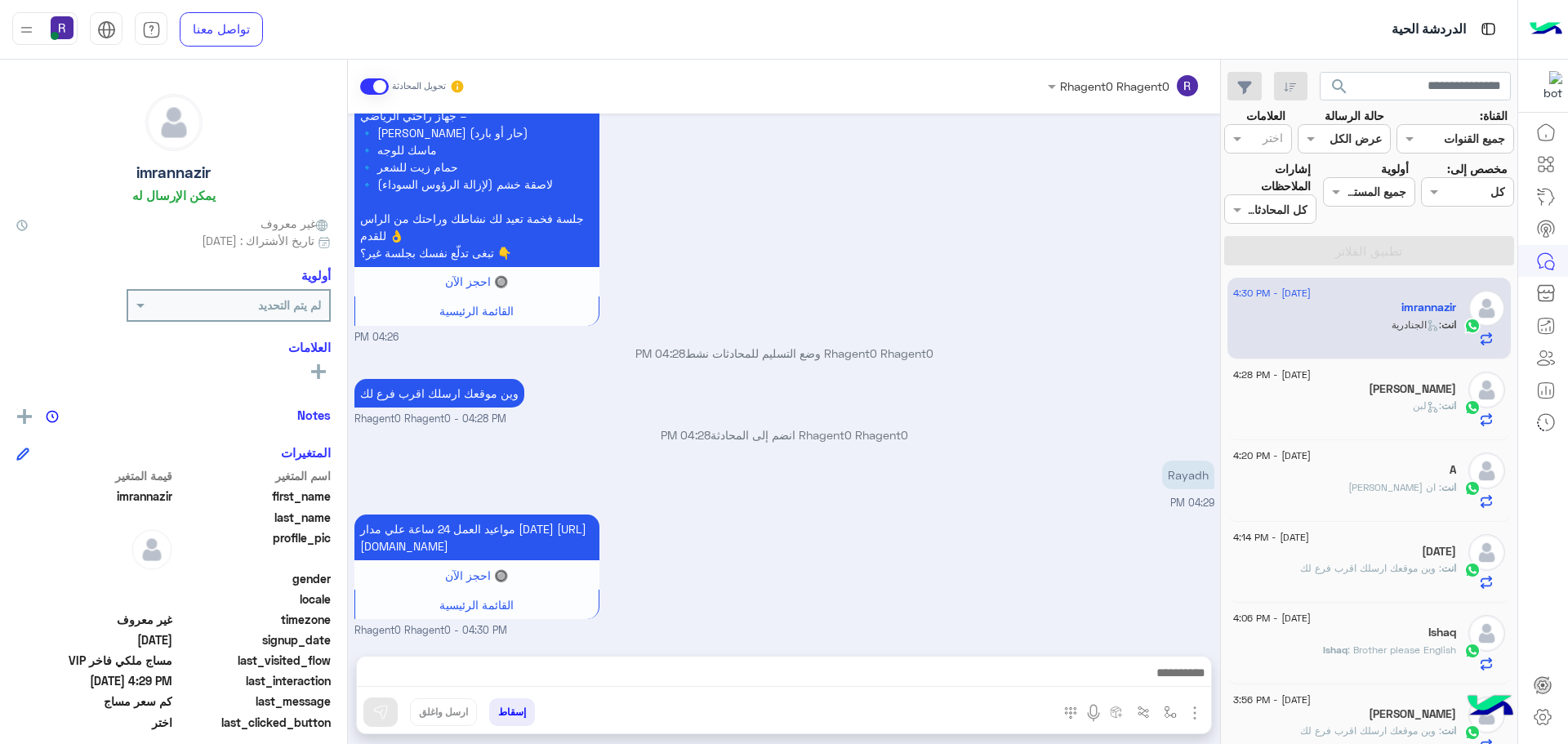
scroll to position [2464, 0]
click at [1352, 418] on div "انت : لبن" at bounding box center [1344, 413] width 223 height 28
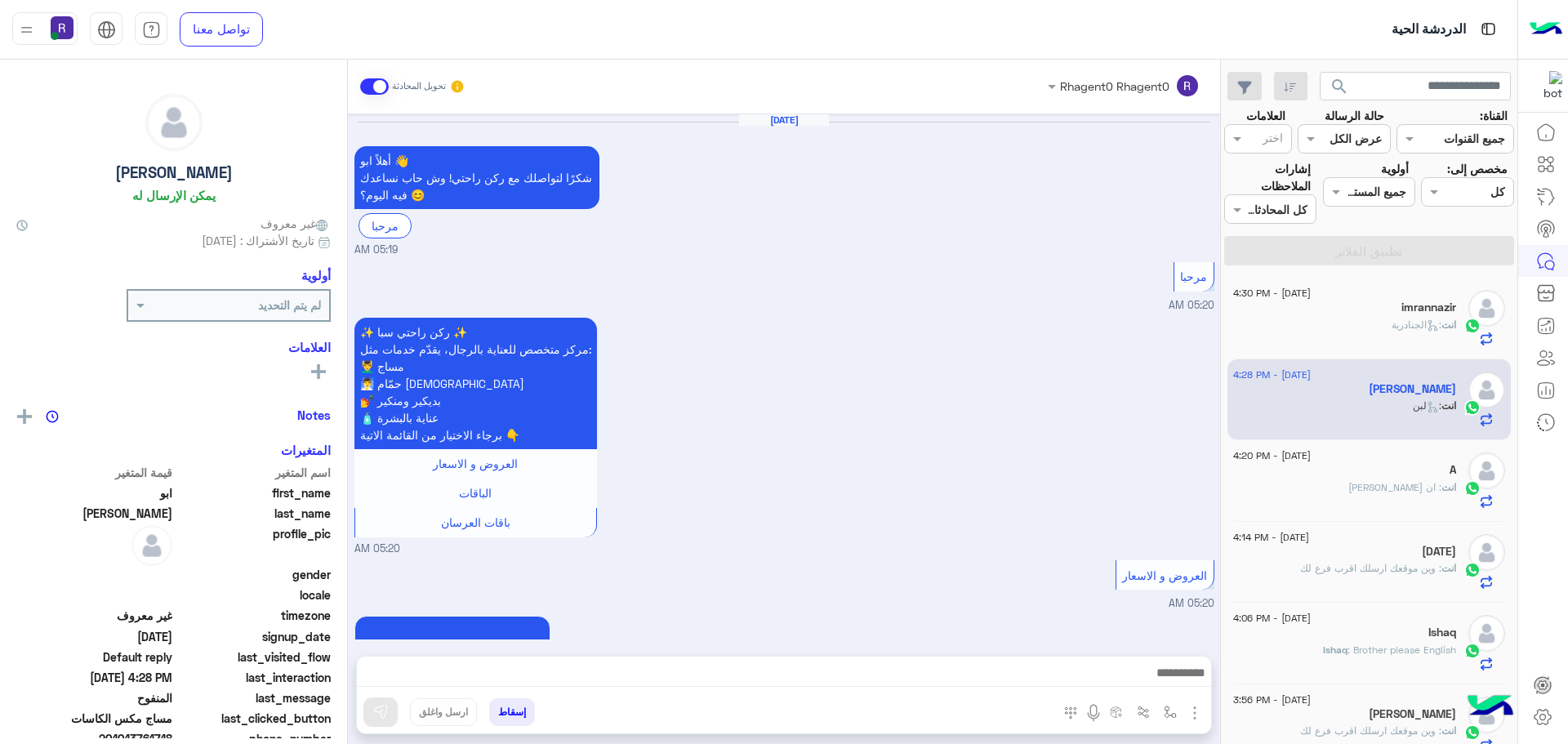
scroll to position [1828, 0]
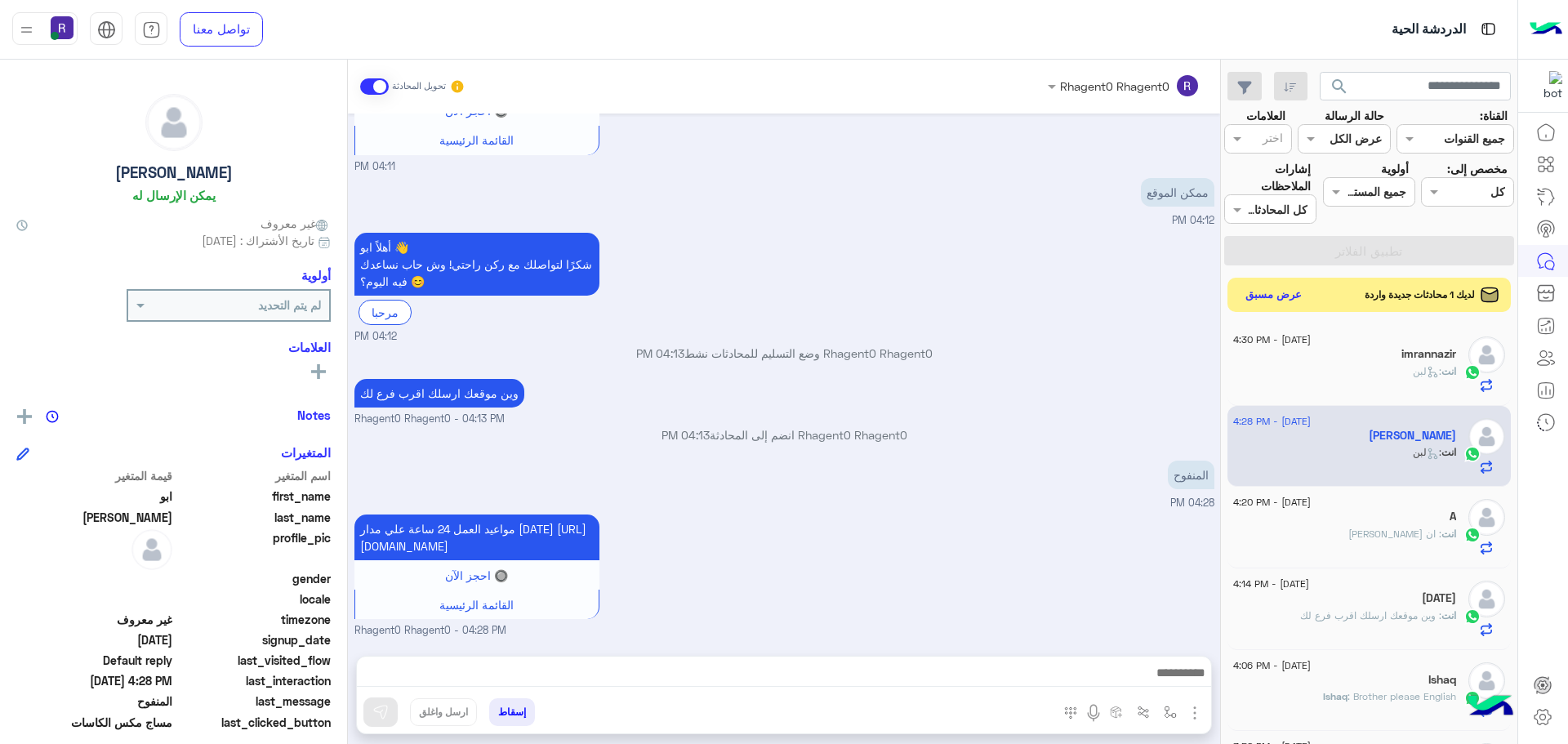
click at [1263, 292] on button "عرض مسبق" at bounding box center [1274, 295] width 69 height 22
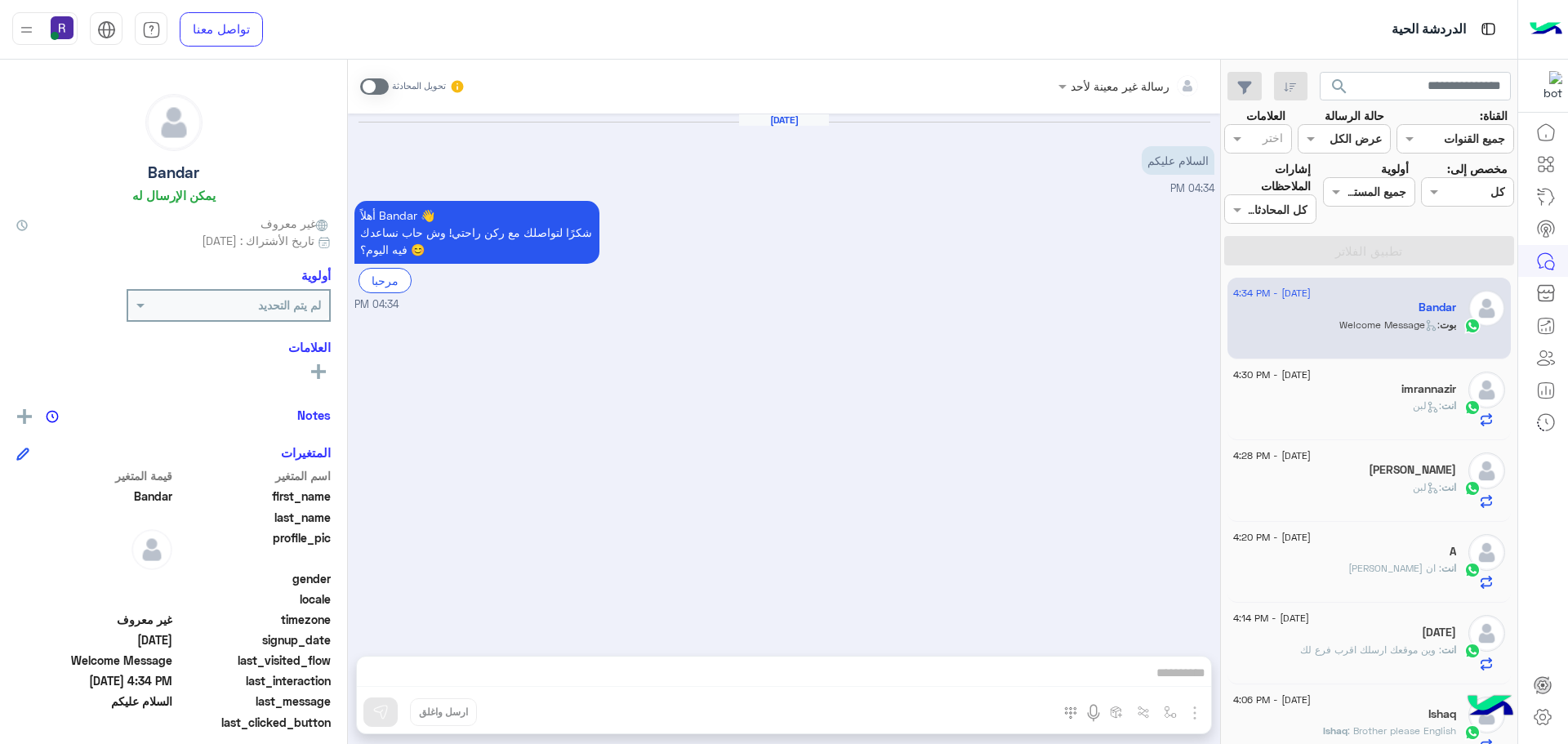
click at [382, 85] on span at bounding box center [374, 86] width 28 height 17
click at [1191, 704] on img "button" at bounding box center [1195, 713] width 19 height 19
click at [1183, 681] on button "الصور" at bounding box center [1169, 677] width 70 height 33
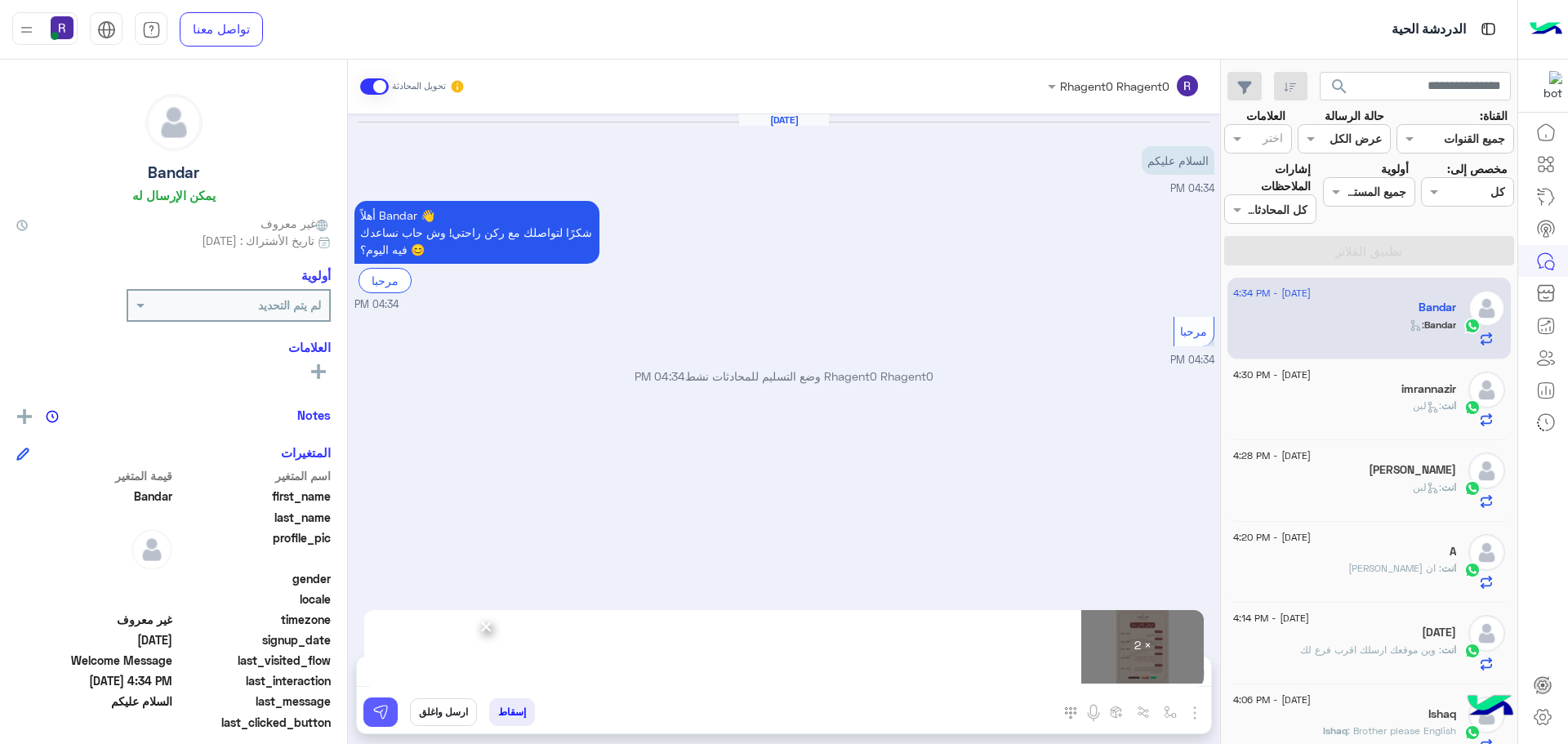
click at [377, 719] on img at bounding box center [380, 712] width 17 height 17
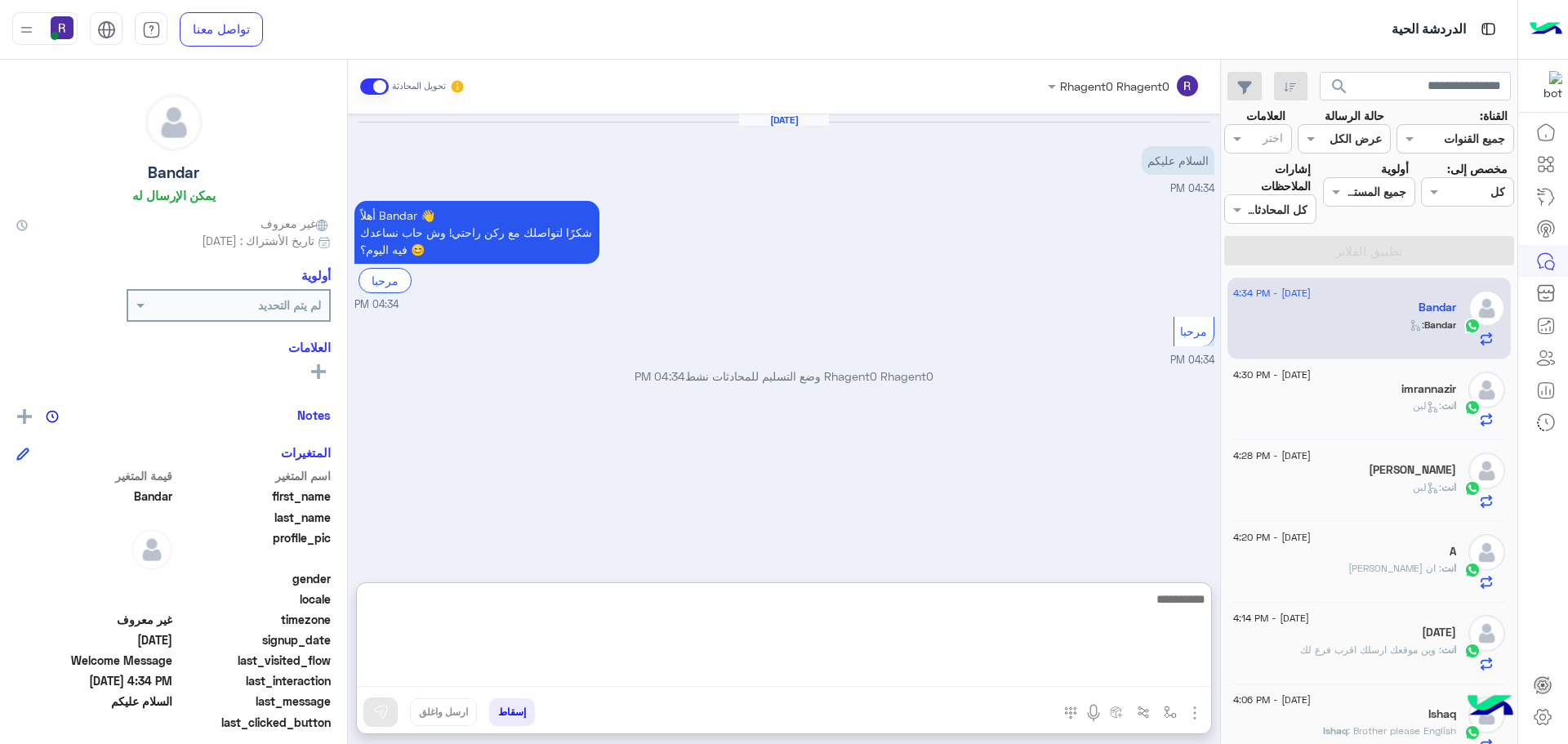
paste textarea "**********"
type textarea "**********"
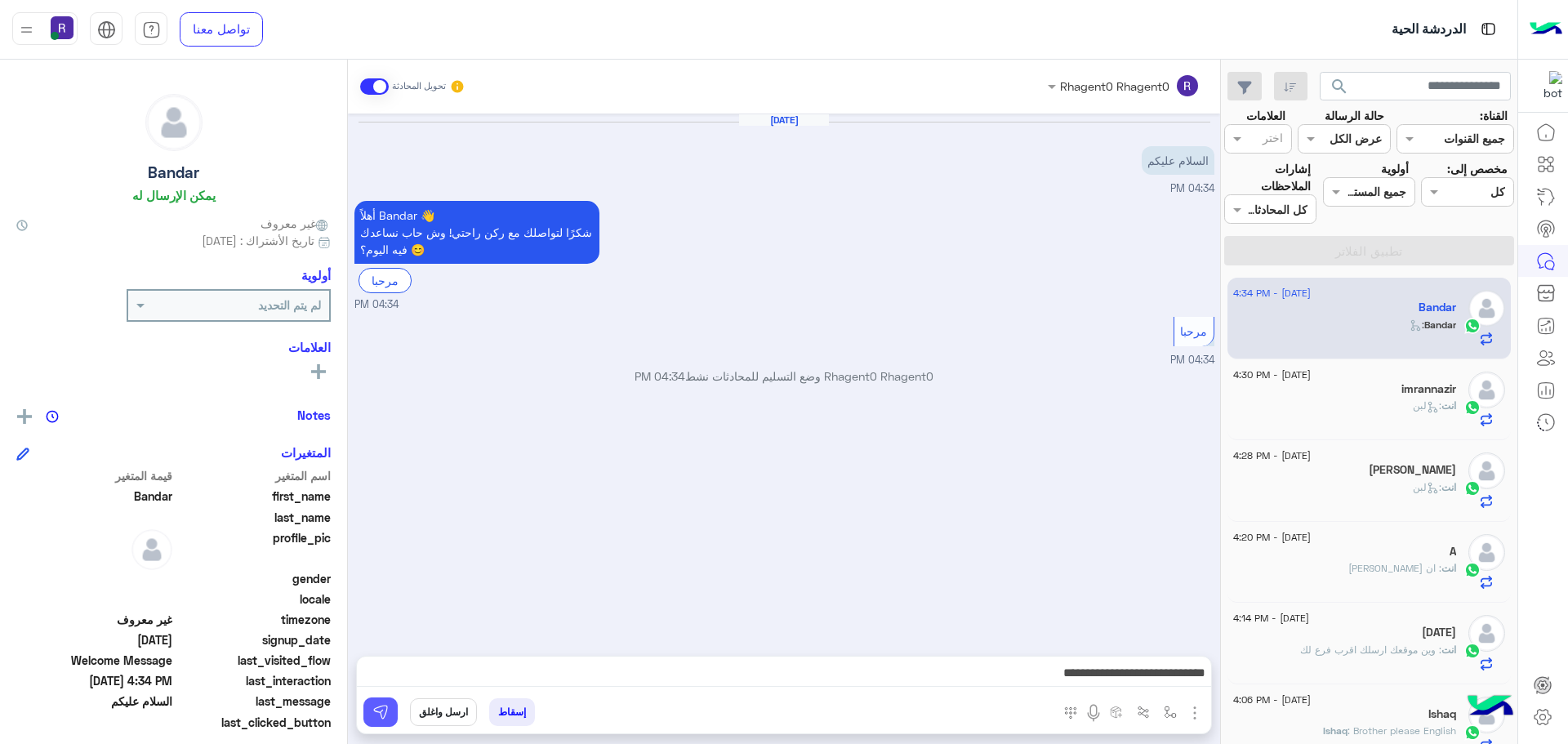
click at [387, 710] on img at bounding box center [380, 712] width 17 height 17
click at [1336, 409] on div "انت : لبن" at bounding box center [1344, 413] width 223 height 28
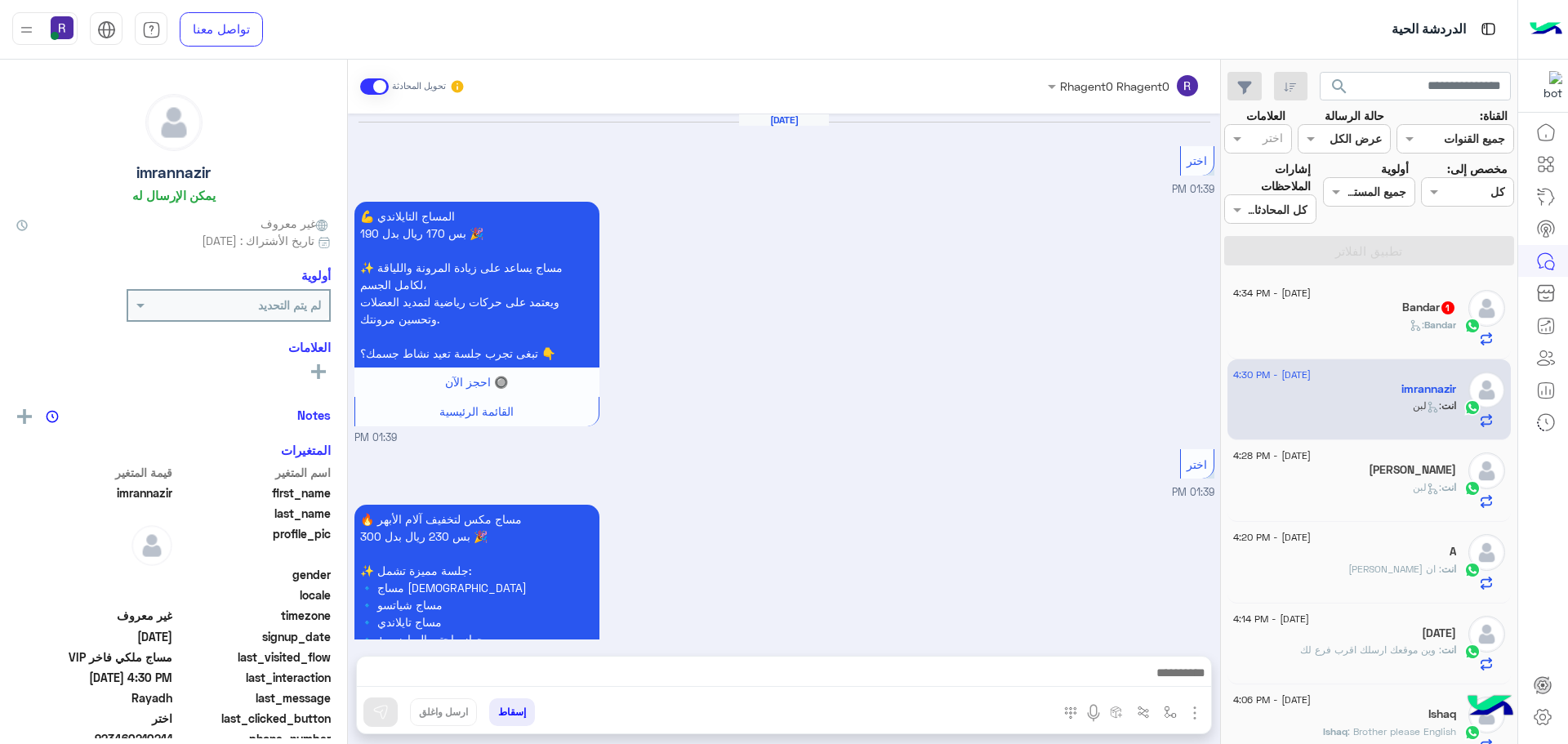
scroll to position [2454, 0]
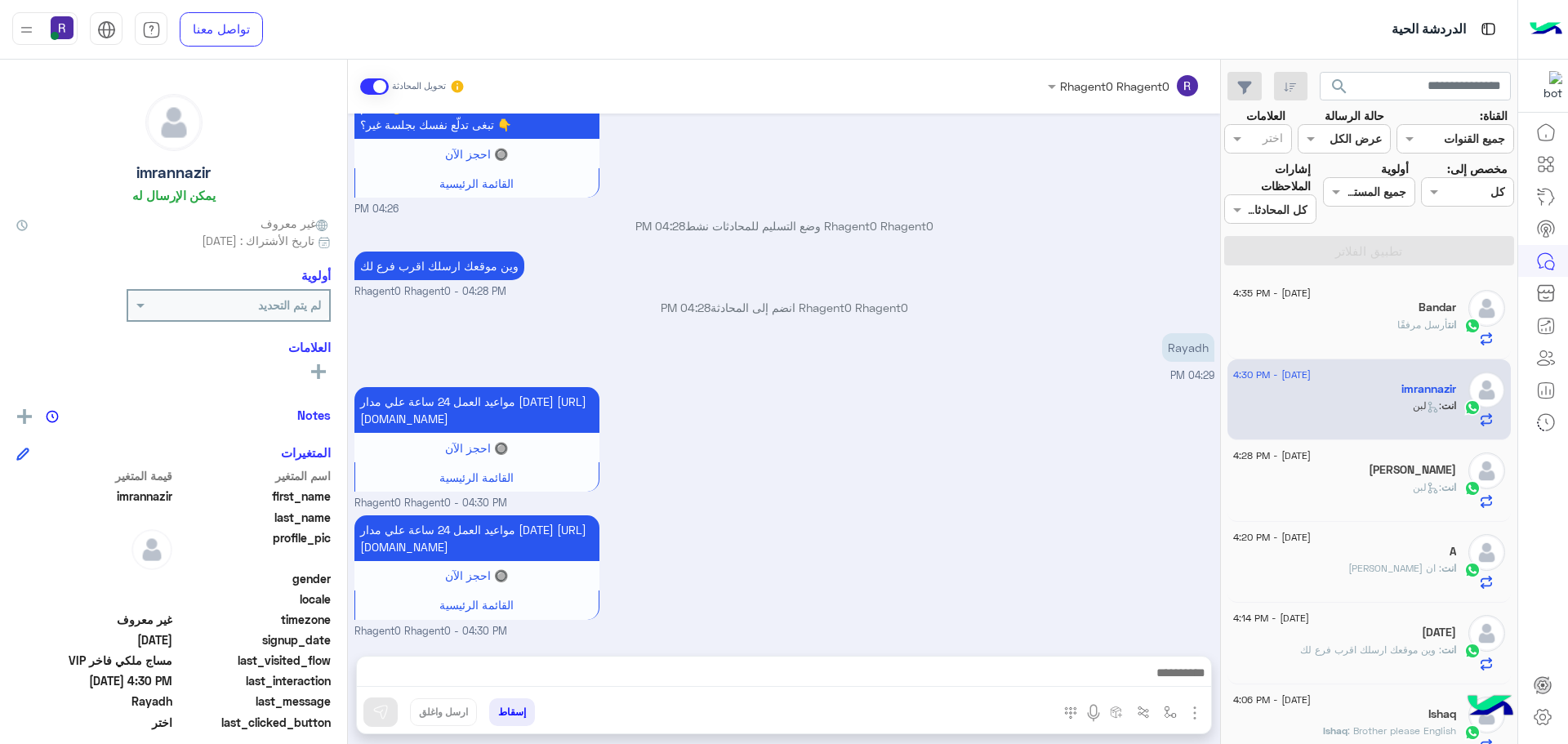
click at [1412, 322] on span "أرسل مرفقًا" at bounding box center [1422, 325] width 50 height 12
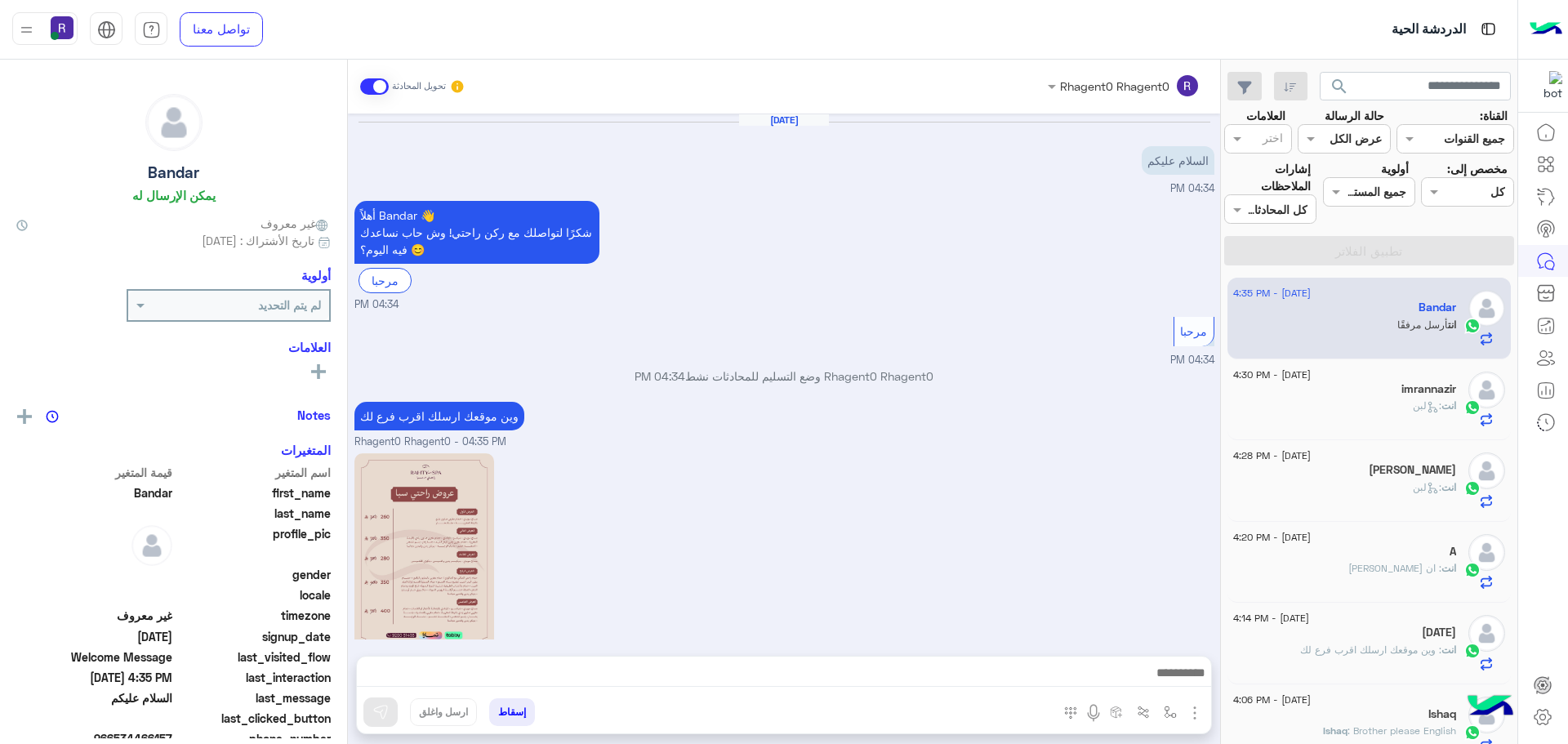
scroll to position [284, 0]
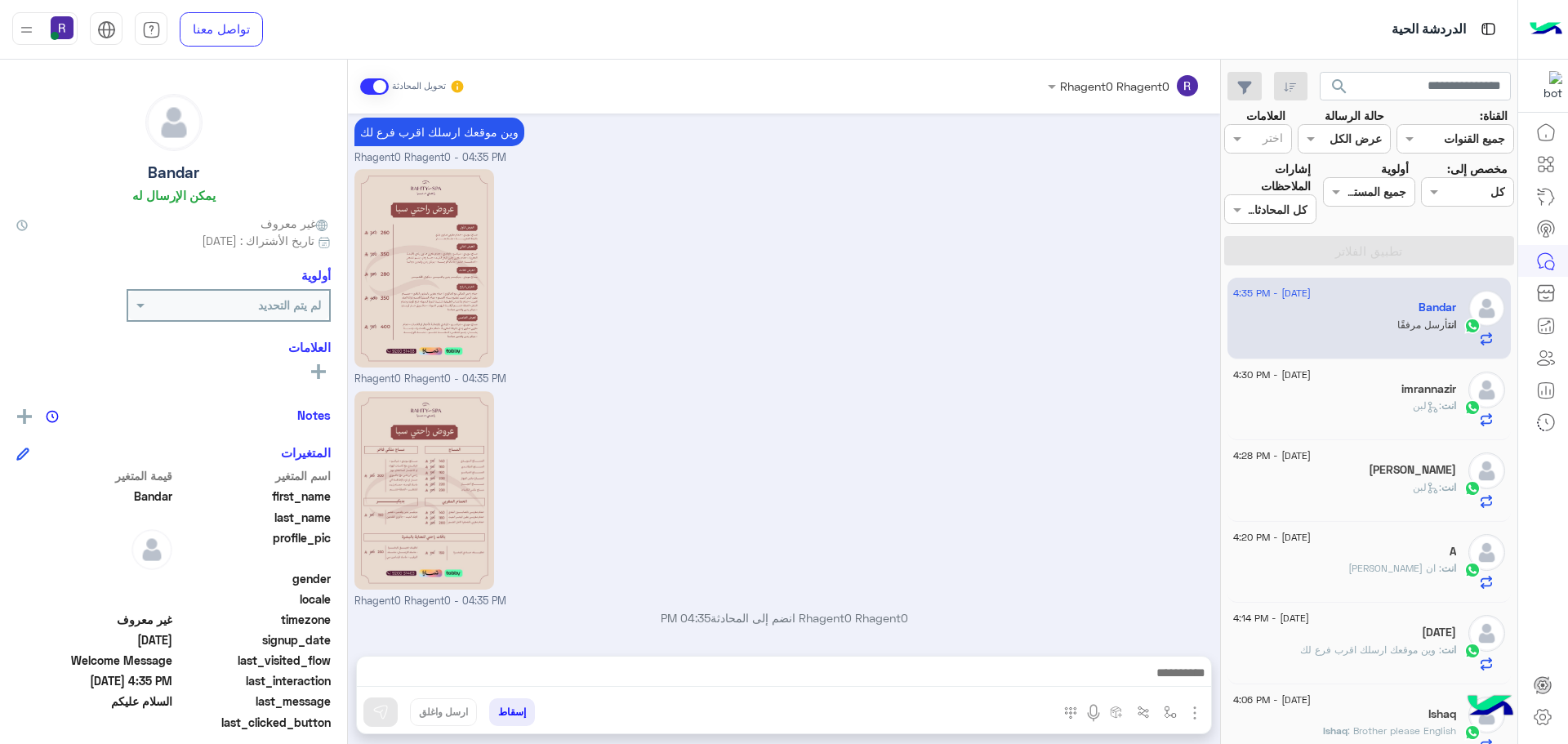
click at [1410, 387] on h5 "imrannazir" at bounding box center [1429, 389] width 55 height 14
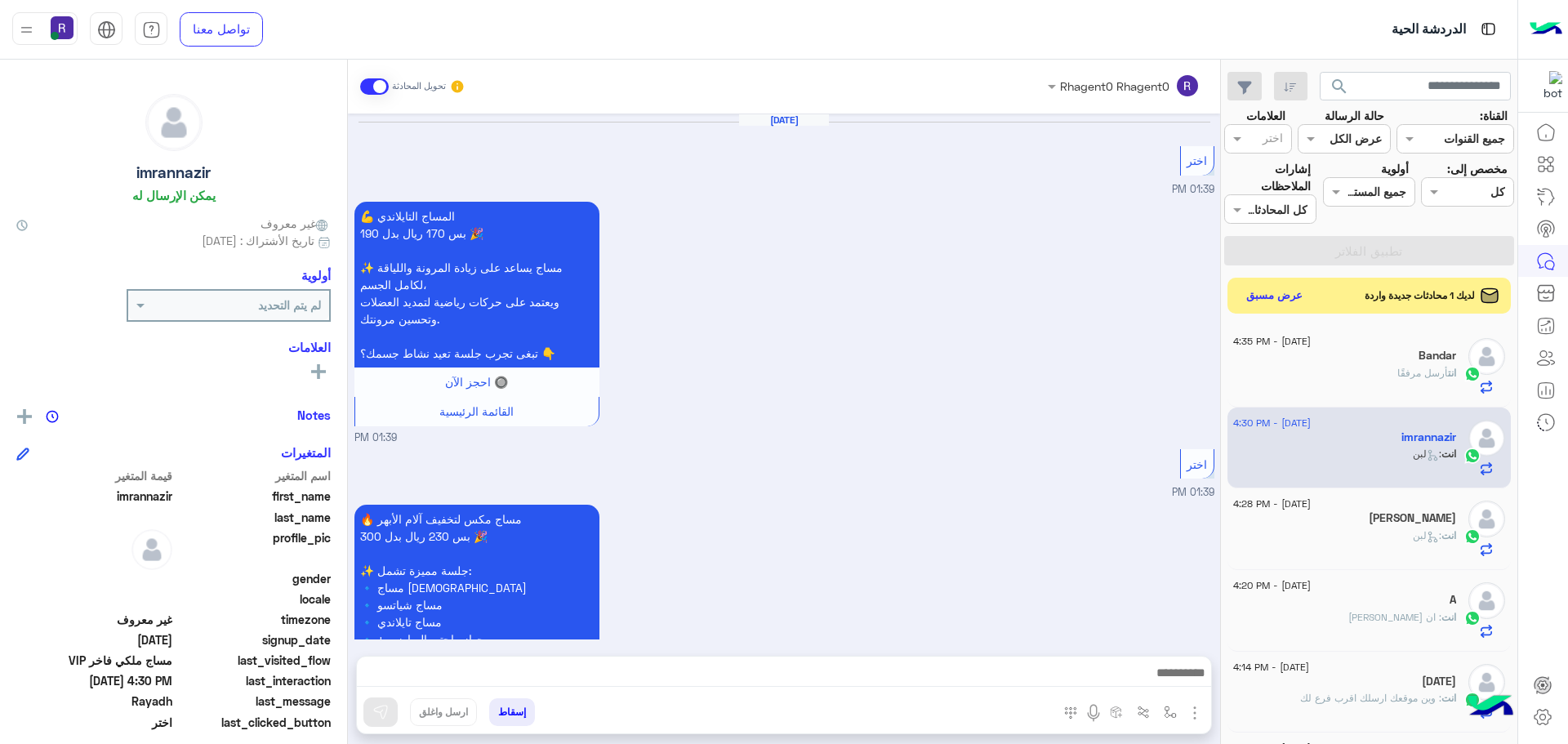
scroll to position [2454, 0]
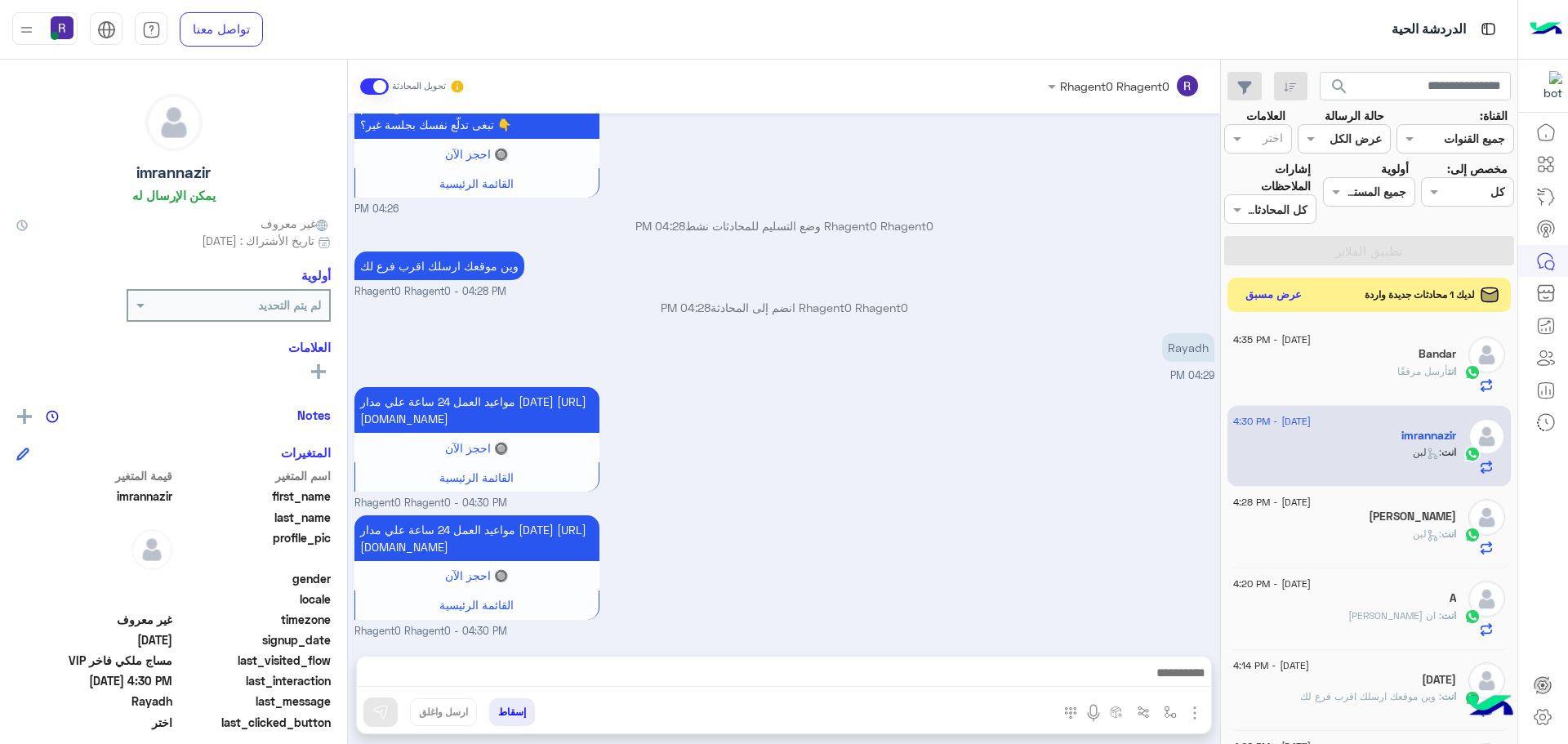
click at [1262, 300] on button "عرض مسبق" at bounding box center [1274, 295] width 69 height 22
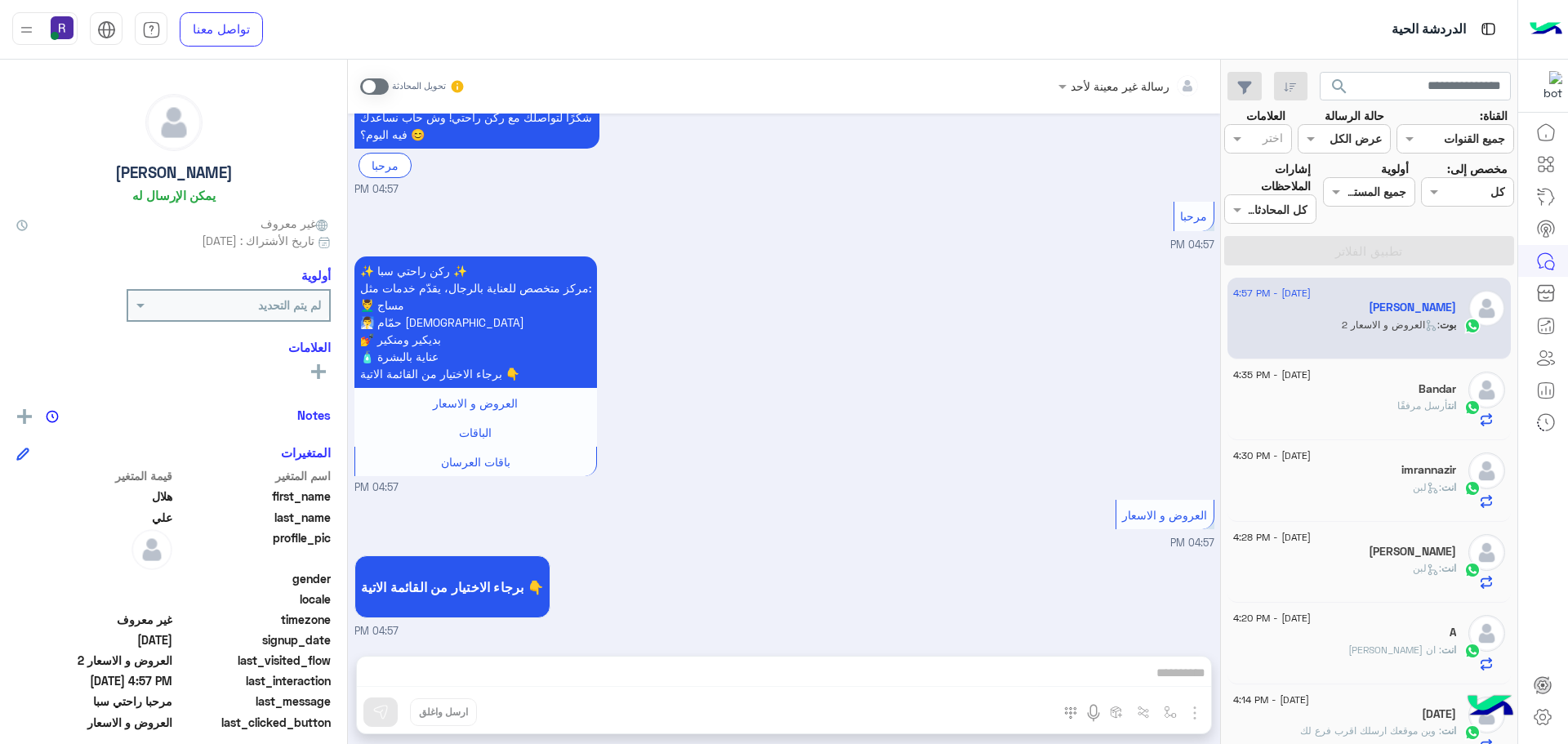
scroll to position [433, 0]
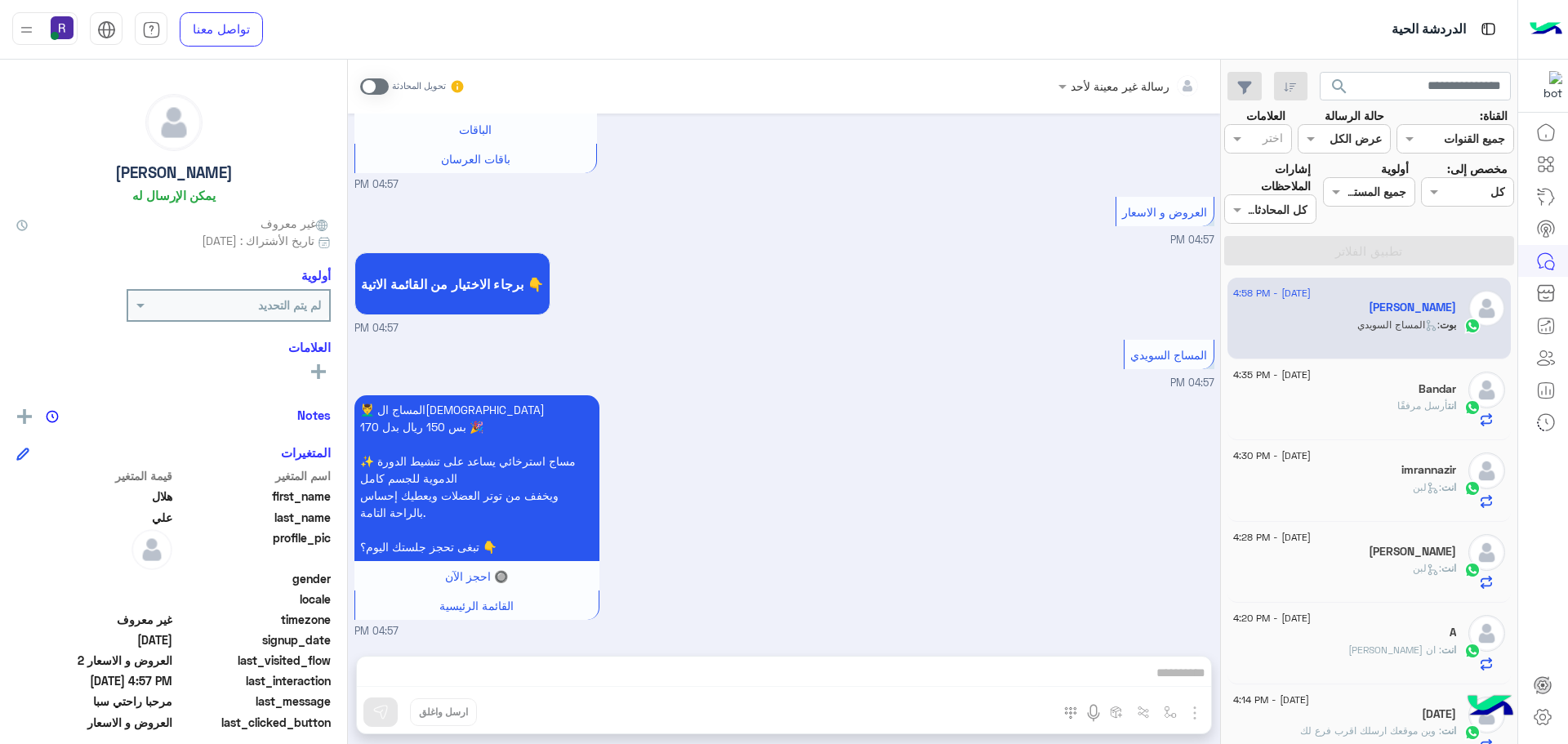
click at [386, 86] on span at bounding box center [374, 86] width 28 height 17
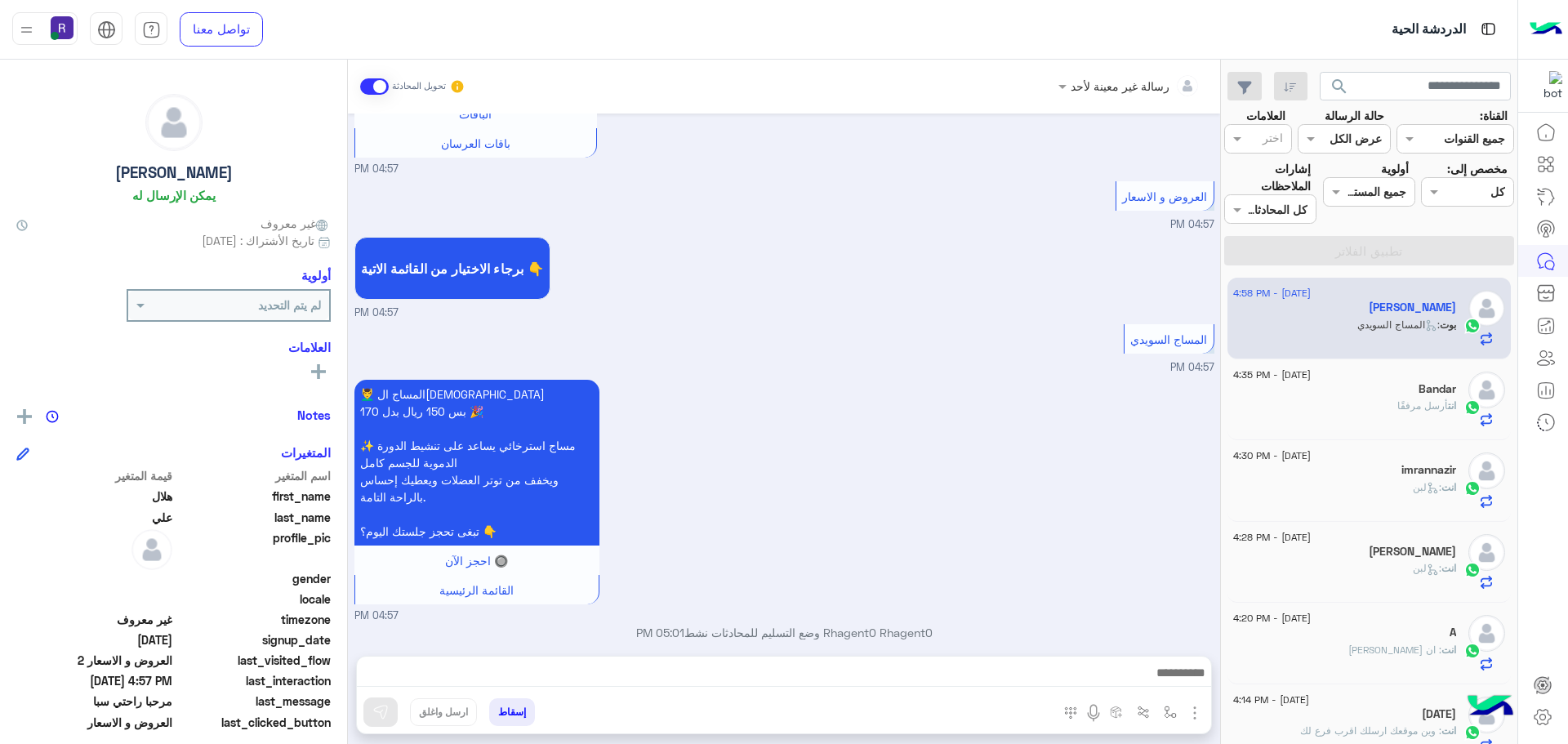
scroll to position [464, 0]
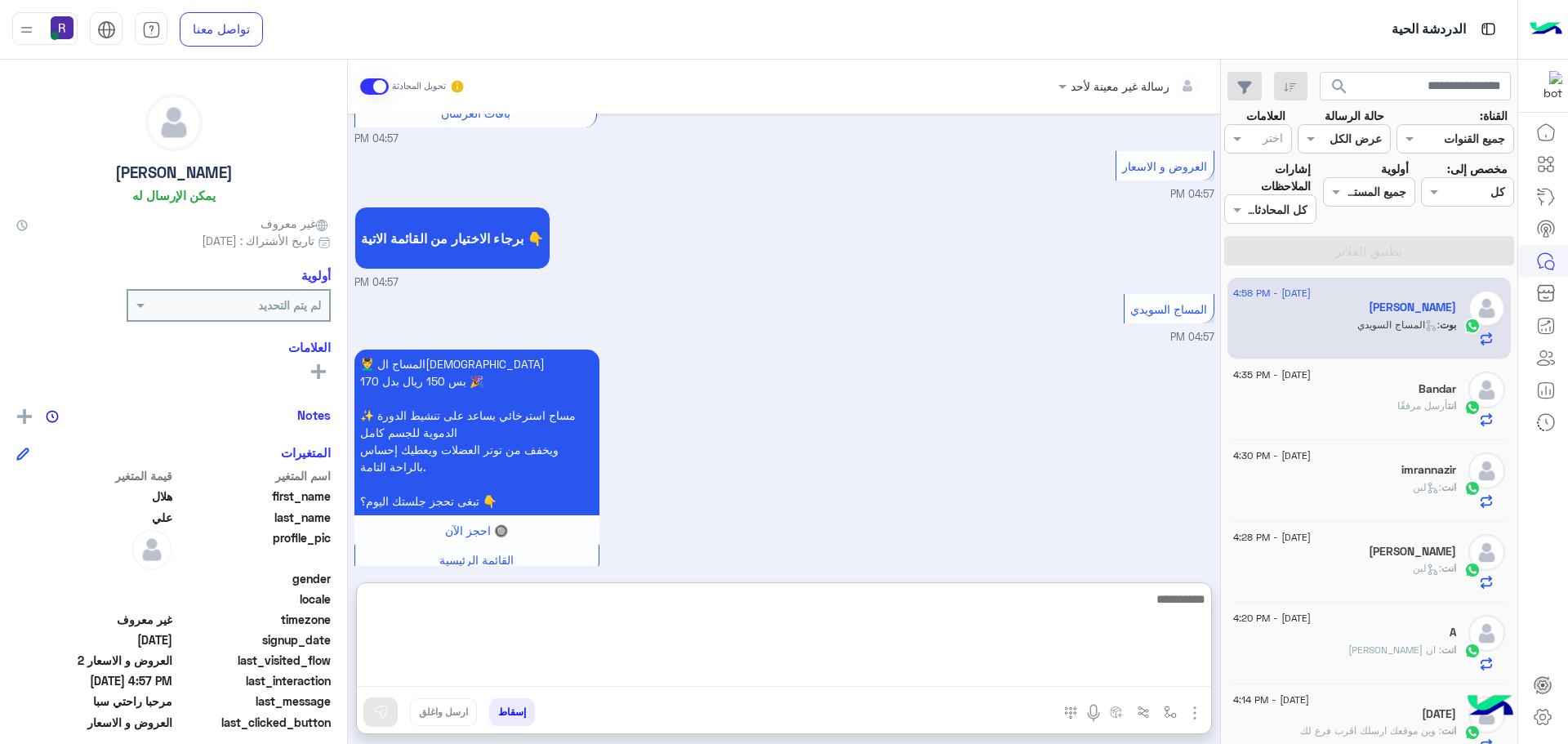
paste textarea "**********"
type textarea "**********"
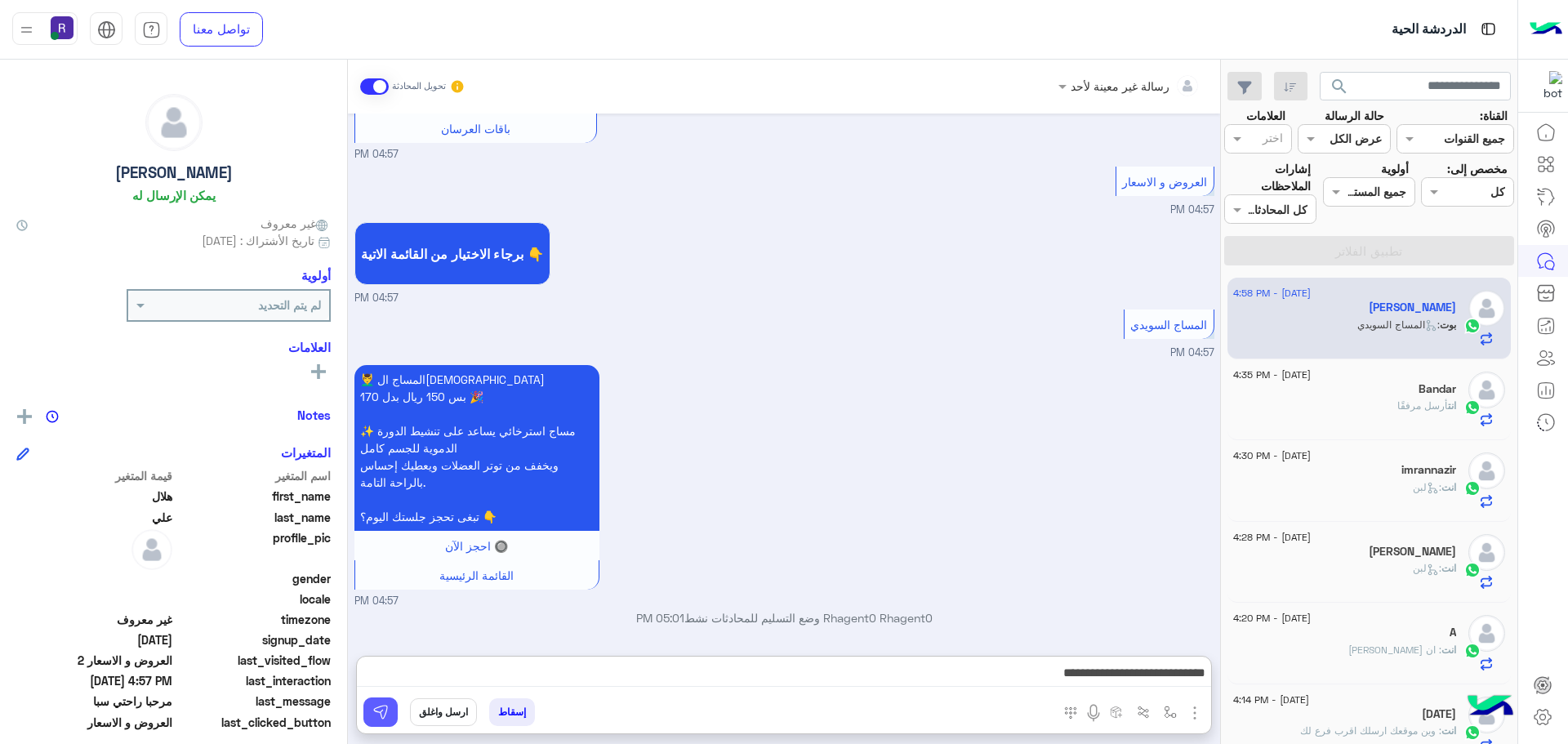
click at [387, 700] on button at bounding box center [380, 711] width 34 height 29
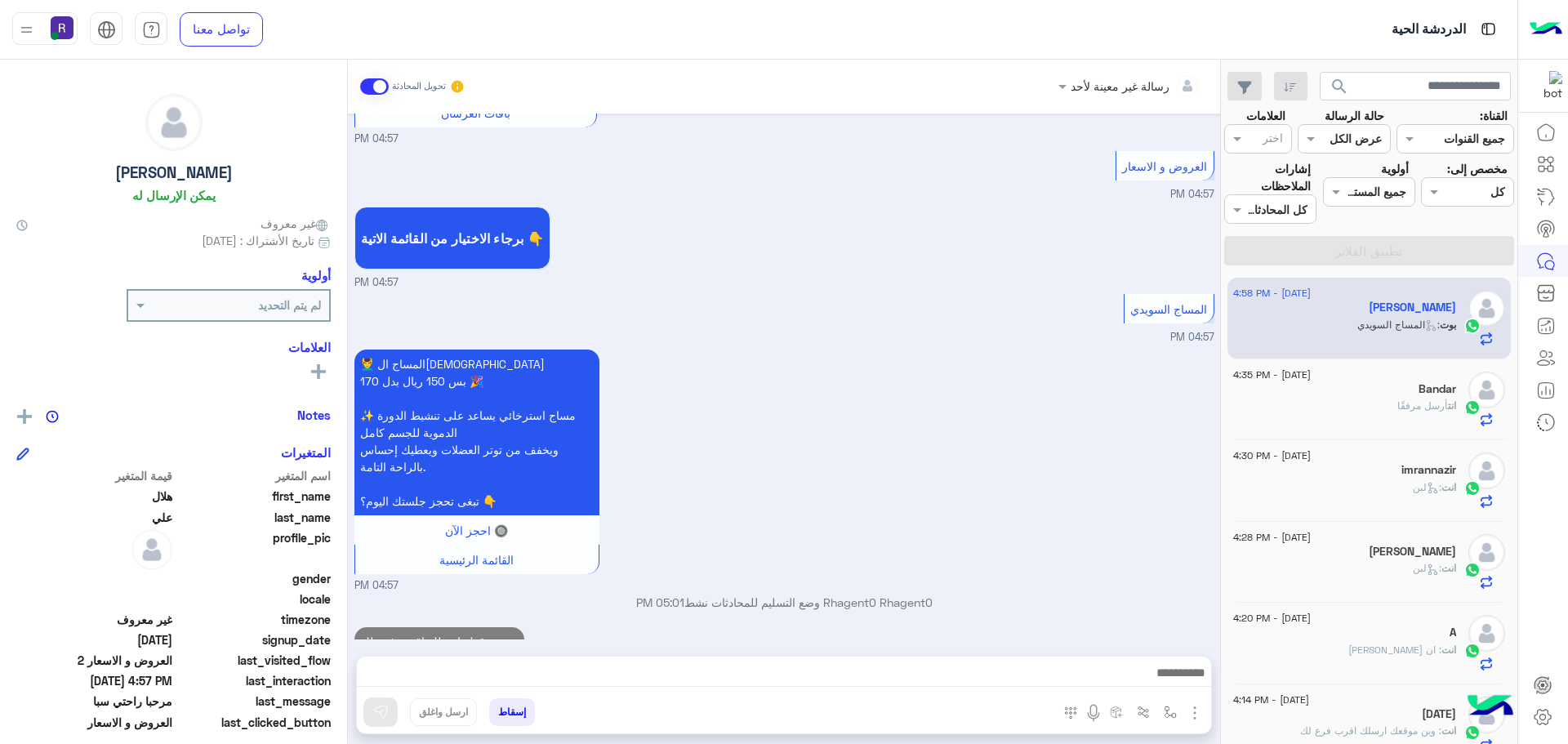
scroll to position [515, 0]
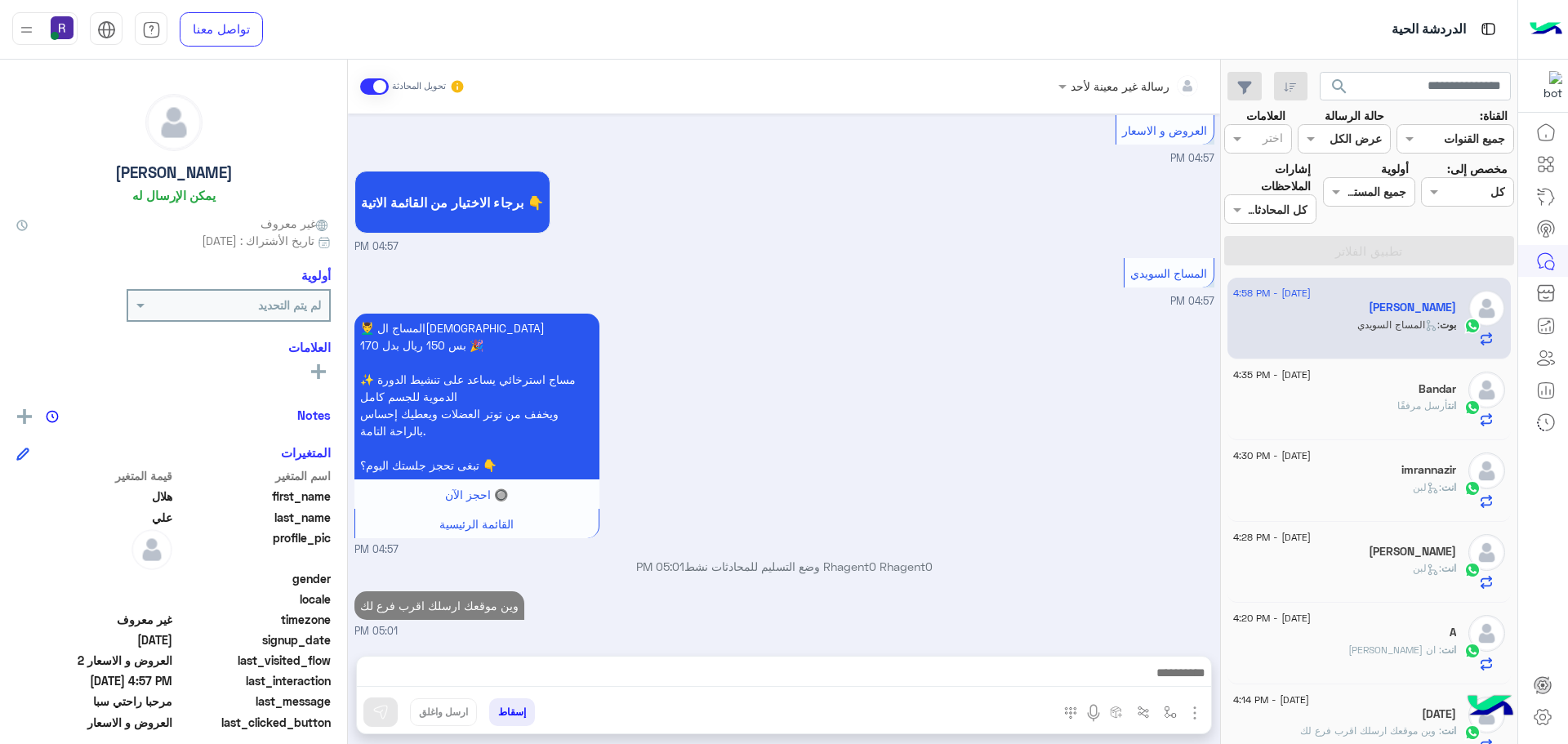
click at [1422, 389] on h5 "Bandar" at bounding box center [1437, 389] width 38 height 14
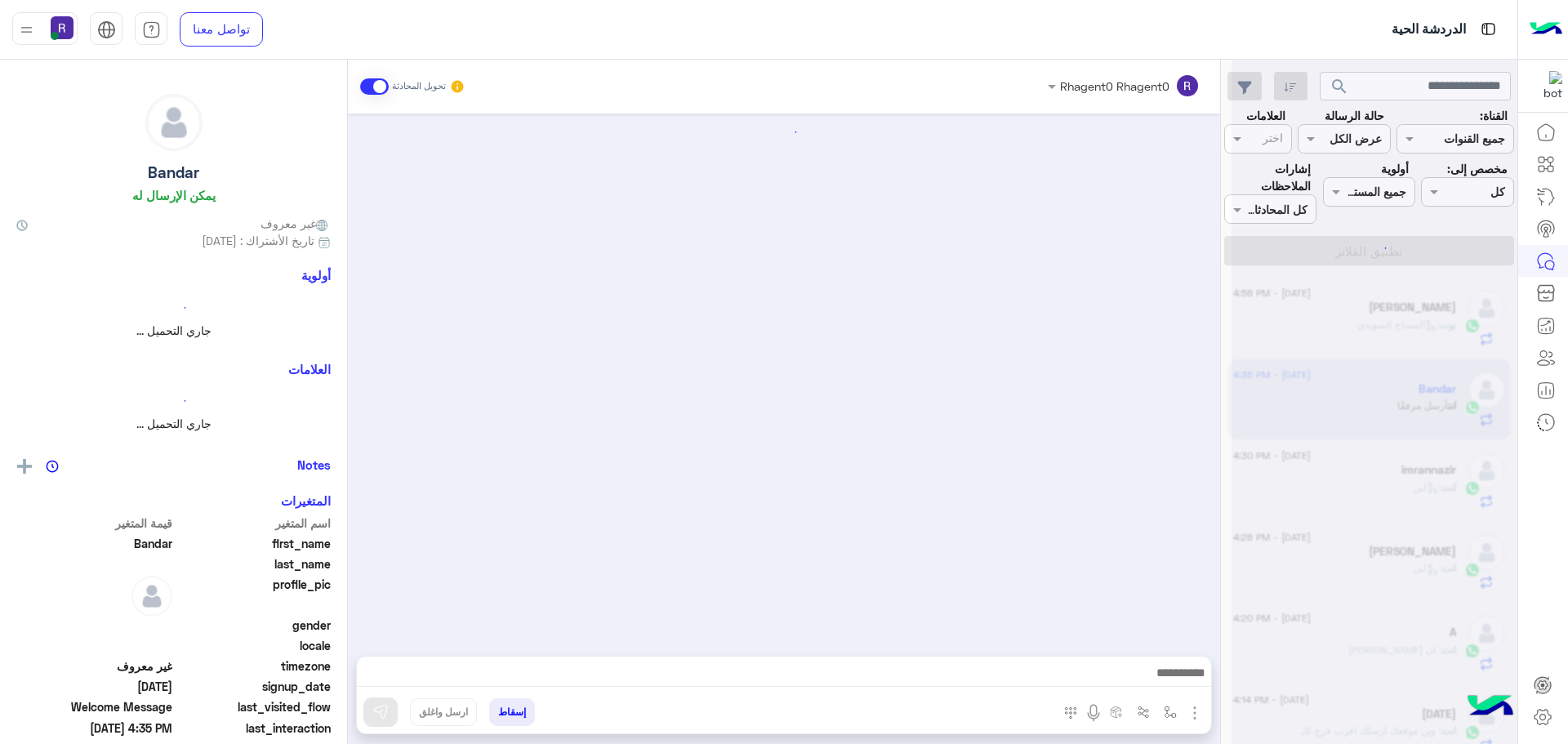
scroll to position [284, 0]
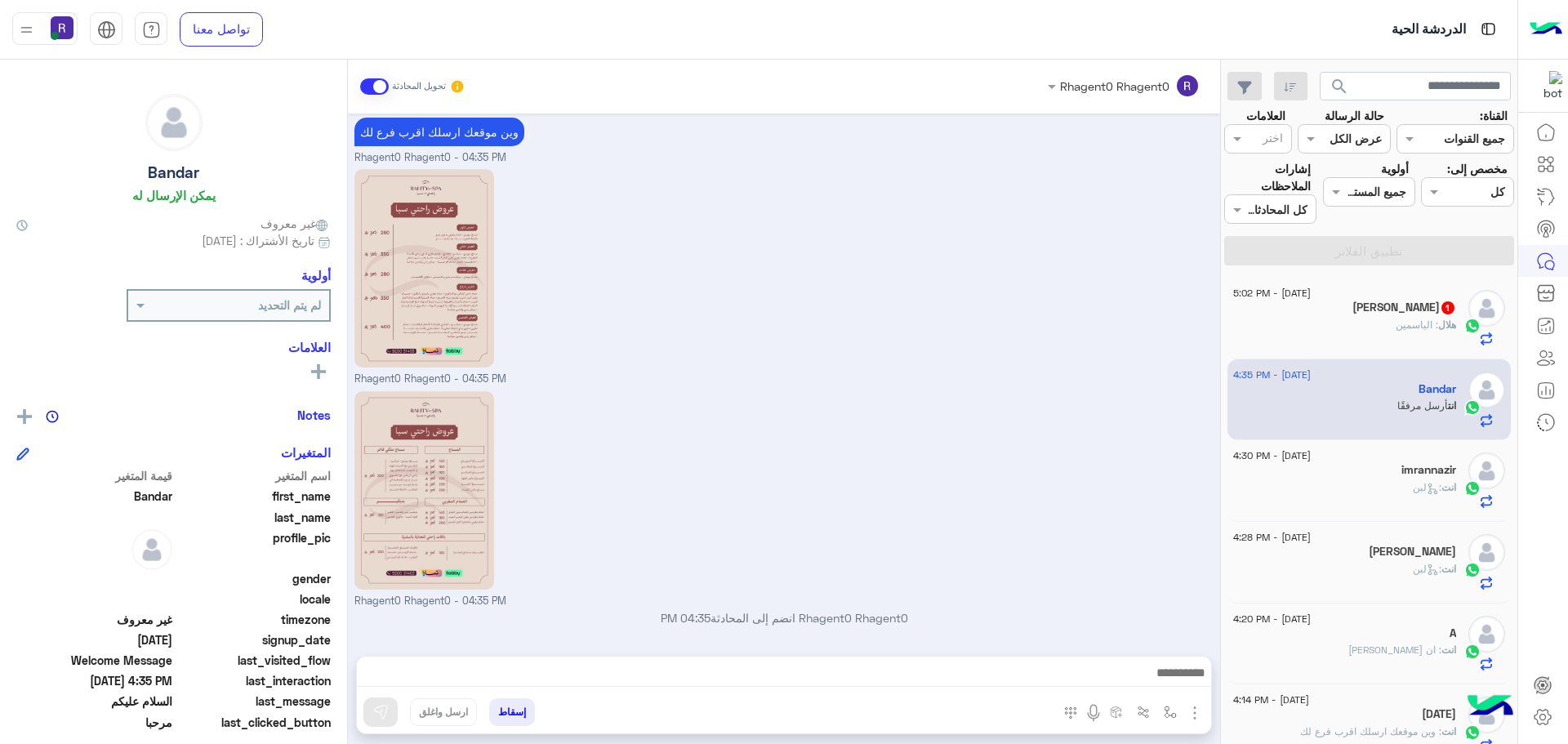
click at [1383, 316] on div "[PERSON_NAME] 1" at bounding box center [1344, 309] width 223 height 17
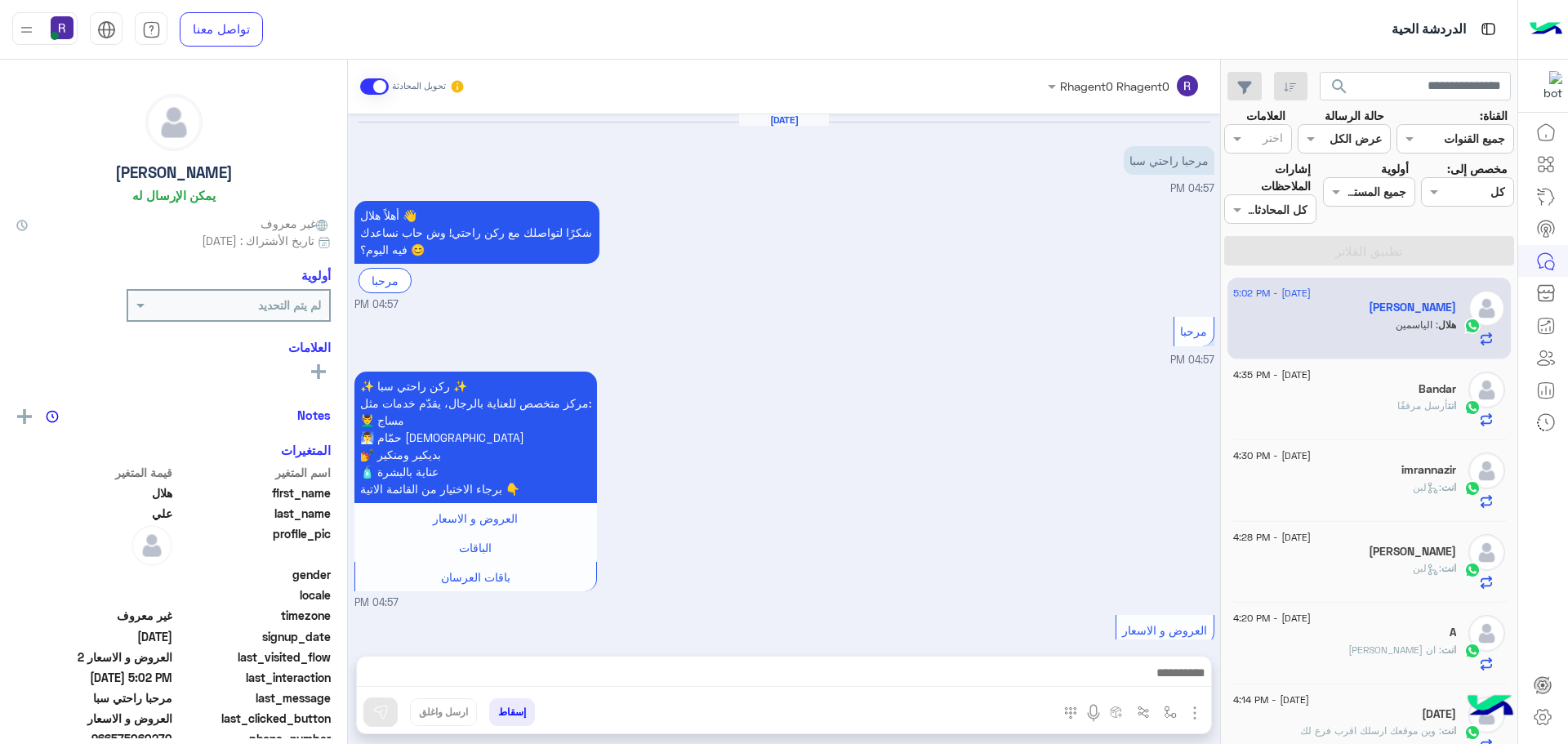
scroll to position [600, 0]
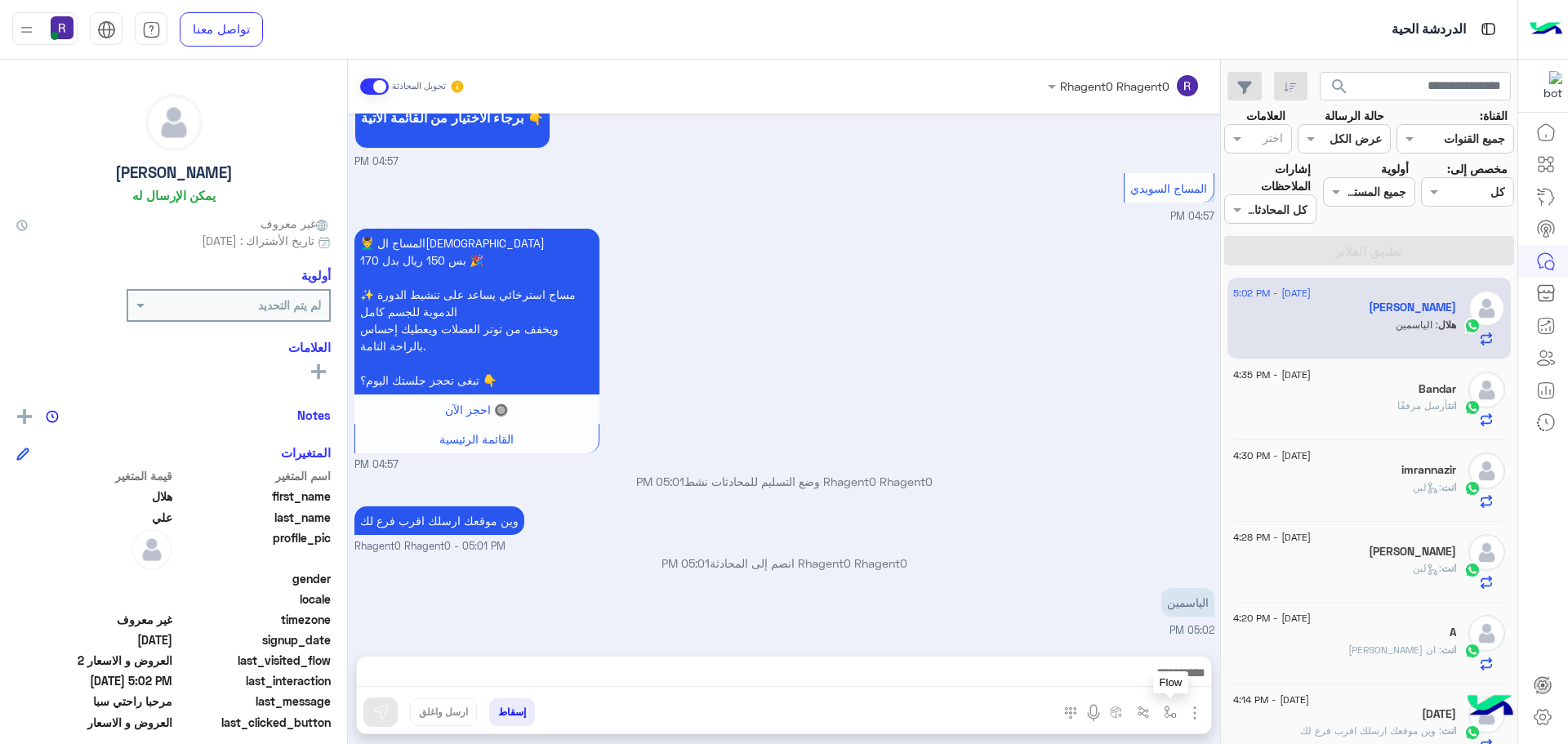
click at [1177, 710] on button "button" at bounding box center [1170, 711] width 27 height 27
click at [1156, 681] on input "text" at bounding box center [1120, 676] width 110 height 19
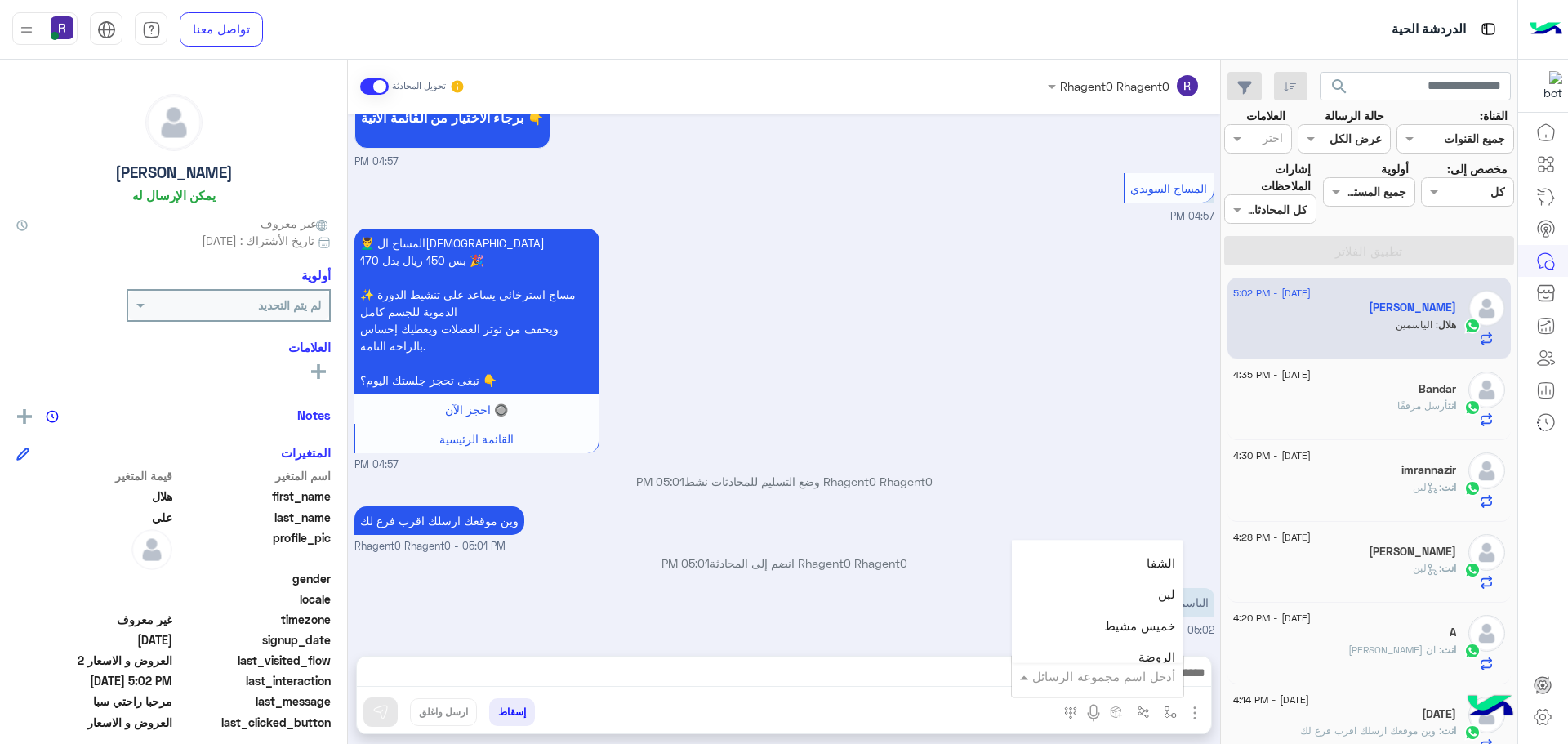
scroll to position [1144, 0]
click at [1137, 577] on div "لبن" at bounding box center [1098, 576] width 171 height 32
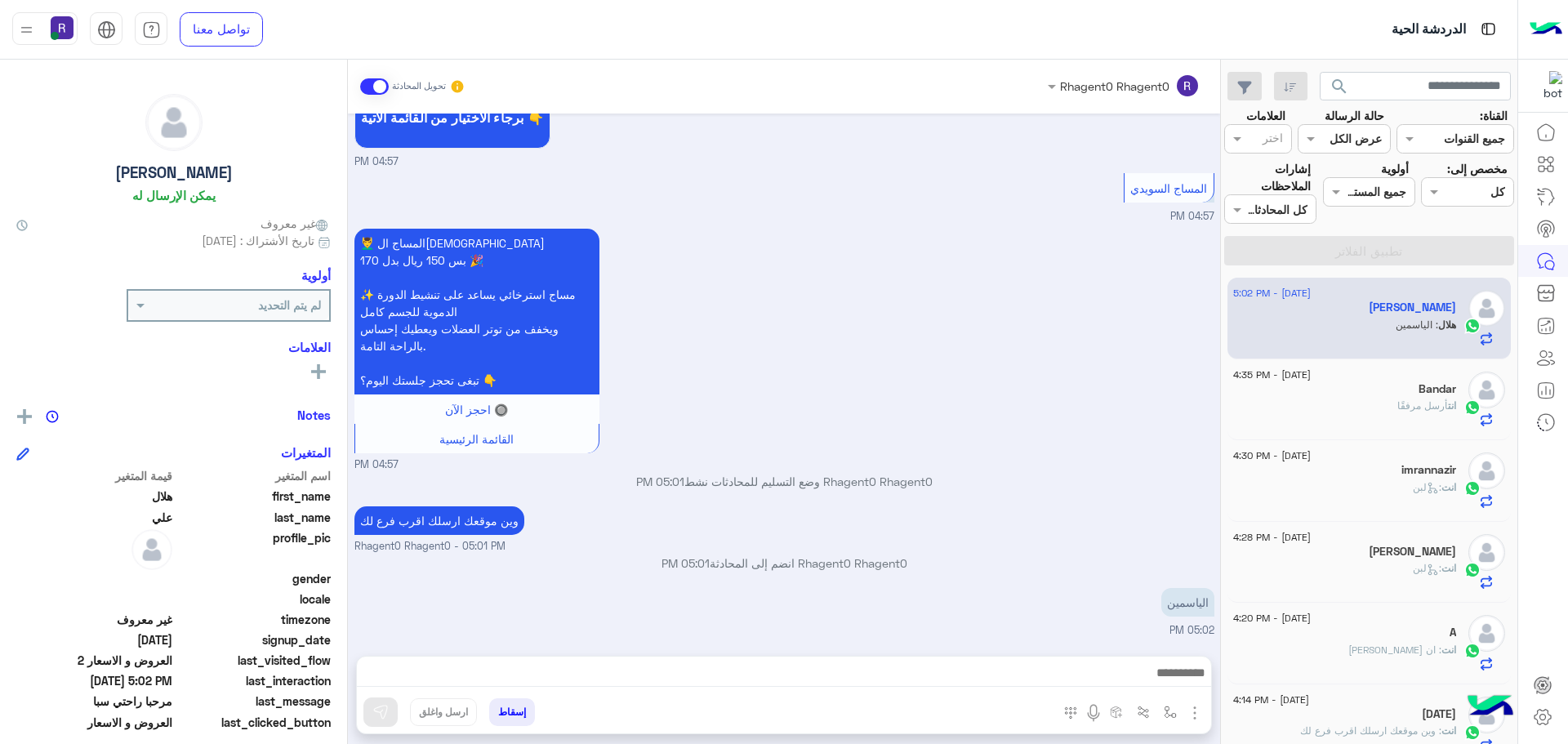
type textarea "***"
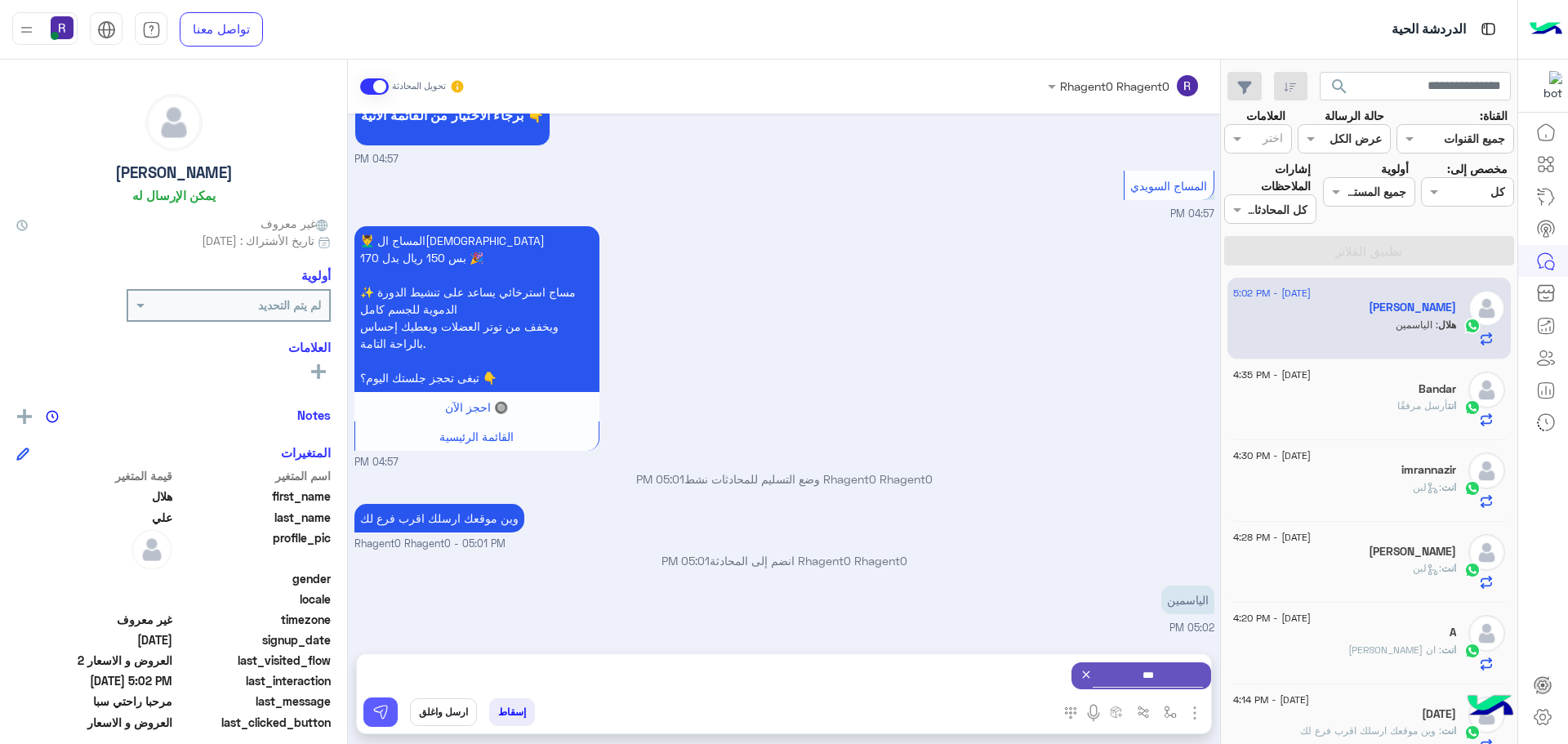
click at [367, 714] on button at bounding box center [380, 711] width 34 height 29
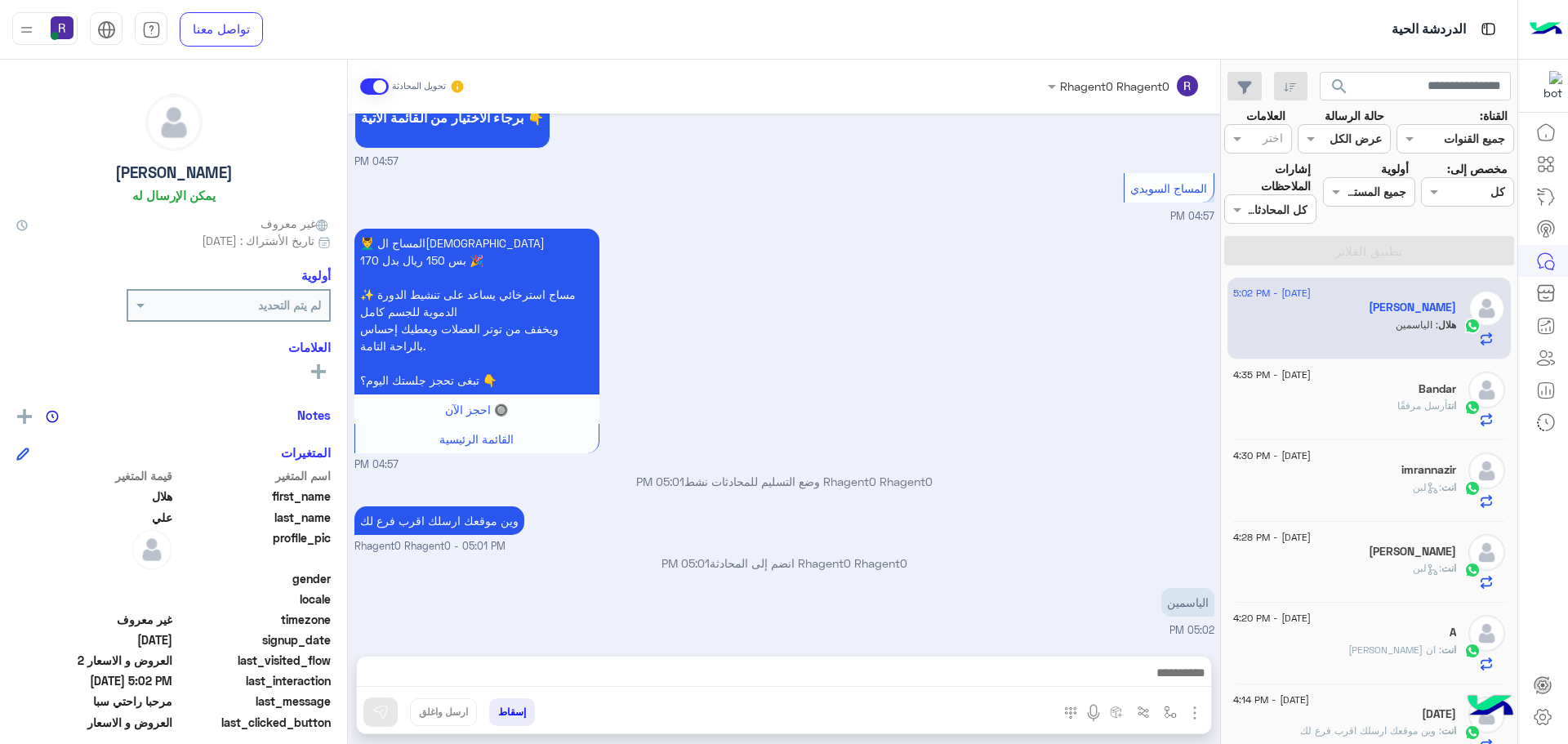
scroll to position [600, 0]
click at [1167, 716] on img "button" at bounding box center [1170, 712] width 13 height 13
click at [1167, 682] on input "text" at bounding box center [1120, 676] width 110 height 19
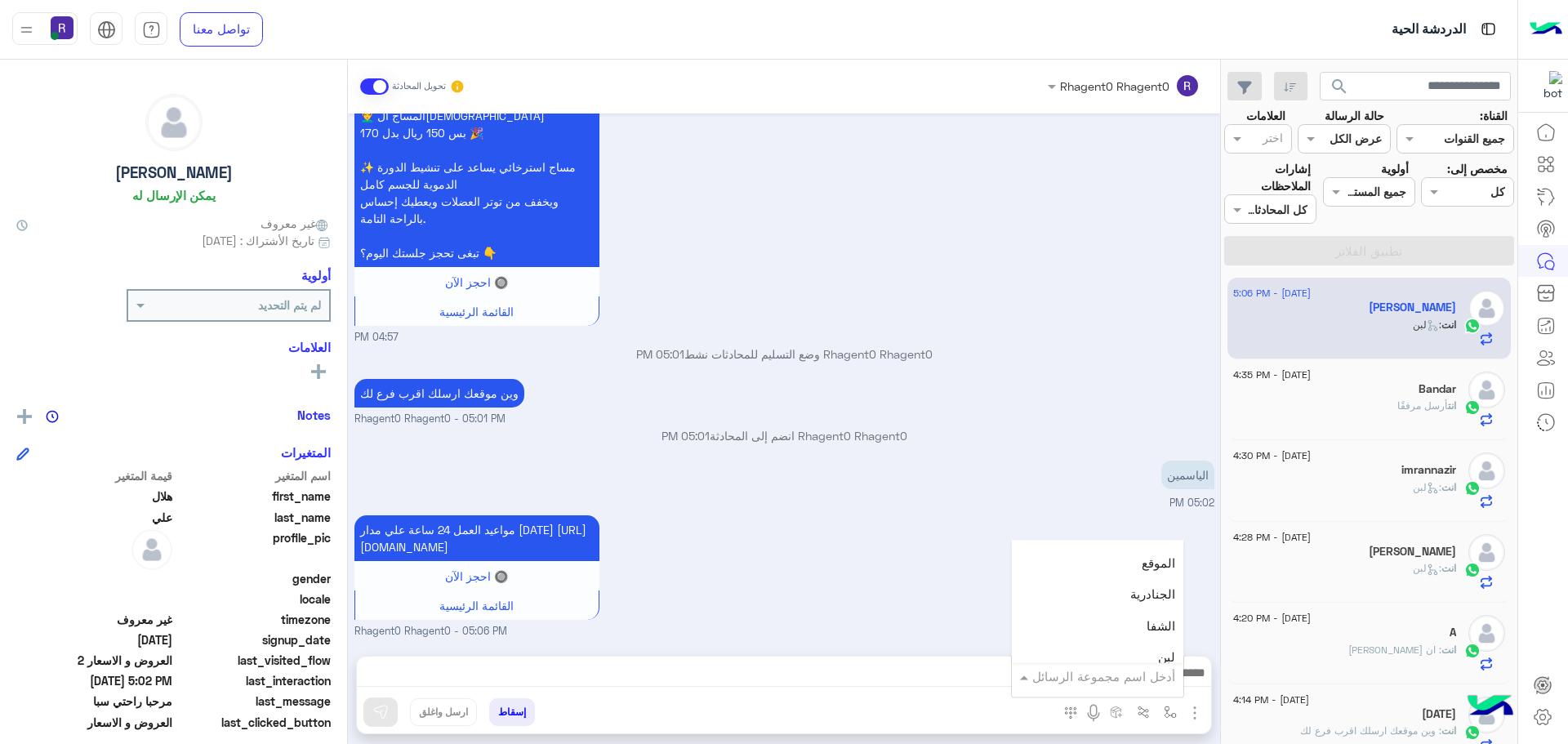
scroll to position [1144, 0]
click at [1124, 575] on div "لبن" at bounding box center [1098, 576] width 171 height 32
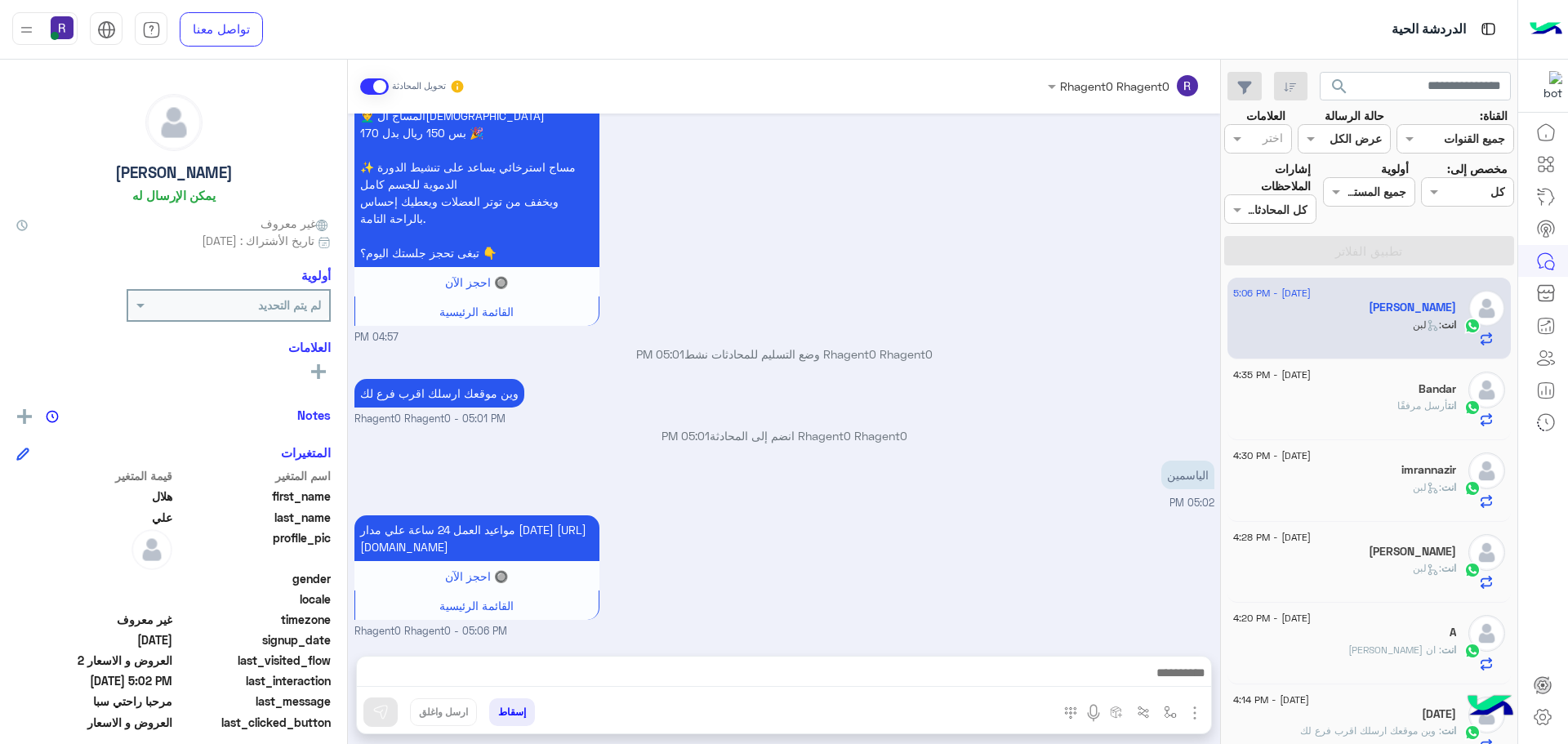
type textarea "***"
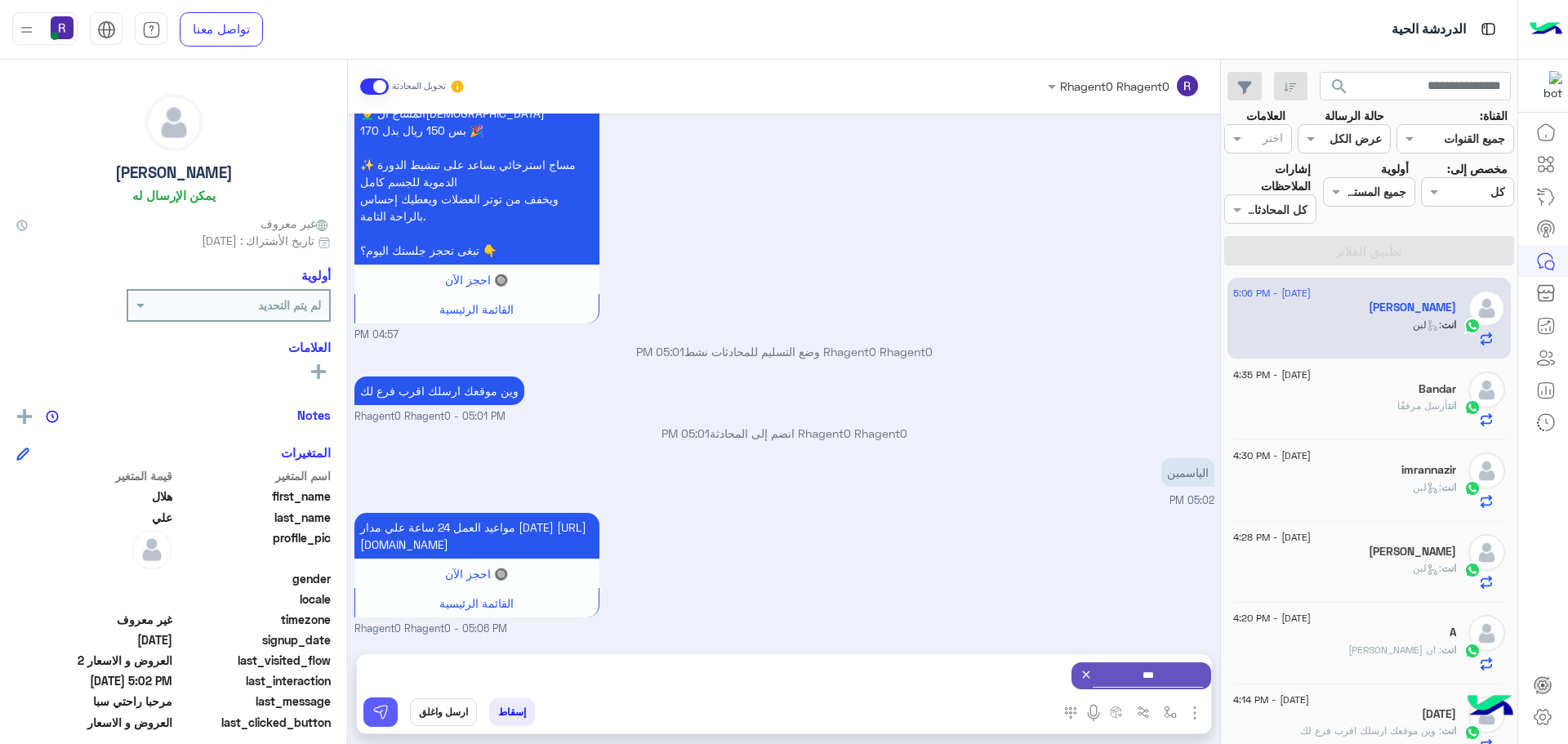
click at [375, 706] on img at bounding box center [380, 712] width 17 height 17
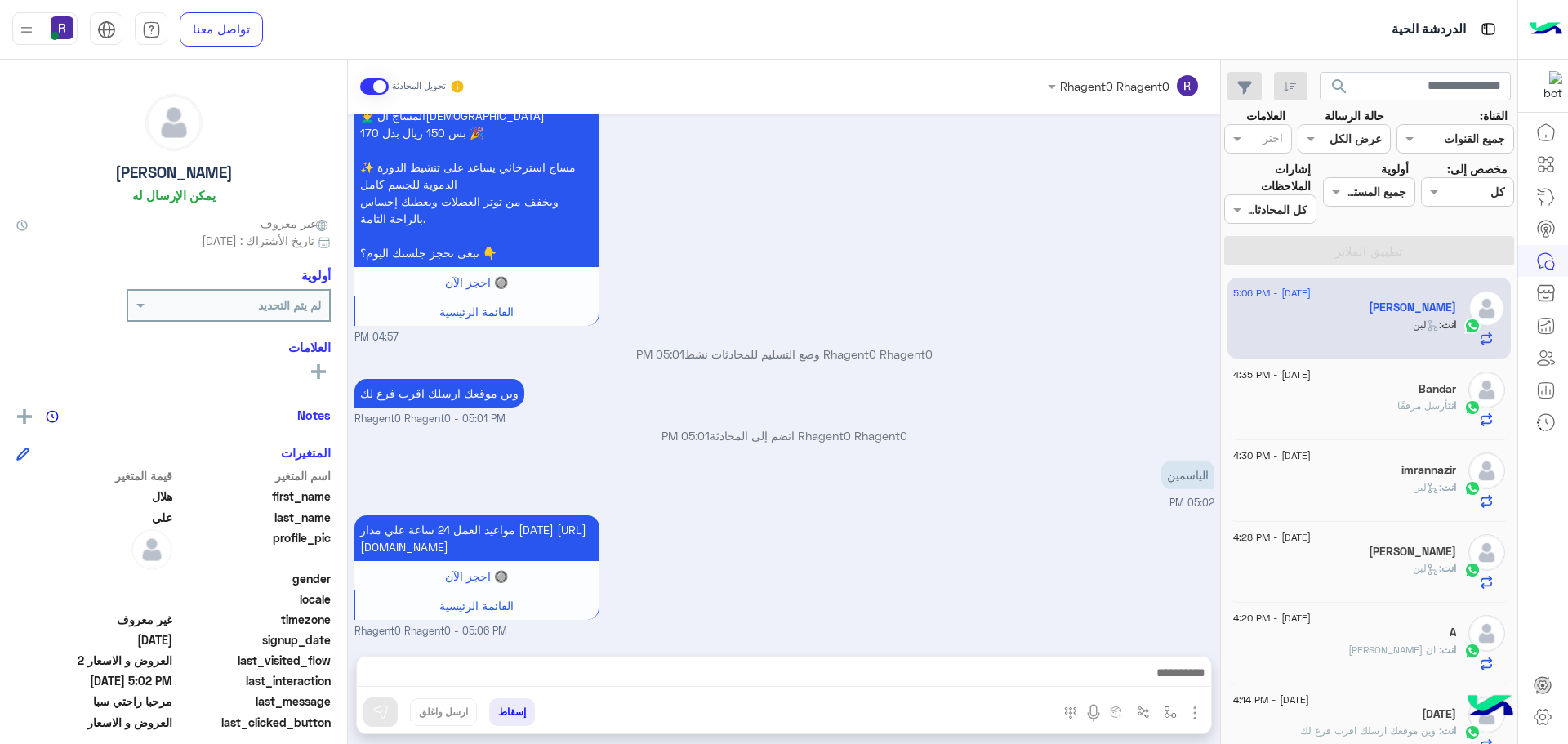
scroll to position [745, 0]
click at [1422, 397] on div "Bandar" at bounding box center [1344, 390] width 223 height 17
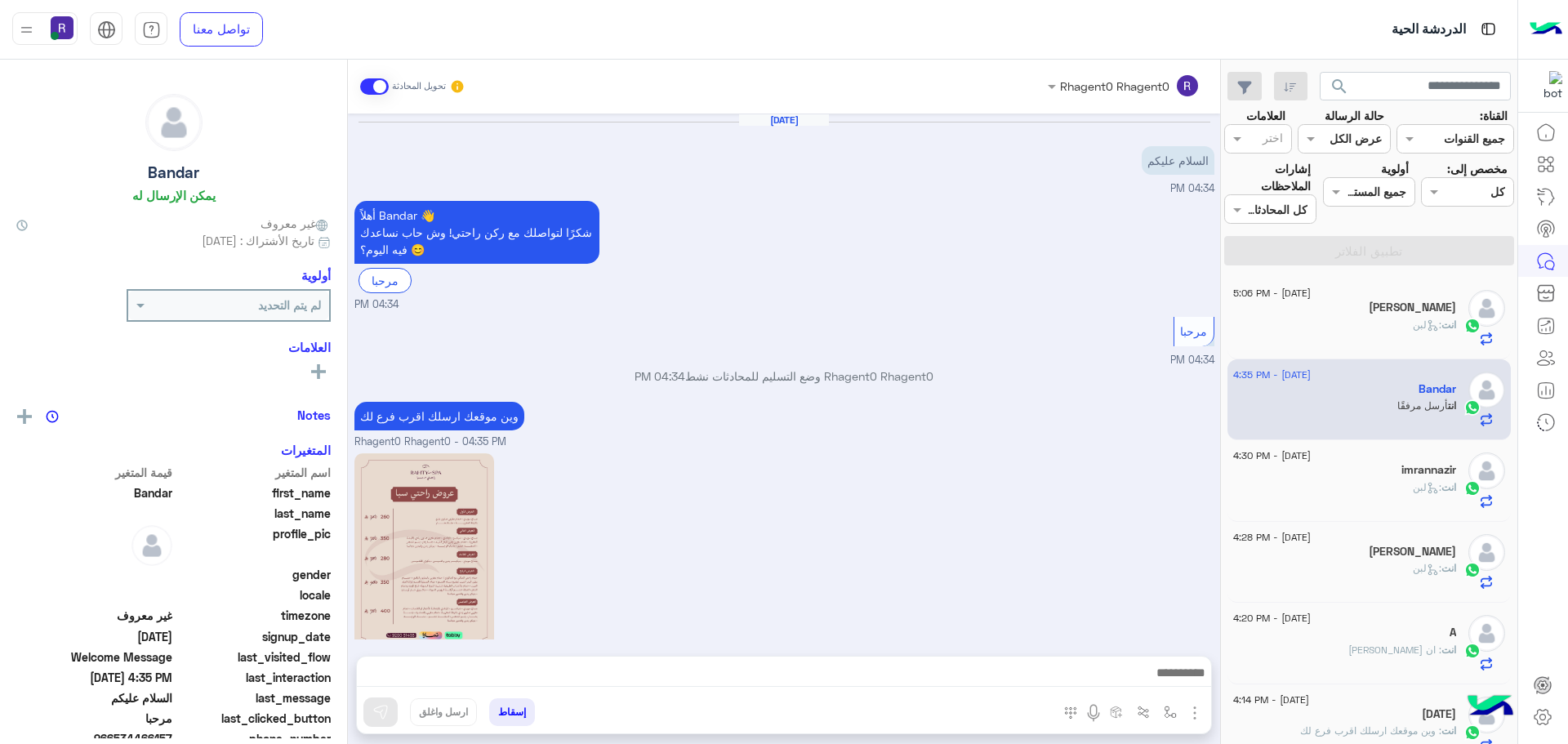
scroll to position [284, 0]
